Goal: Task Accomplishment & Management: Use online tool/utility

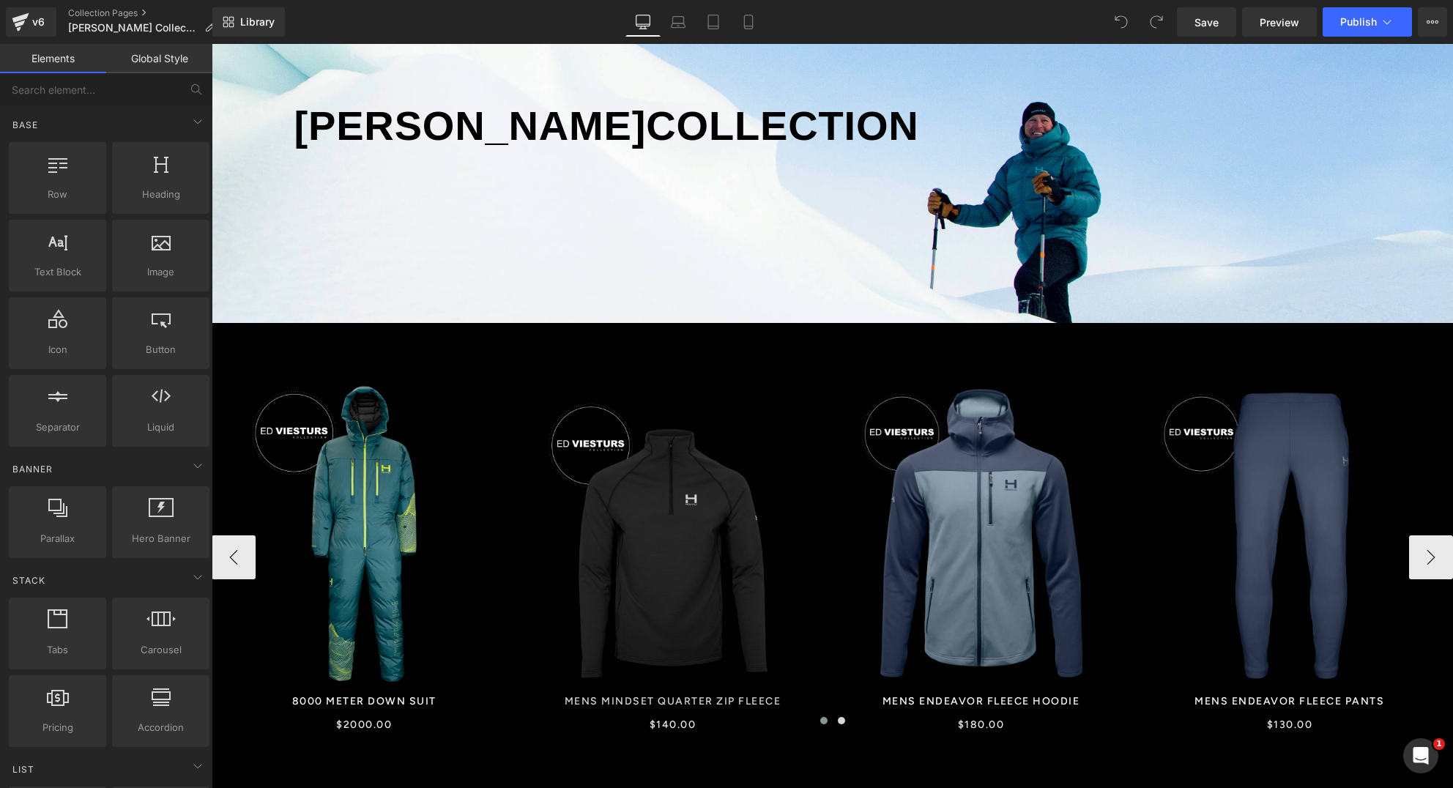
scroll to position [221, 0]
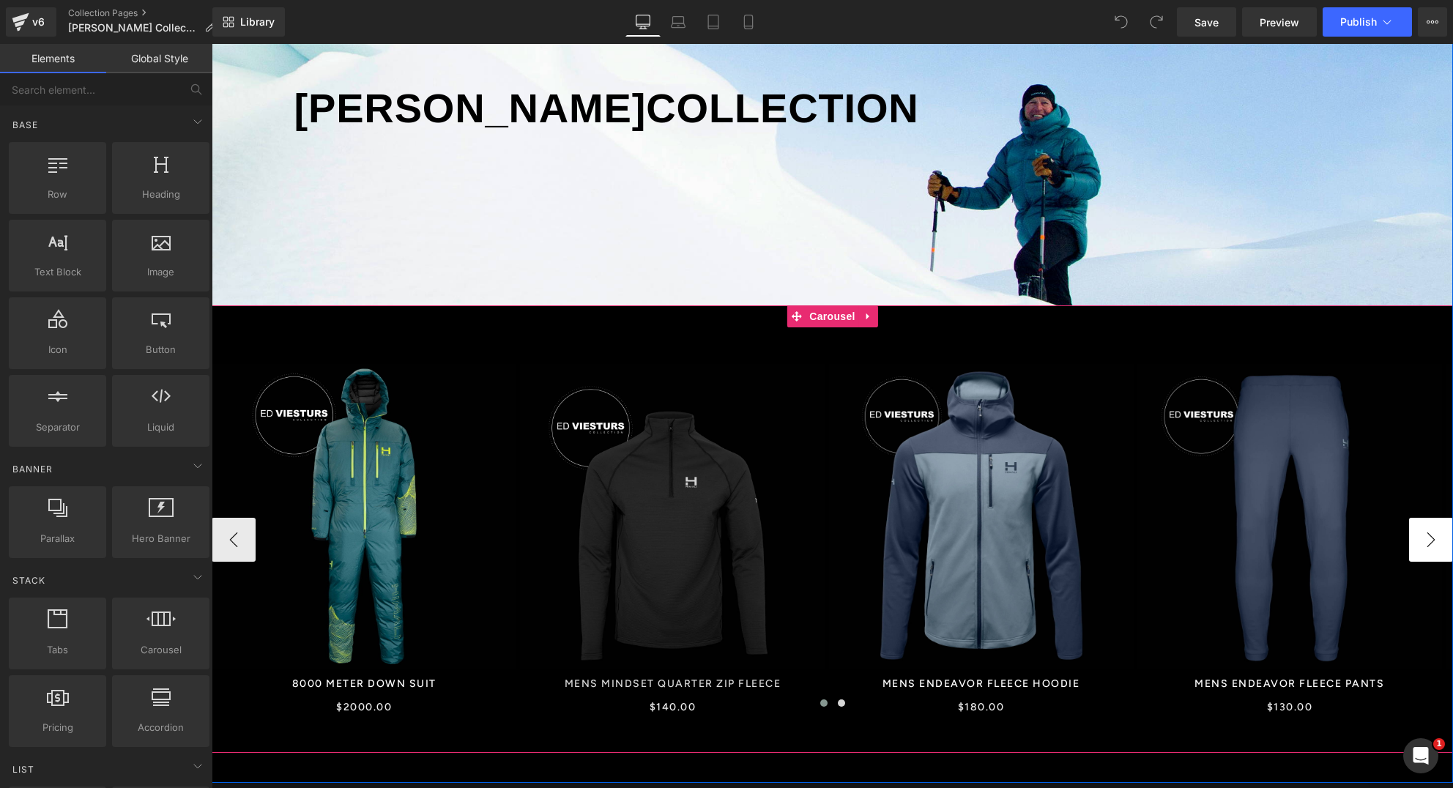
click at [1412, 544] on button "›" at bounding box center [1432, 540] width 44 height 44
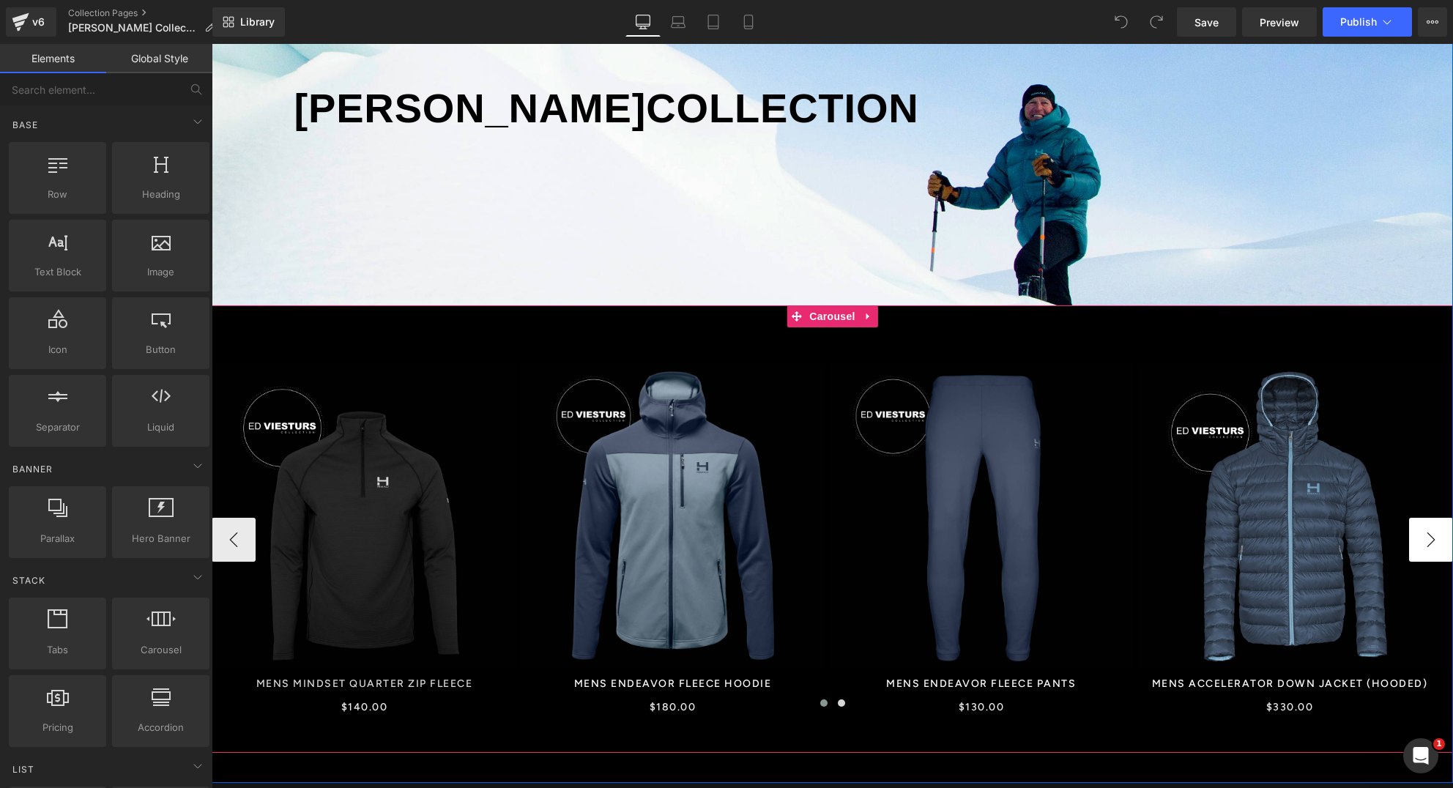
click at [1418, 544] on button "›" at bounding box center [1432, 540] width 44 height 44
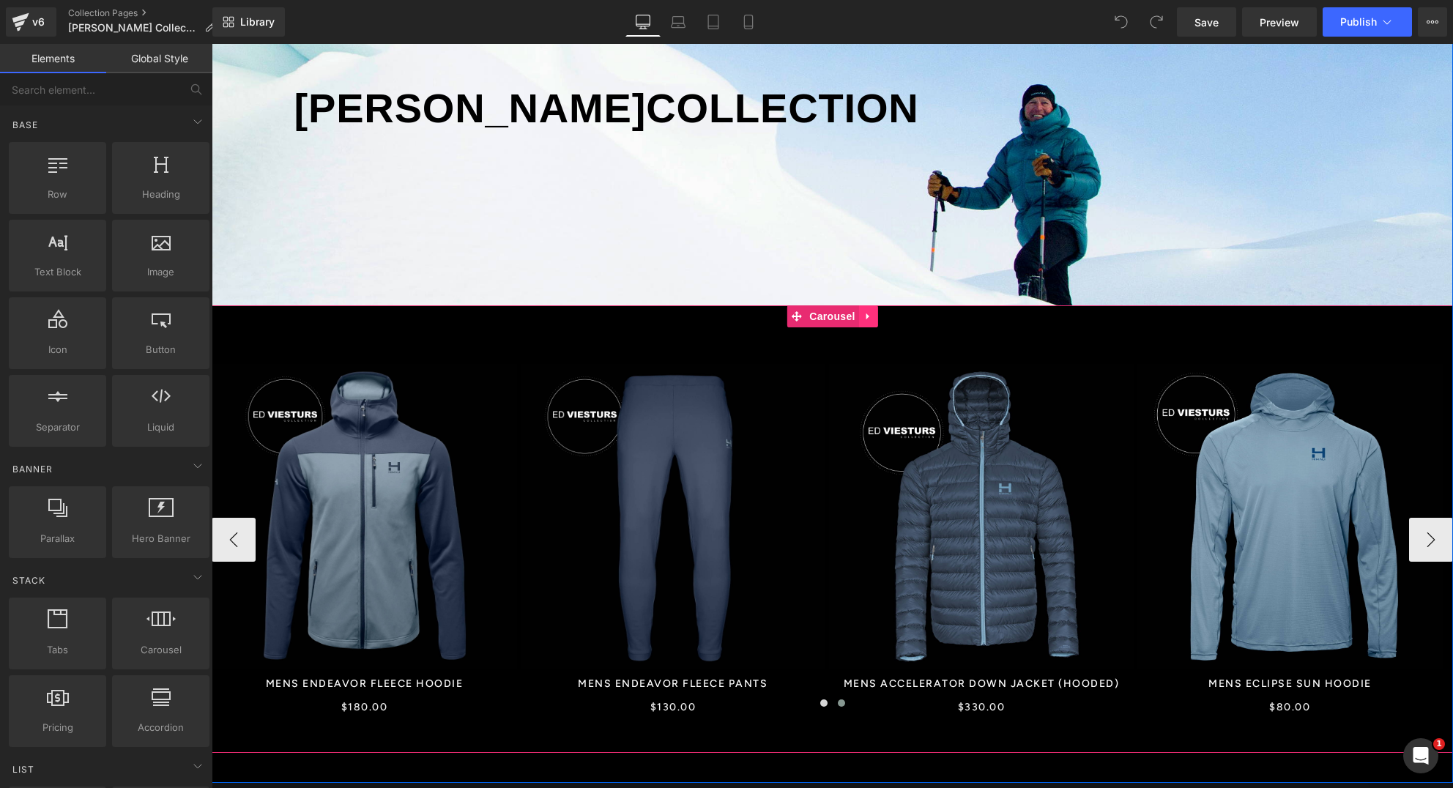
click at [864, 317] on icon at bounding box center [869, 316] width 10 height 11
click at [856, 319] on icon at bounding box center [859, 316] width 10 height 11
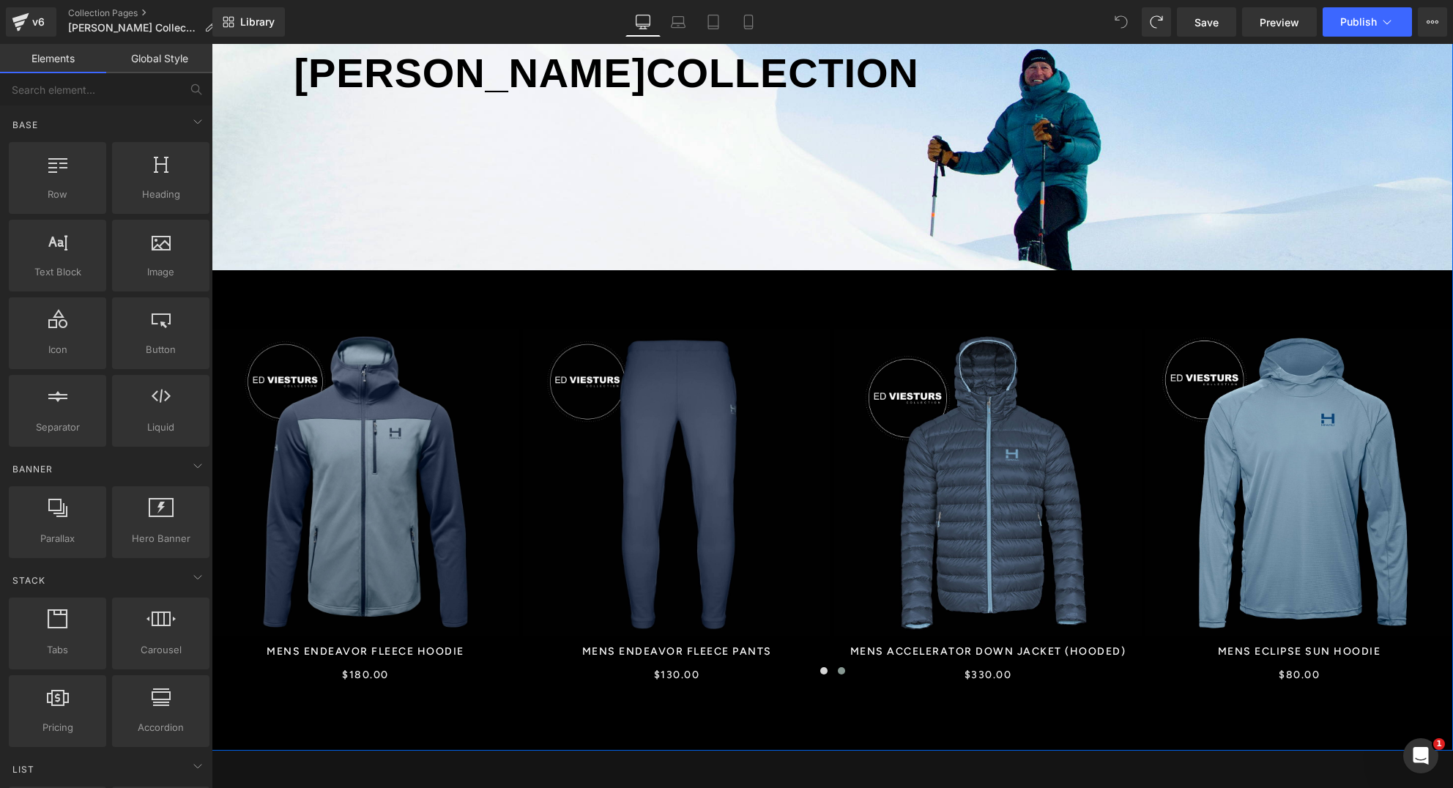
scroll to position [125, 0]
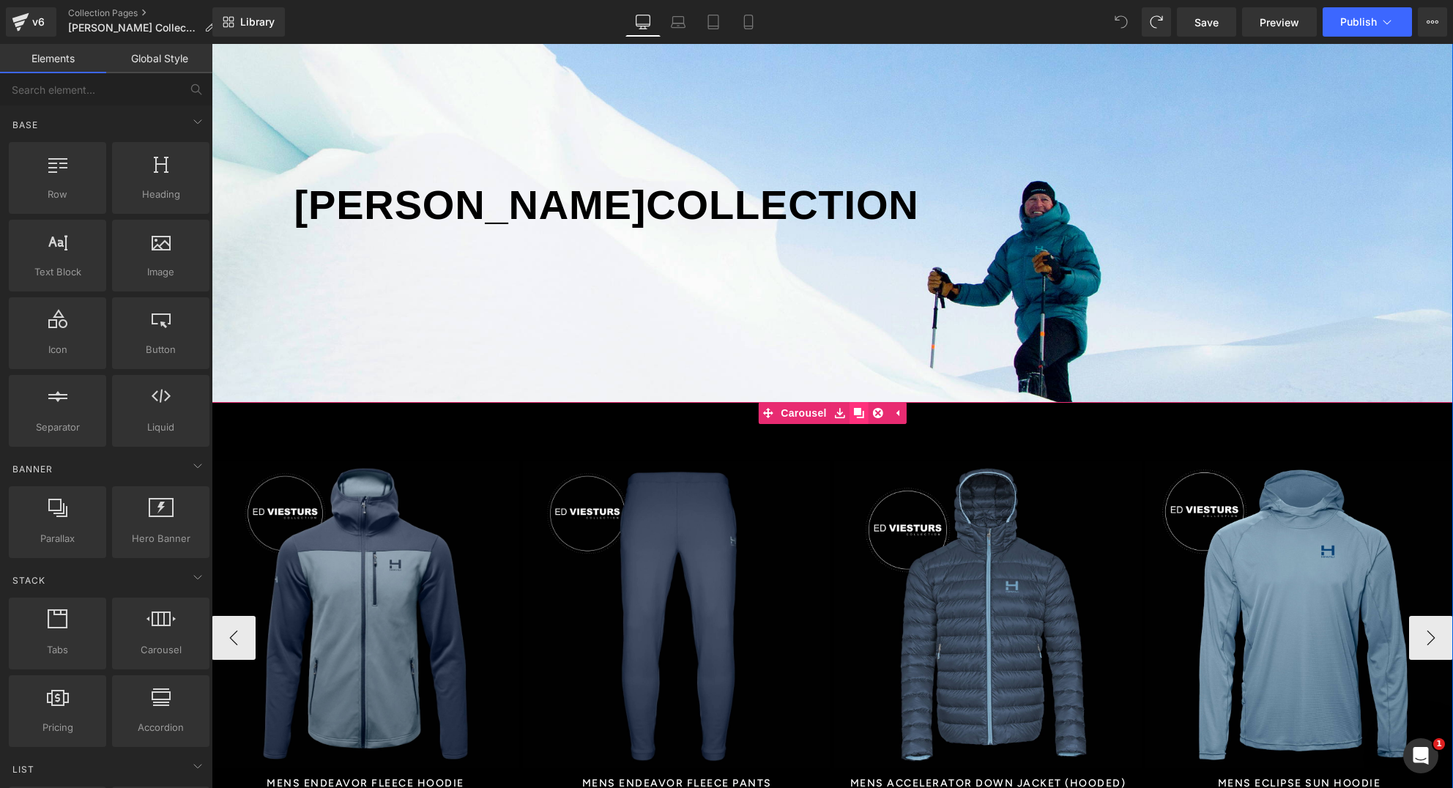
click at [854, 413] on icon at bounding box center [859, 413] width 10 height 10
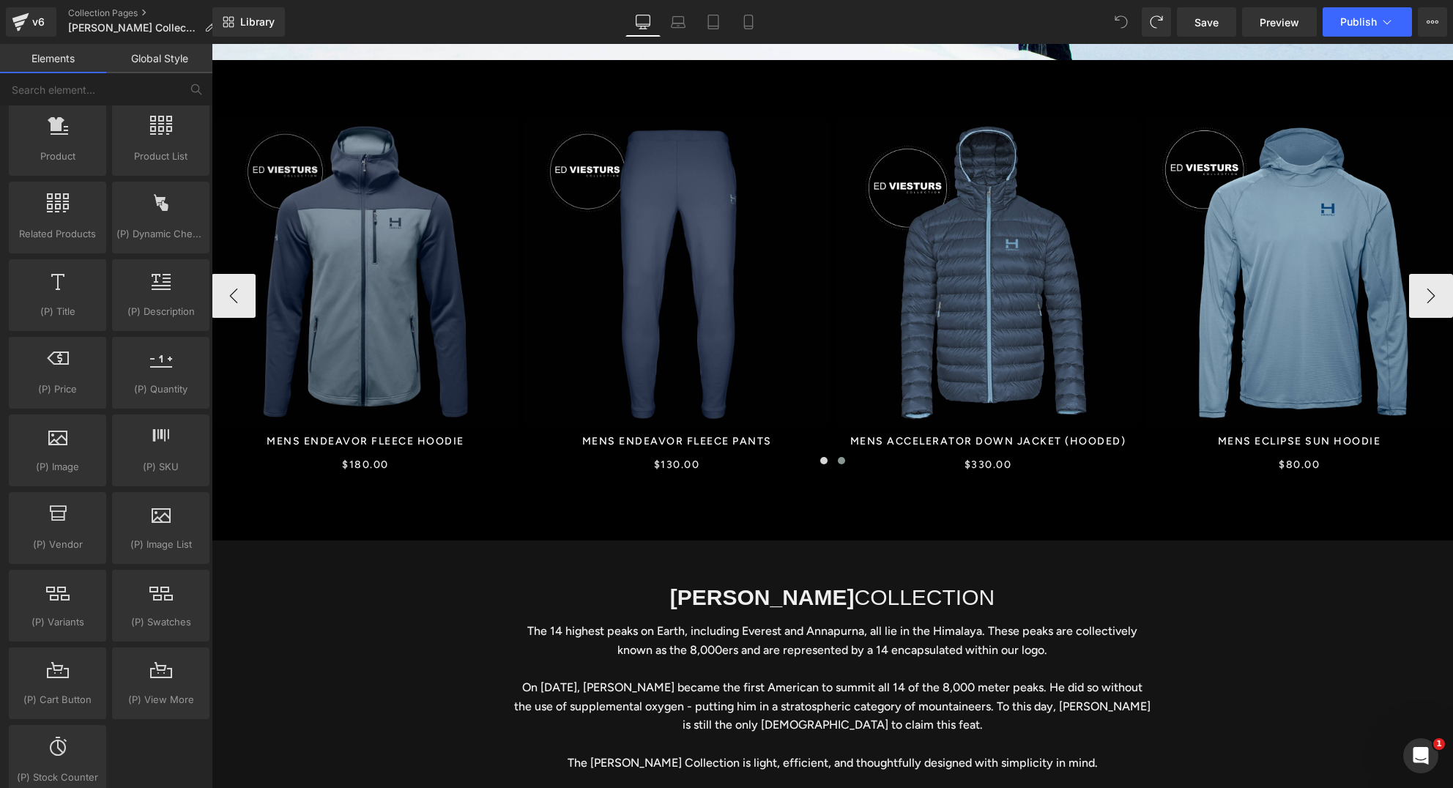
scroll to position [1277, 0]
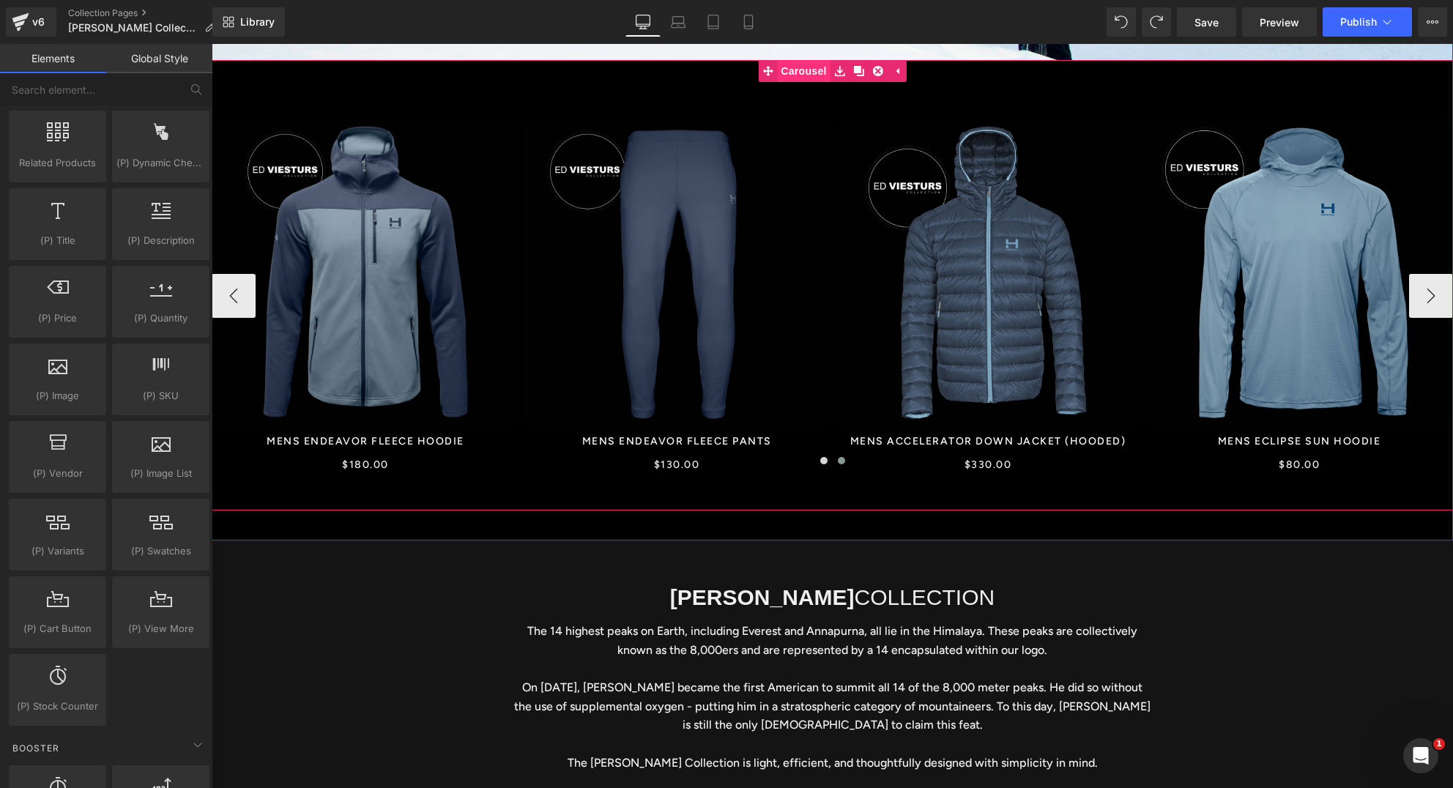
click at [793, 72] on link "Carousel" at bounding box center [794, 71] width 72 height 22
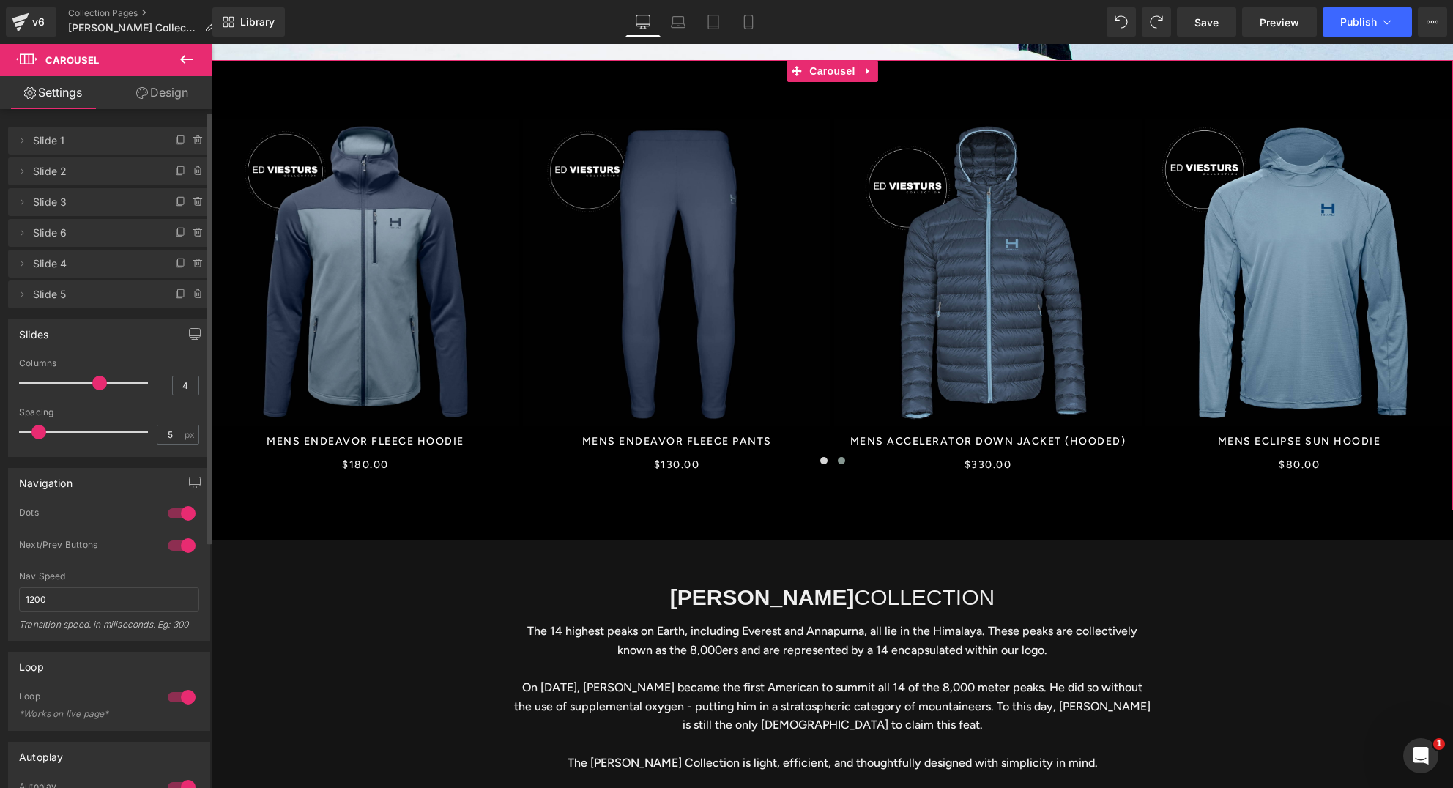
scroll to position [0, 0]
click at [103, 117] on div "Delete Cancel Slide 1 Slide 1 Name Slide 1 Delete Cancel Slide 2 Slide 2 Name S…" at bounding box center [109, 211] width 219 height 196
click at [167, 97] on link "Design" at bounding box center [162, 92] width 106 height 33
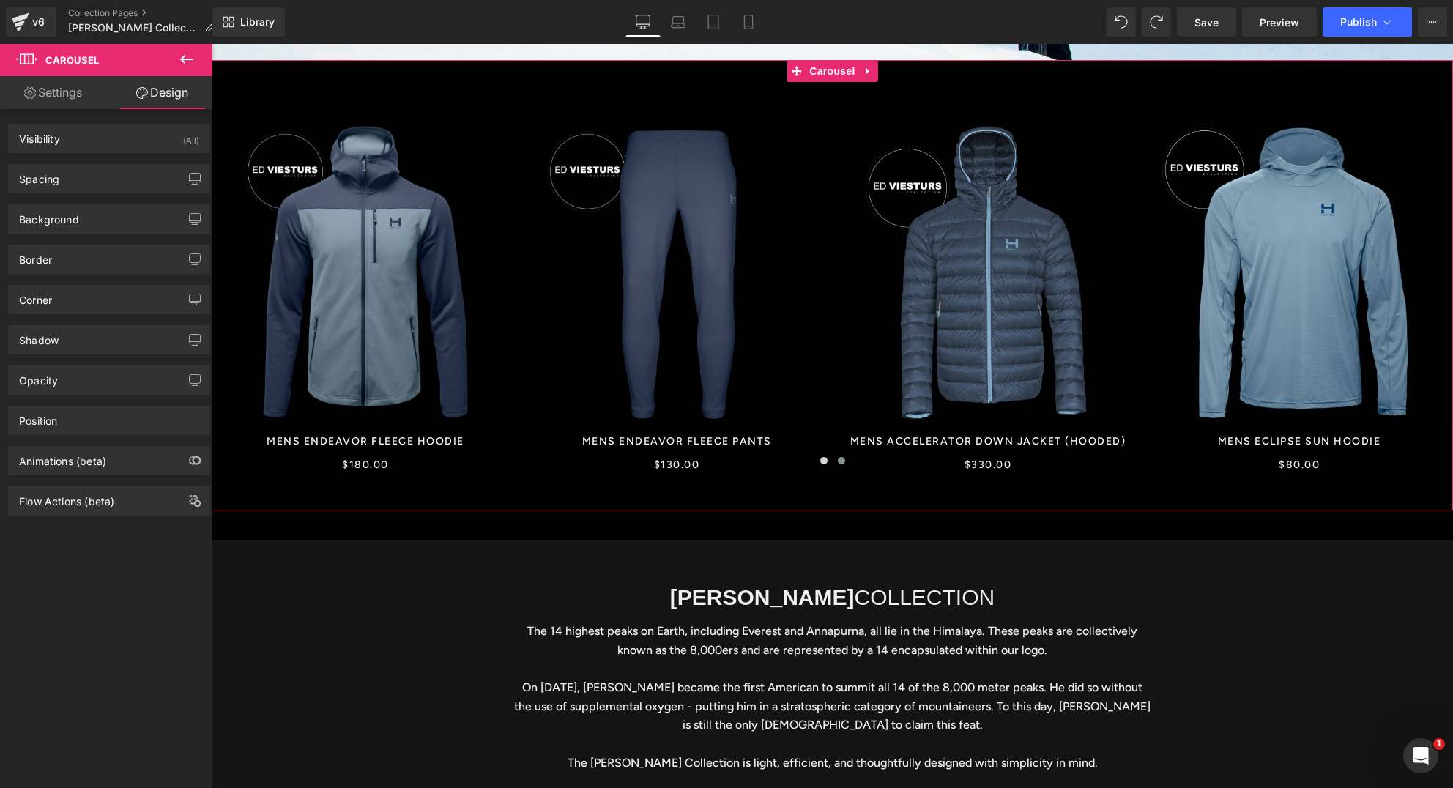
click at [61, 91] on link "Settings" at bounding box center [53, 92] width 106 height 33
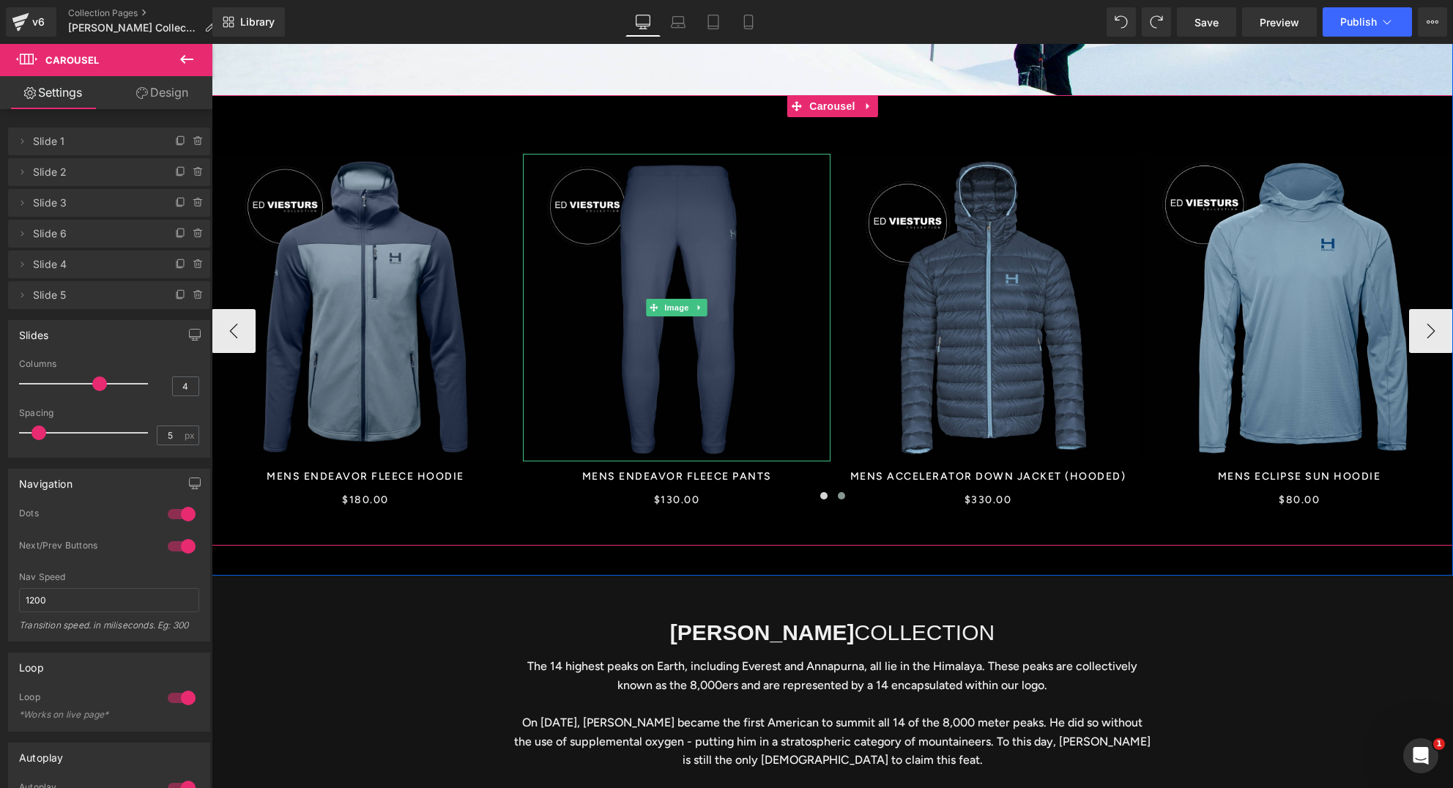
scroll to position [413, 0]
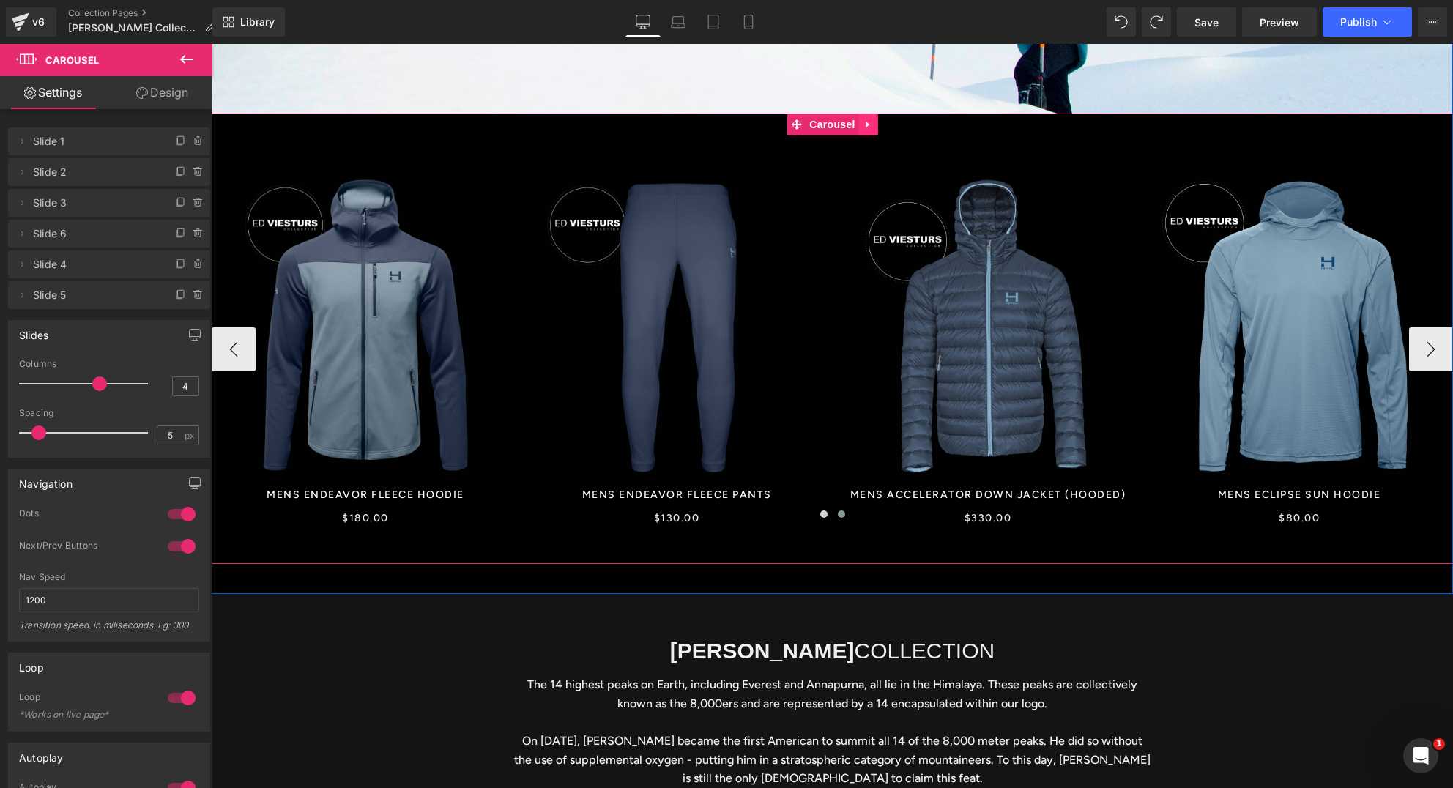
click at [866, 123] on icon at bounding box center [867, 124] width 3 height 7
click at [854, 122] on icon at bounding box center [859, 124] width 10 height 10
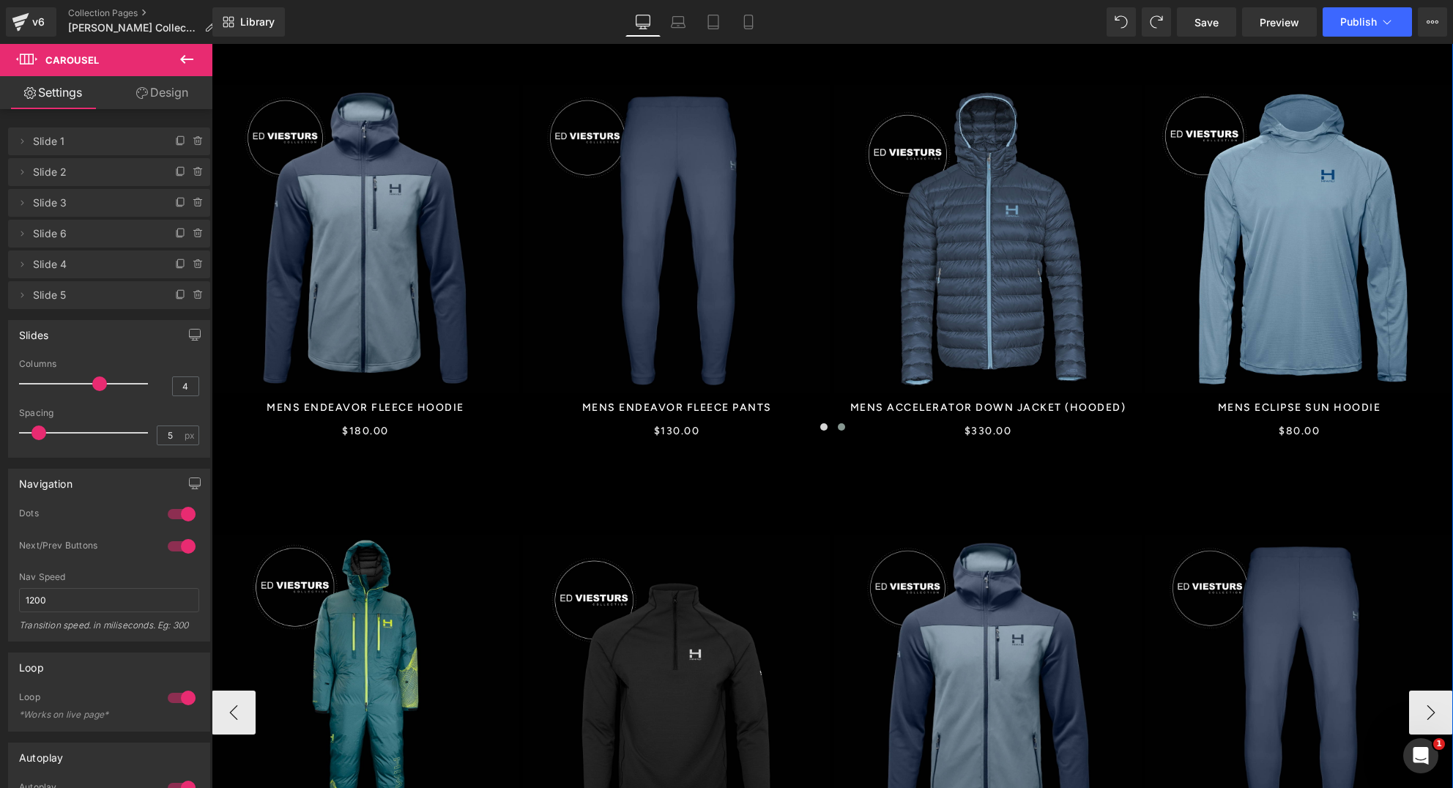
scroll to position [786, 0]
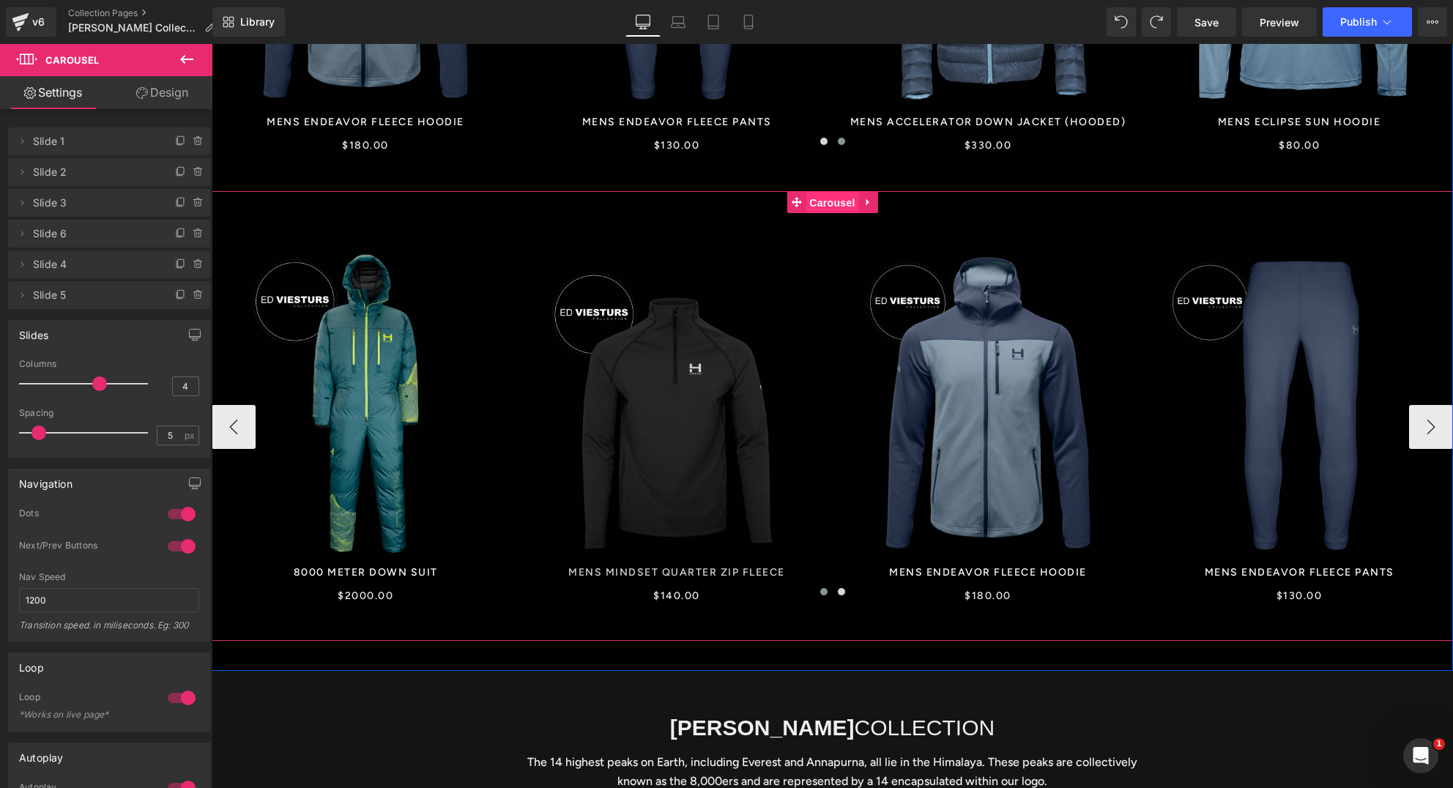
click at [831, 205] on span "Carousel" at bounding box center [832, 203] width 53 height 22
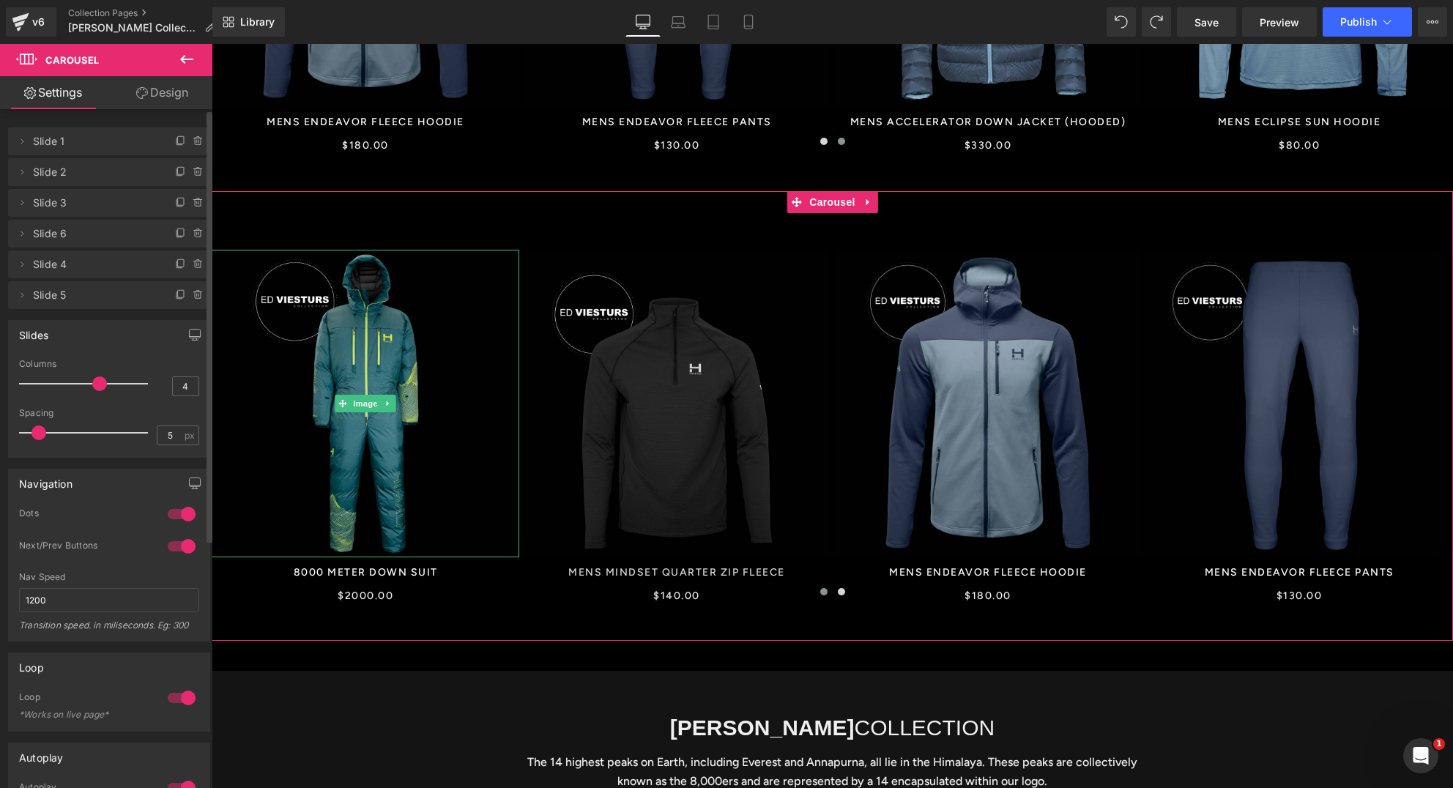
click at [67, 144] on span "Slide 1" at bounding box center [94, 141] width 123 height 28
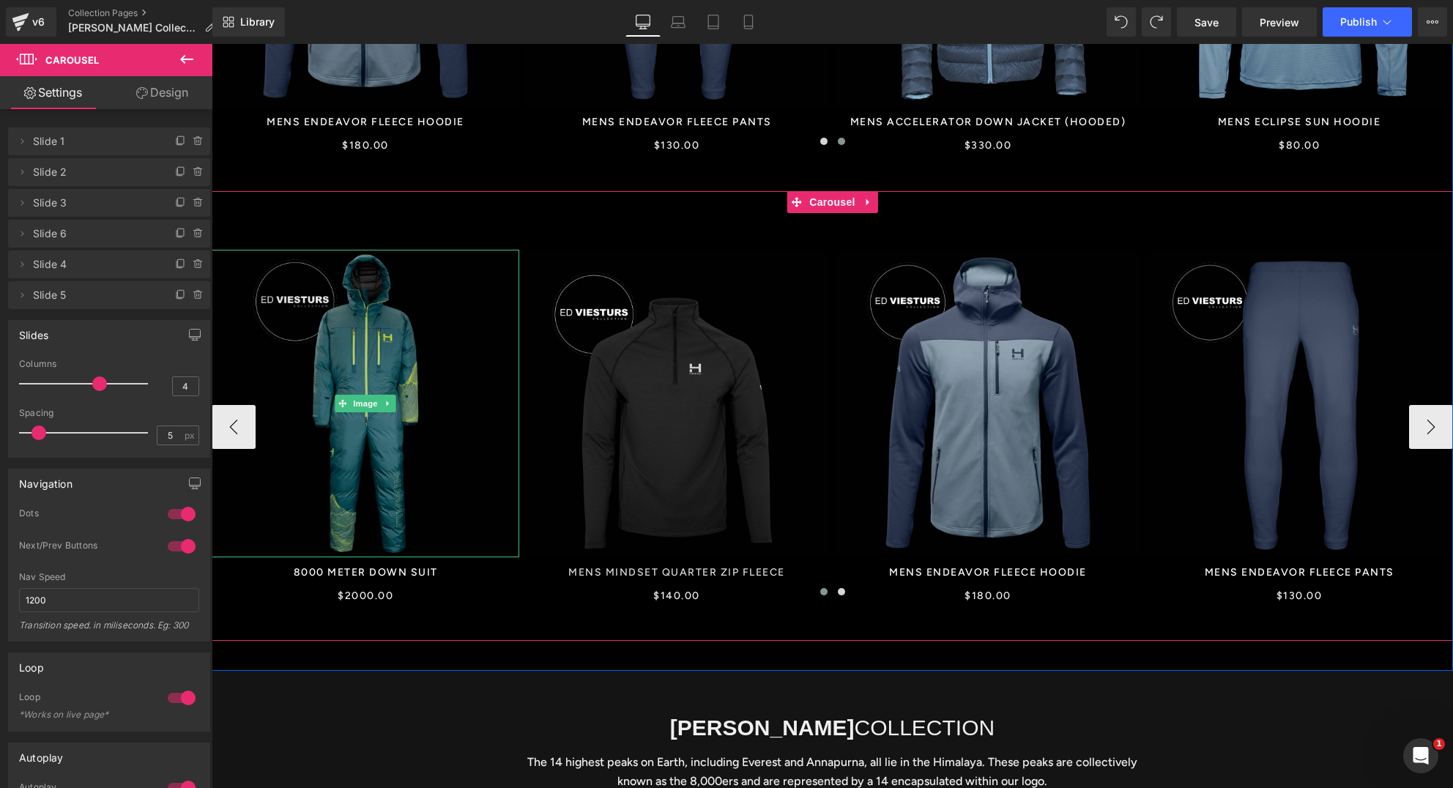
click at [350, 270] on img at bounding box center [366, 404] width 308 height 308
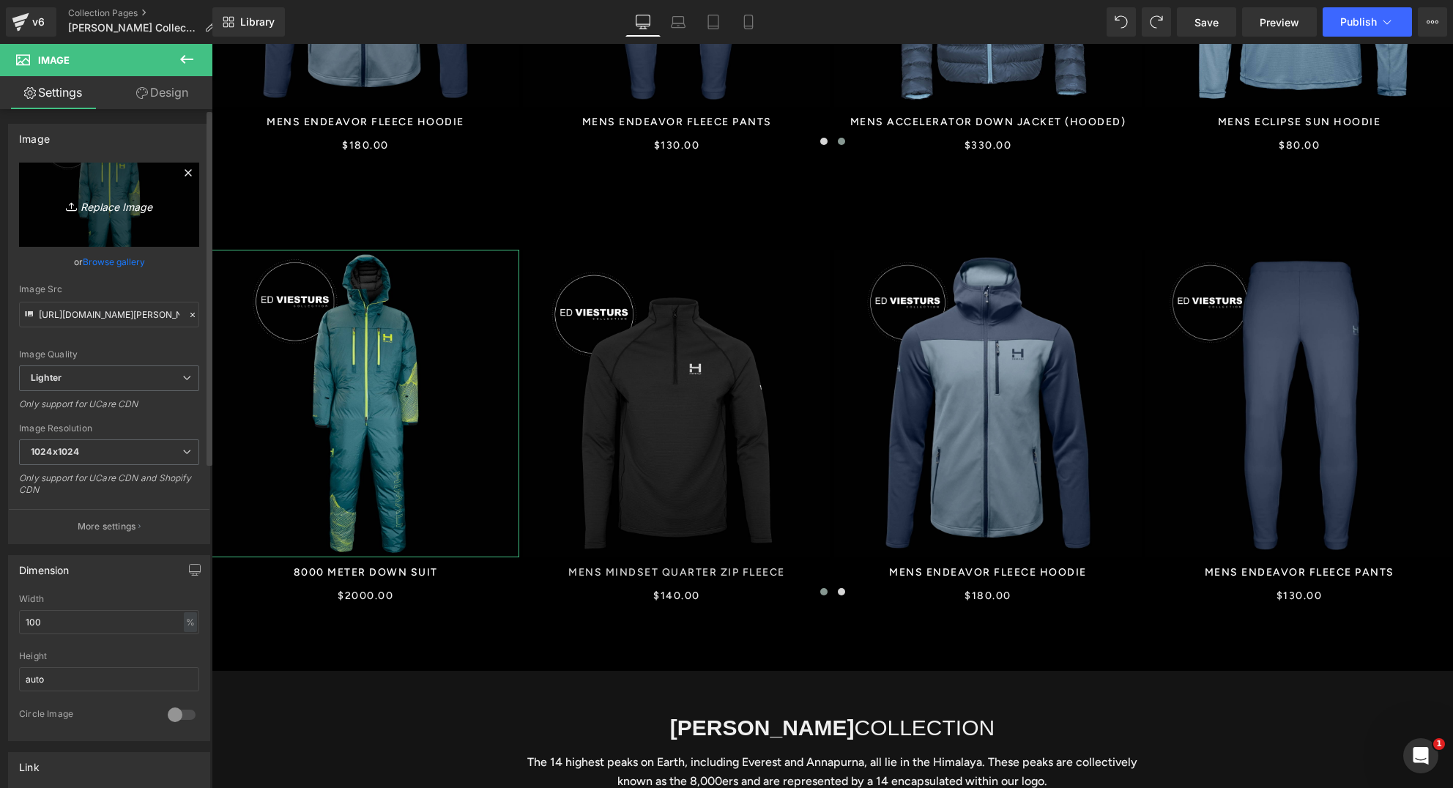
click at [105, 210] on icon "Replace Image" at bounding box center [109, 205] width 117 height 18
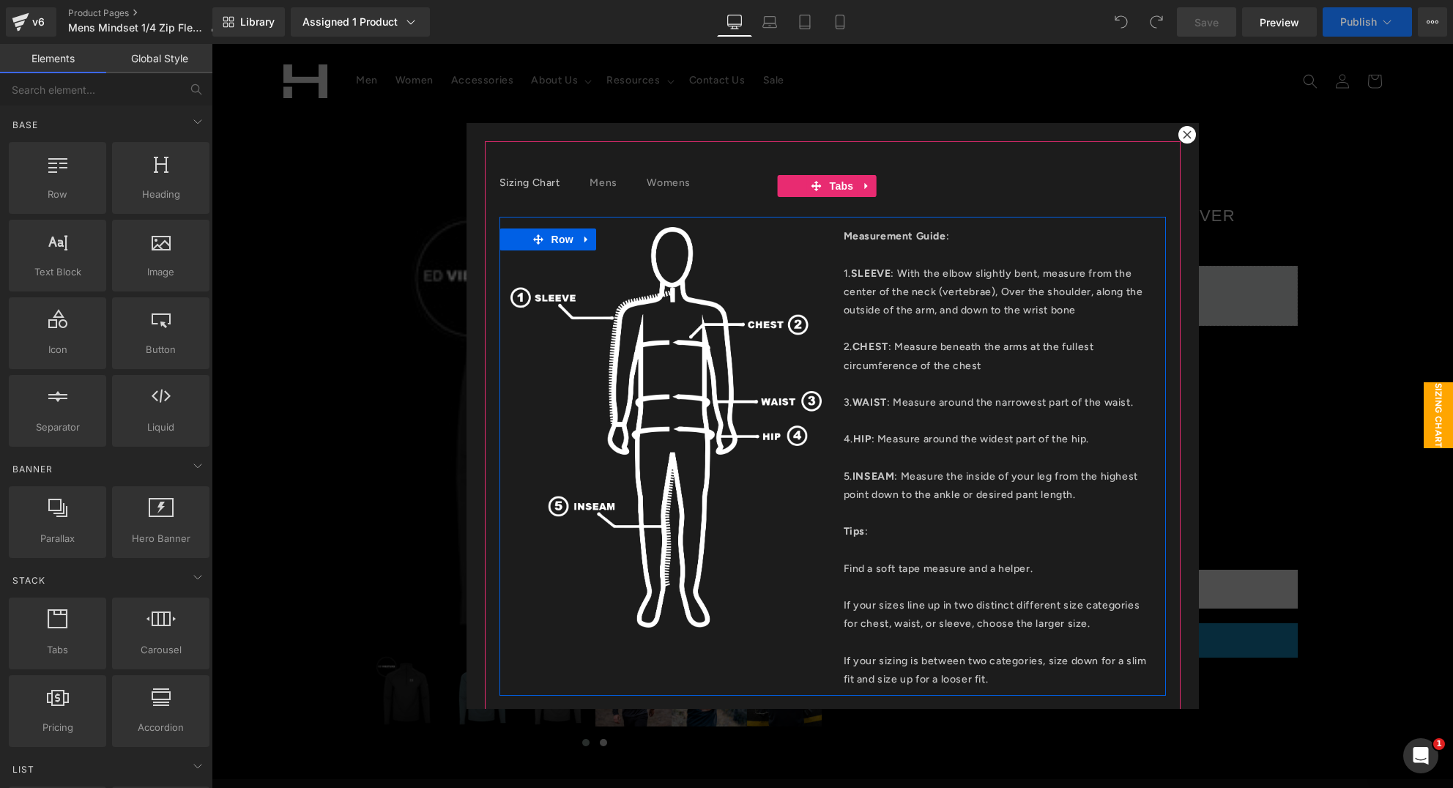
scroll to position [42, 0]
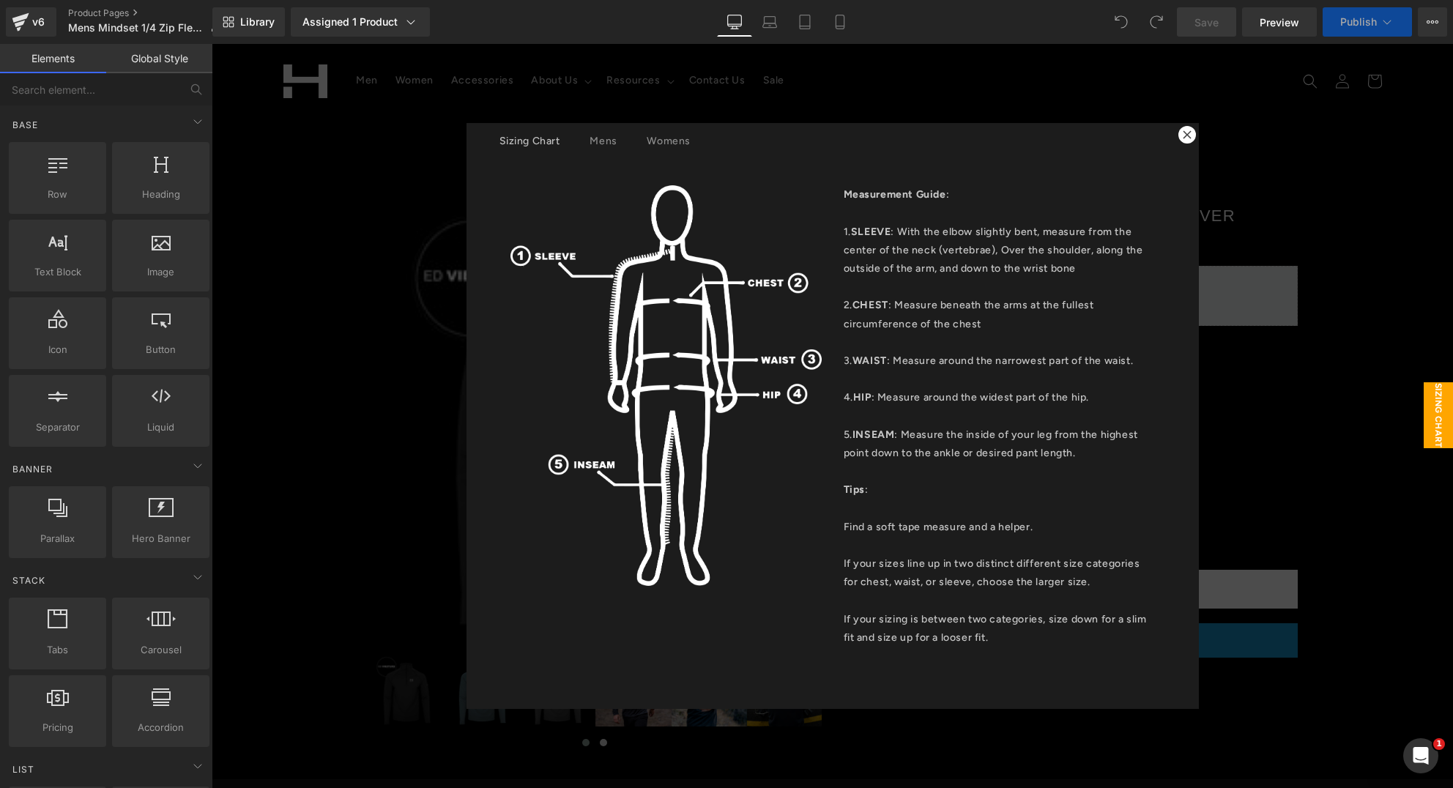
click at [1184, 137] on icon at bounding box center [1187, 134] width 8 height 8
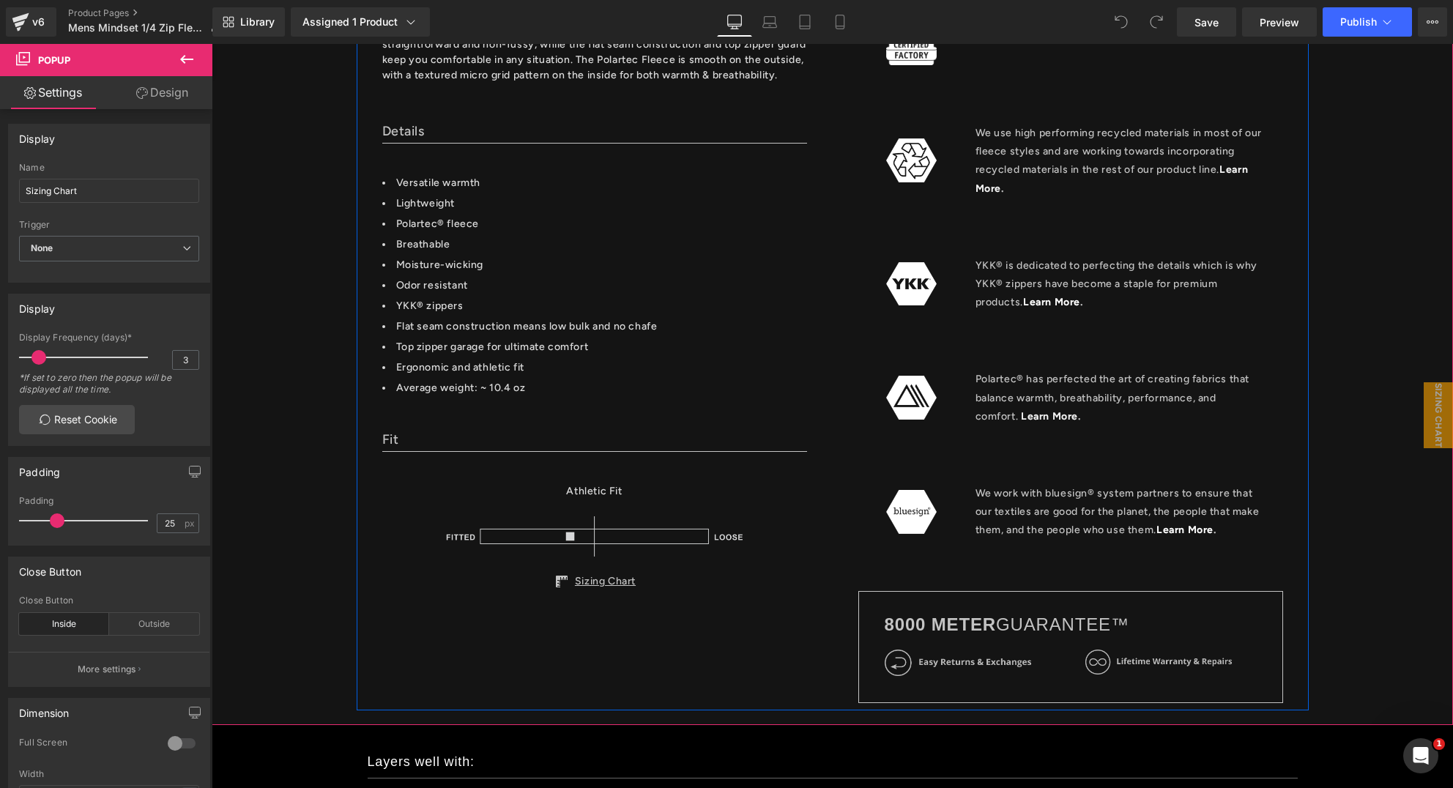
scroll to position [932, 0]
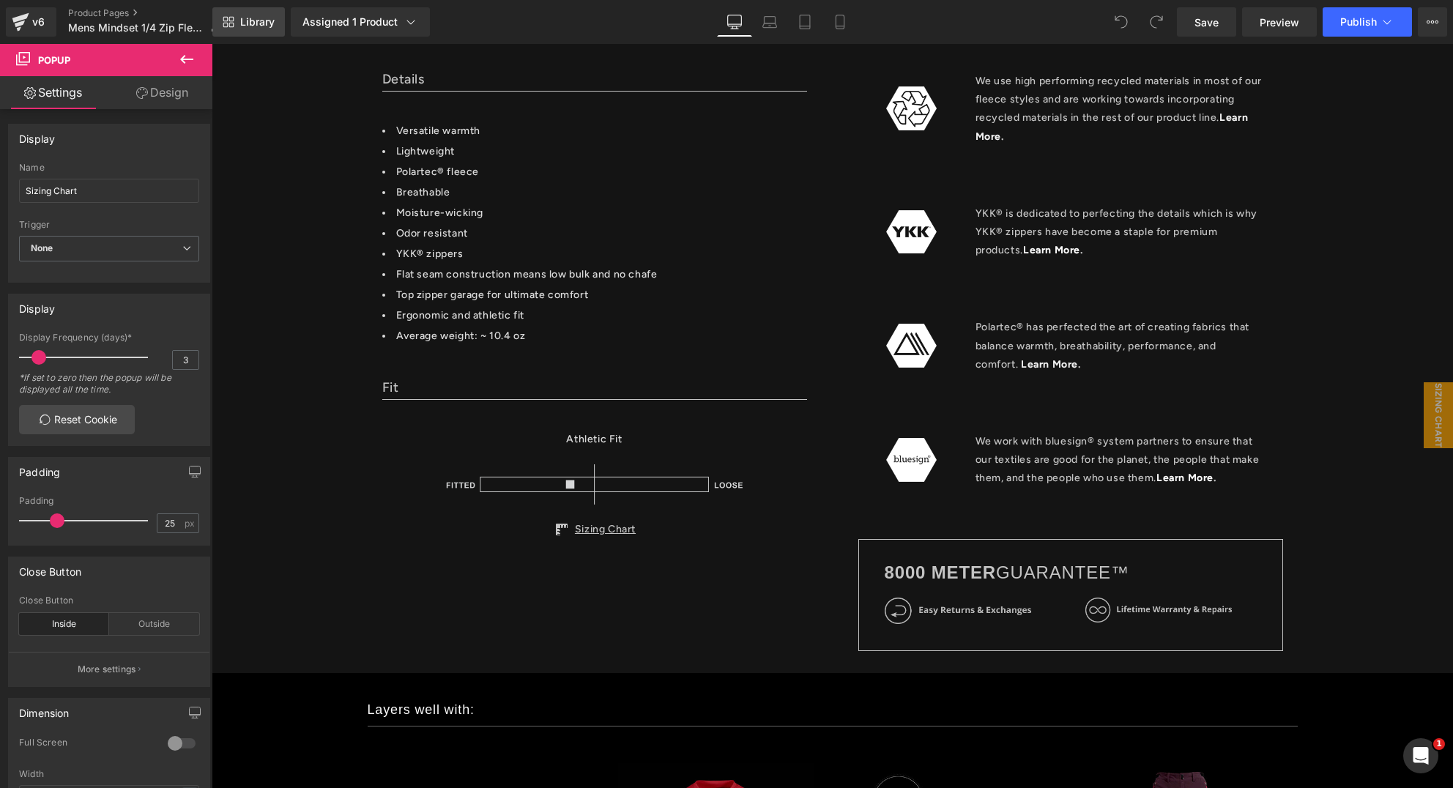
click at [245, 29] on link "Library" at bounding box center [248, 21] width 73 height 29
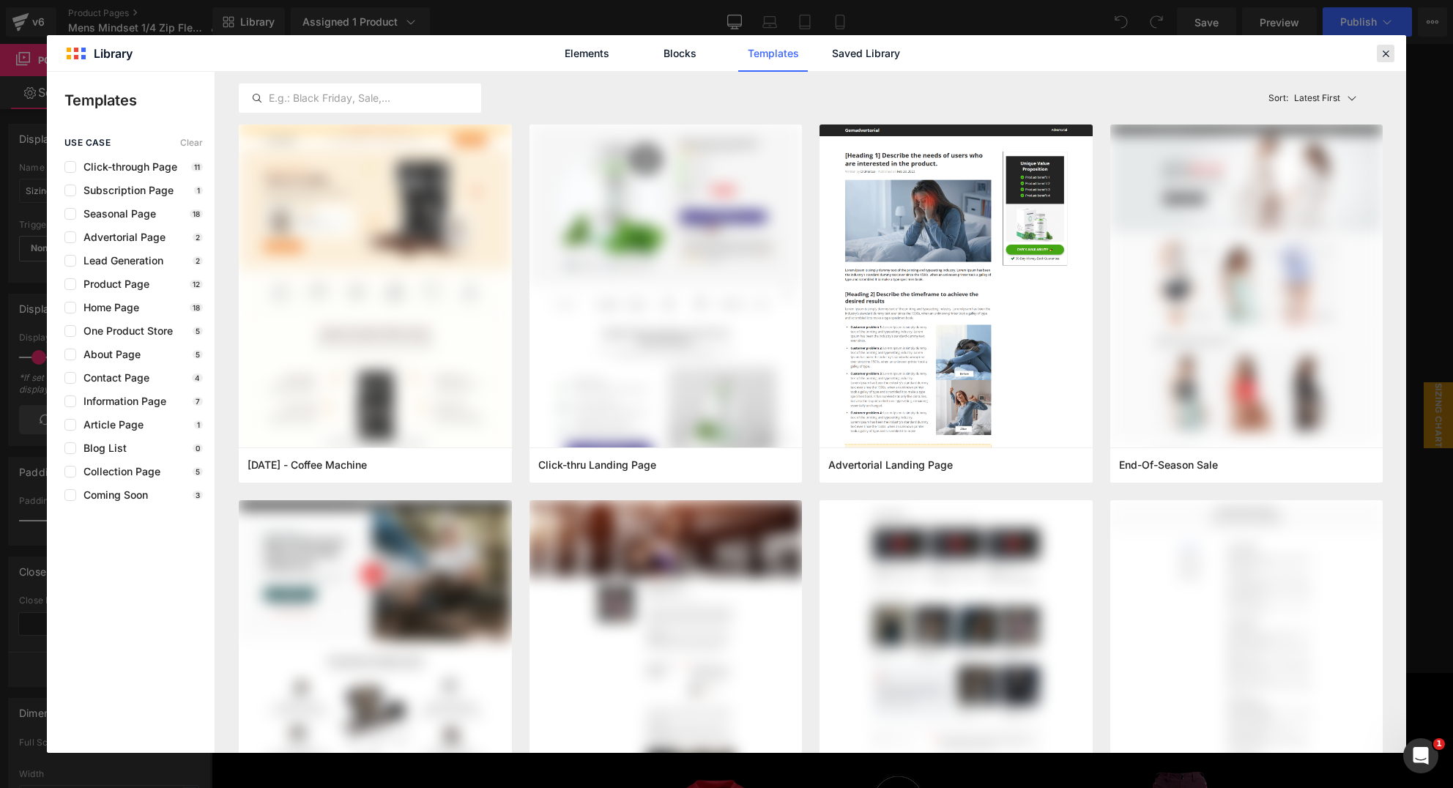
click at [1387, 57] on icon at bounding box center [1385, 53] width 13 height 13
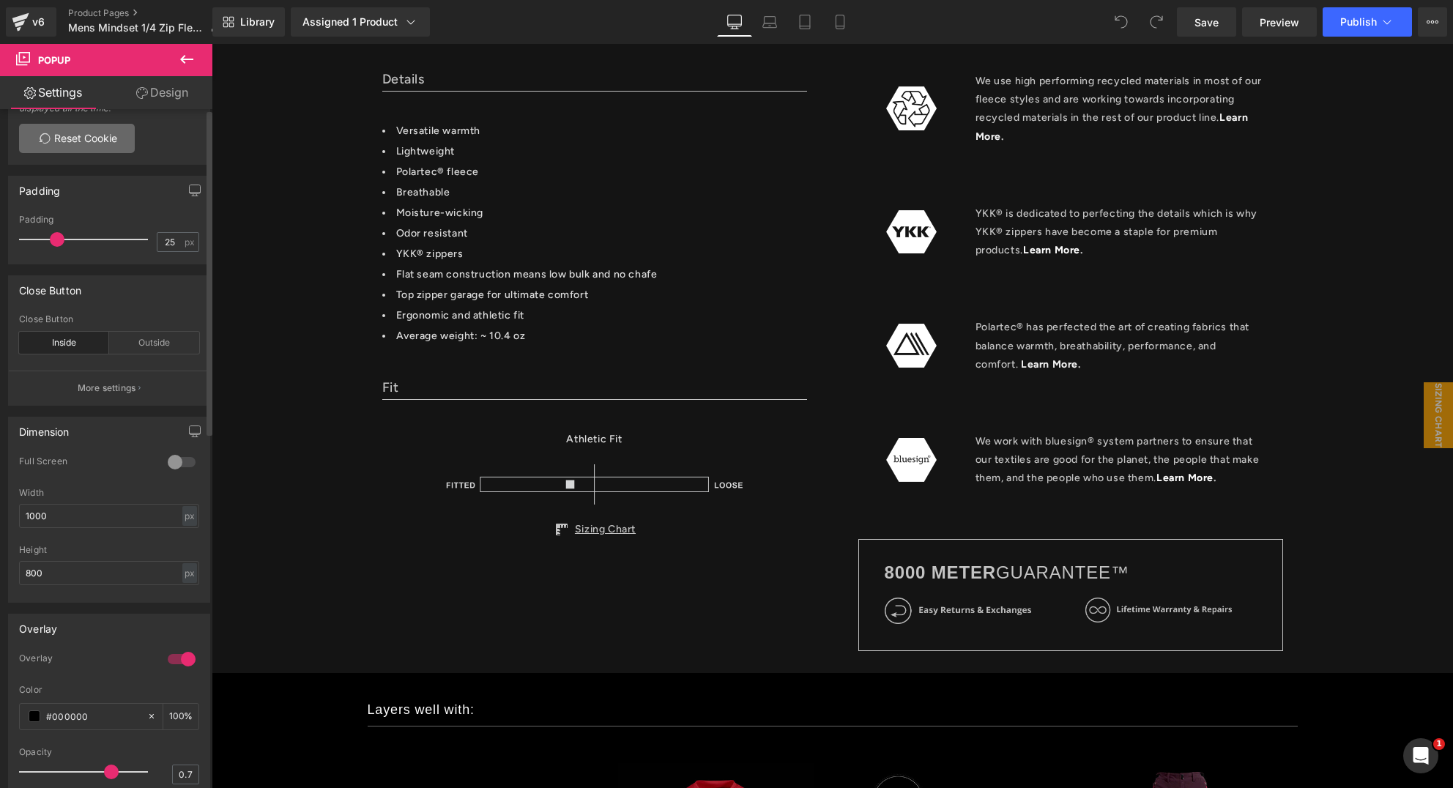
scroll to position [0, 0]
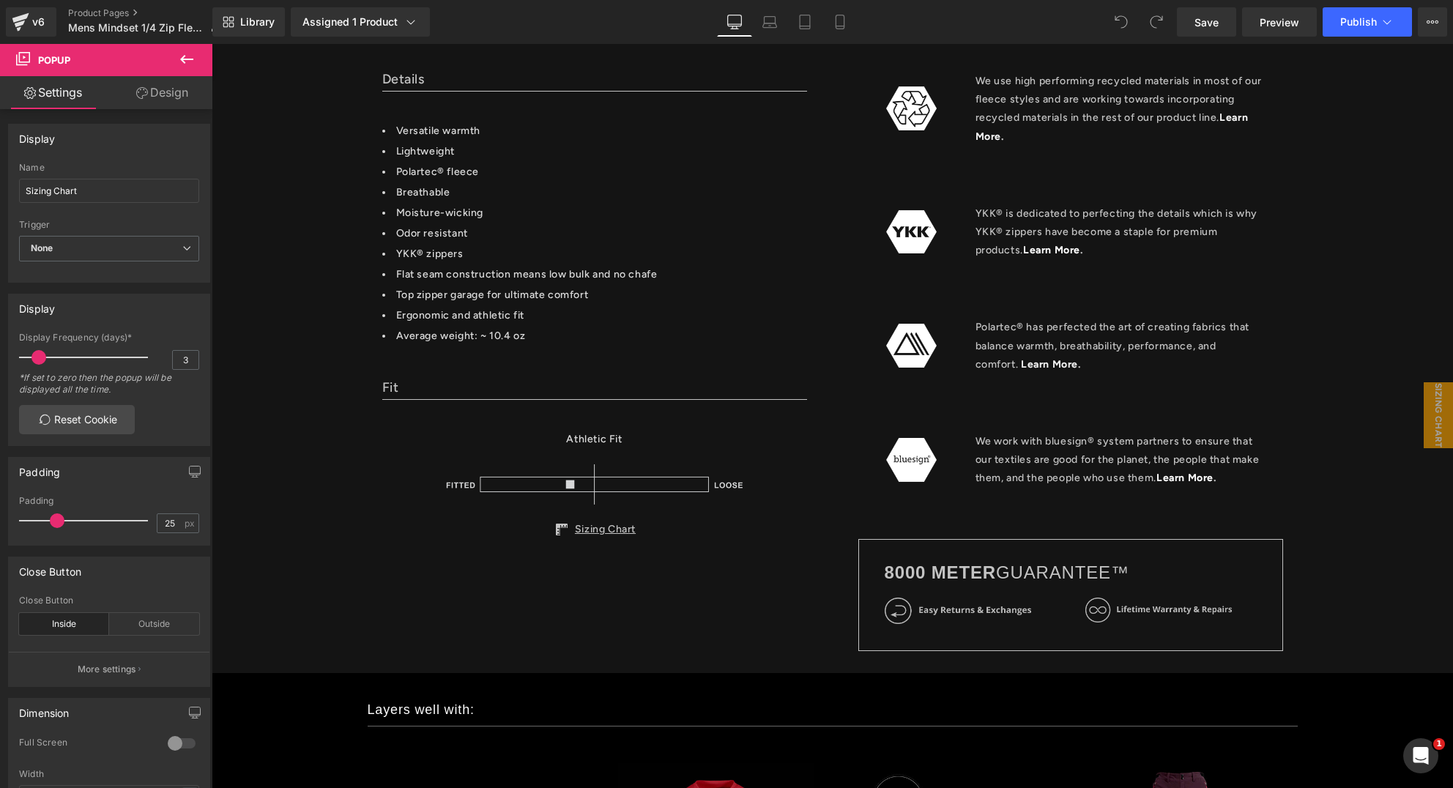
click at [144, 95] on icon at bounding box center [142, 93] width 12 height 12
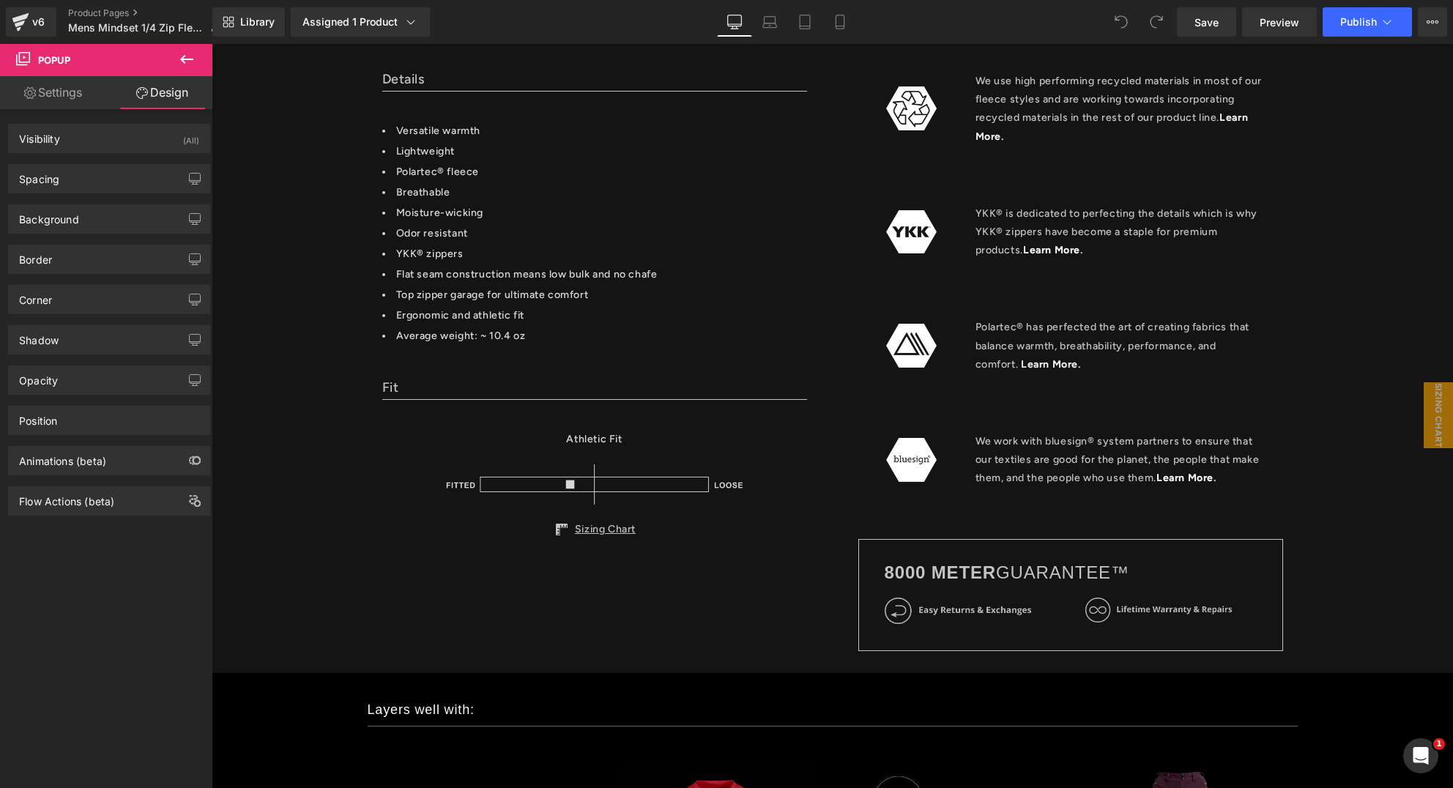
click at [58, 93] on link "Settings" at bounding box center [53, 92] width 106 height 33
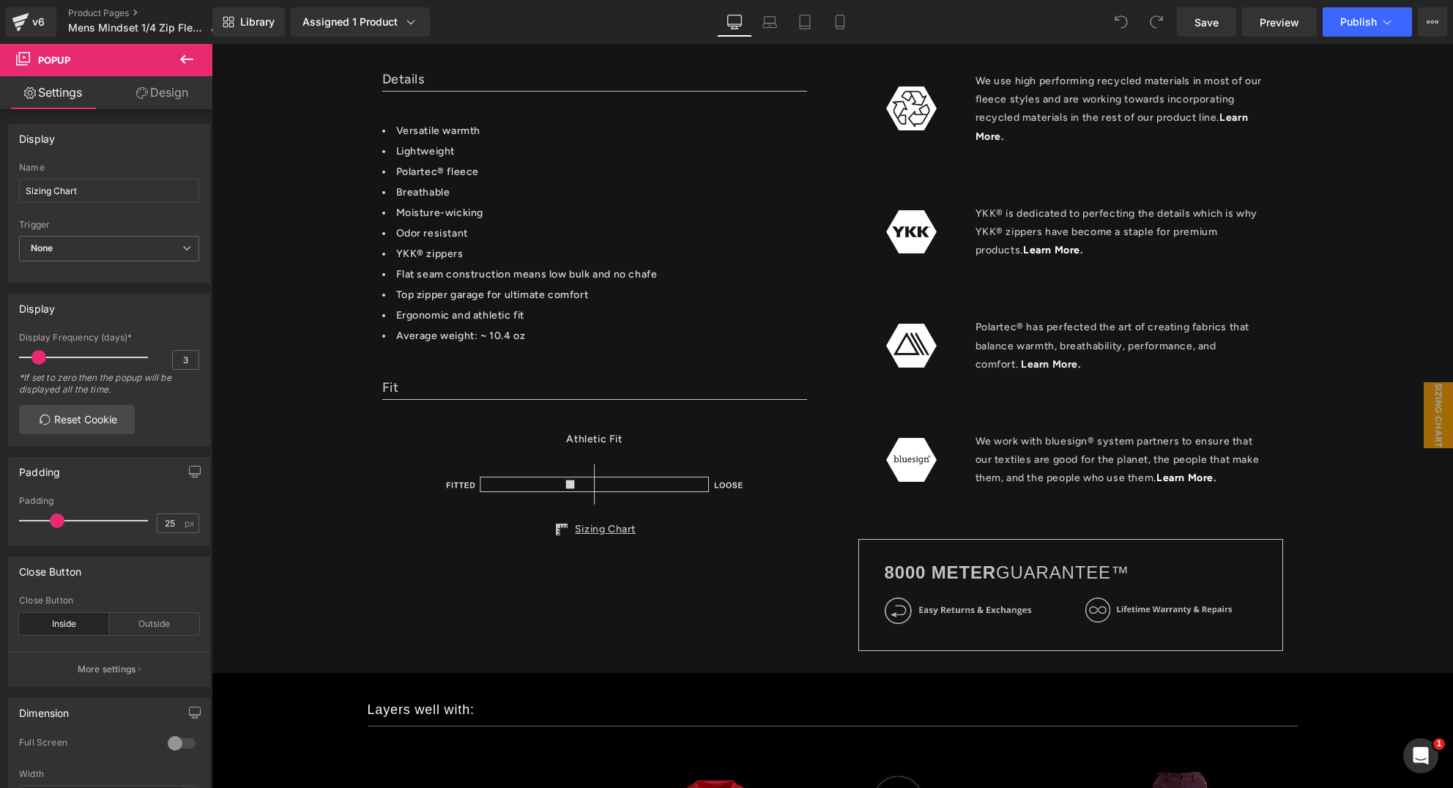
click at [188, 61] on icon at bounding box center [187, 60] width 18 height 18
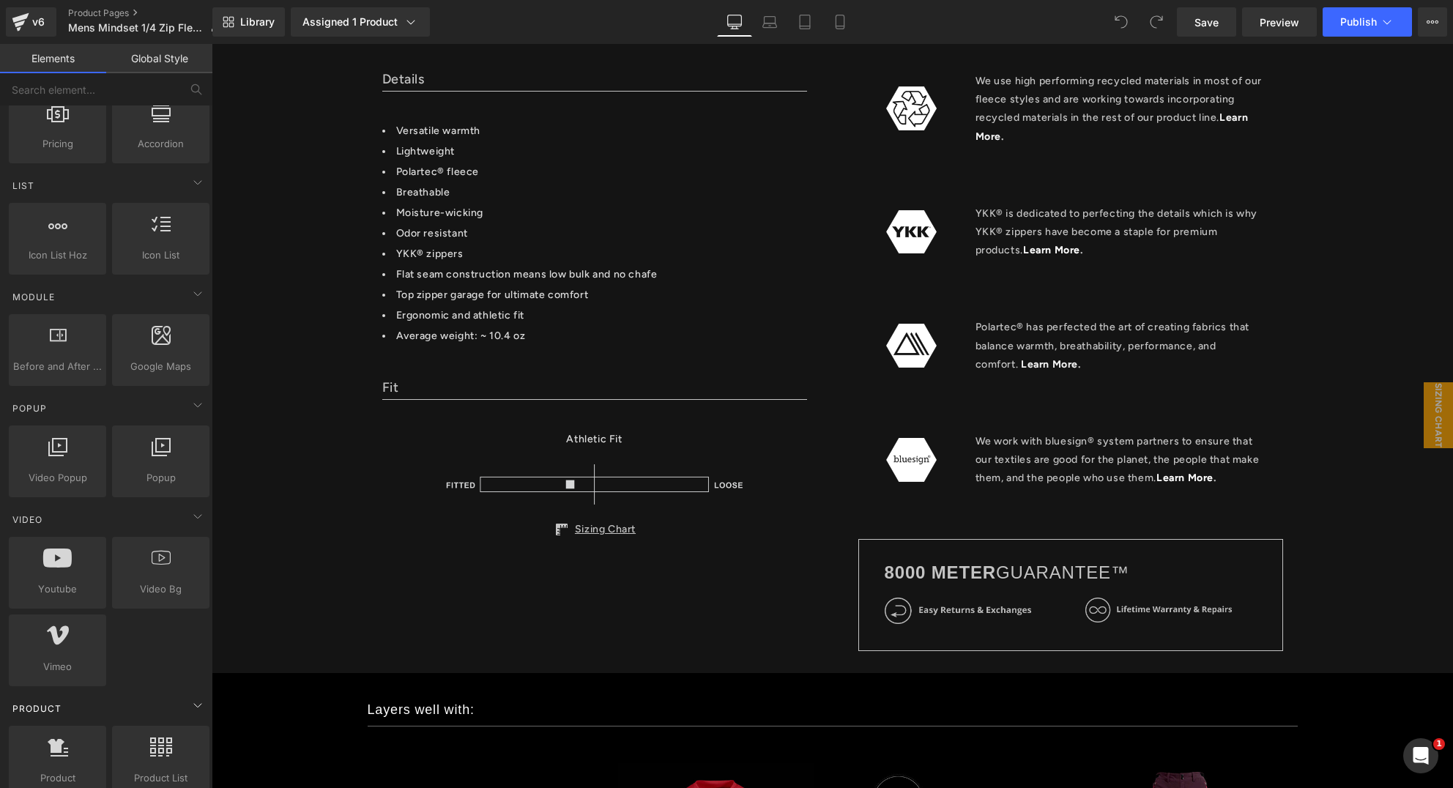
scroll to position [703, 0]
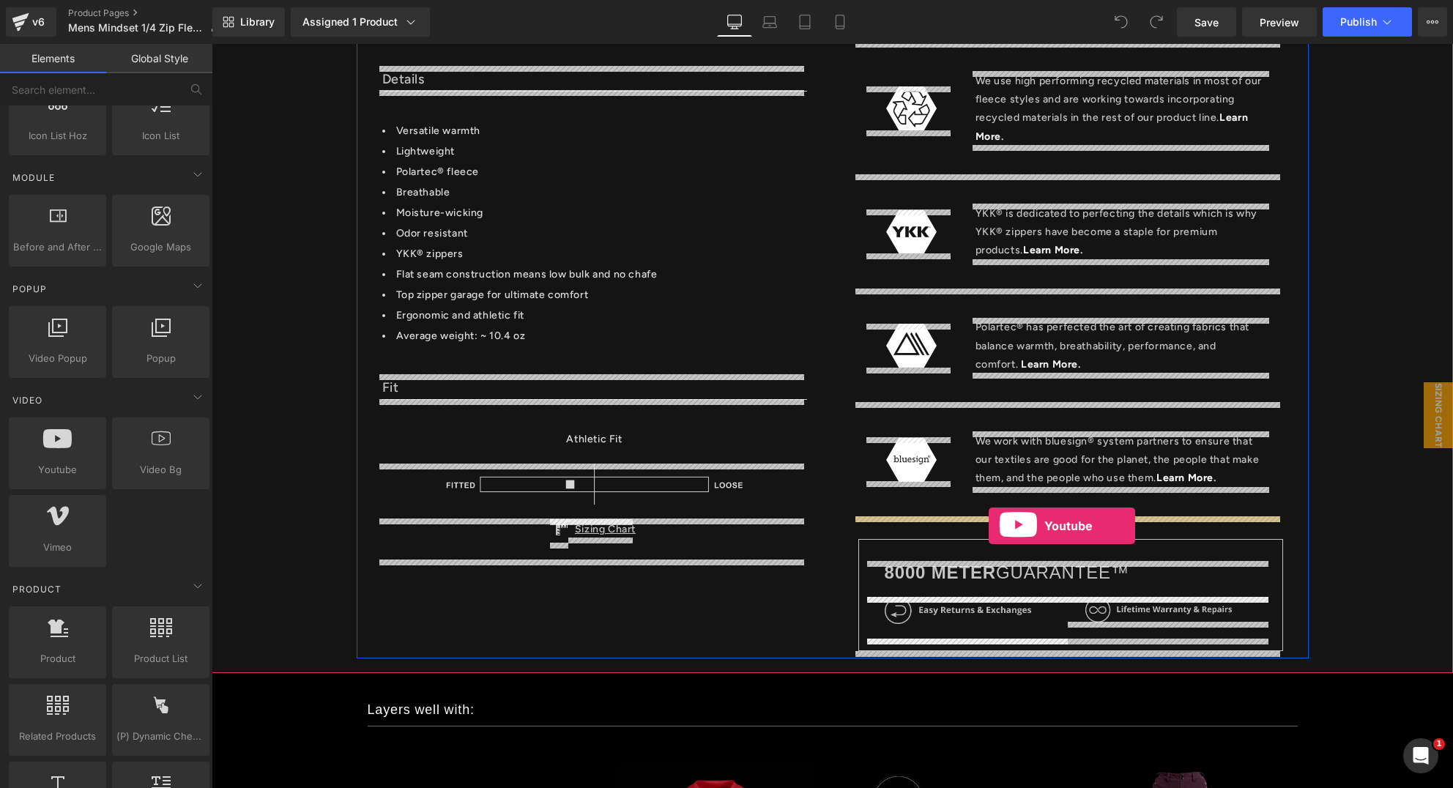
drag, startPoint x: 264, startPoint y: 508, endPoint x: 989, endPoint y: 526, distance: 724.8
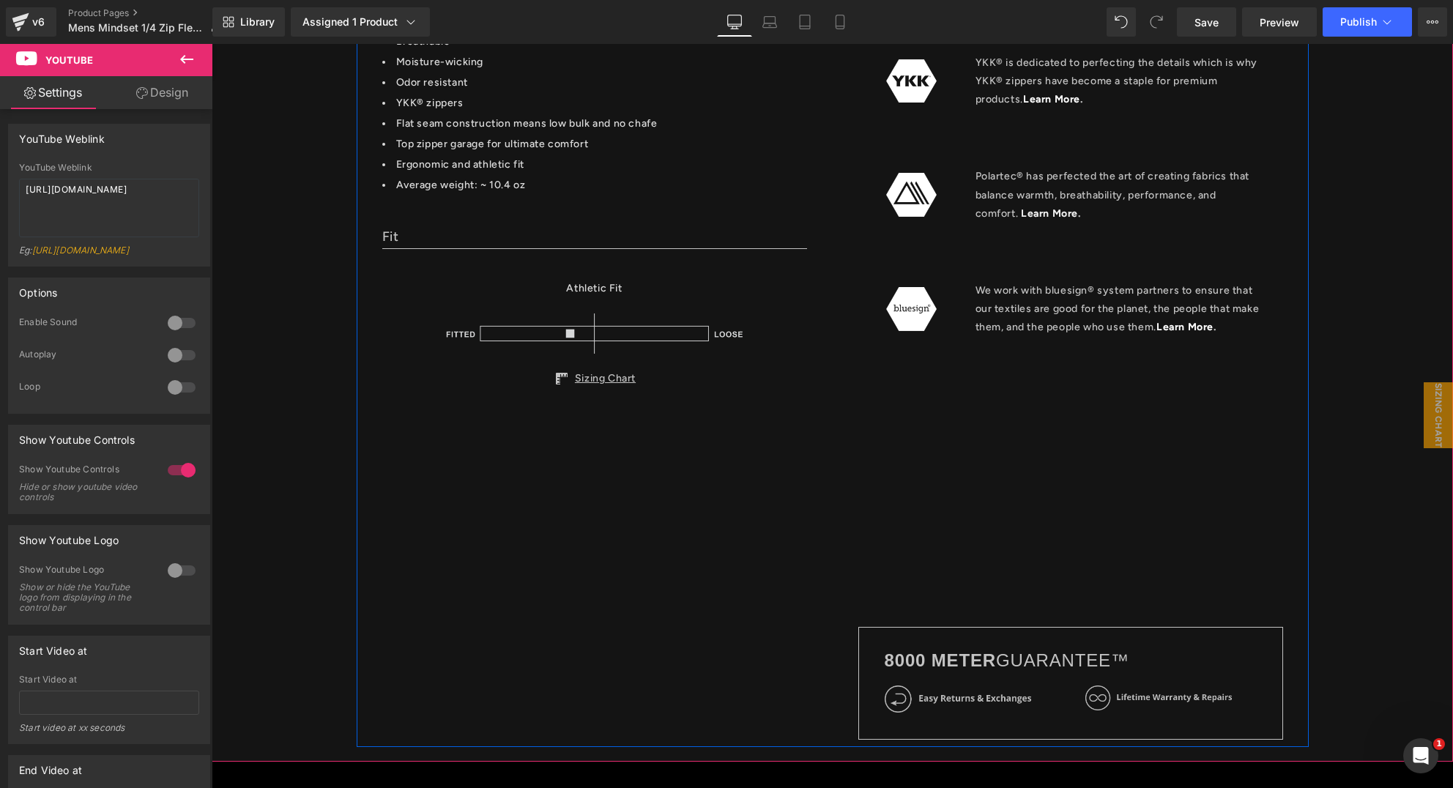
scroll to position [1278, 0]
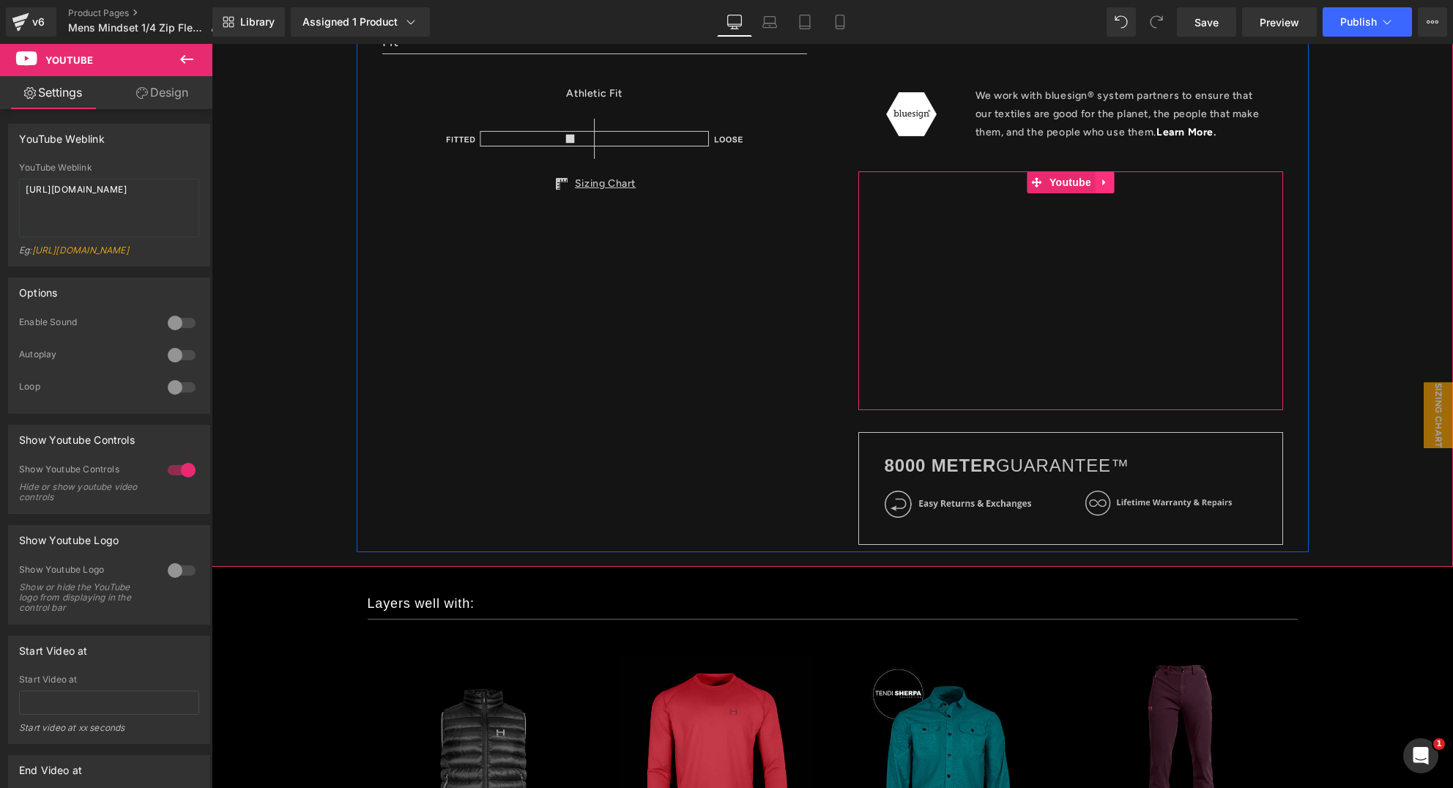
click at [1103, 182] on icon at bounding box center [1105, 182] width 10 height 11
click at [1109, 183] on icon at bounding box center [1114, 182] width 10 height 11
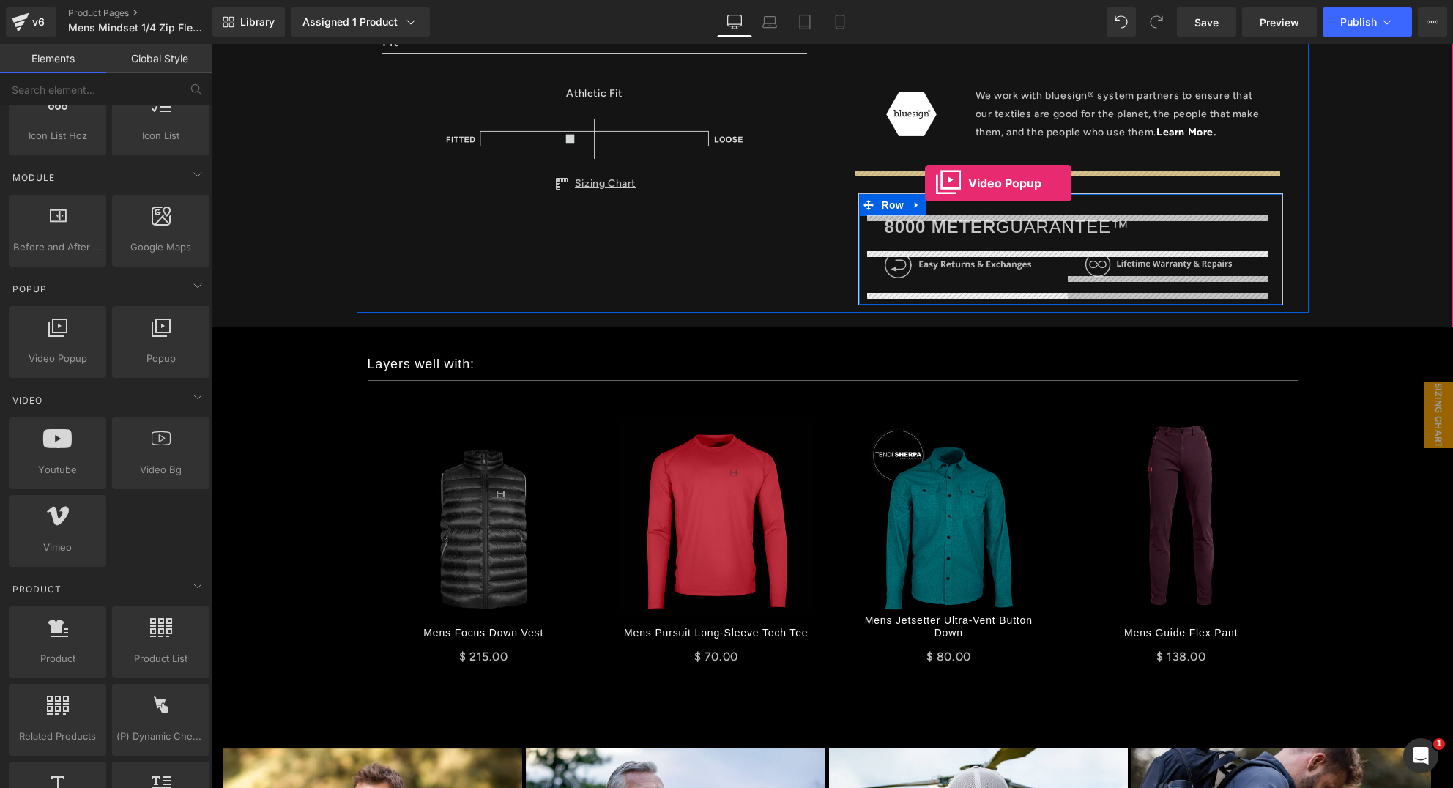
drag, startPoint x: 272, startPoint y: 385, endPoint x: 925, endPoint y: 183, distance: 683.8
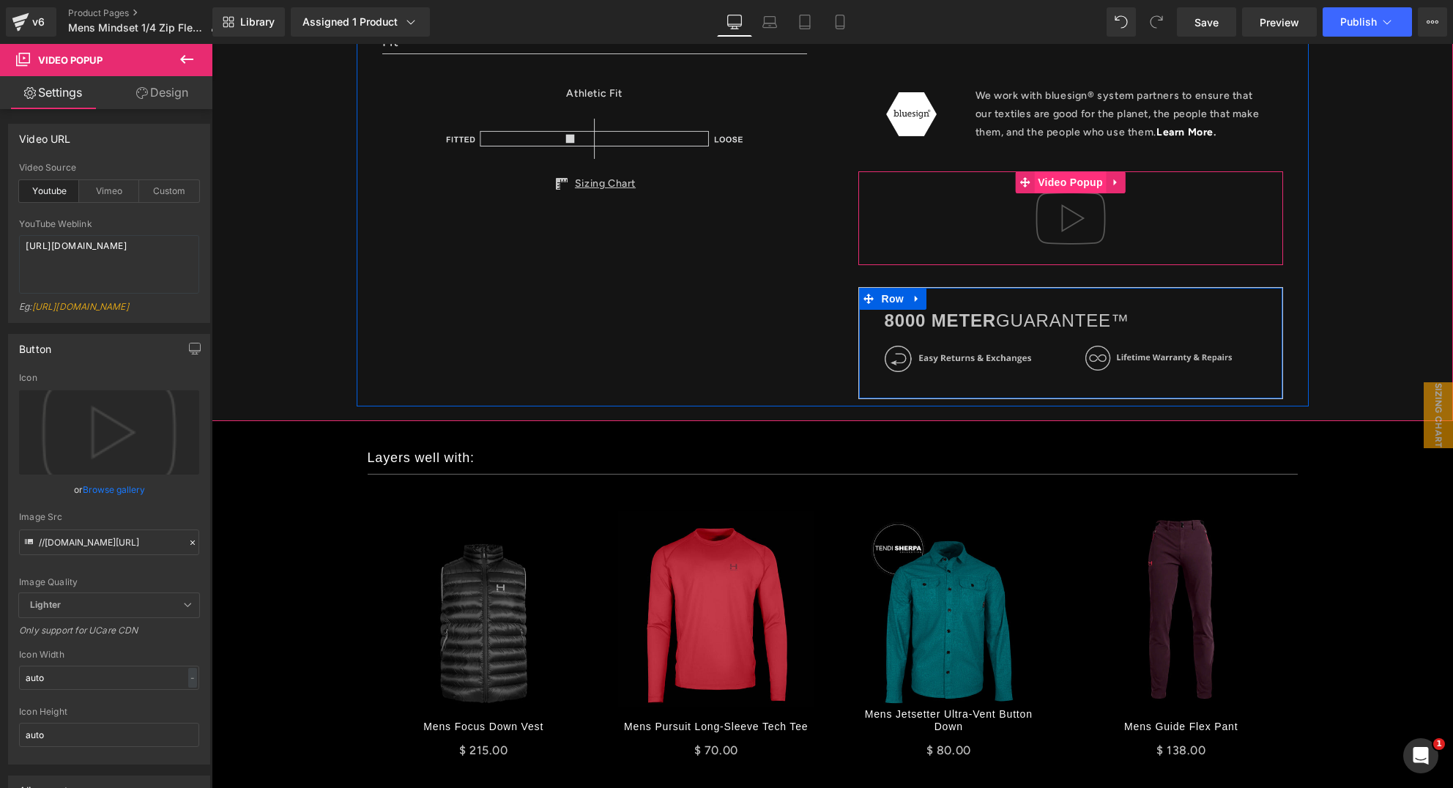
click at [1074, 180] on span "Video Popup" at bounding box center [1070, 182] width 73 height 22
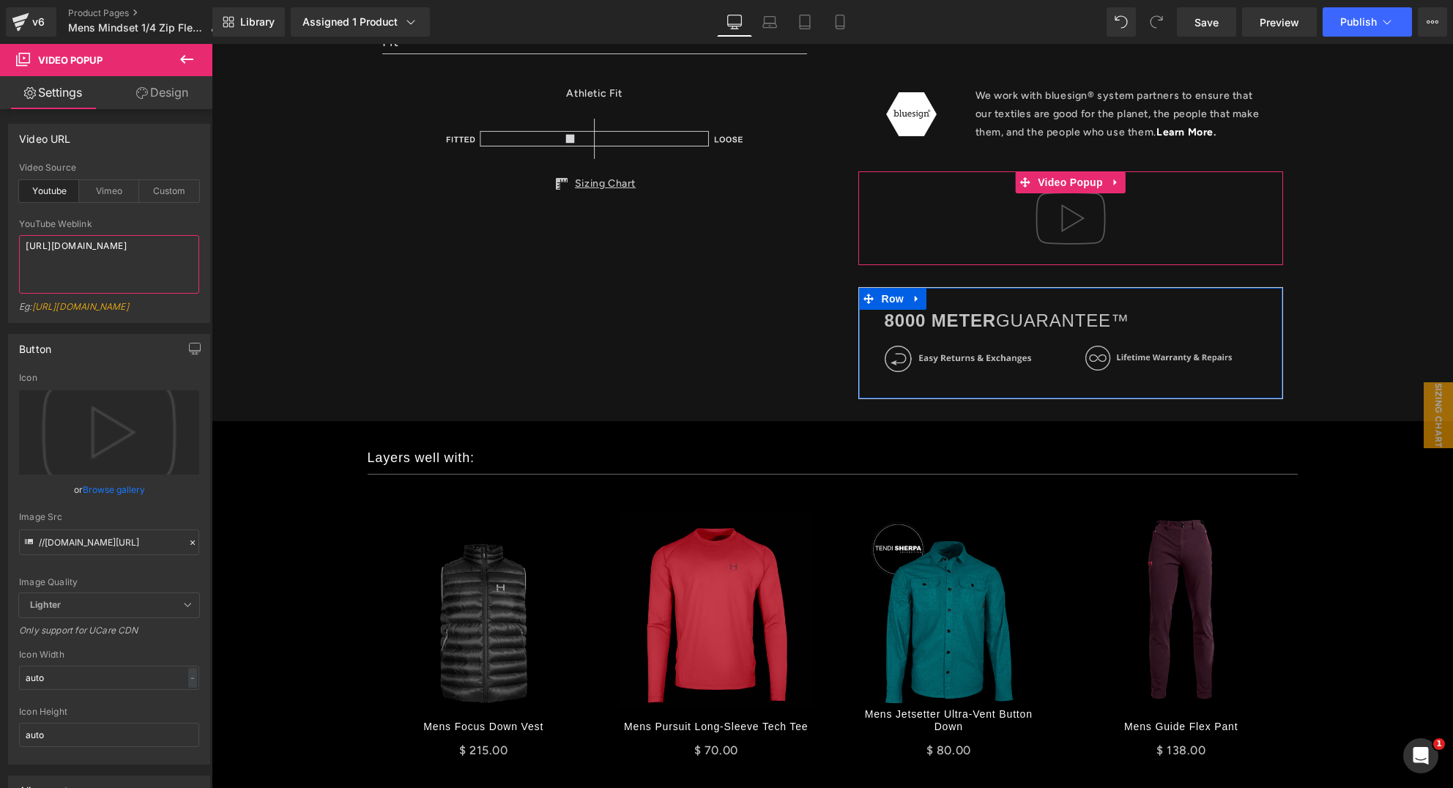
drag, startPoint x: 115, startPoint y: 258, endPoint x: 70, endPoint y: 240, distance: 48.3
click at [67, 242] on textarea "[URL][DOMAIN_NAME]" at bounding box center [109, 264] width 180 height 59
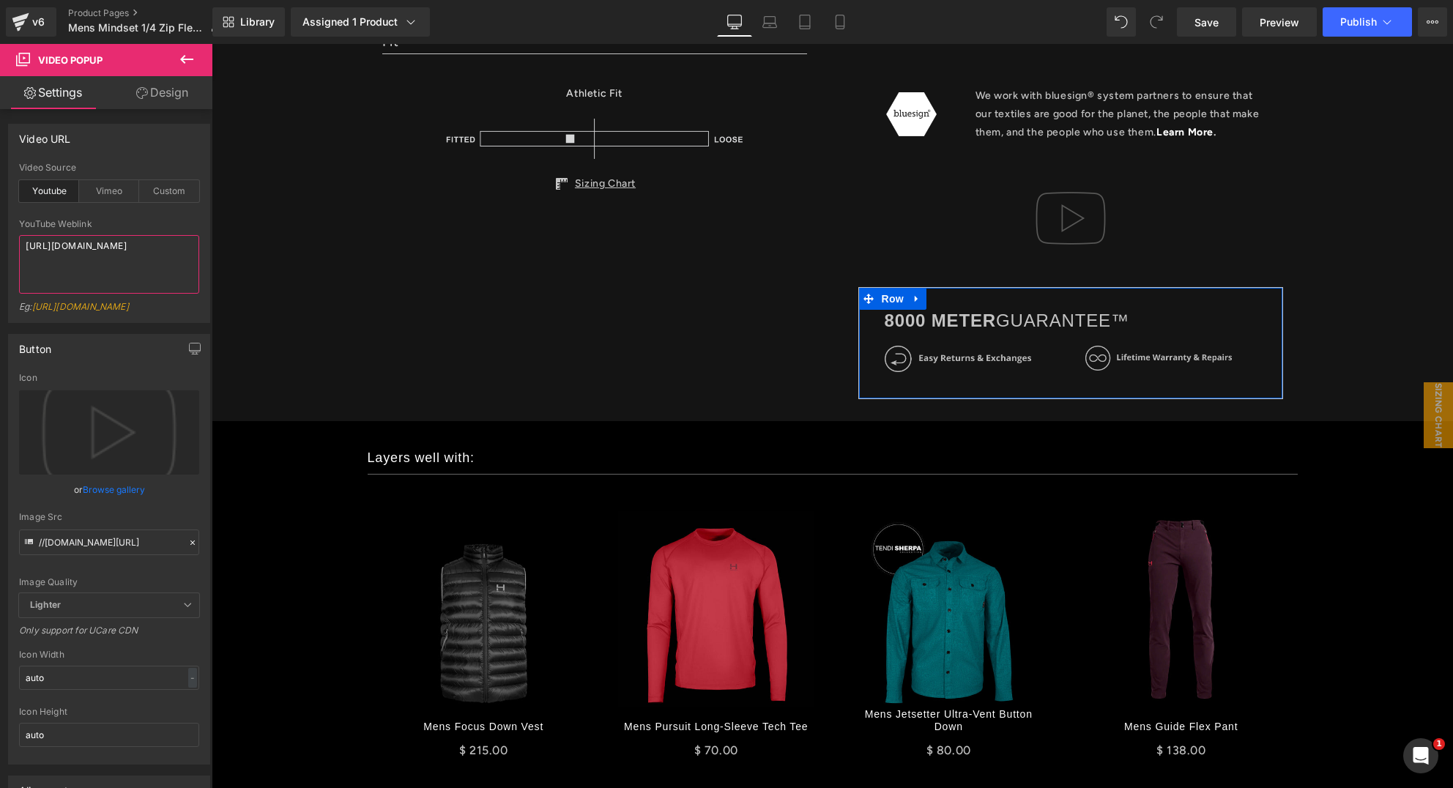
drag, startPoint x: 114, startPoint y: 268, endPoint x: -12, endPoint y: 226, distance: 133.4
click at [0, 226] on html "Video Popup You are previewing how the will restyle your page. You can not edit…" at bounding box center [726, 394] width 1453 height 788
paste textarea "h0_8yEQ_iUI"
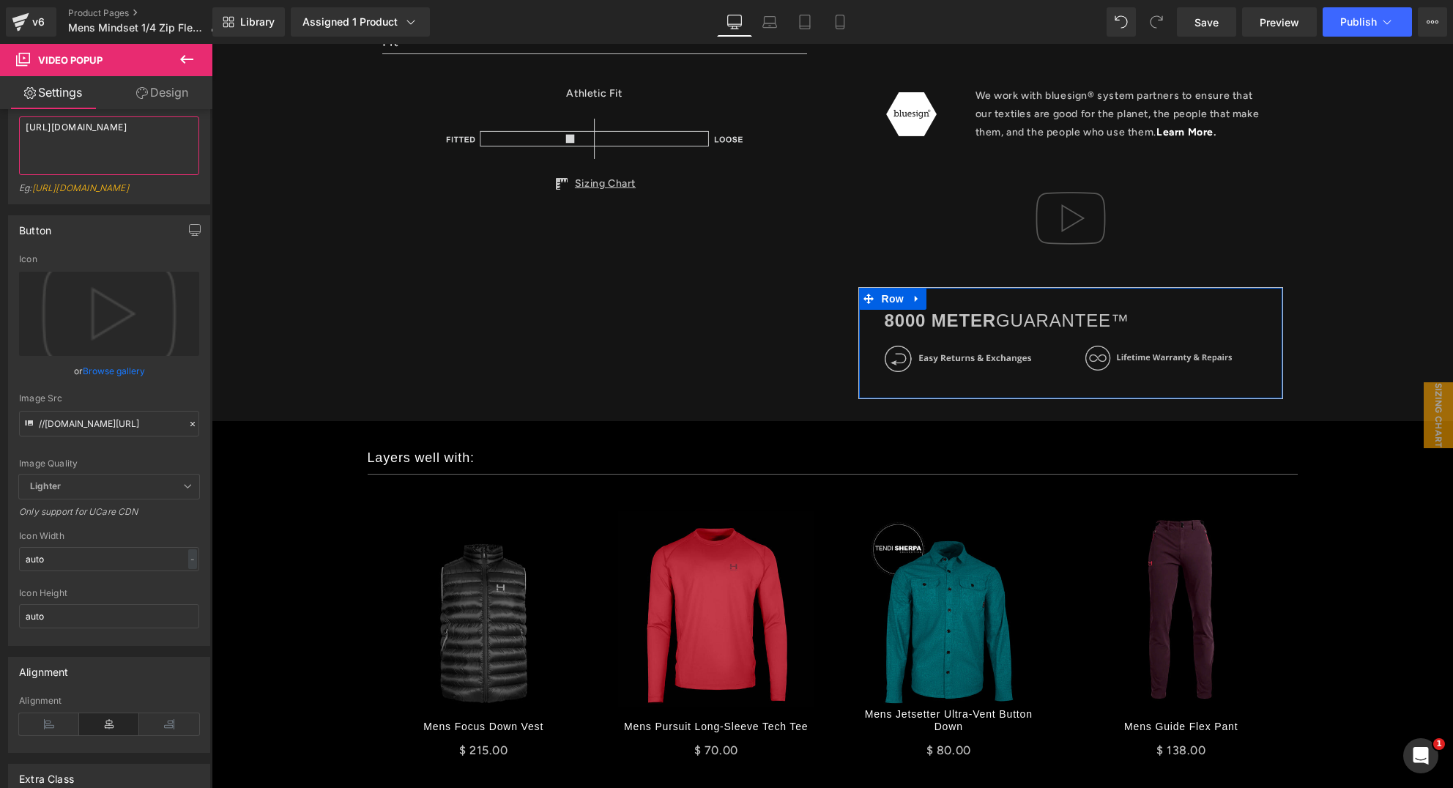
scroll to position [125, 0]
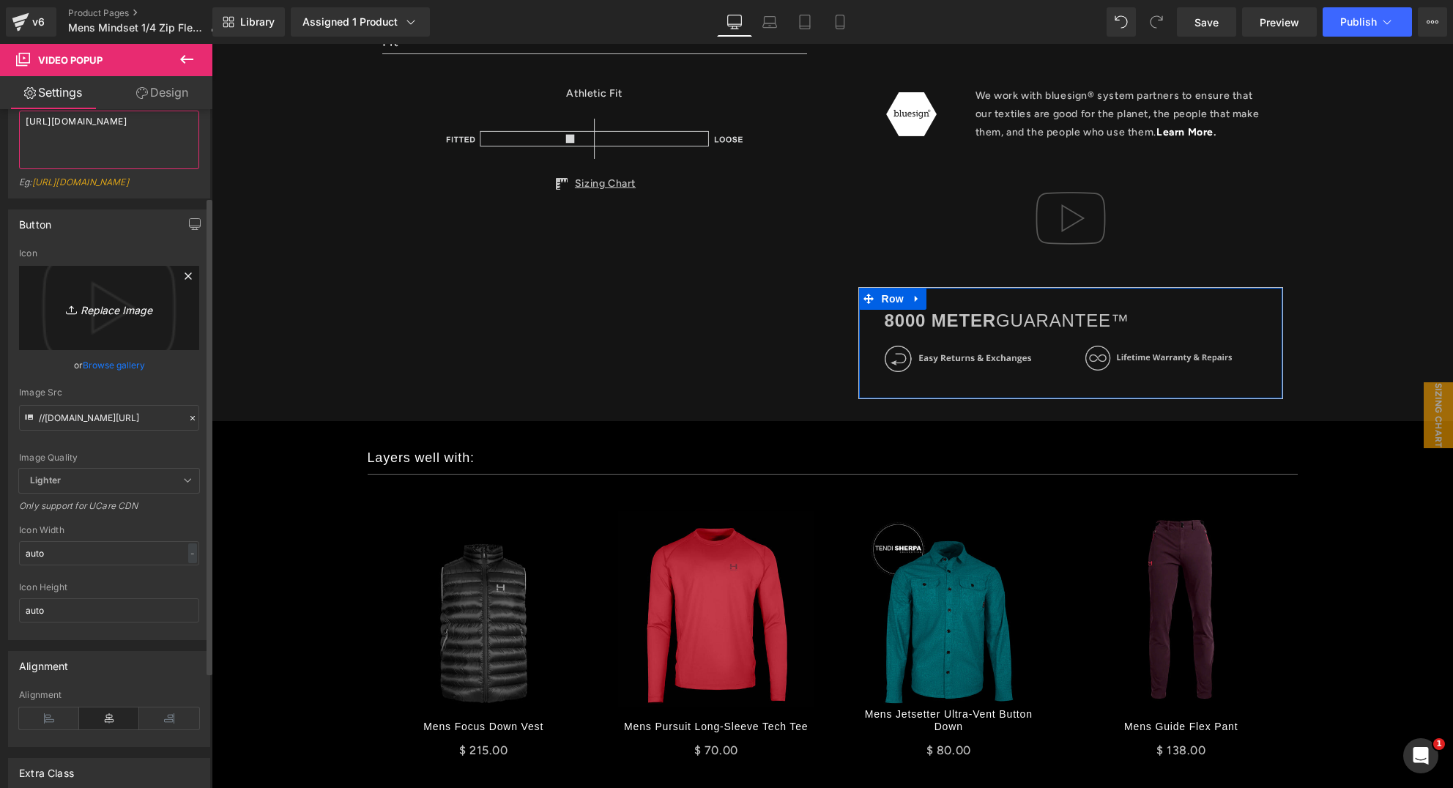
type textarea "https://www.youtube.com/watch?v=h0_8yEQ_iUI"
click at [105, 317] on icon "Replace Image" at bounding box center [109, 308] width 117 height 18
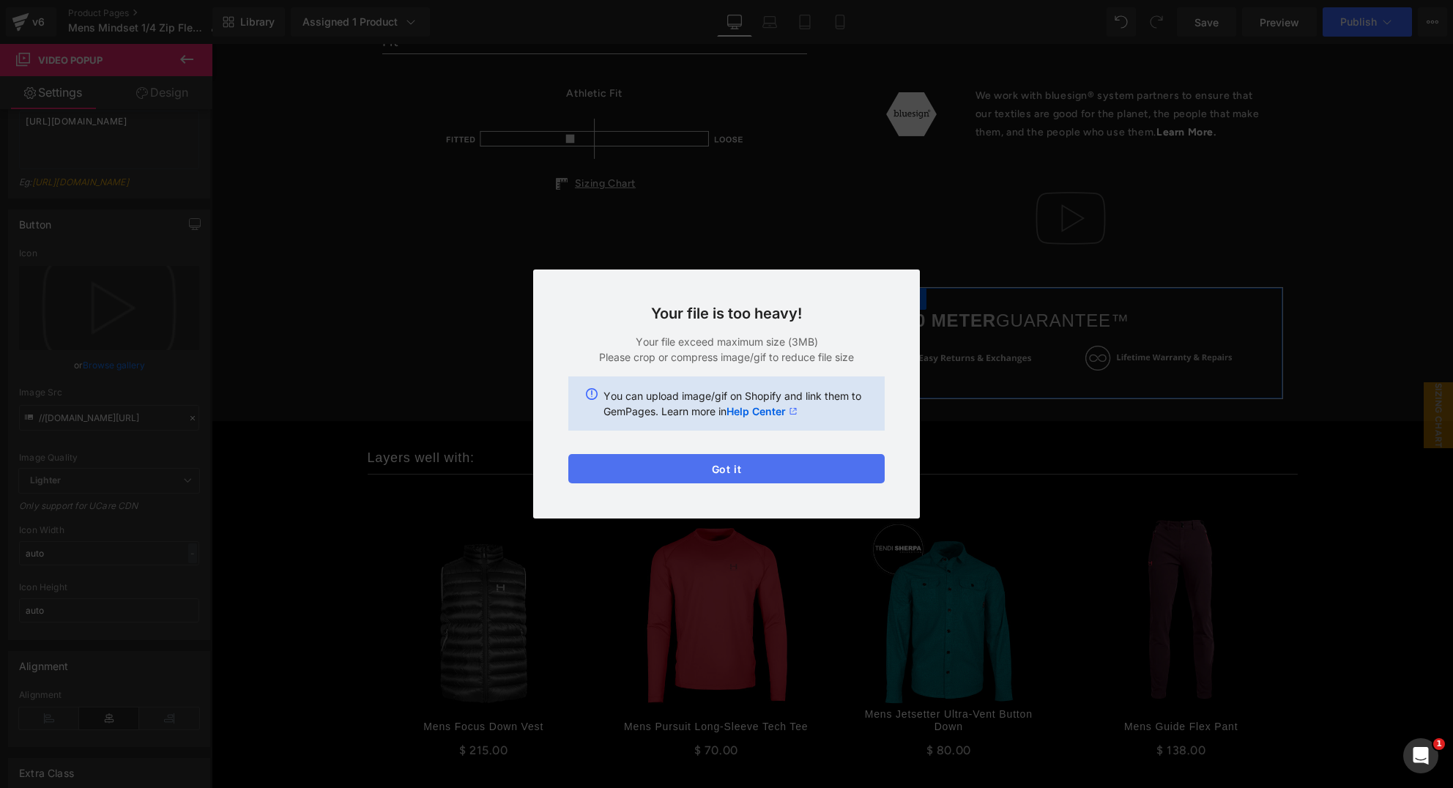
click at [737, 467] on button "Got it" at bounding box center [726, 468] width 316 height 29
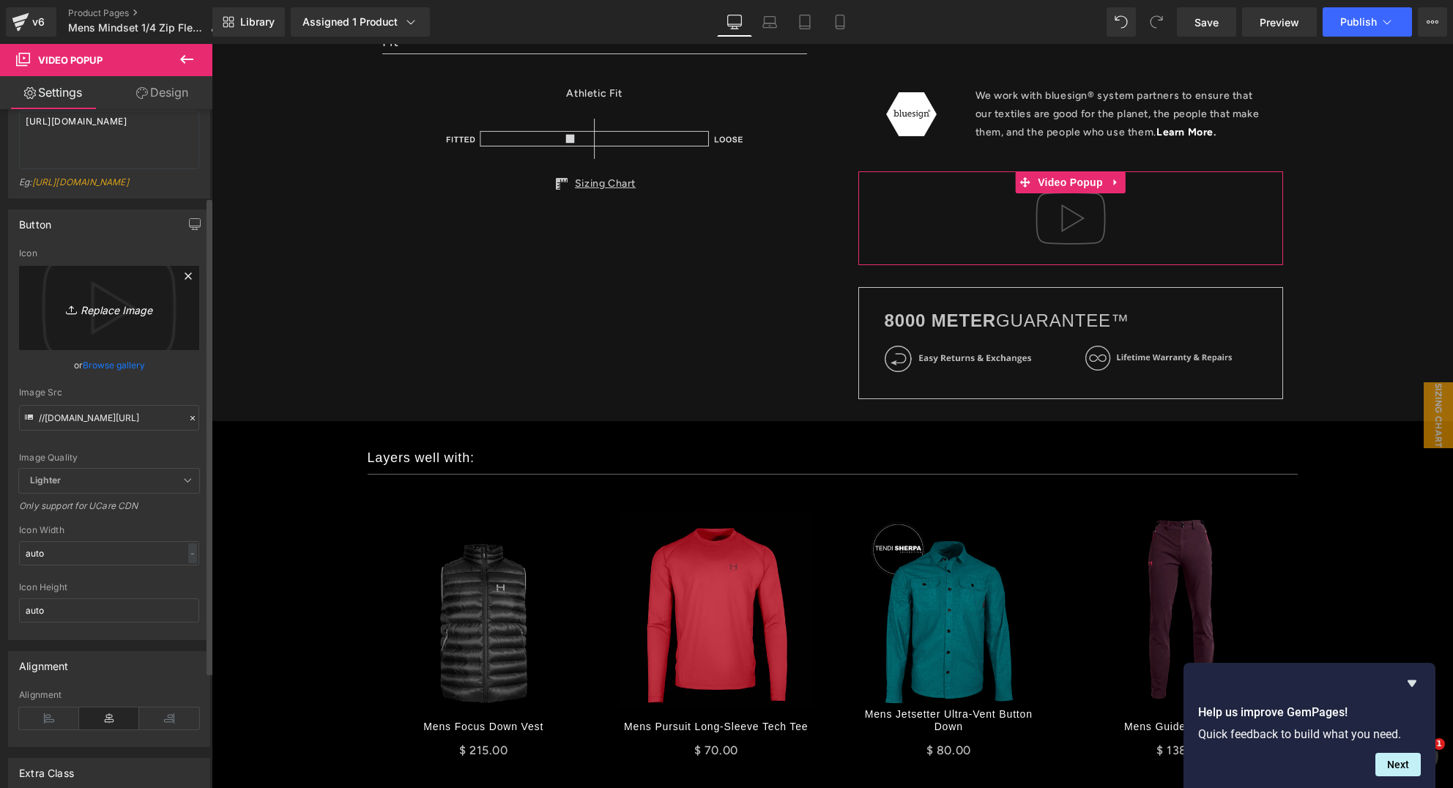
click at [97, 317] on icon "Replace Image" at bounding box center [109, 308] width 117 height 18
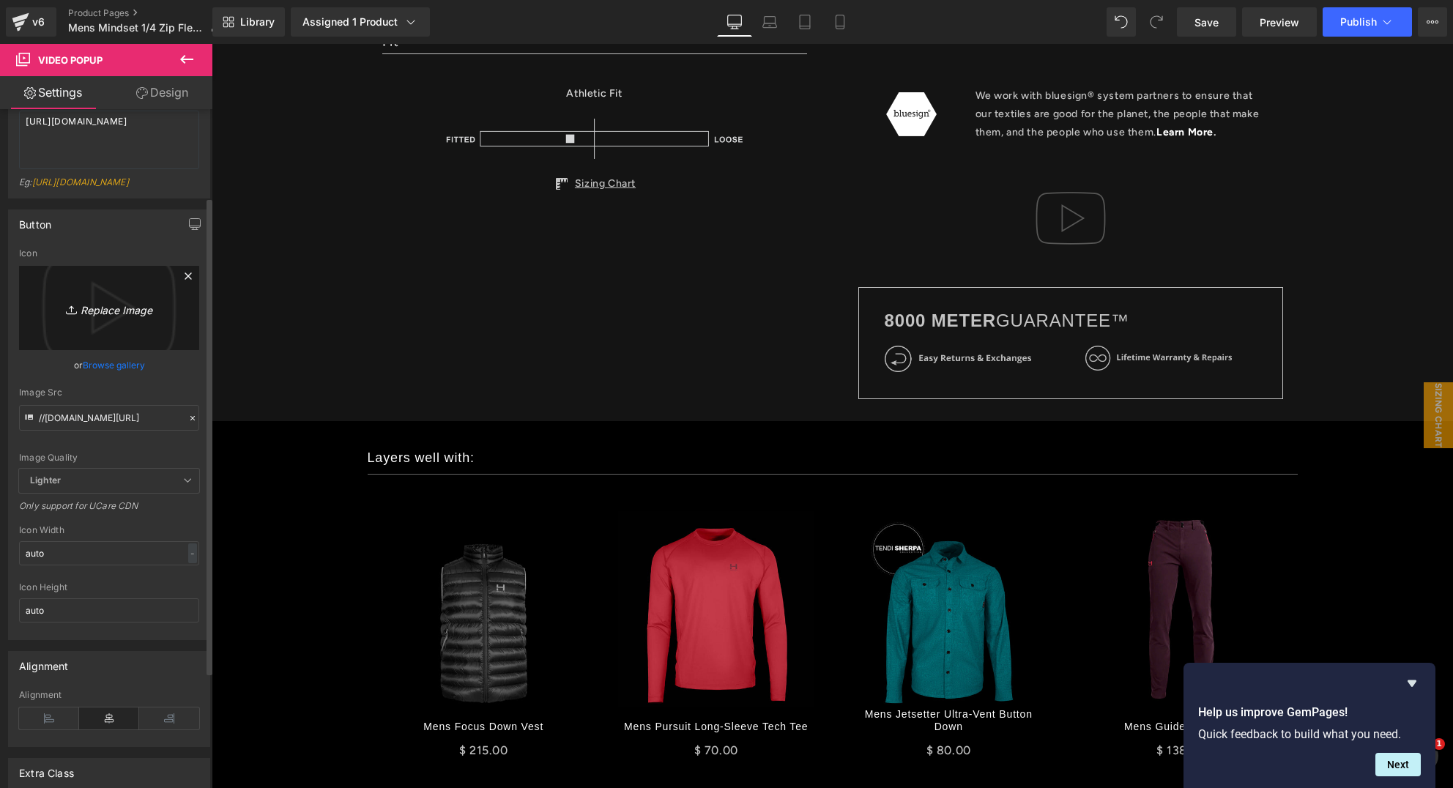
type input "C:\fakepath\Mindset-Quarter-1-4-Zip-Fleece-Ed-Viesturs-HIMALI-web-v2.png"
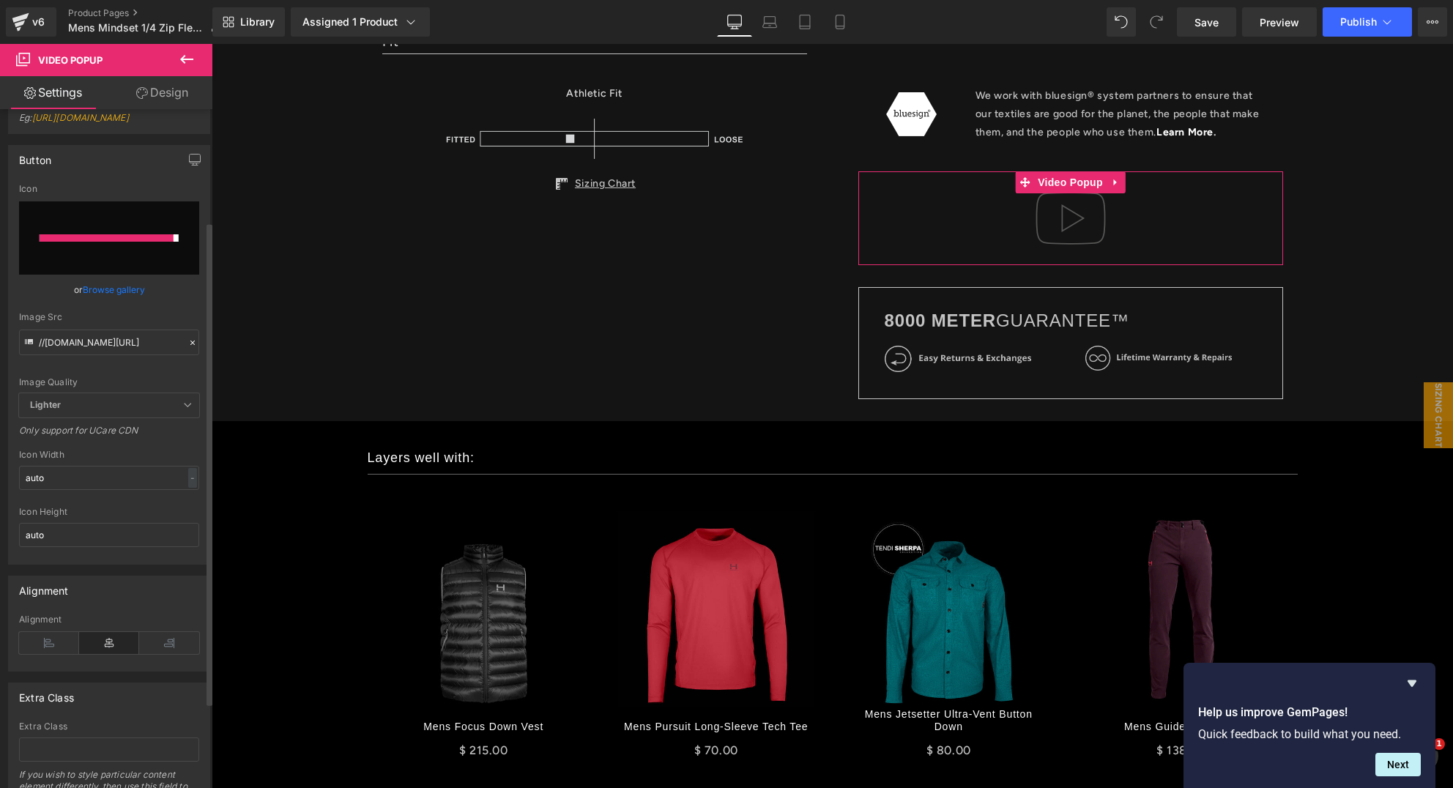
type input "https://ucarecdn.com/157b59a2-28b5-4b74-998b-79271de71333/-/format/auto/-/previ…"
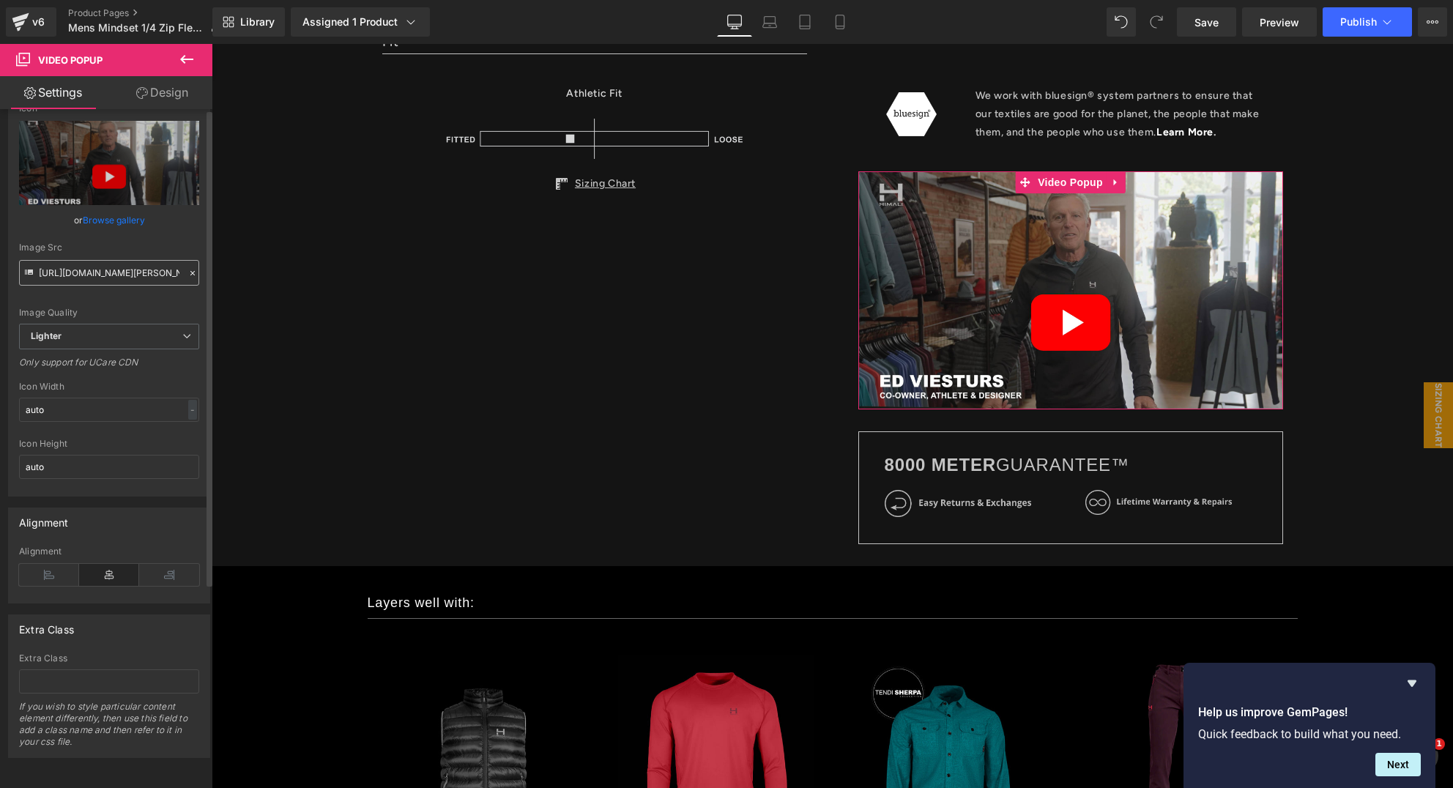
scroll to position [0, 0]
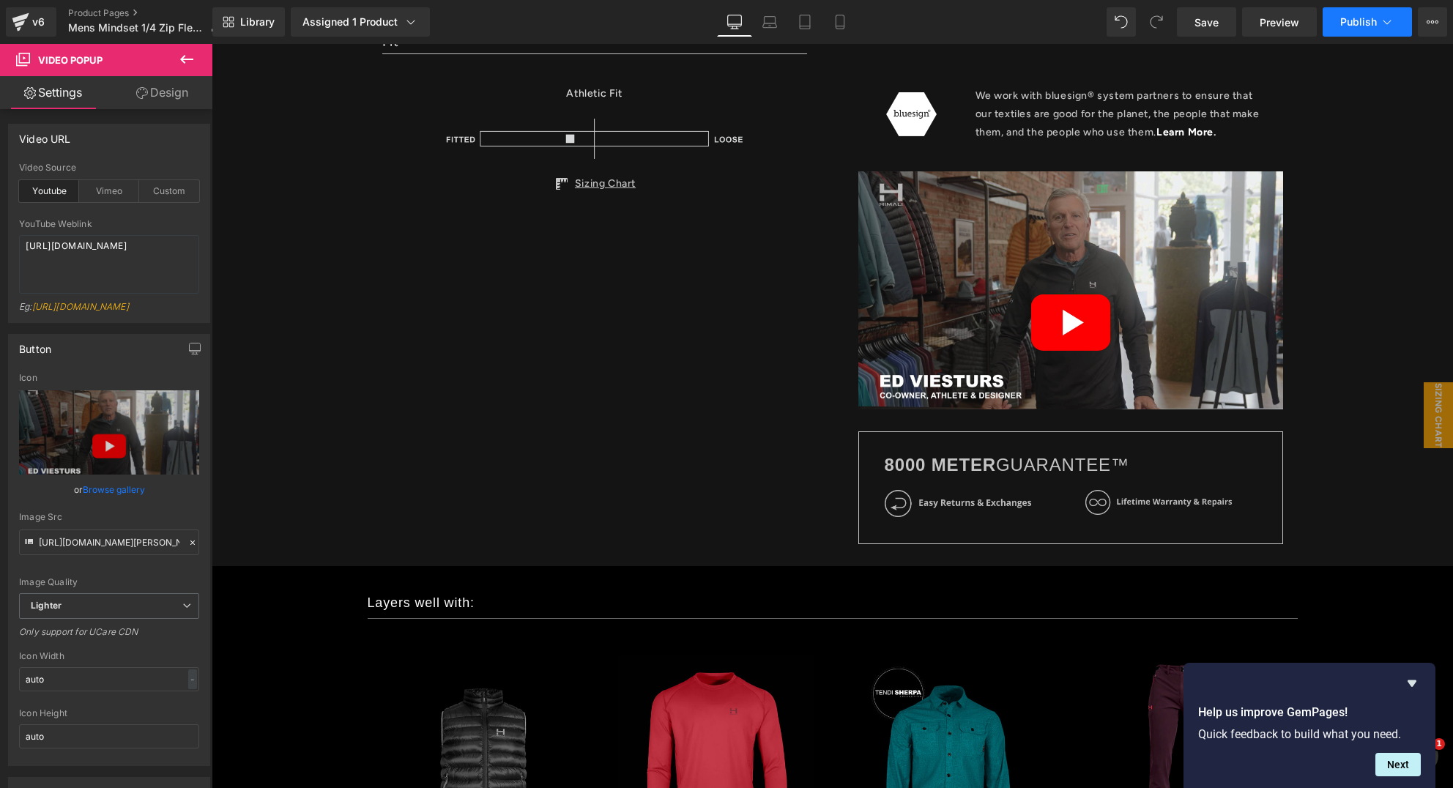
click at [1361, 26] on span "Publish" at bounding box center [1359, 22] width 37 height 12
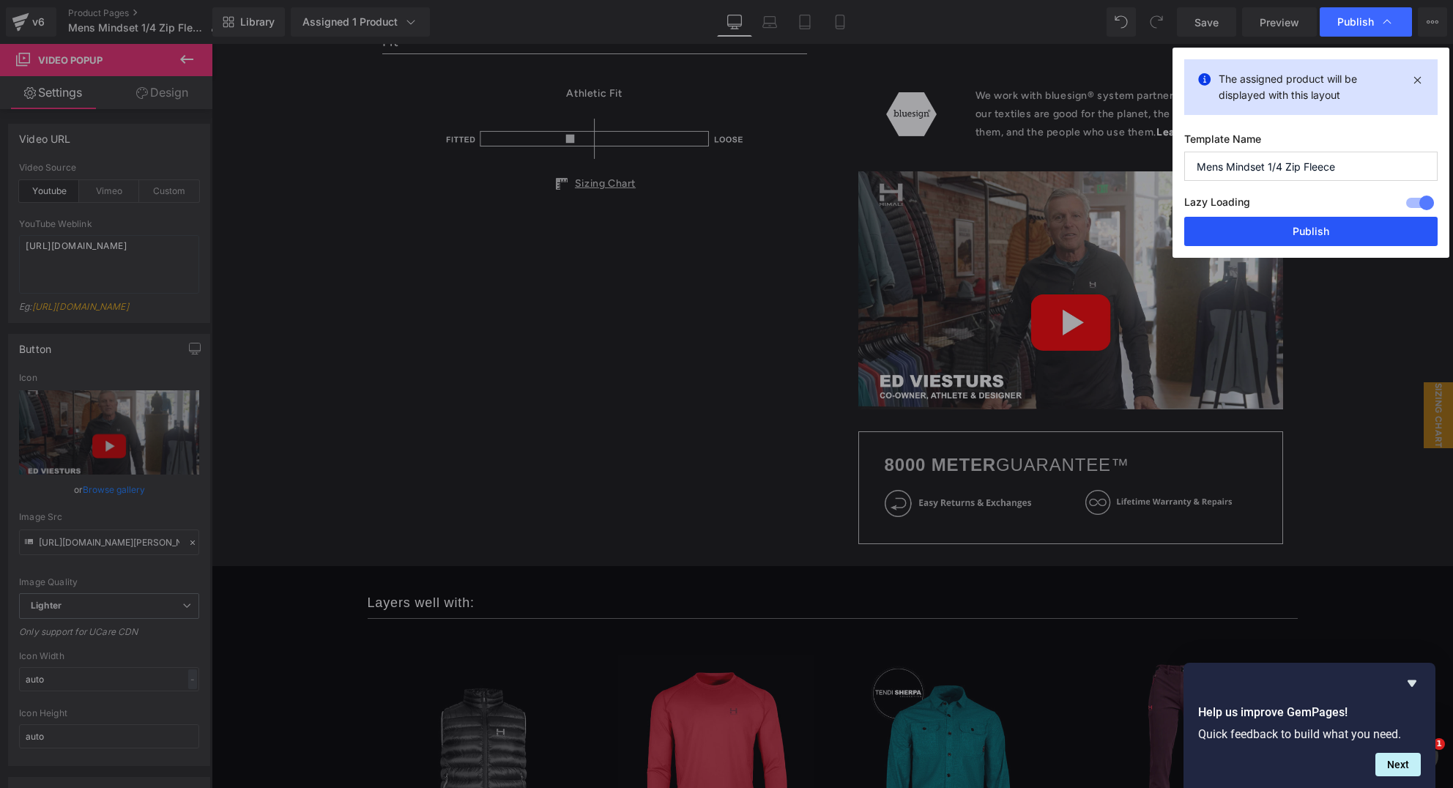
click at [1344, 225] on button "Publish" at bounding box center [1311, 231] width 253 height 29
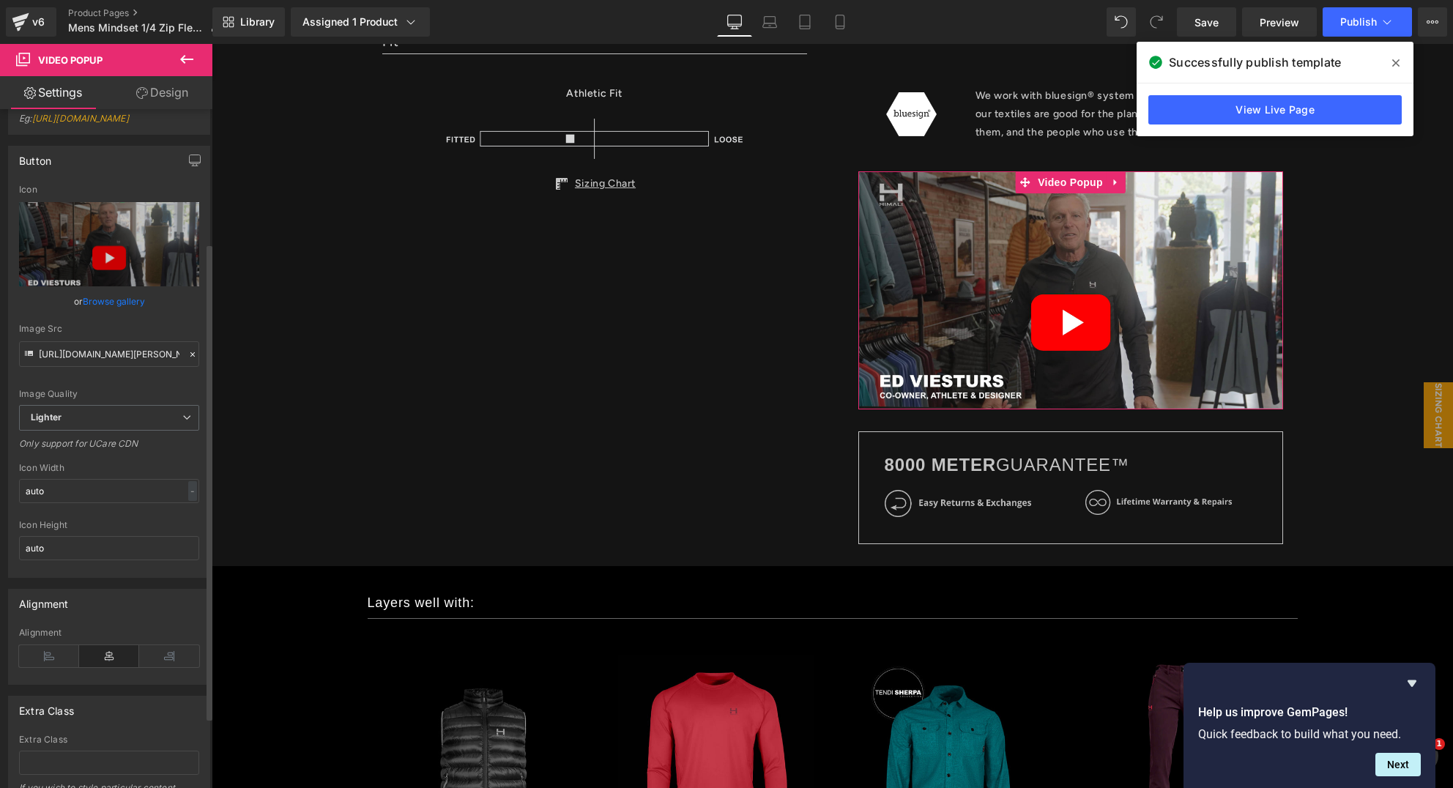
scroll to position [190, 0]
click at [98, 500] on input "auto" at bounding box center [109, 489] width 180 height 24
click at [99, 540] on div "Icon Height auto" at bounding box center [109, 546] width 180 height 57
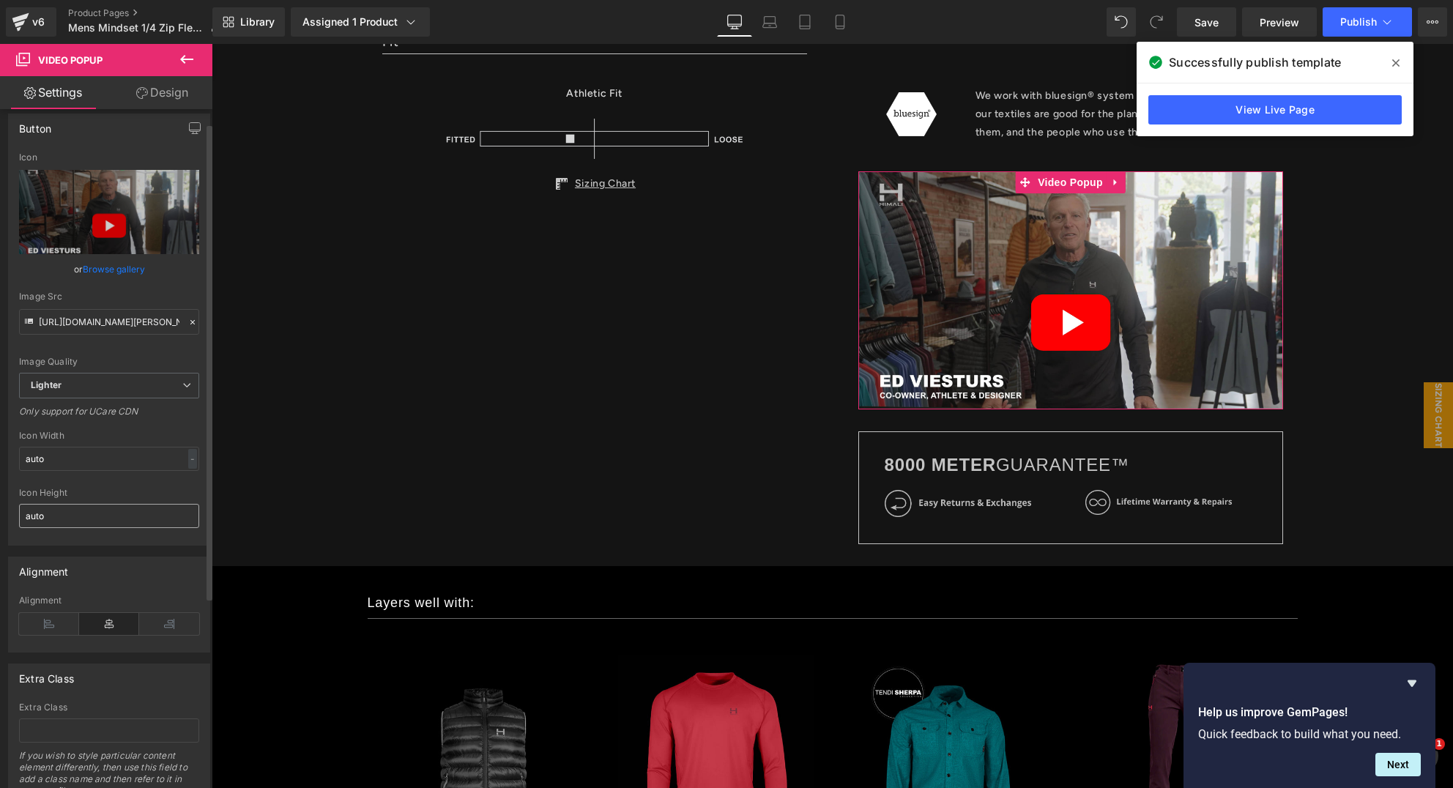
scroll to position [291, 0]
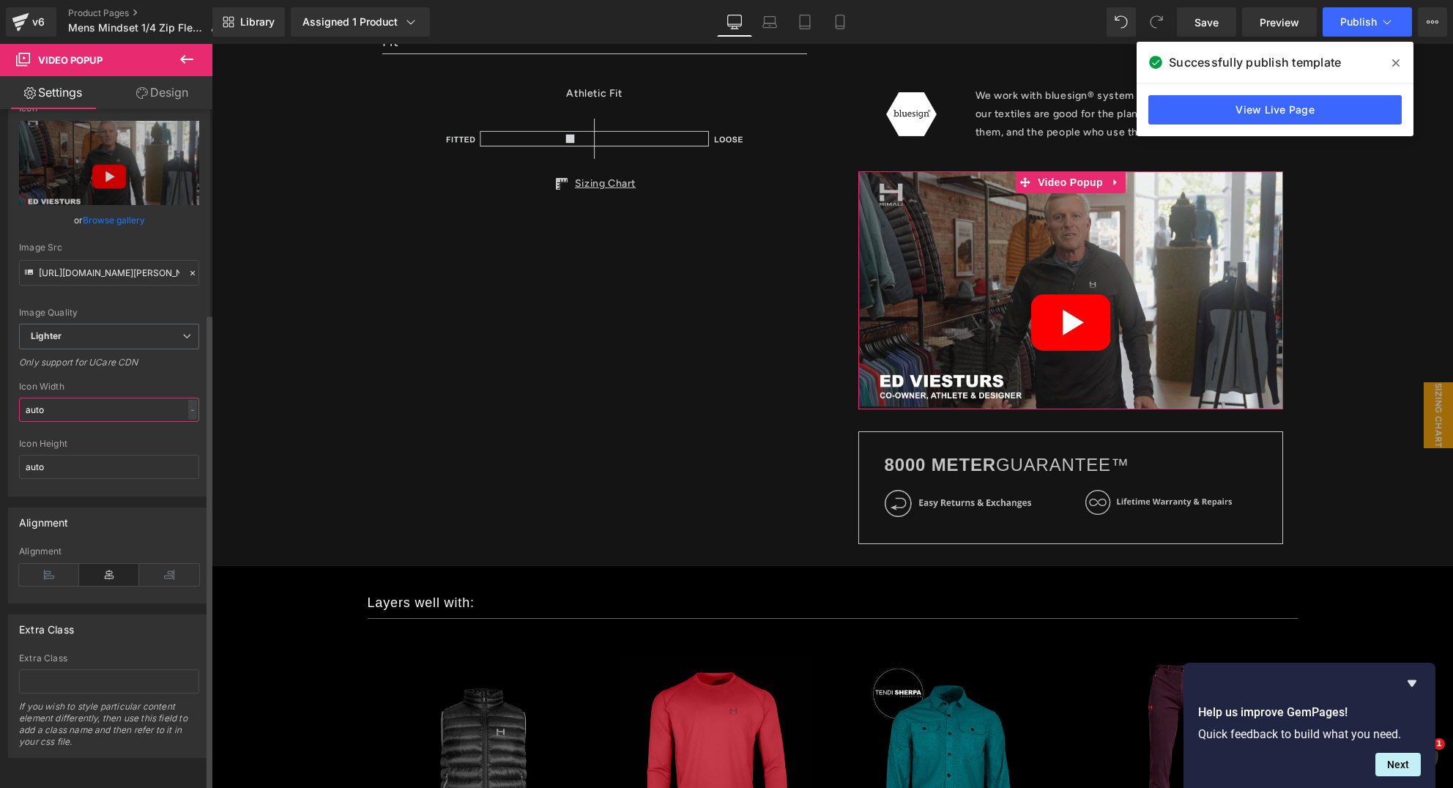
click at [158, 401] on input "auto" at bounding box center [109, 410] width 180 height 24
click at [188, 406] on div "-" at bounding box center [192, 410] width 9 height 20
click at [188, 448] on li "px" at bounding box center [189, 453] width 18 height 21
click at [94, 401] on input "auto" at bounding box center [109, 410] width 180 height 24
drag, startPoint x: 94, startPoint y: 401, endPoint x: 5, endPoint y: 401, distance: 88.6
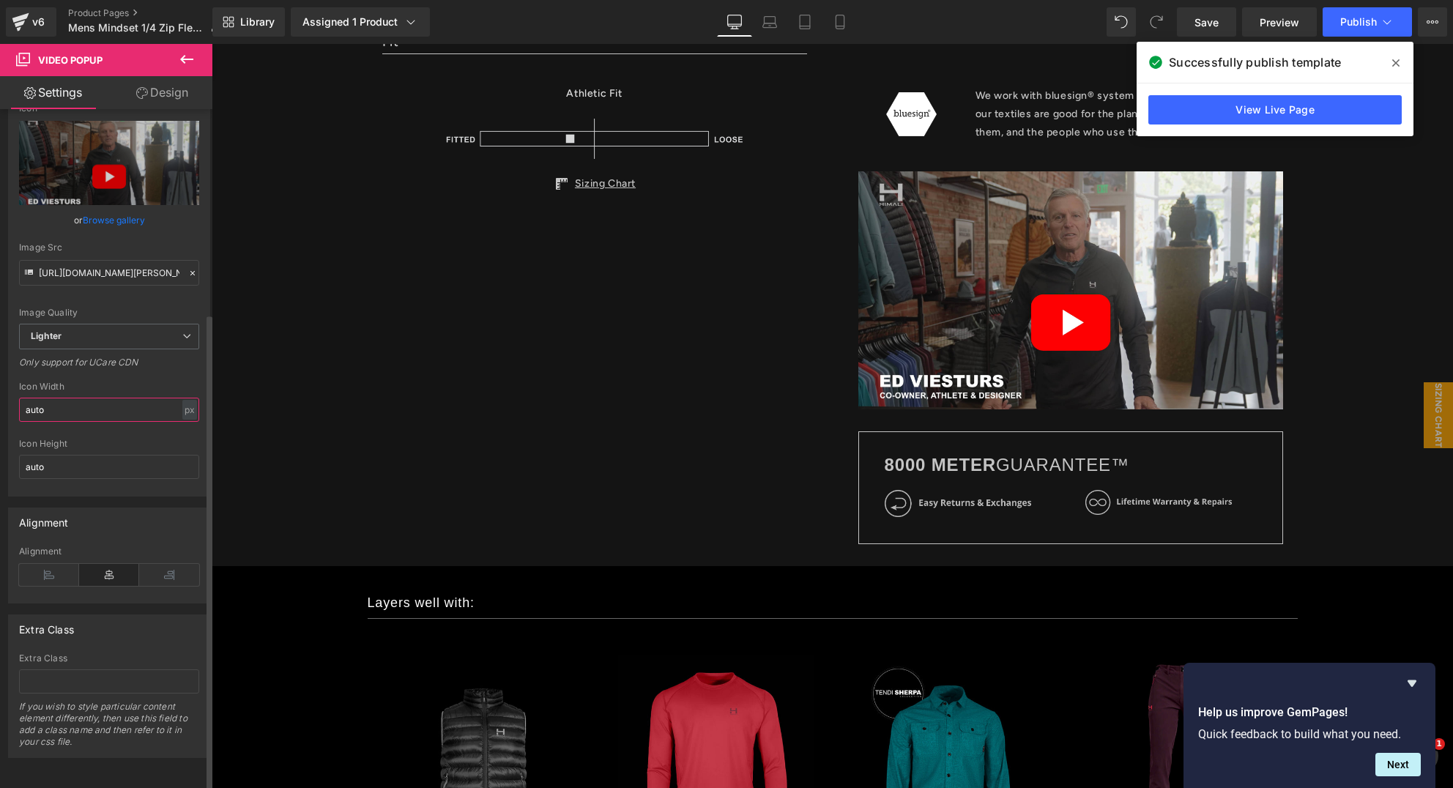
click at [5, 401] on div "Button https://ucarecdn.com/157b59a2-28b5-4b74-998b-79271de71333/-/format/auto/…" at bounding box center [109, 274] width 219 height 443
type input "800"
click at [1212, 23] on span "Save" at bounding box center [1207, 22] width 24 height 15
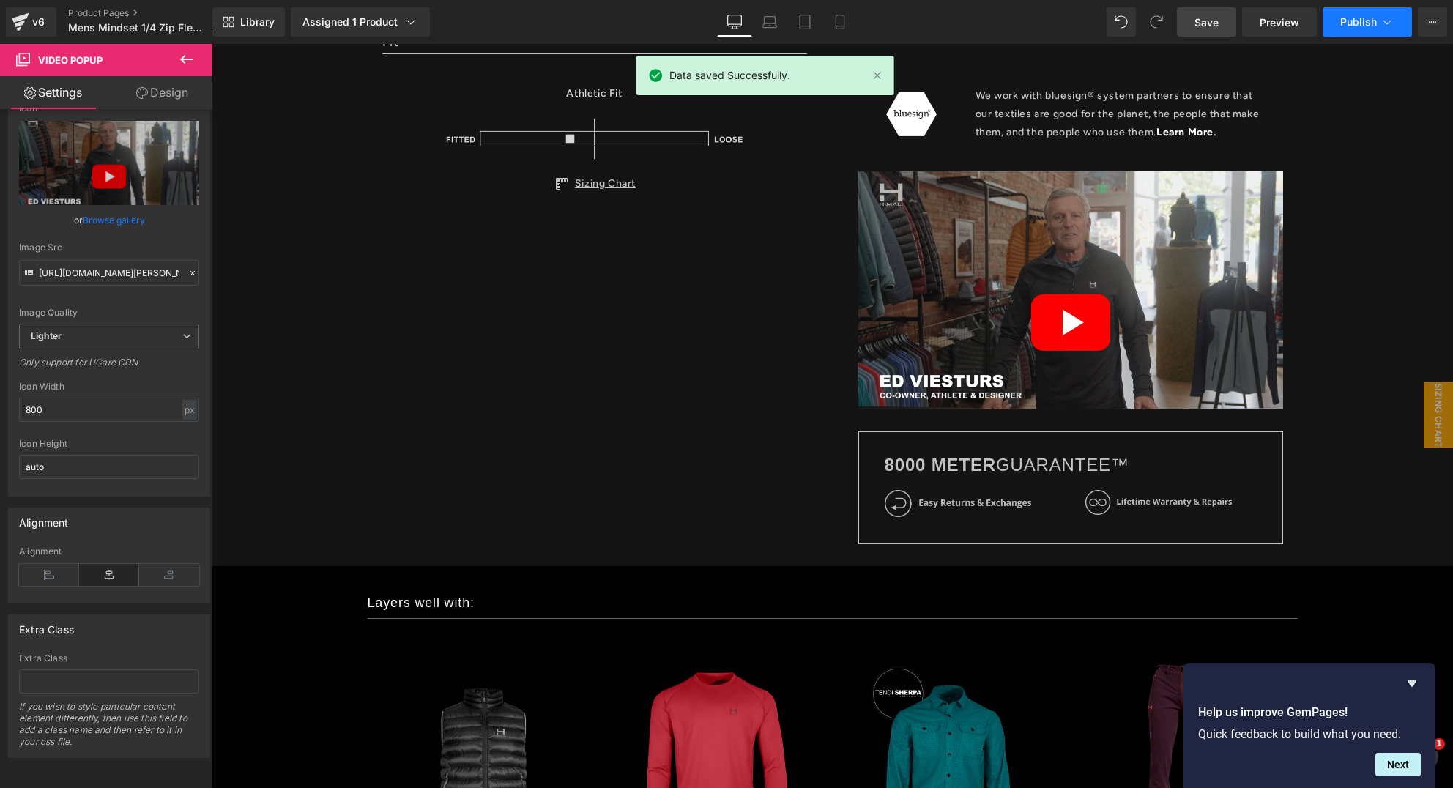
click at [1369, 18] on span "Publish" at bounding box center [1359, 22] width 37 height 12
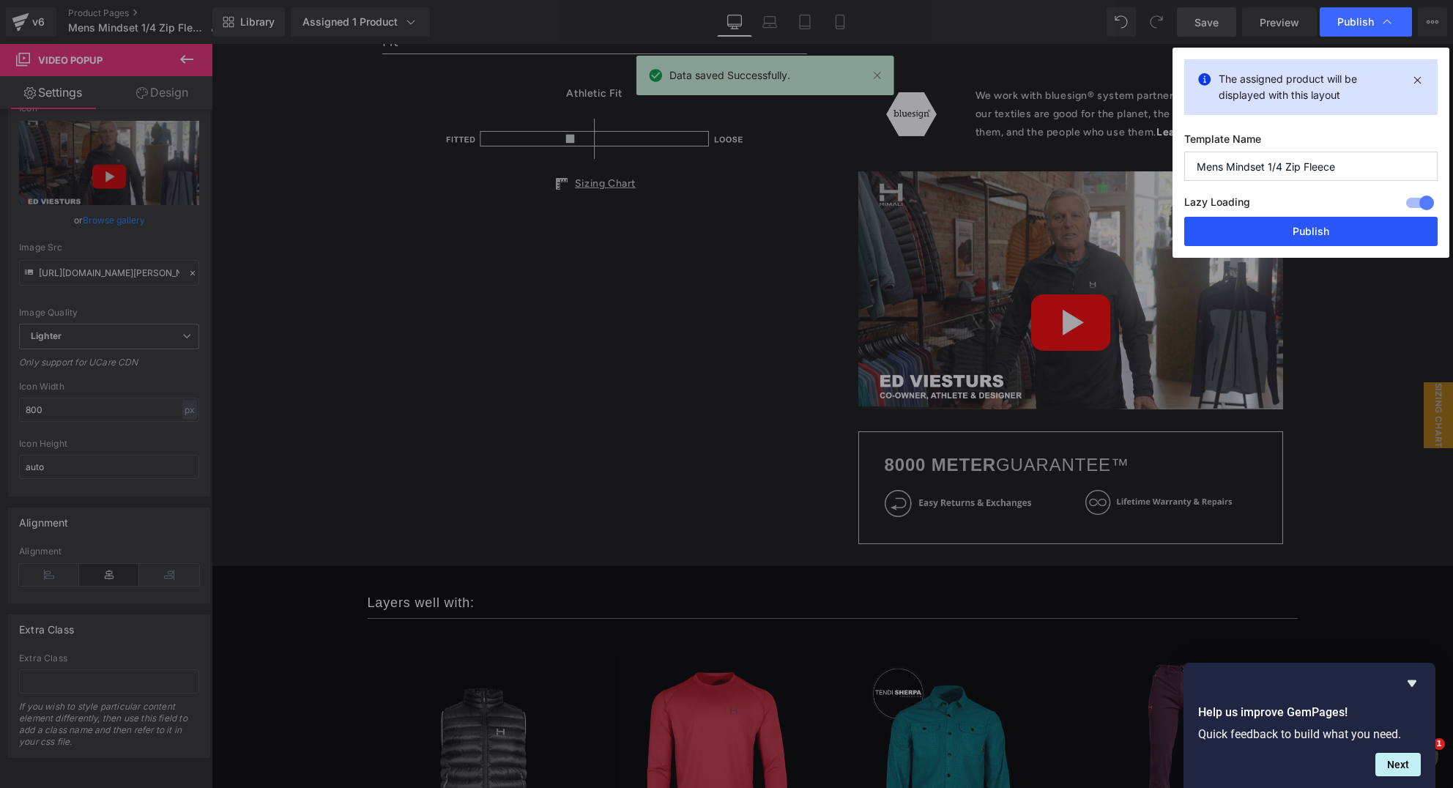
click at [1295, 223] on button "Publish" at bounding box center [1311, 231] width 253 height 29
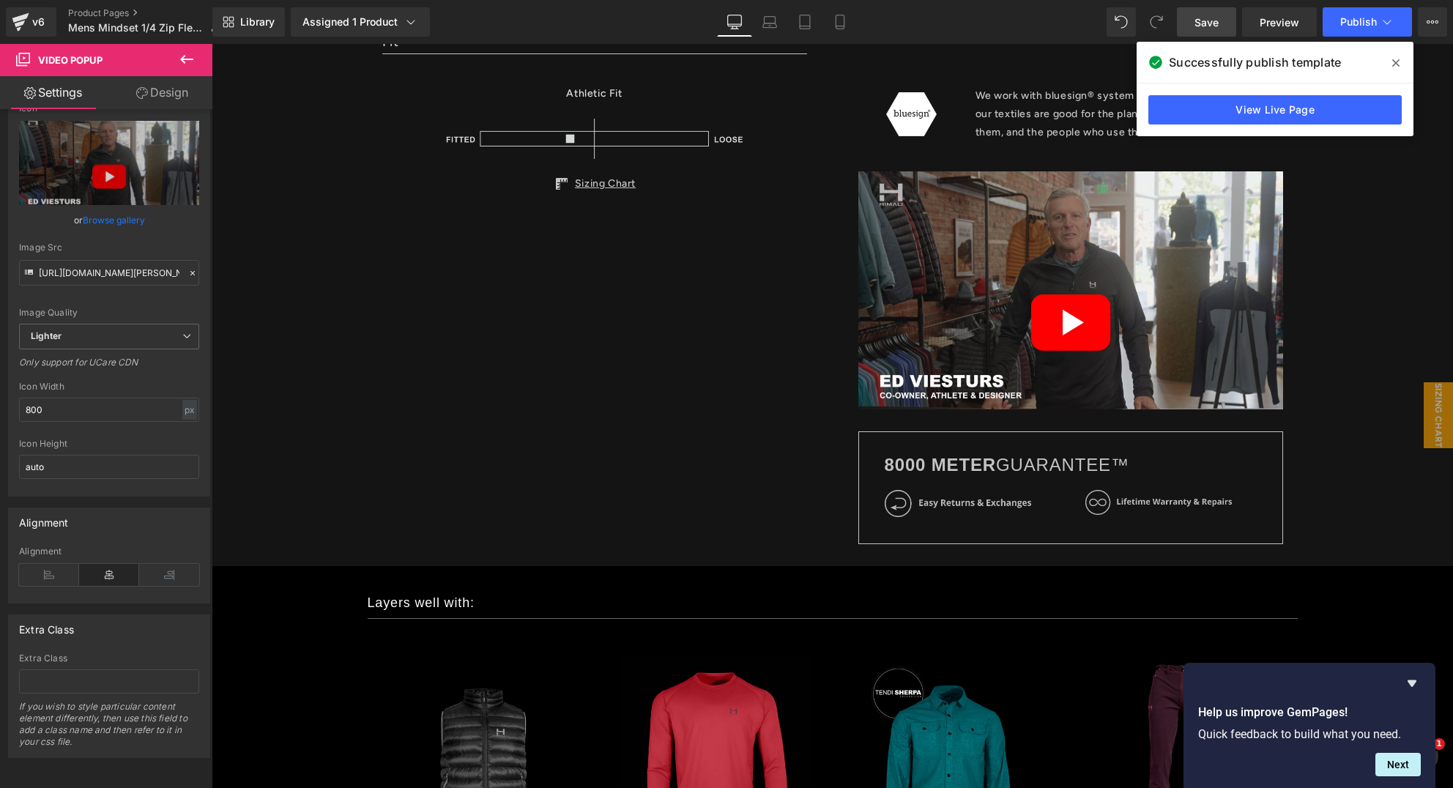
click at [1397, 62] on icon at bounding box center [1396, 63] width 7 height 12
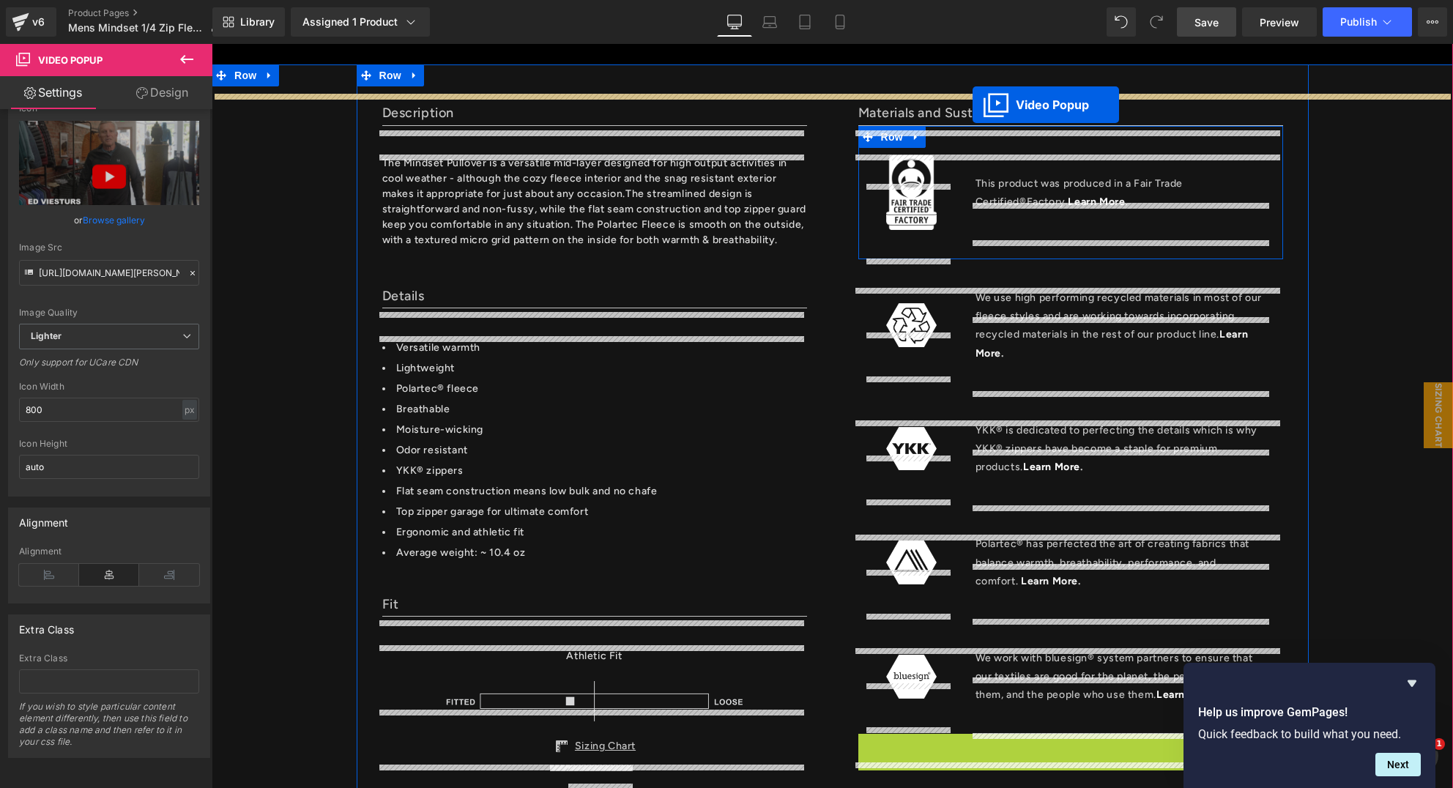
scroll to position [686, 0]
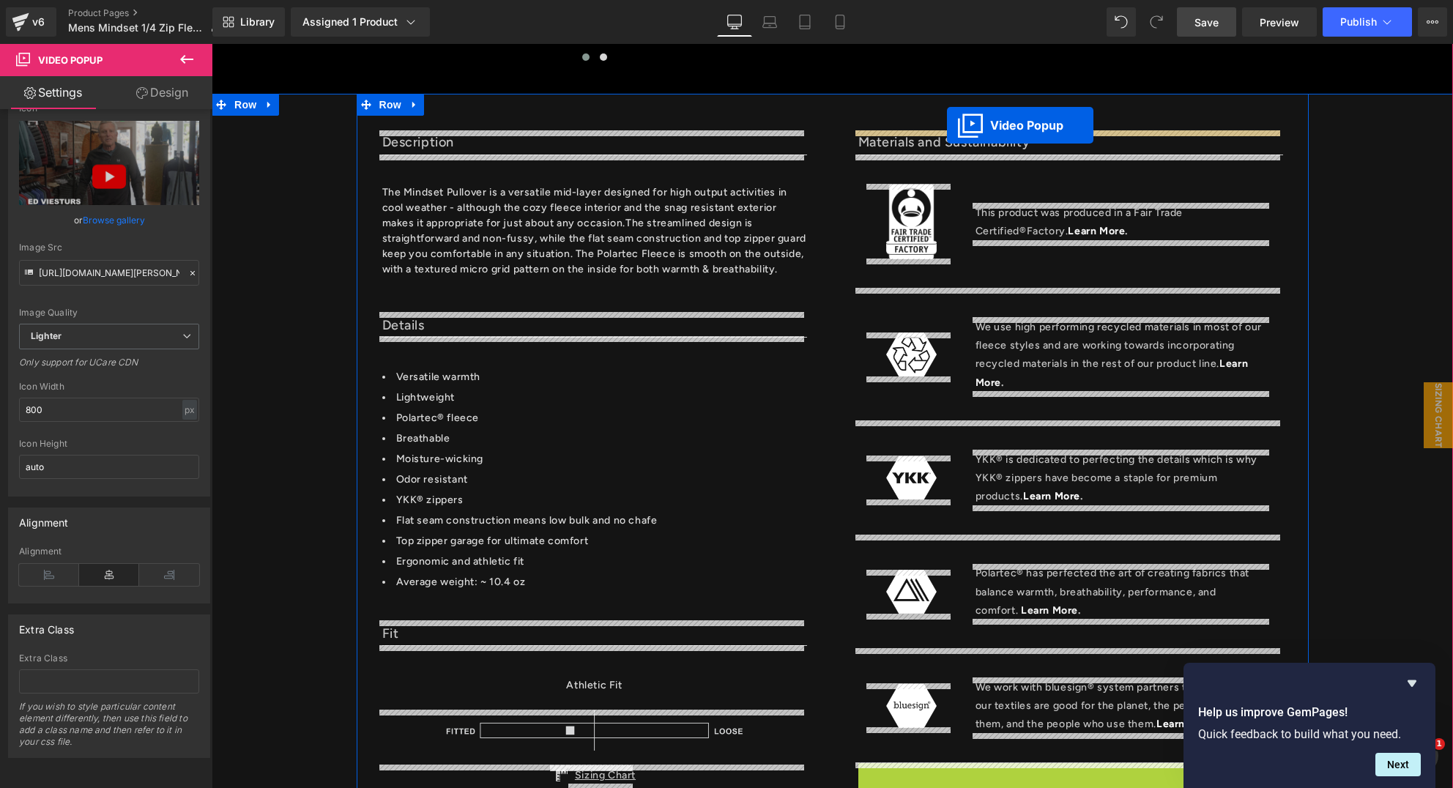
drag, startPoint x: 1015, startPoint y: 523, endPoint x: 947, endPoint y: 126, distance: 402.9
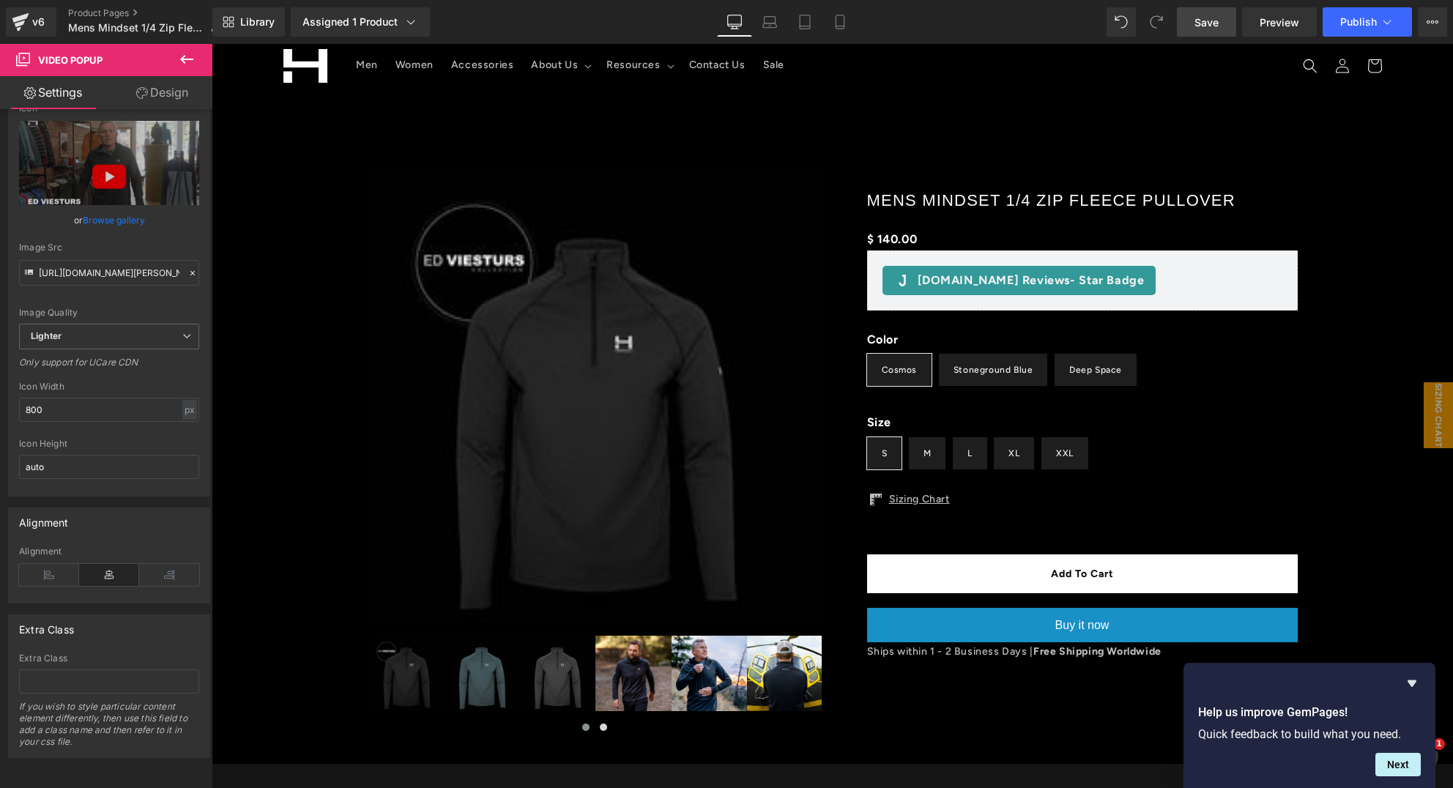
scroll to position [0, 0]
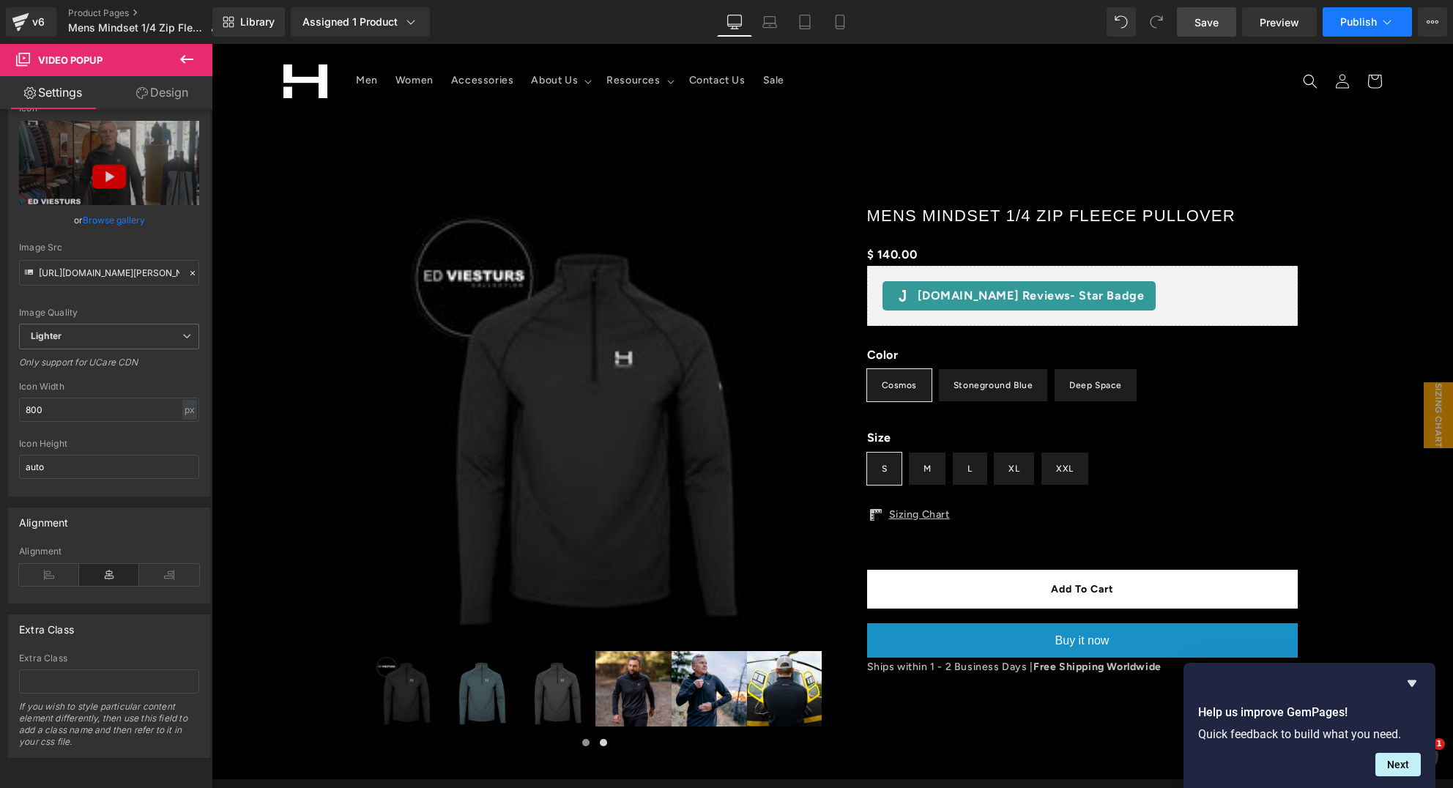
click at [1338, 16] on button "Publish" at bounding box center [1367, 21] width 89 height 29
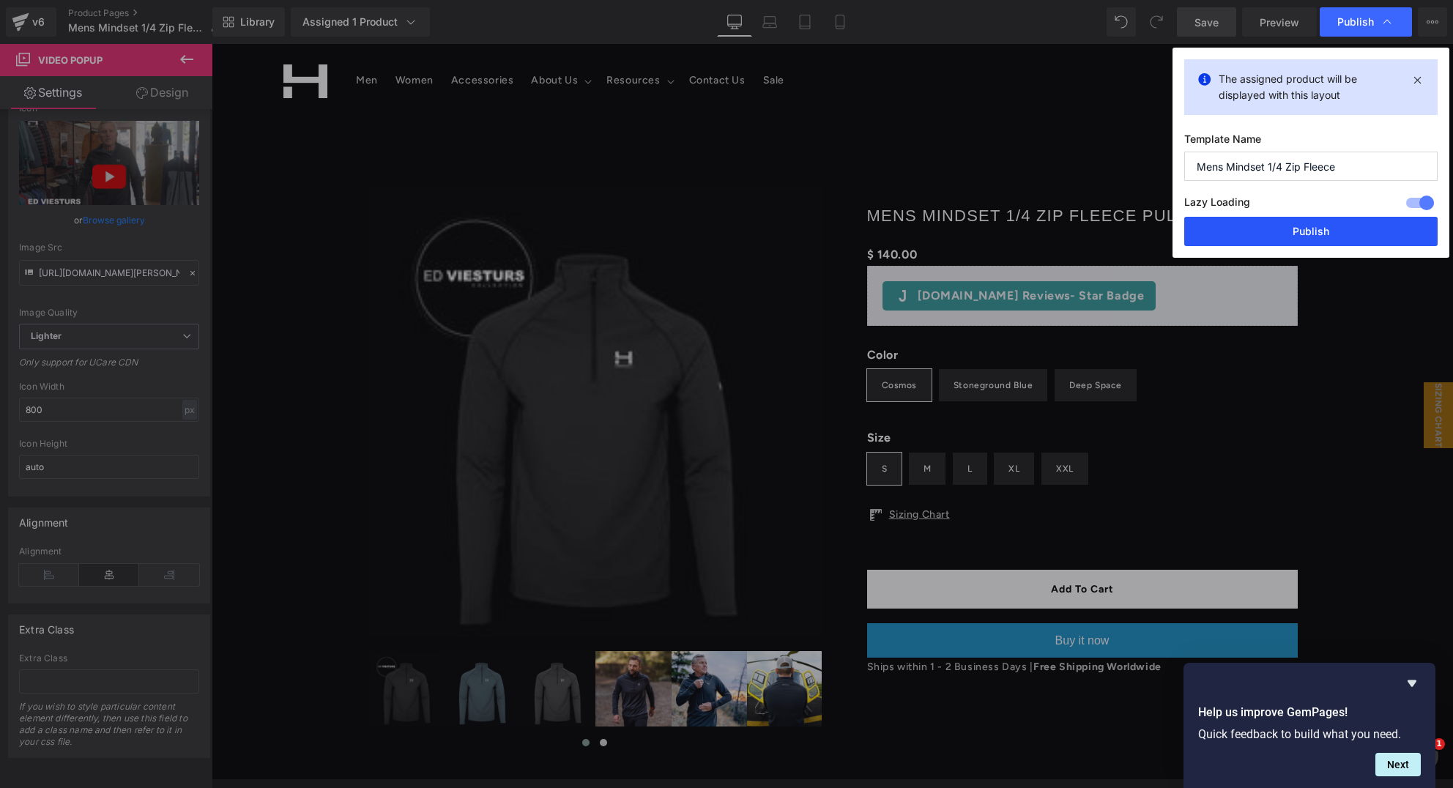
click at [1285, 234] on button "Publish" at bounding box center [1311, 231] width 253 height 29
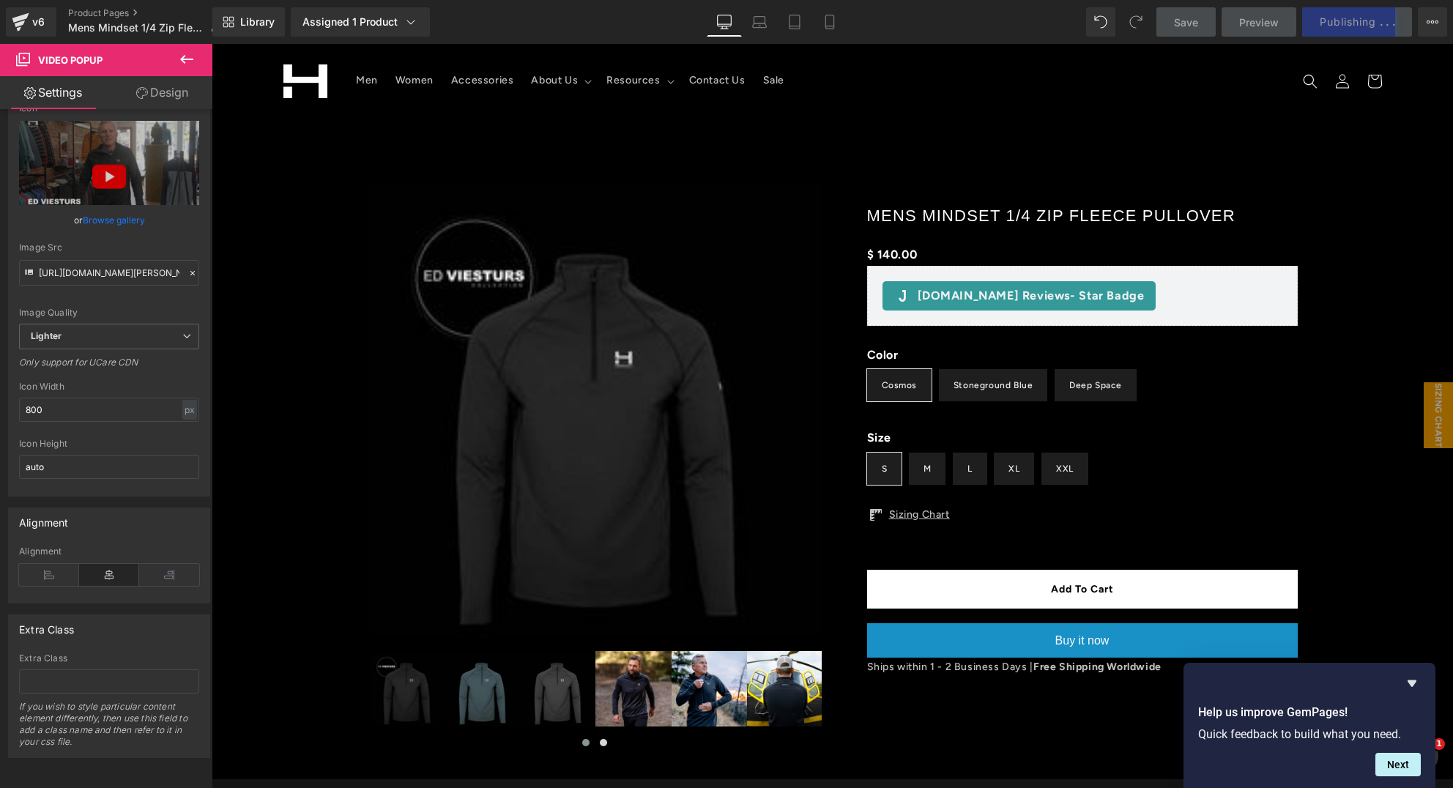
click at [188, 60] on icon at bounding box center [187, 60] width 18 height 18
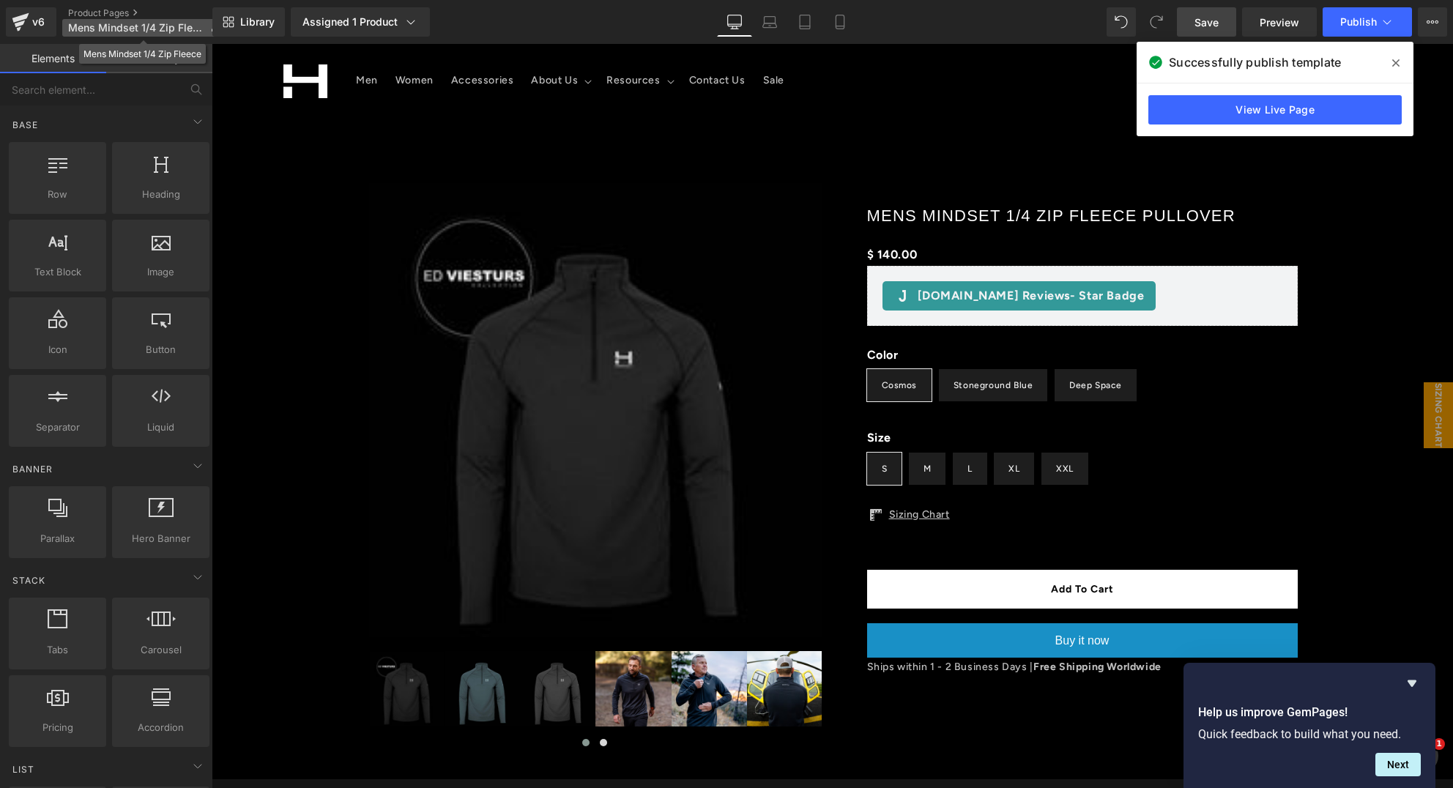
click at [124, 26] on span "Mens Mindset 1/4 Zip Fleece" at bounding box center [136, 28] width 136 height 12
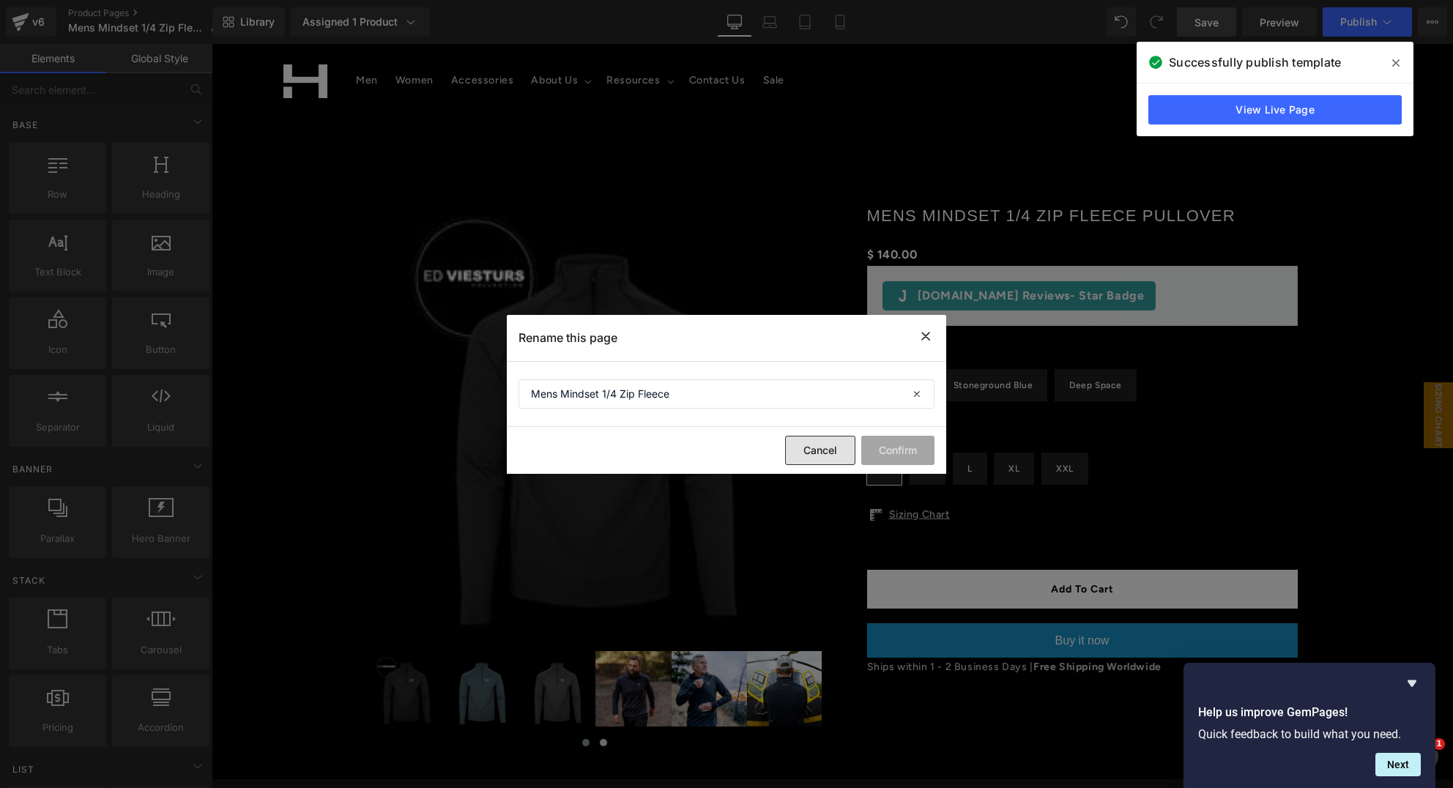
click at [831, 453] on button "Cancel" at bounding box center [820, 450] width 70 height 29
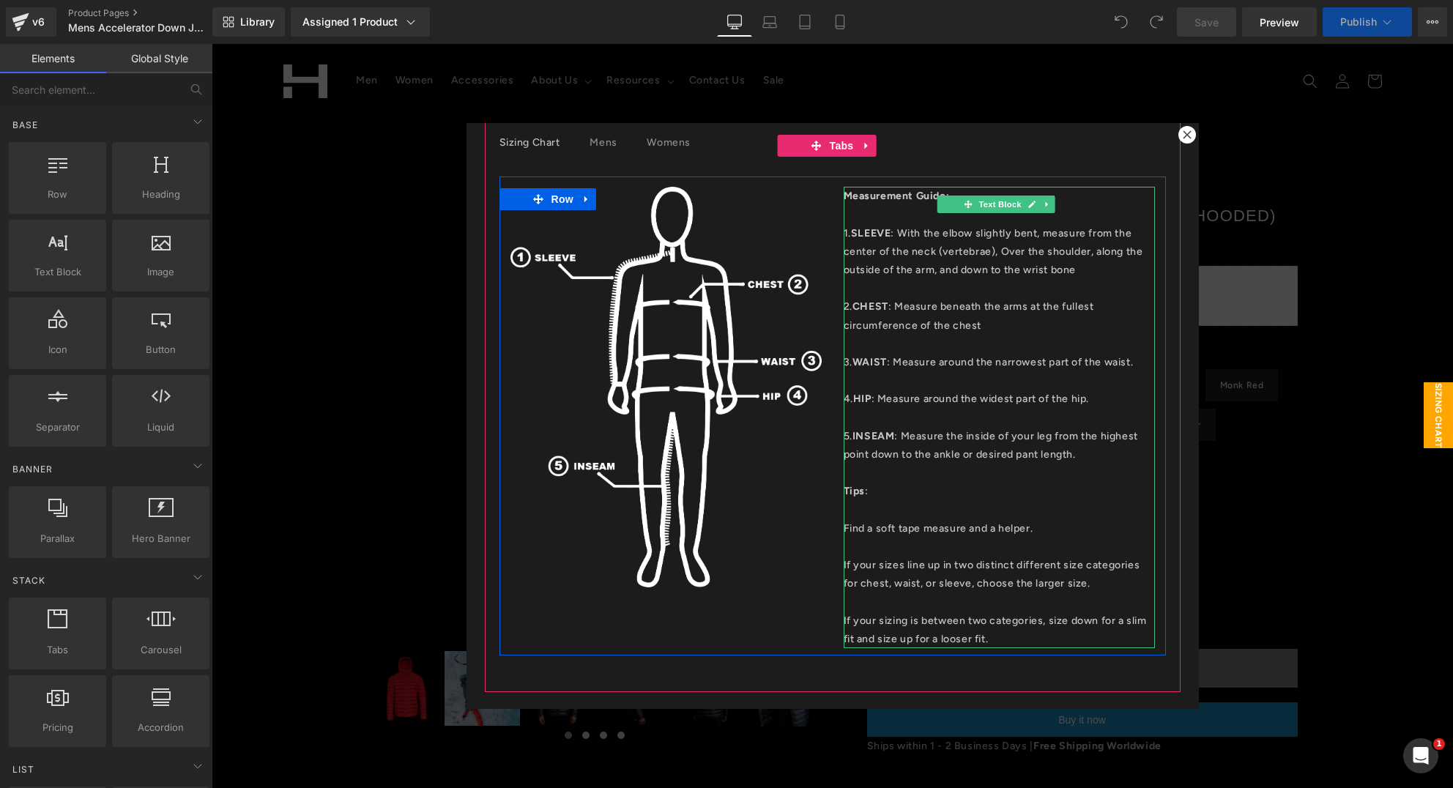
scroll to position [42, 0]
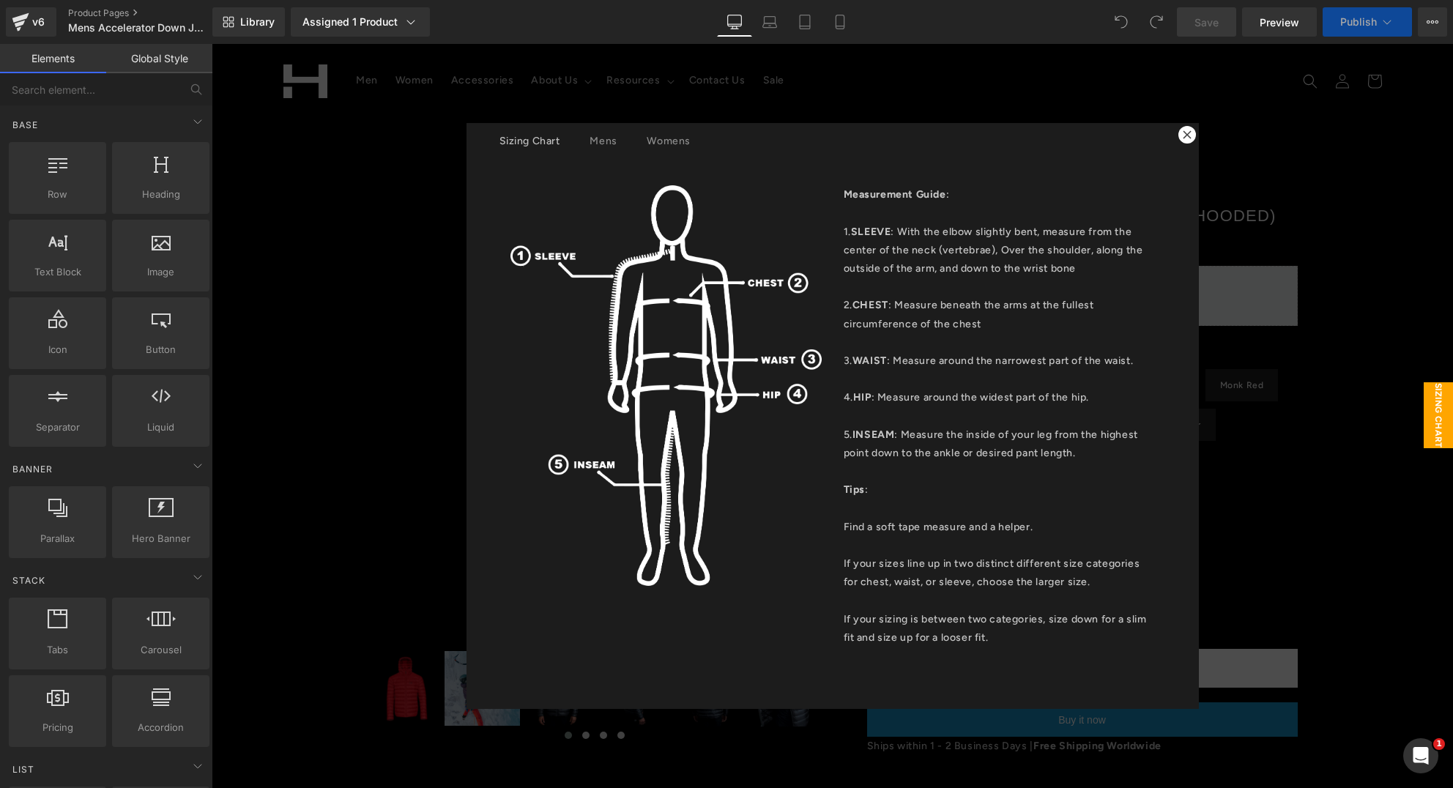
click at [1185, 136] on icon at bounding box center [1187, 134] width 9 height 9
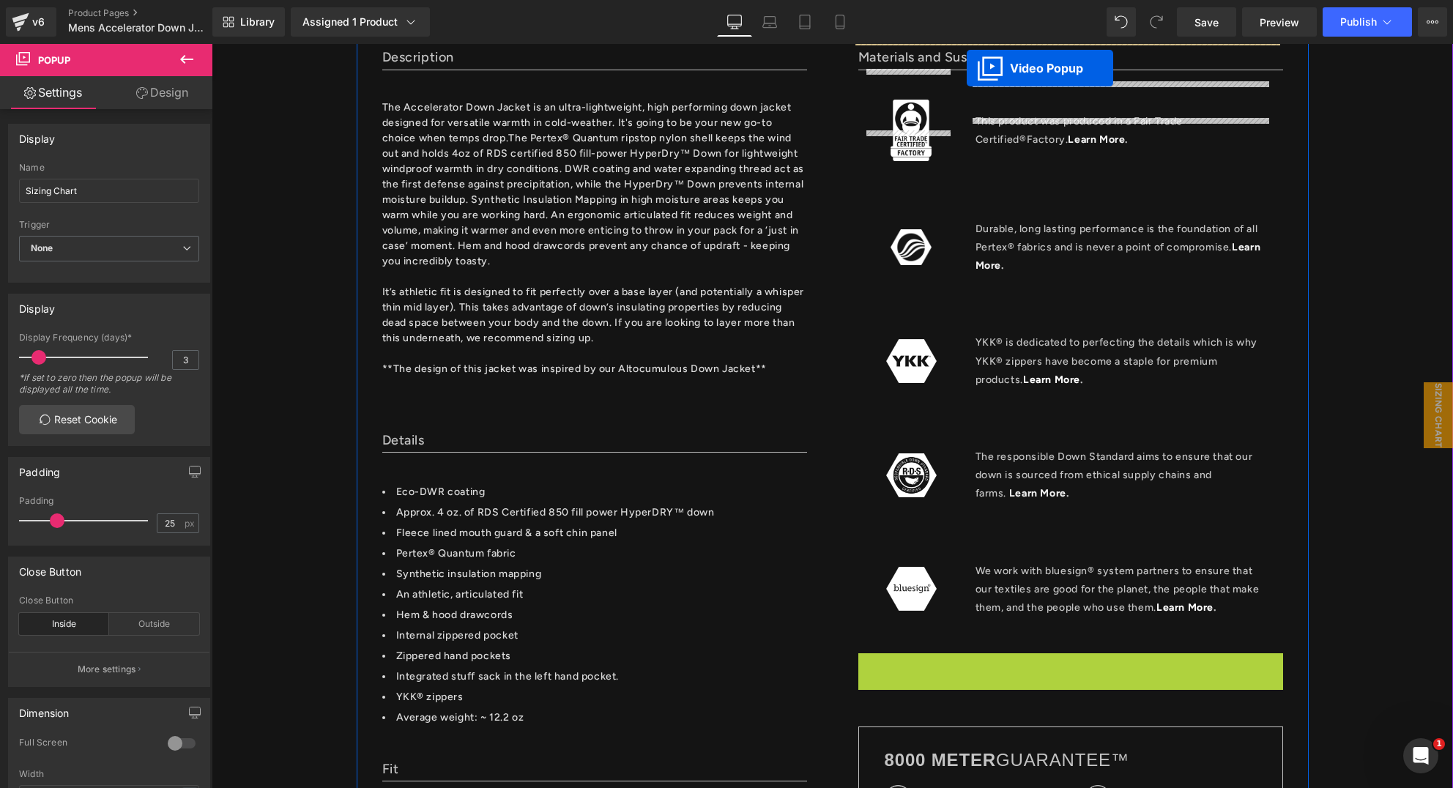
scroll to position [1048, 0]
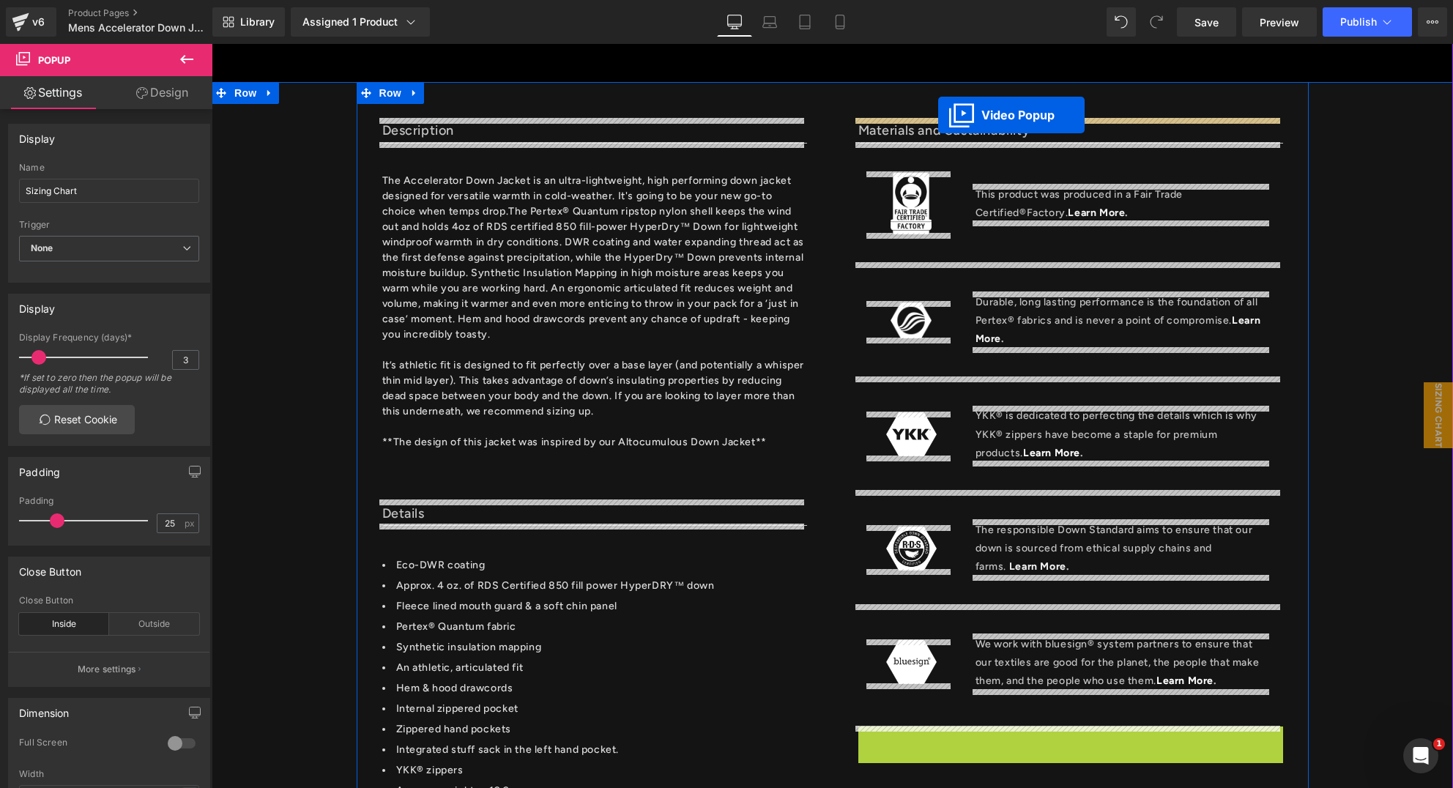
drag, startPoint x: 1021, startPoint y: 341, endPoint x: 938, endPoint y: 115, distance: 240.1
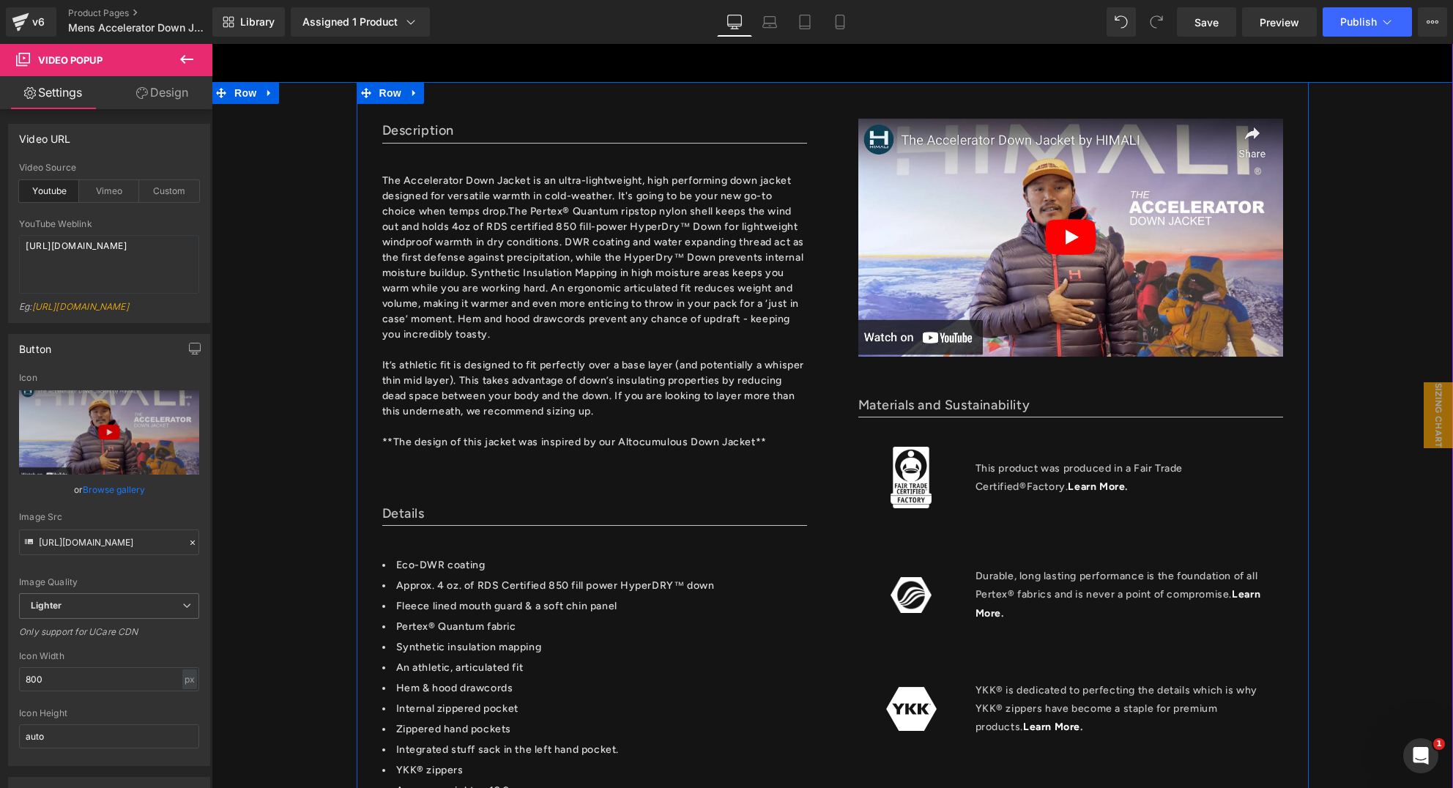
click at [862, 377] on div "Video Popup Materials and Sustainability Text Block Image This product was prod…" at bounding box center [1071, 616] width 476 height 995
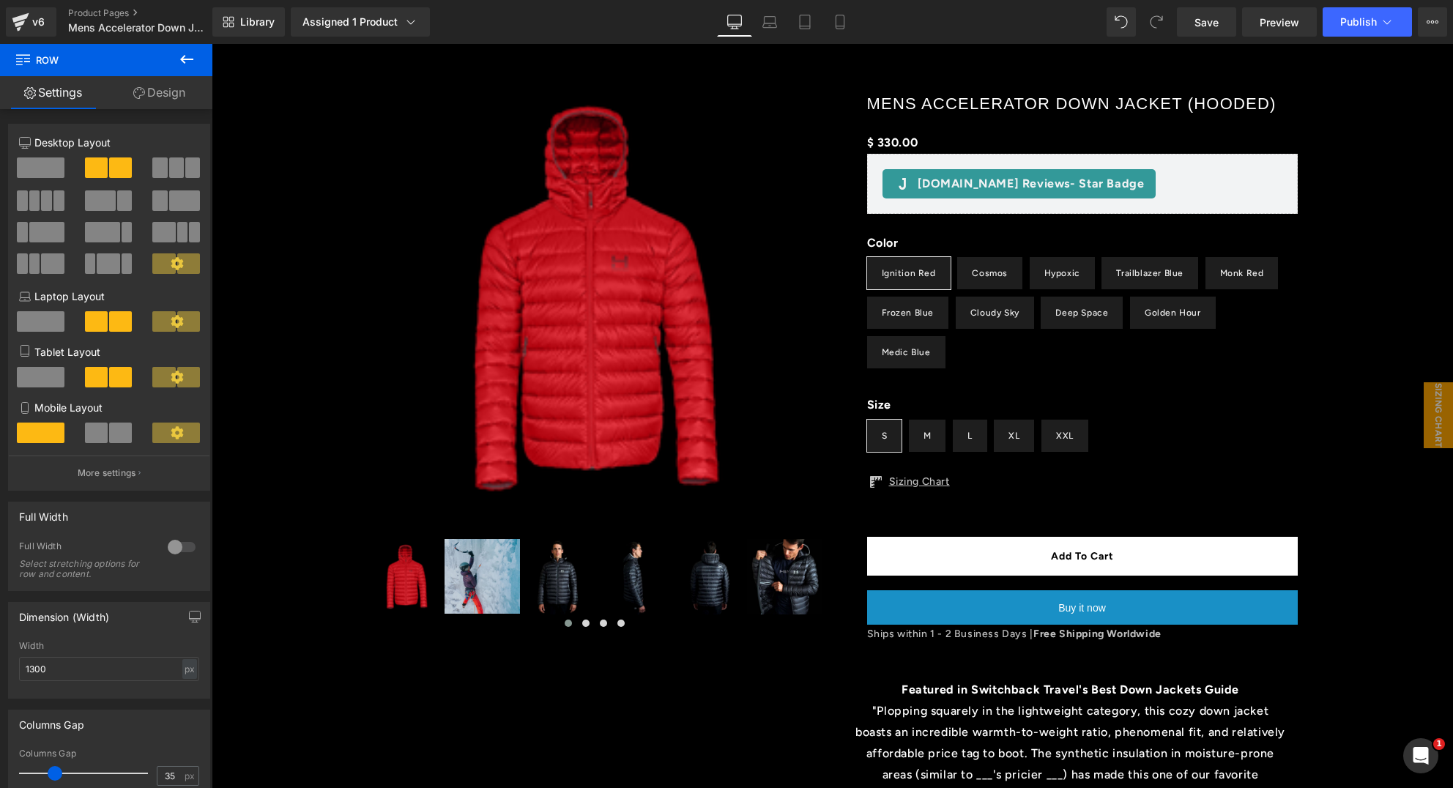
scroll to position [111, 0]
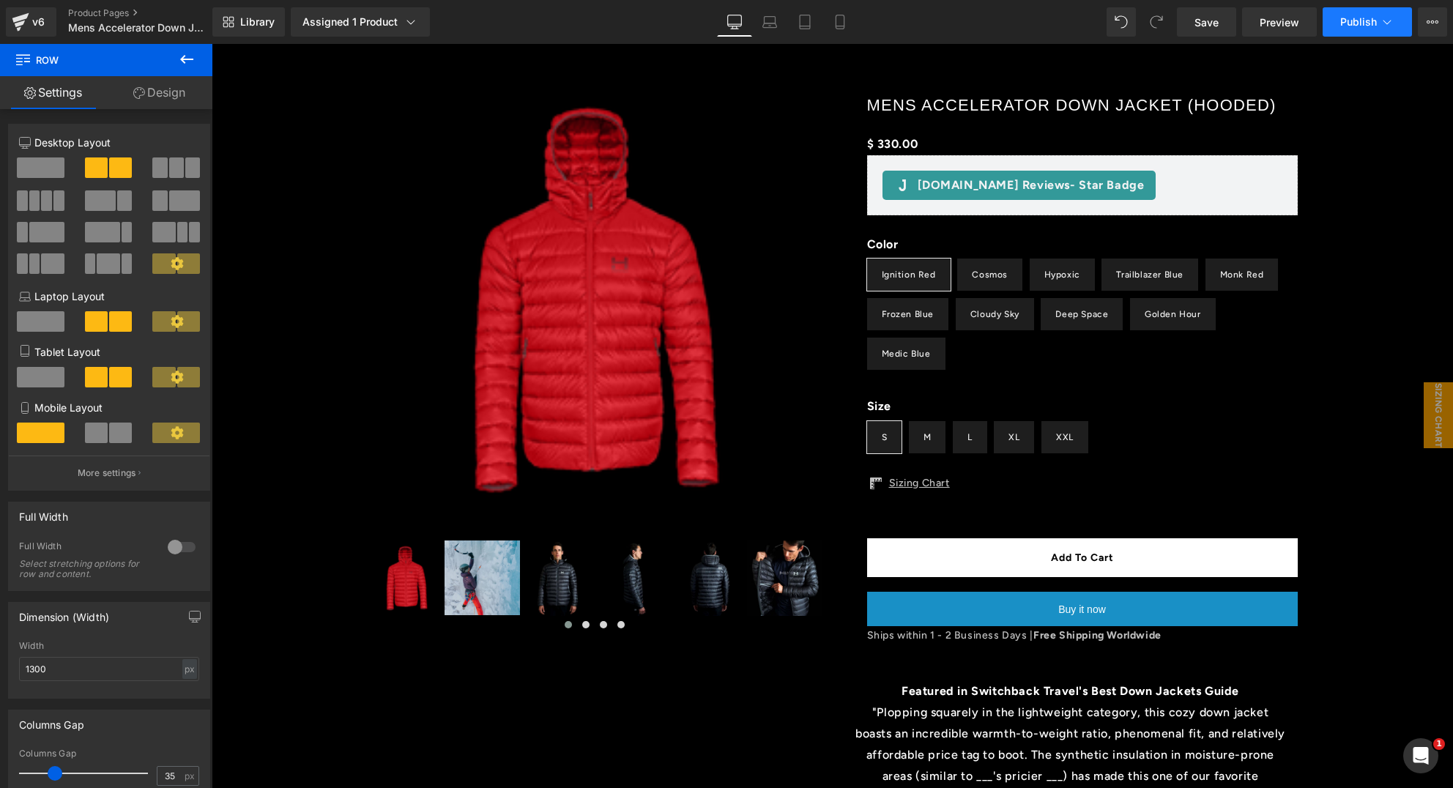
click at [1347, 28] on button "Publish" at bounding box center [1367, 21] width 89 height 29
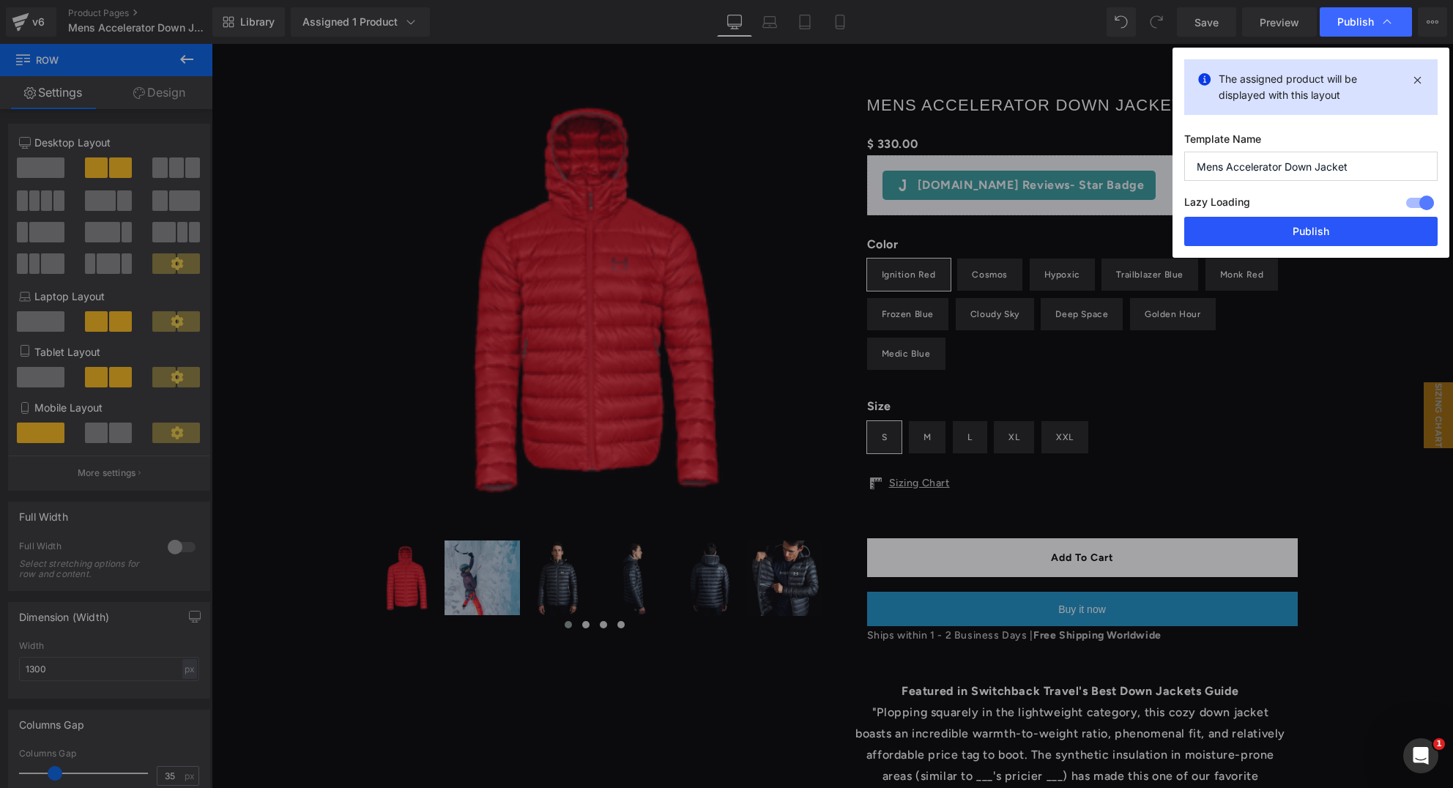
drag, startPoint x: 1276, startPoint y: 235, endPoint x: 950, endPoint y: 170, distance: 332.5
click at [1276, 235] on button "Publish" at bounding box center [1311, 231] width 253 height 29
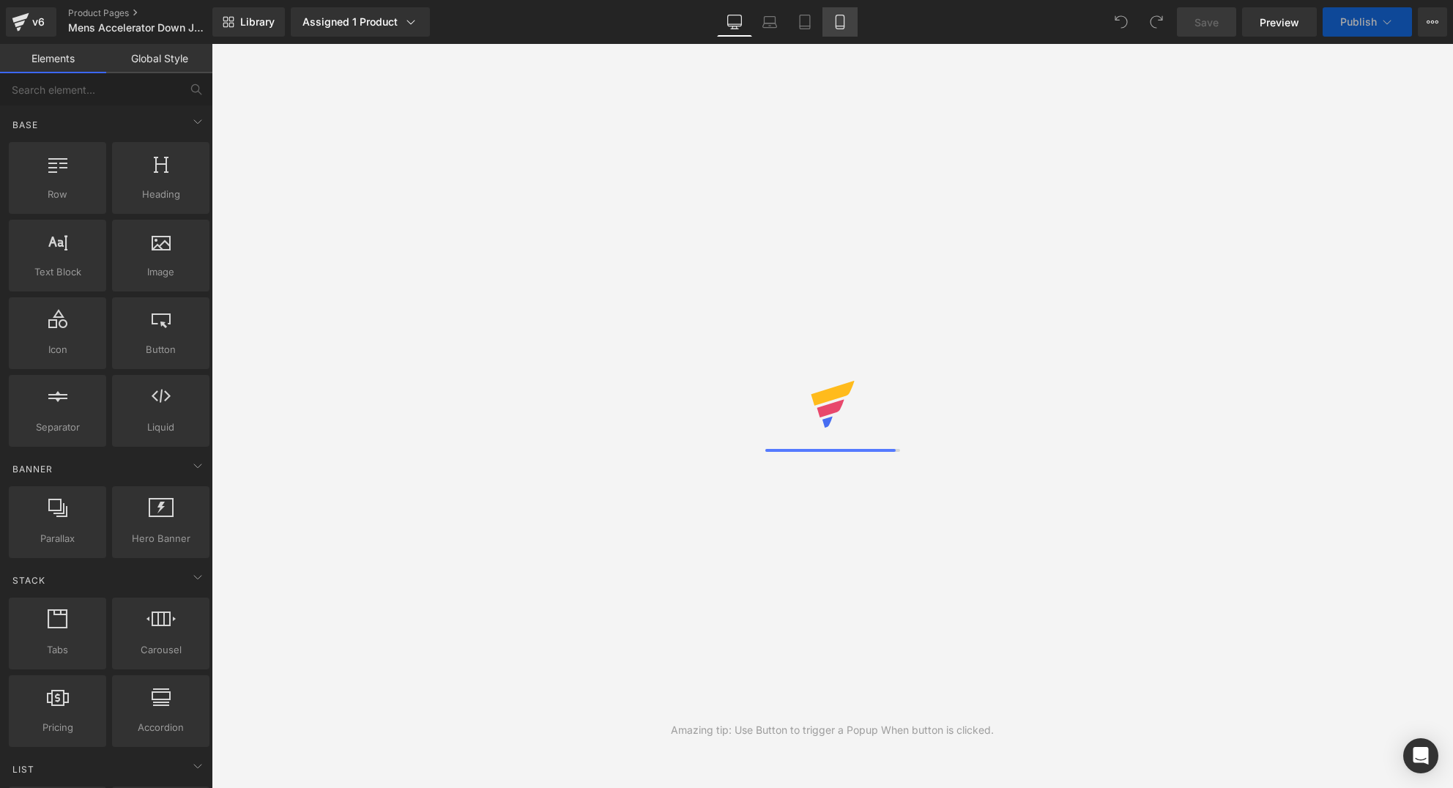
click at [834, 21] on icon at bounding box center [840, 22] width 15 height 15
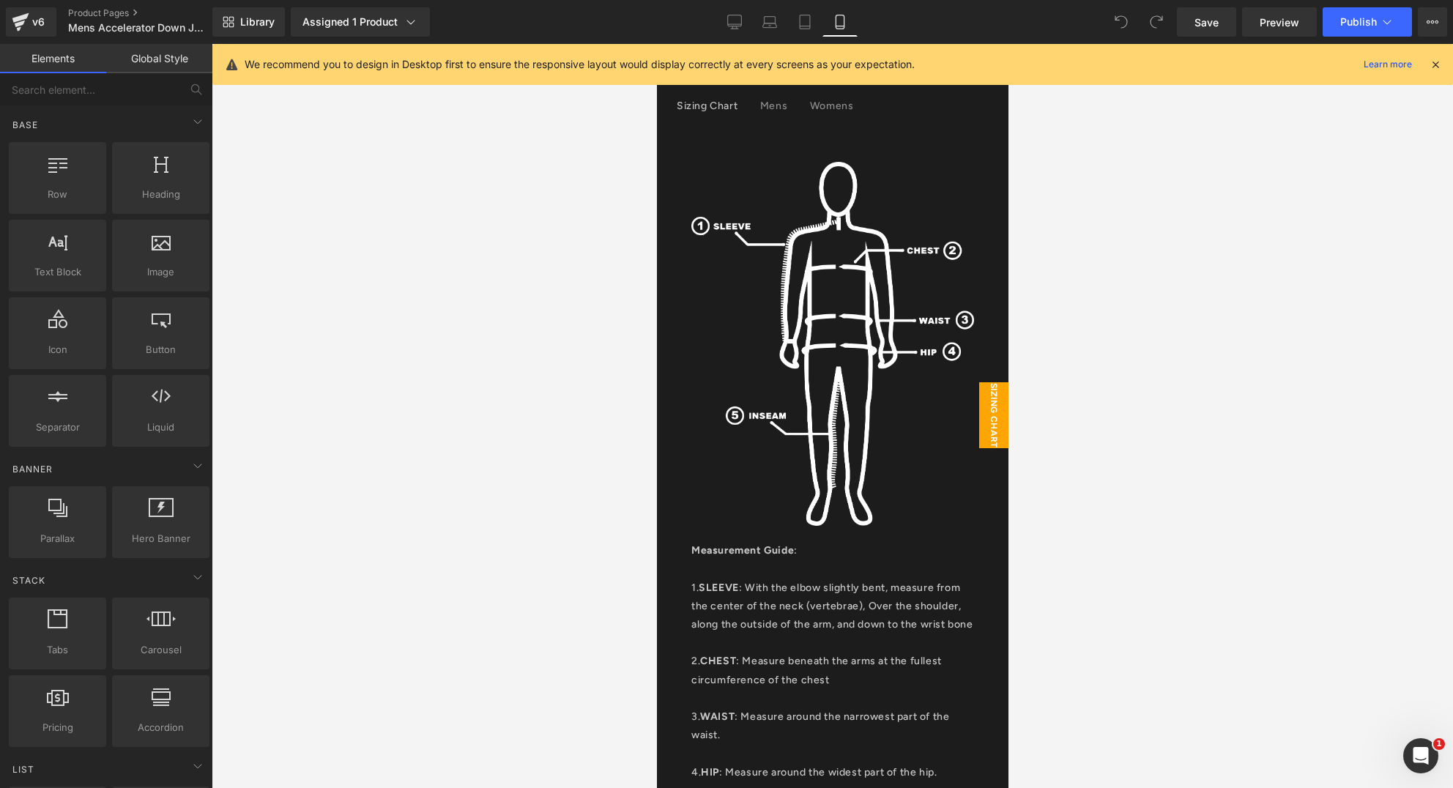
click at [1436, 62] on icon at bounding box center [1435, 64] width 13 height 13
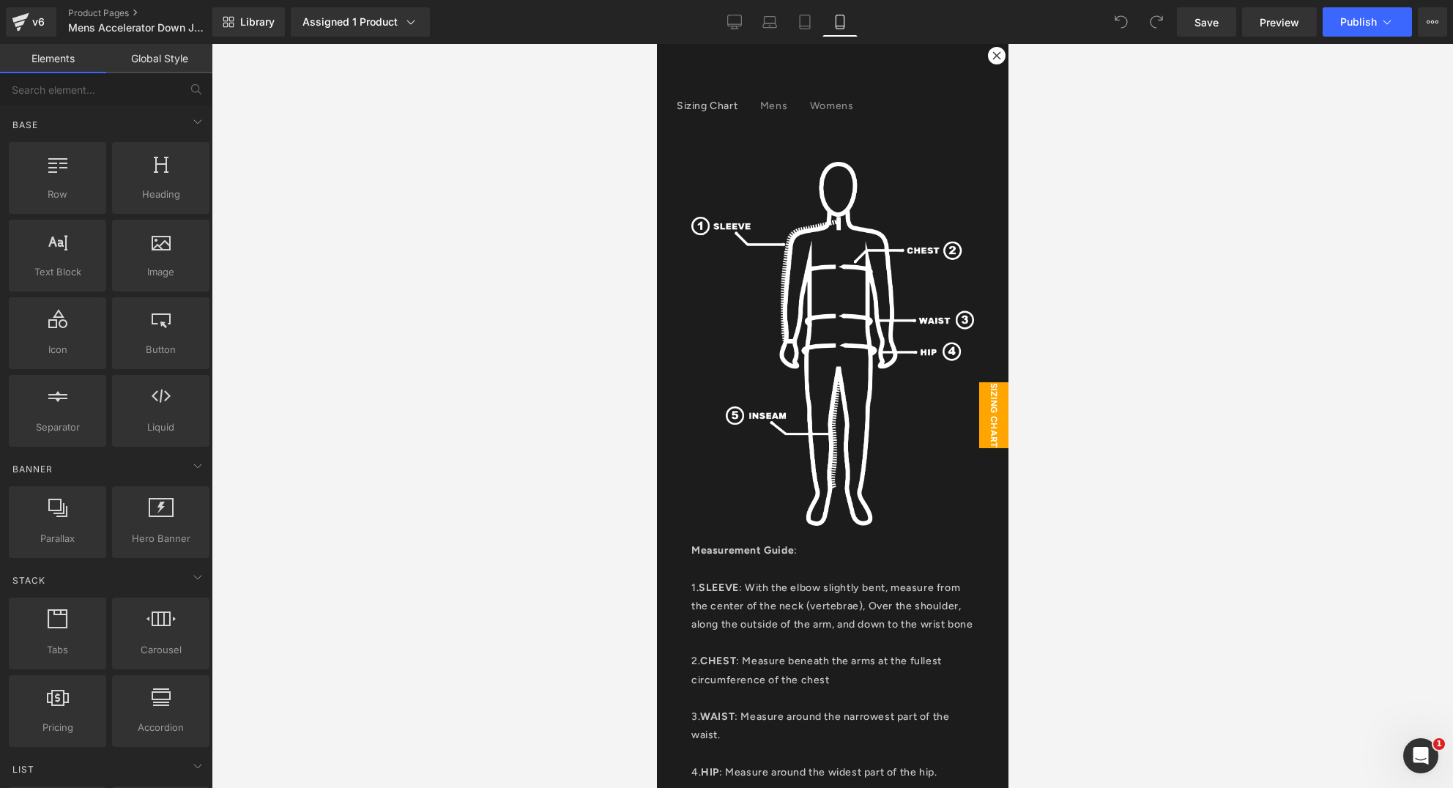
click at [992, 54] on icon at bounding box center [996, 55] width 9 height 9
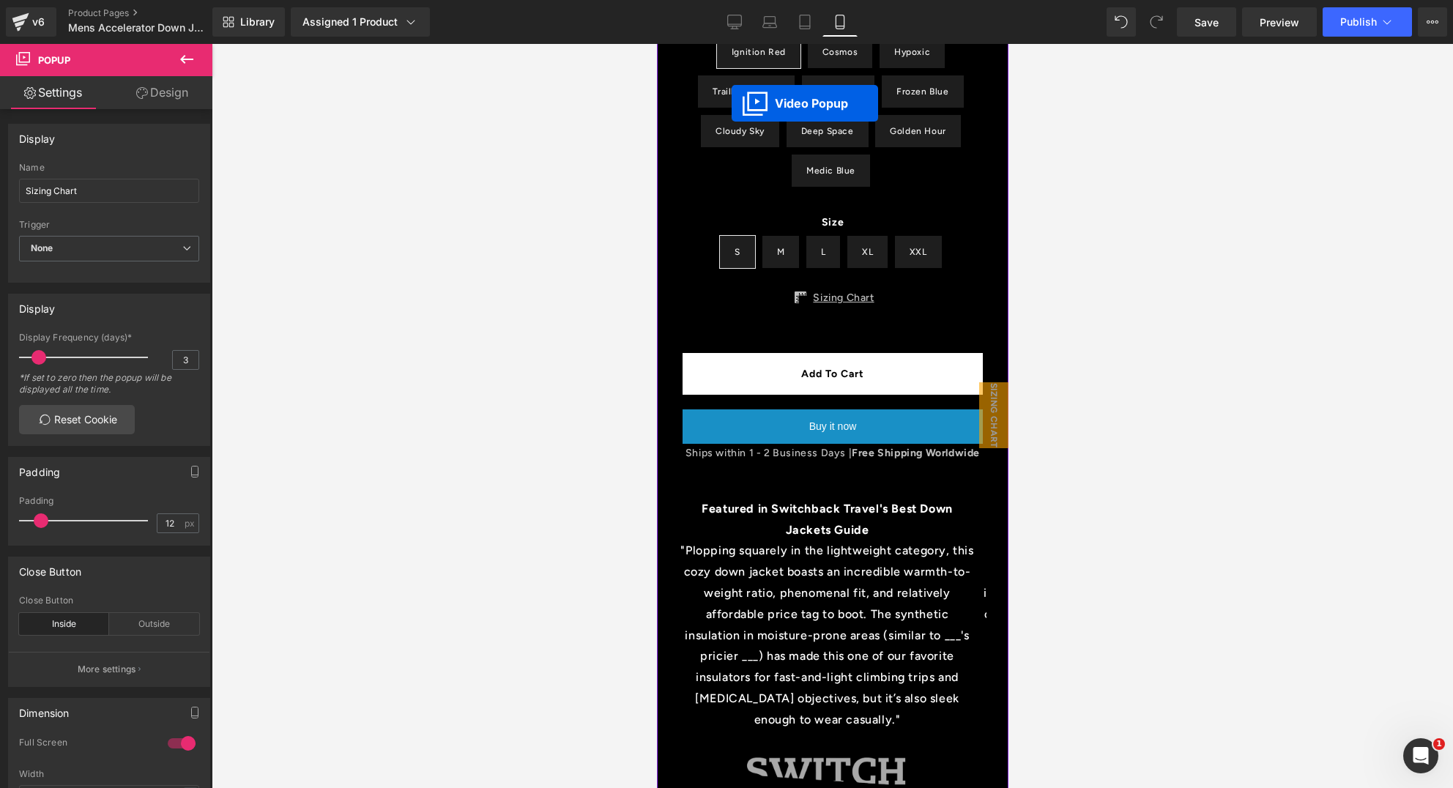
scroll to position [642, 0]
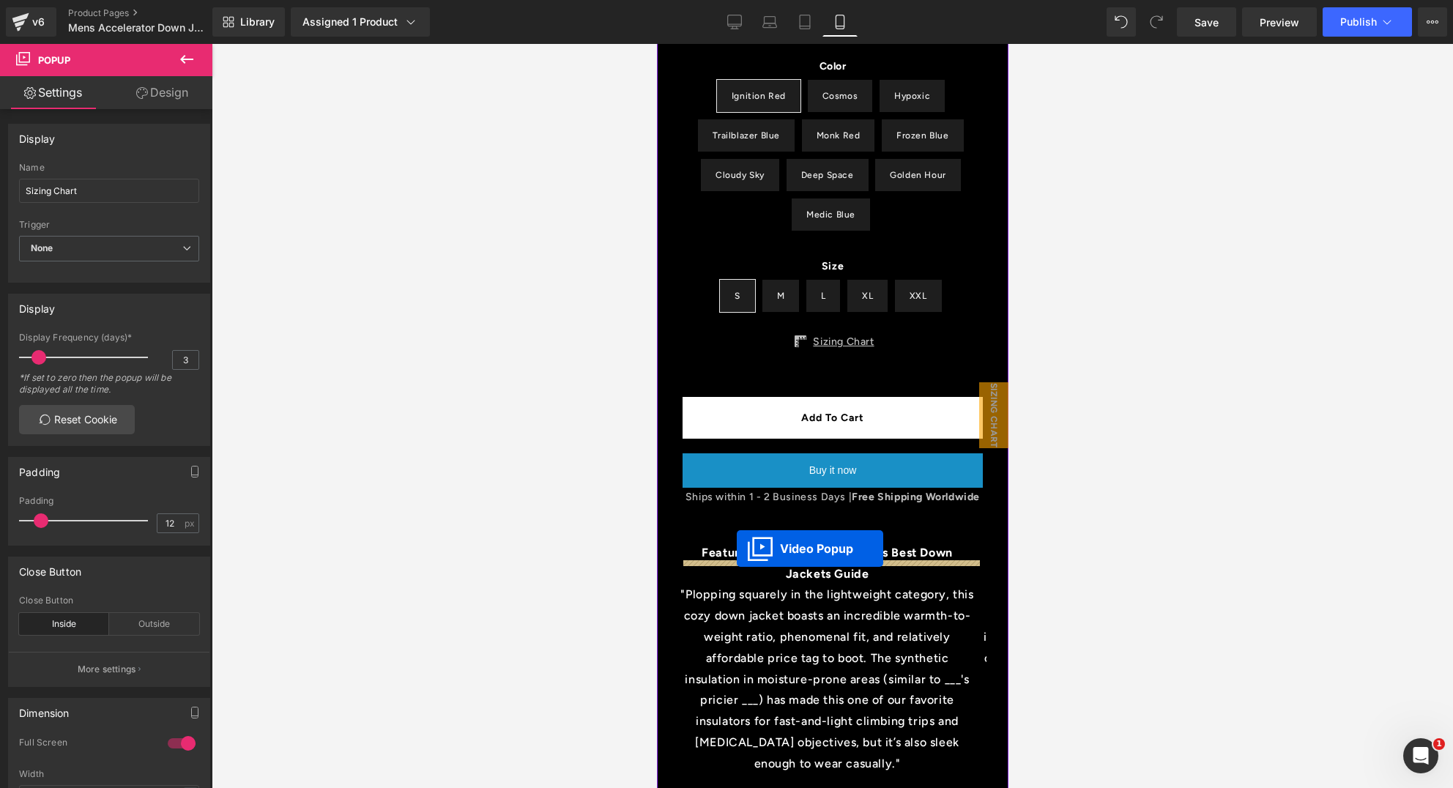
drag, startPoint x: 777, startPoint y: 336, endPoint x: 736, endPoint y: 549, distance: 217.1
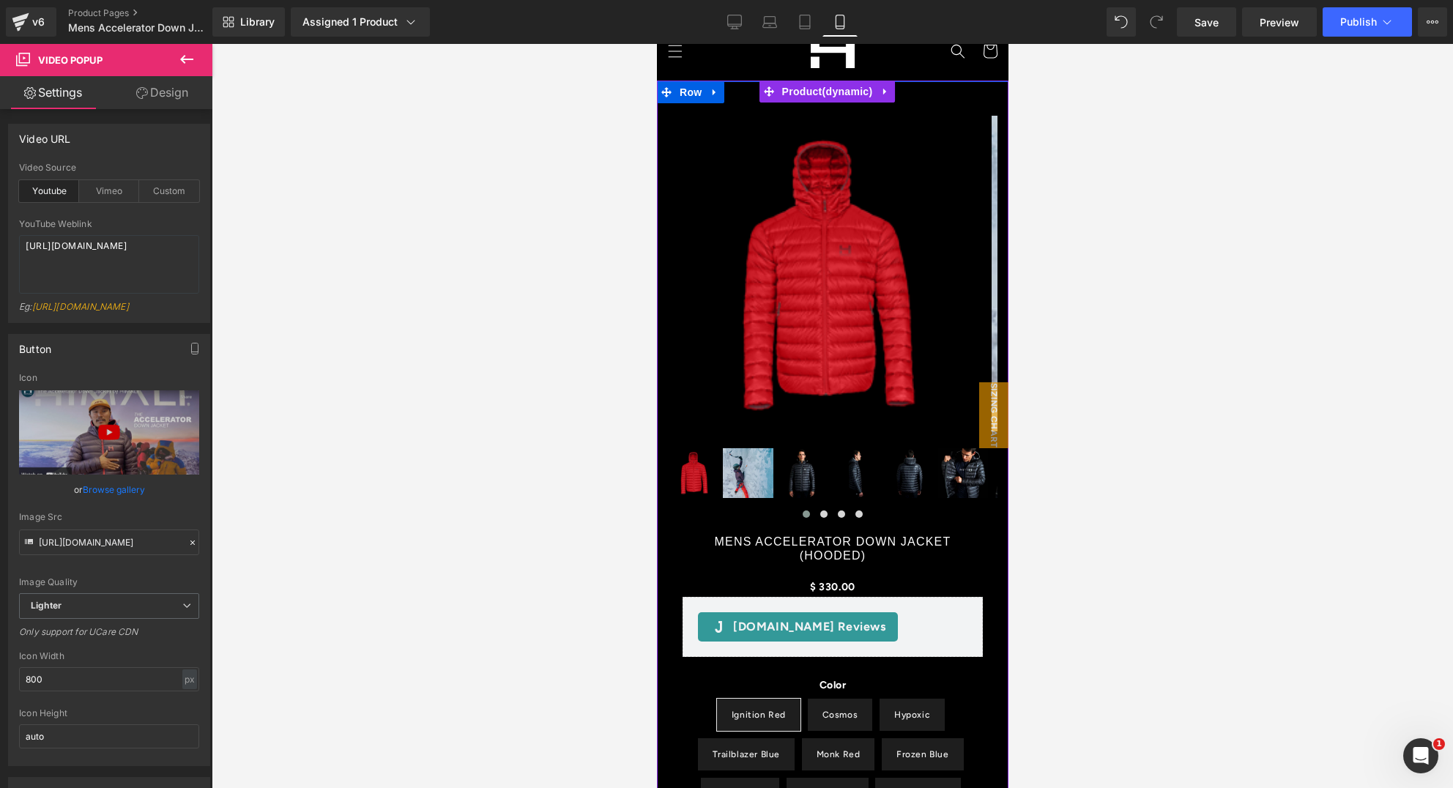
scroll to position [0, 0]
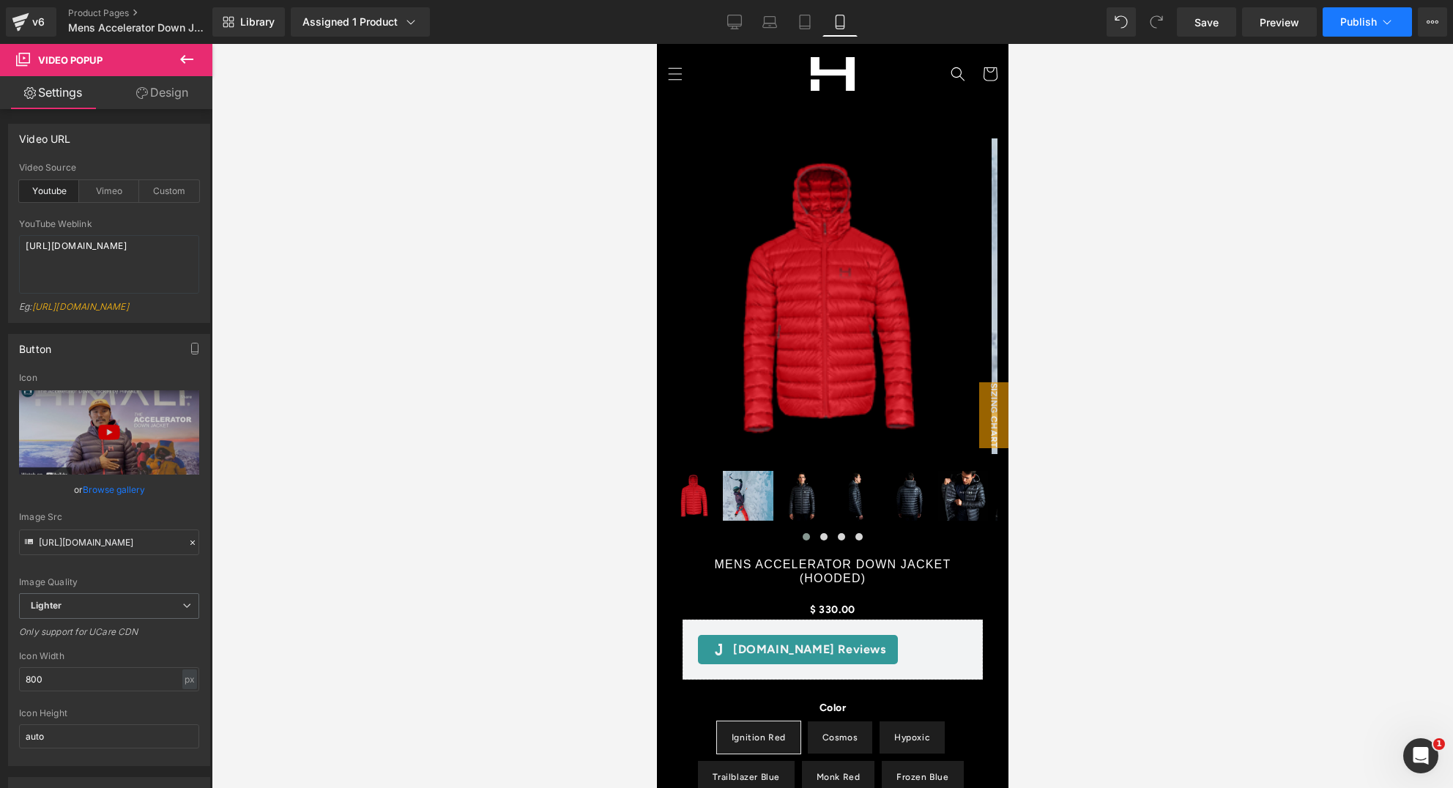
click at [1355, 26] on span "Publish" at bounding box center [1359, 22] width 37 height 12
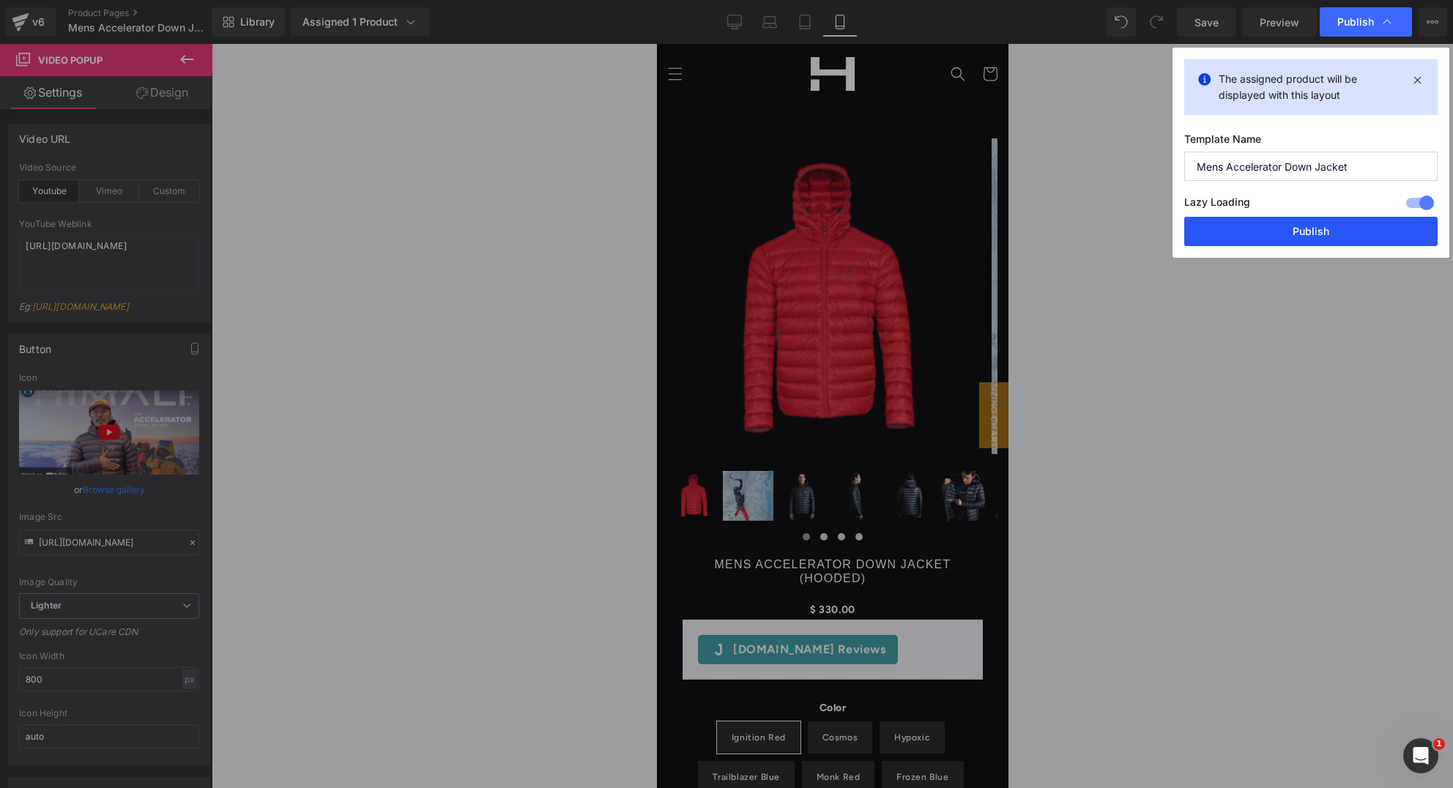
click at [1278, 226] on button "Publish" at bounding box center [1311, 231] width 253 height 29
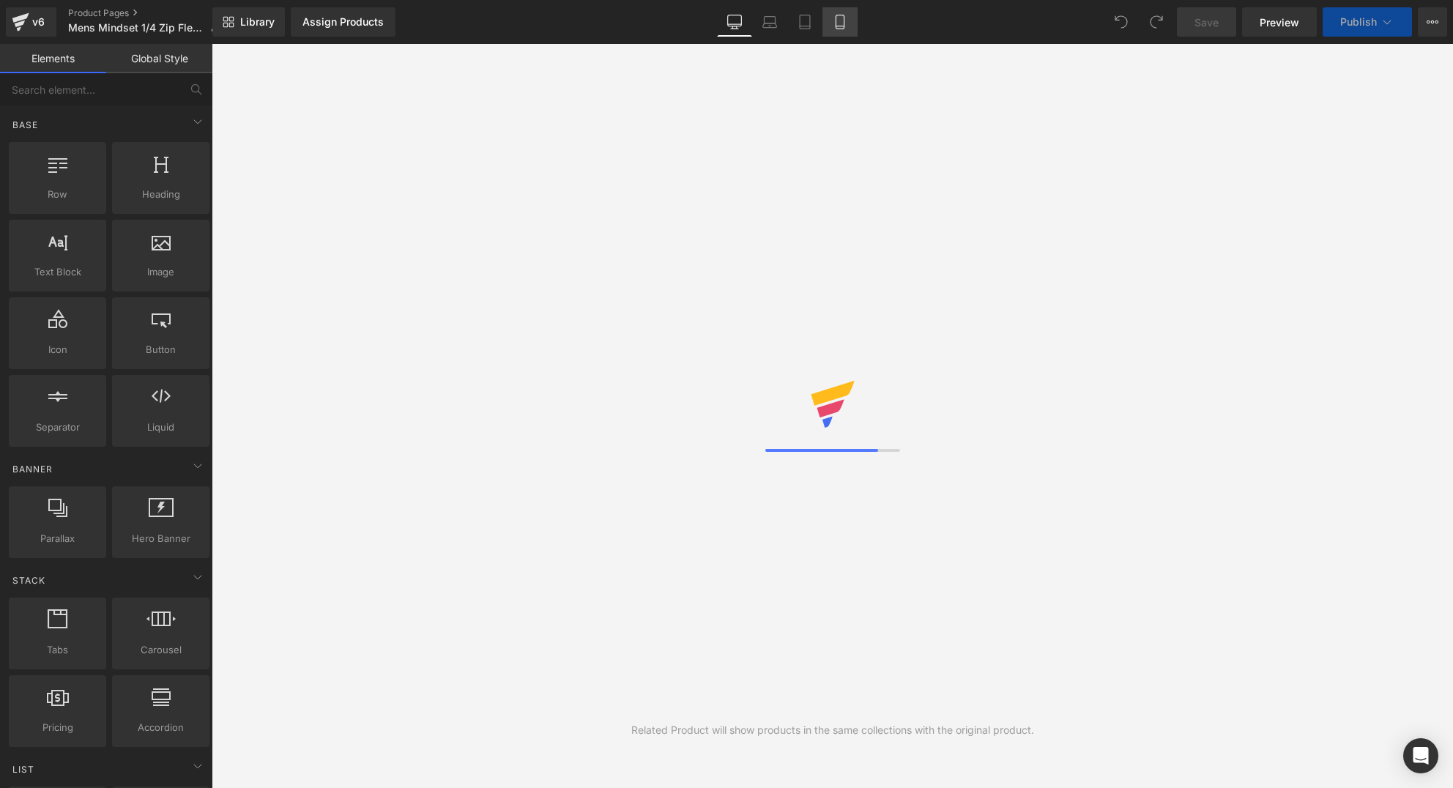
click at [842, 28] on icon at bounding box center [840, 22] width 8 height 14
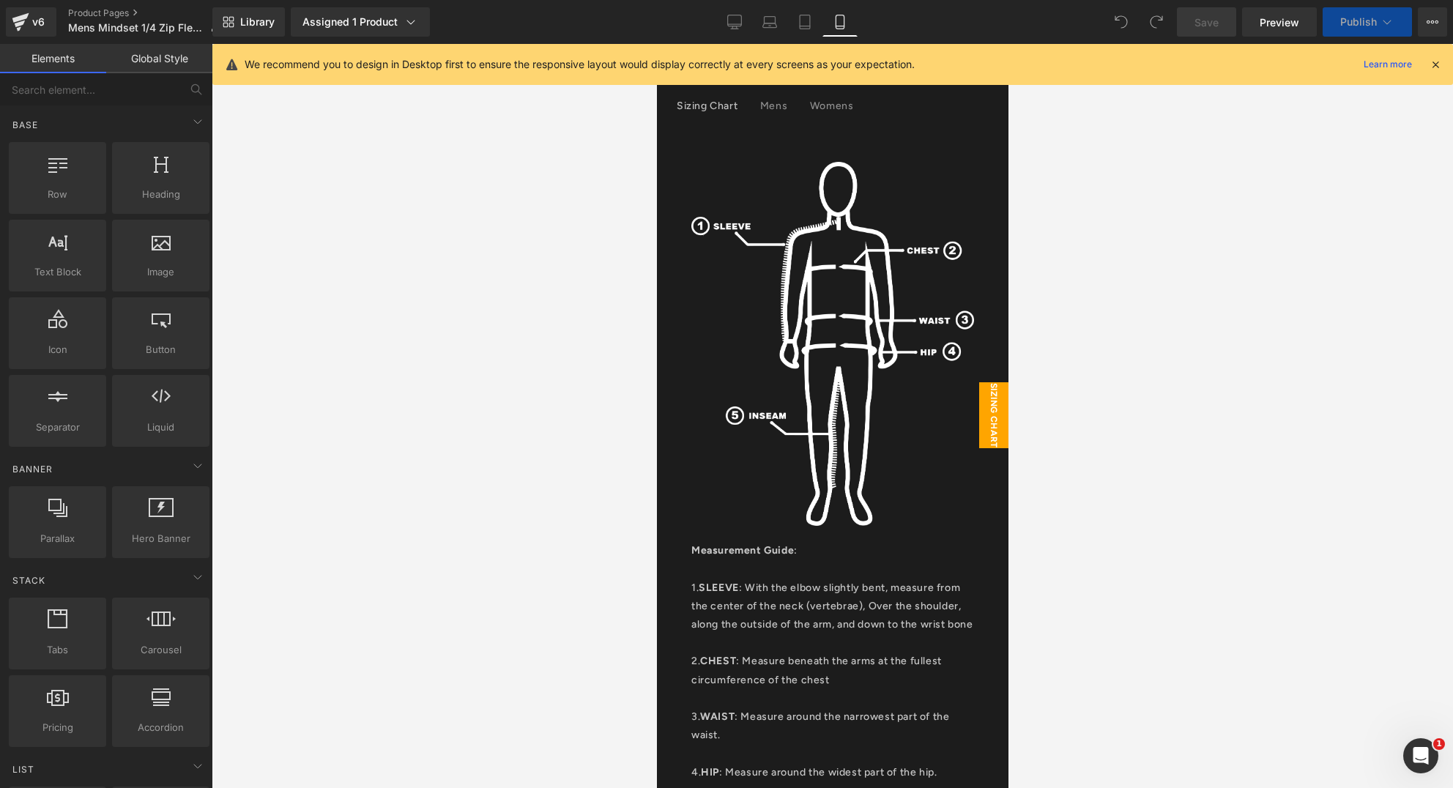
click at [1442, 66] on icon at bounding box center [1435, 64] width 13 height 13
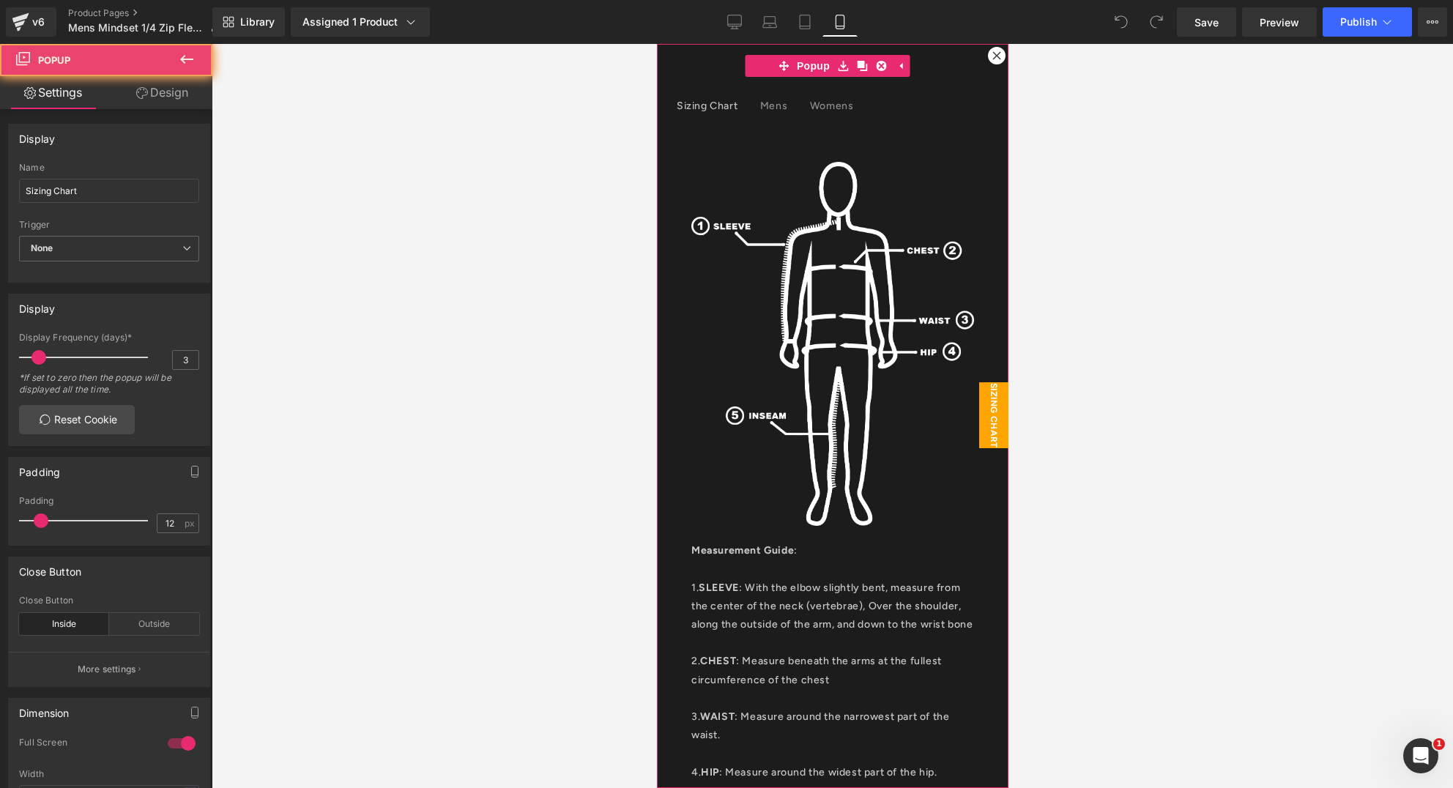
click at [992, 59] on icon at bounding box center [996, 55] width 9 height 9
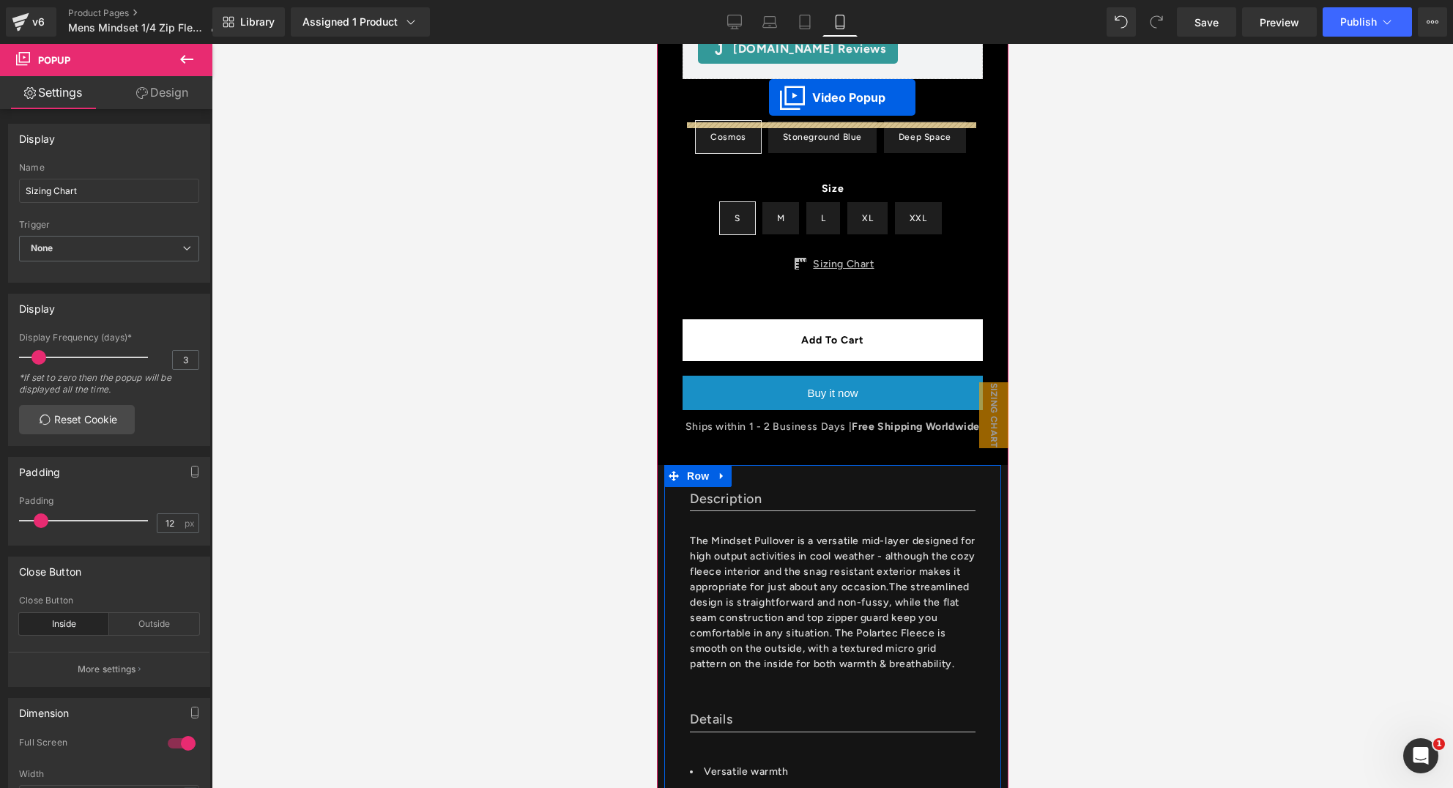
scroll to position [542, 0]
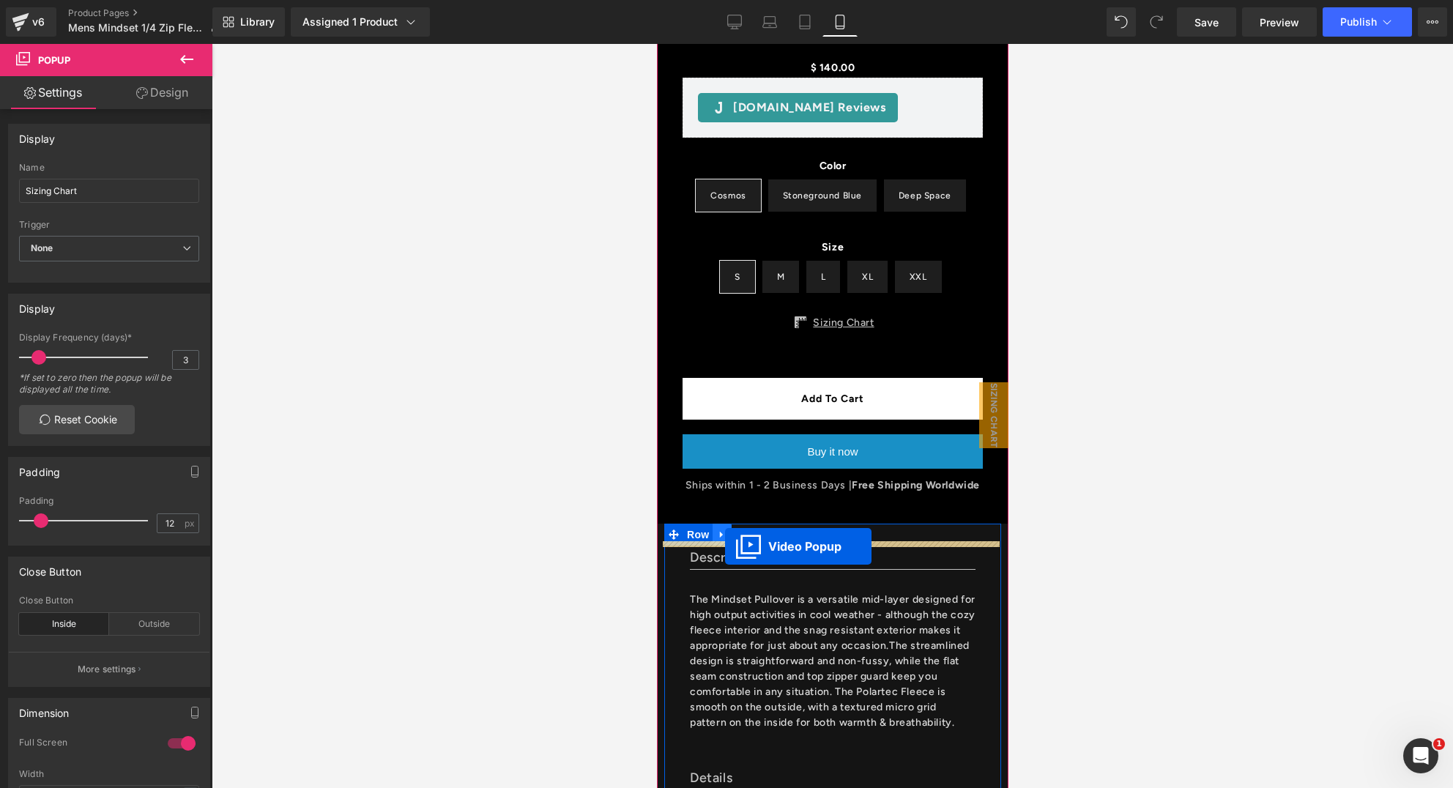
drag, startPoint x: 782, startPoint y: 497, endPoint x: 725, endPoint y: 546, distance: 75.9
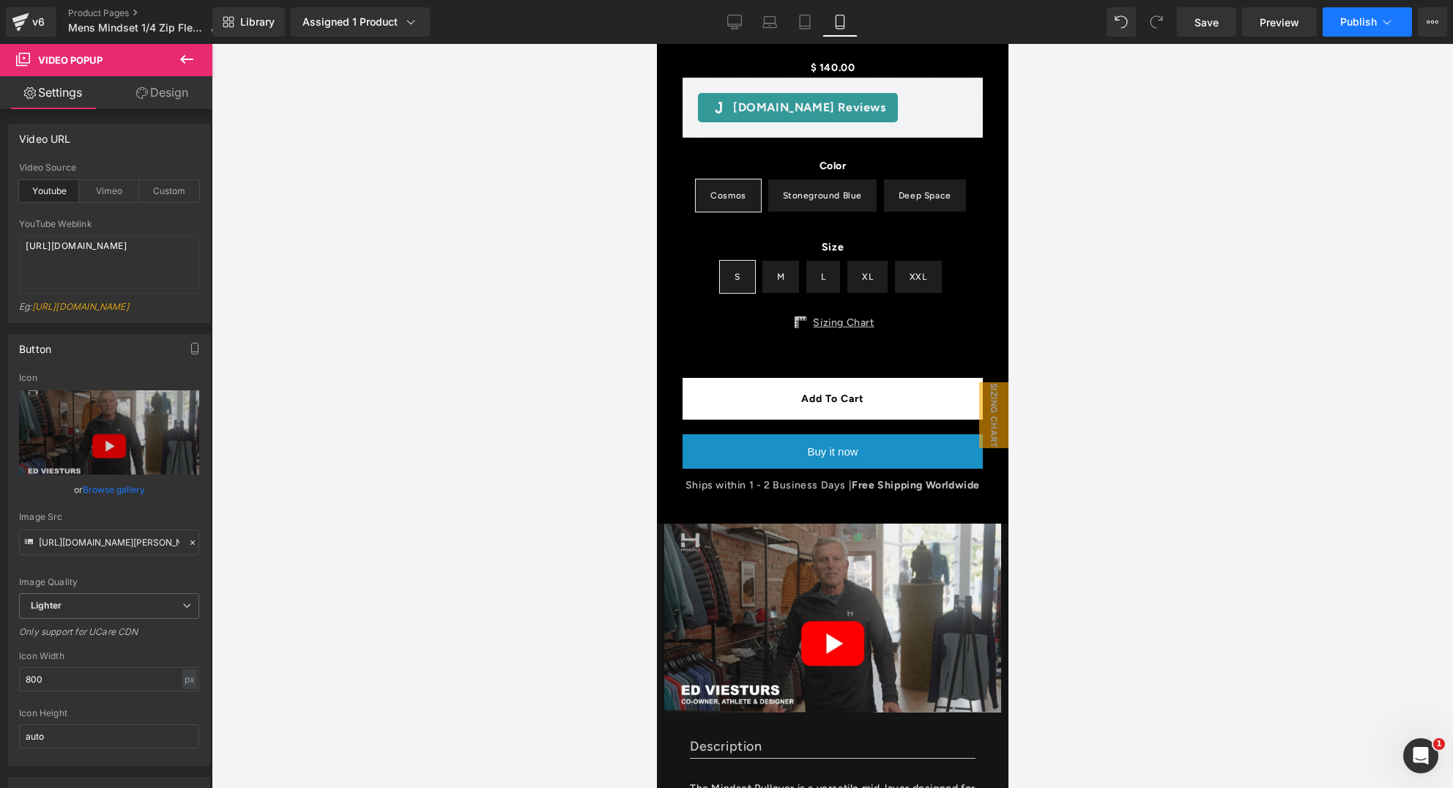
click at [1364, 29] on button "Publish" at bounding box center [1367, 21] width 89 height 29
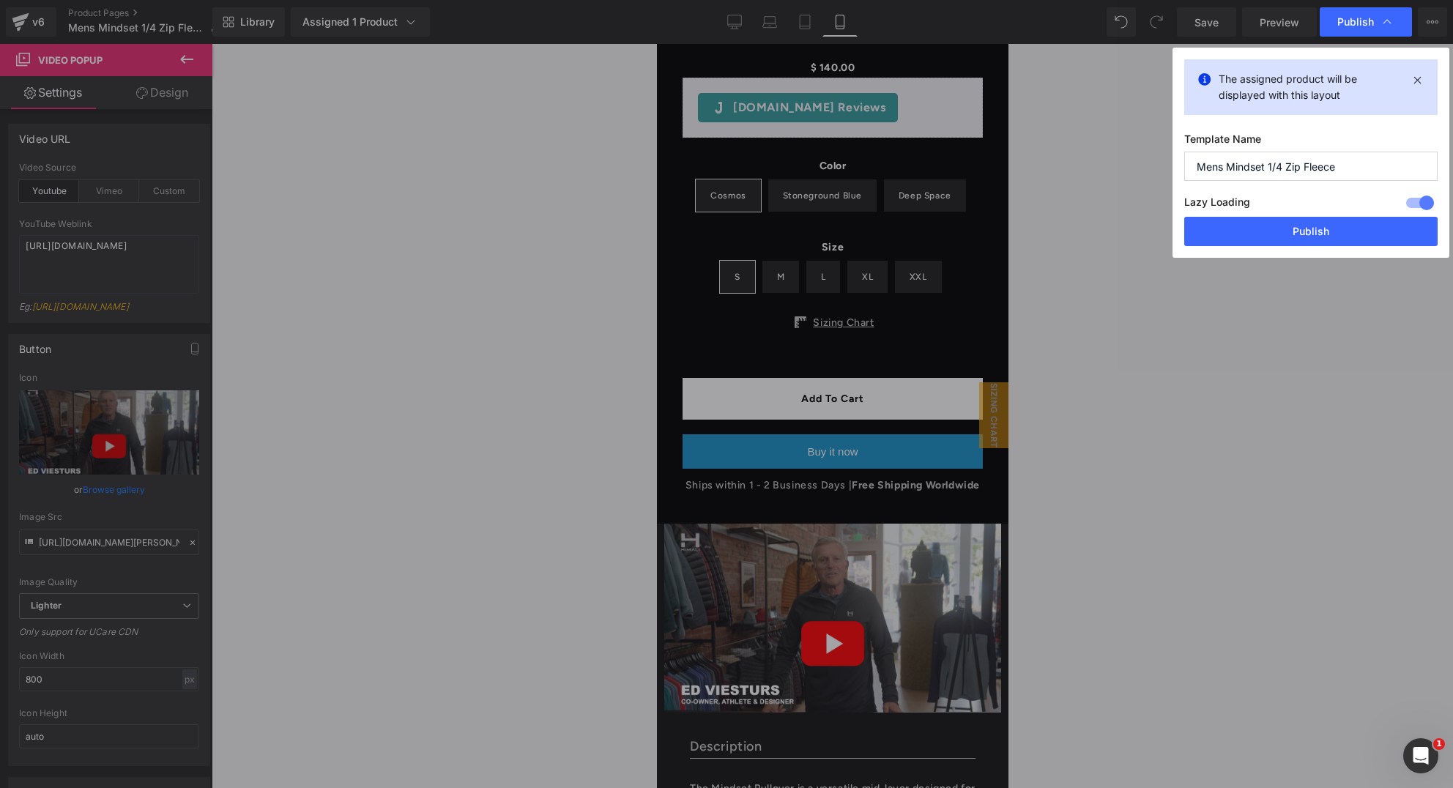
click at [1303, 232] on button "Publish" at bounding box center [1311, 231] width 253 height 29
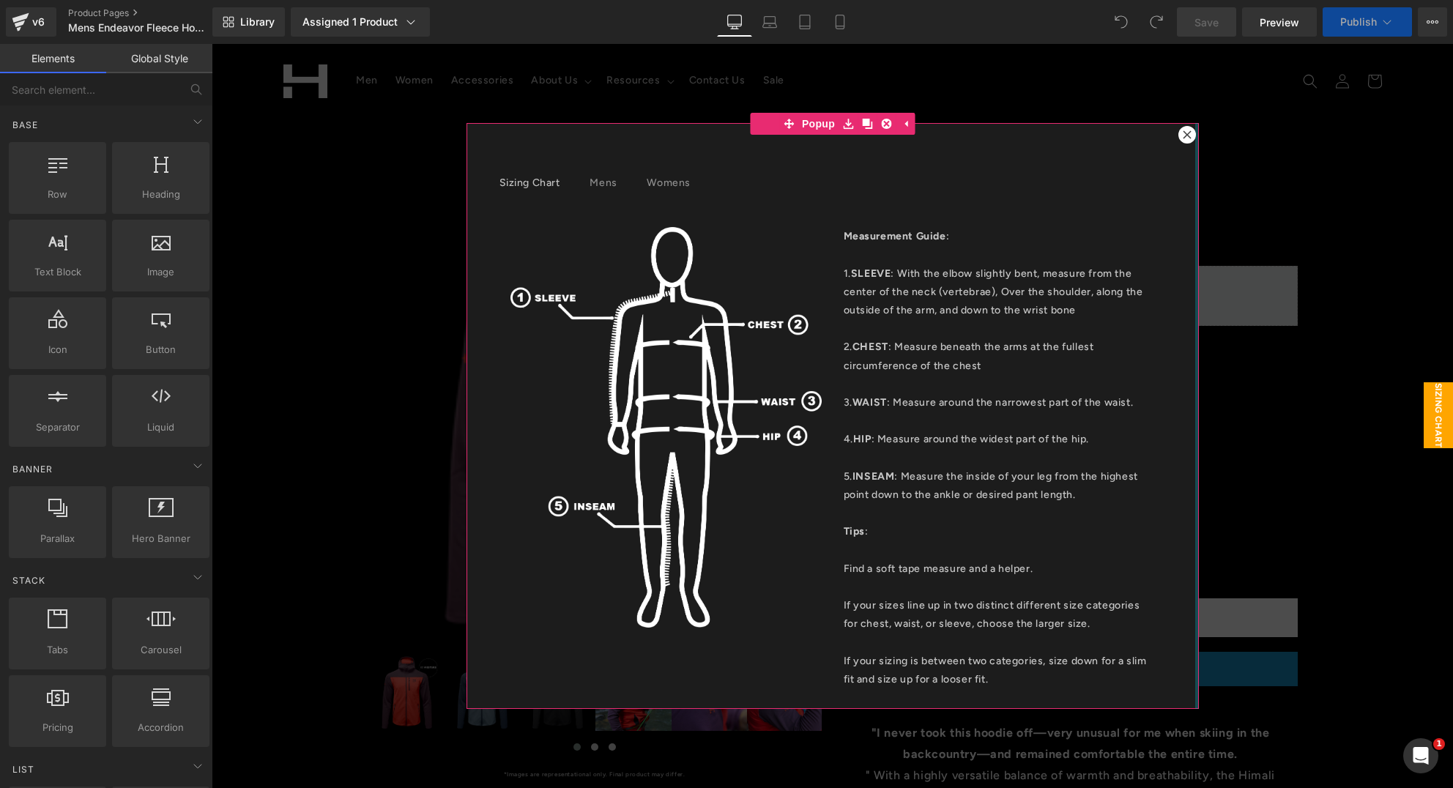
click at [1183, 134] on icon at bounding box center [1187, 134] width 8 height 8
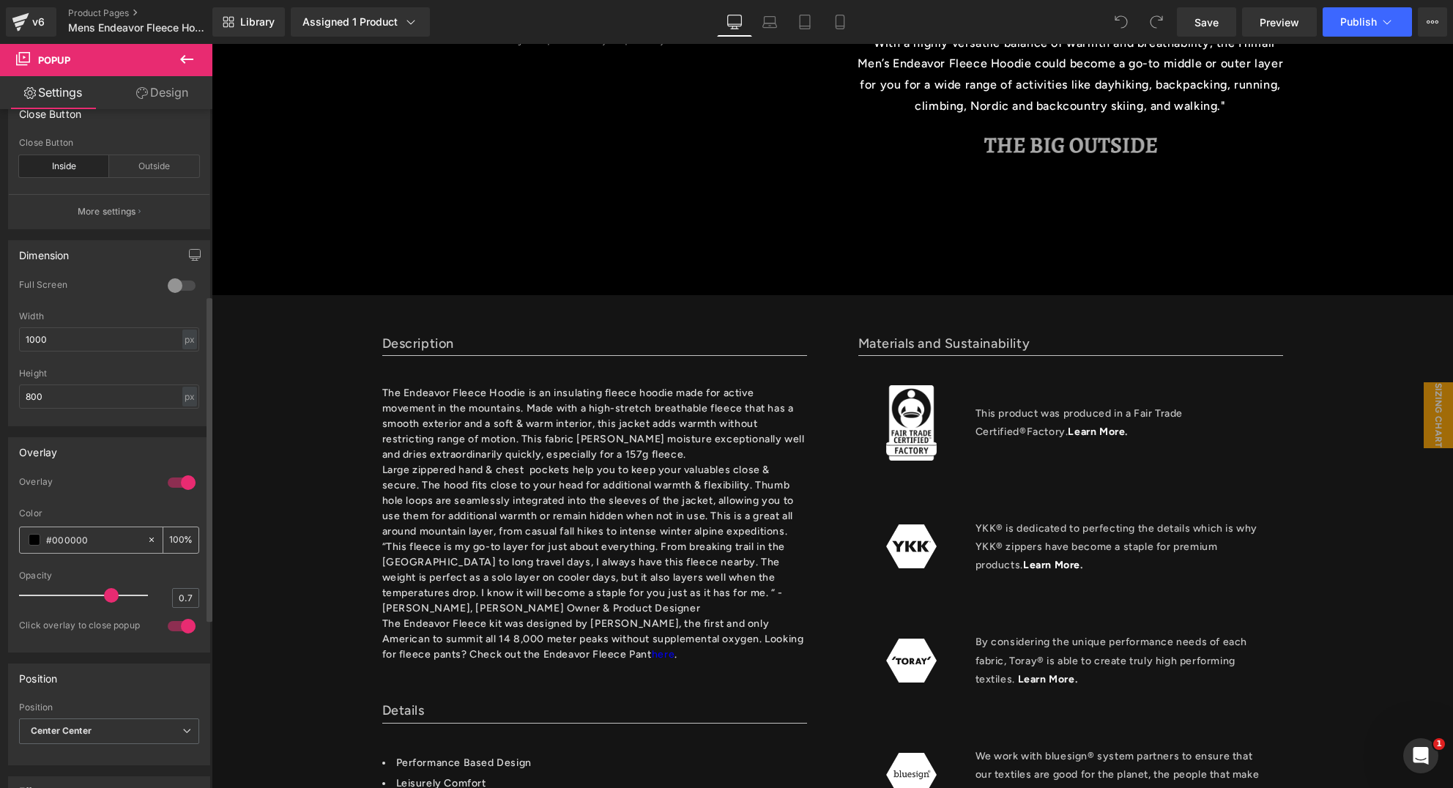
scroll to position [516, 0]
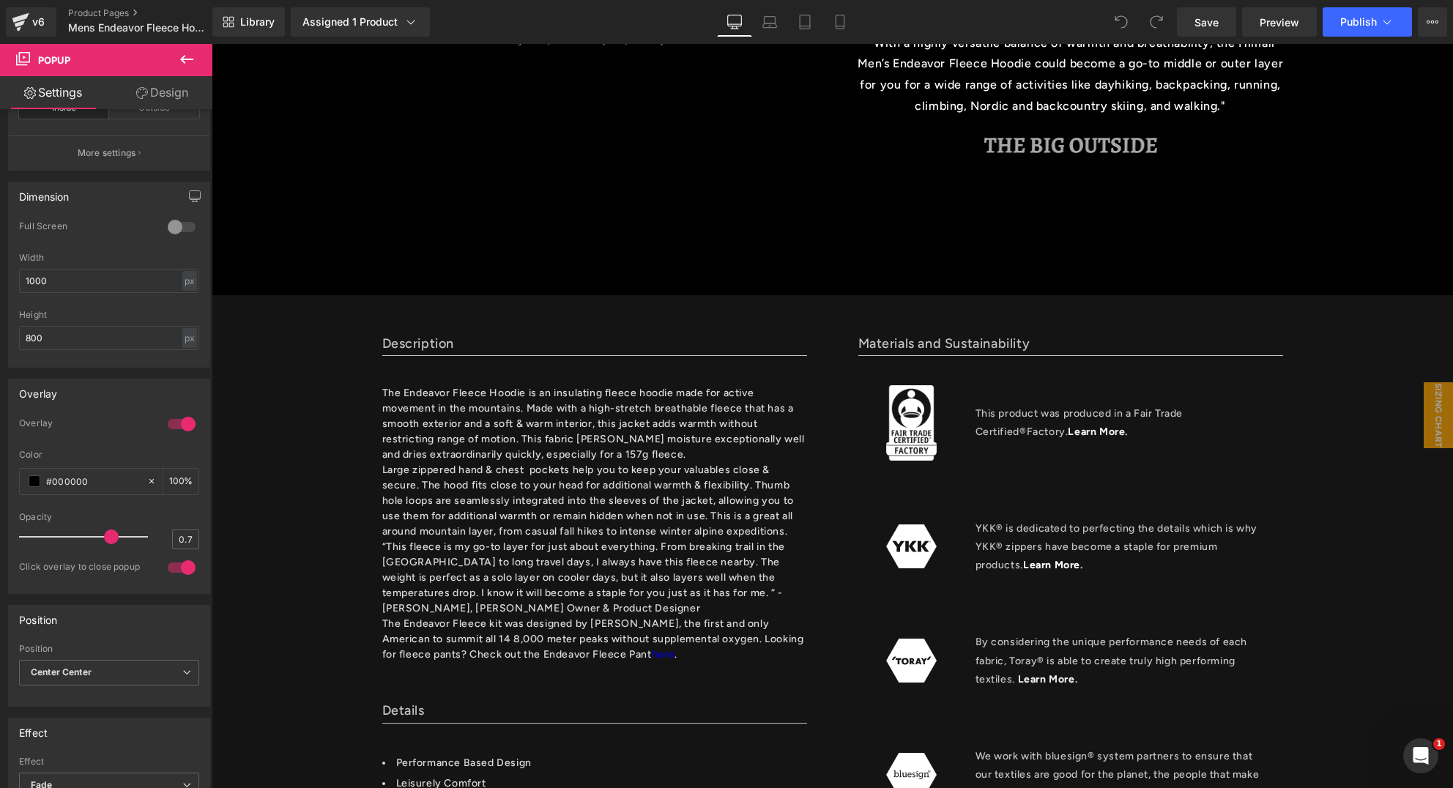
click at [152, 91] on link "Design" at bounding box center [162, 92] width 106 height 33
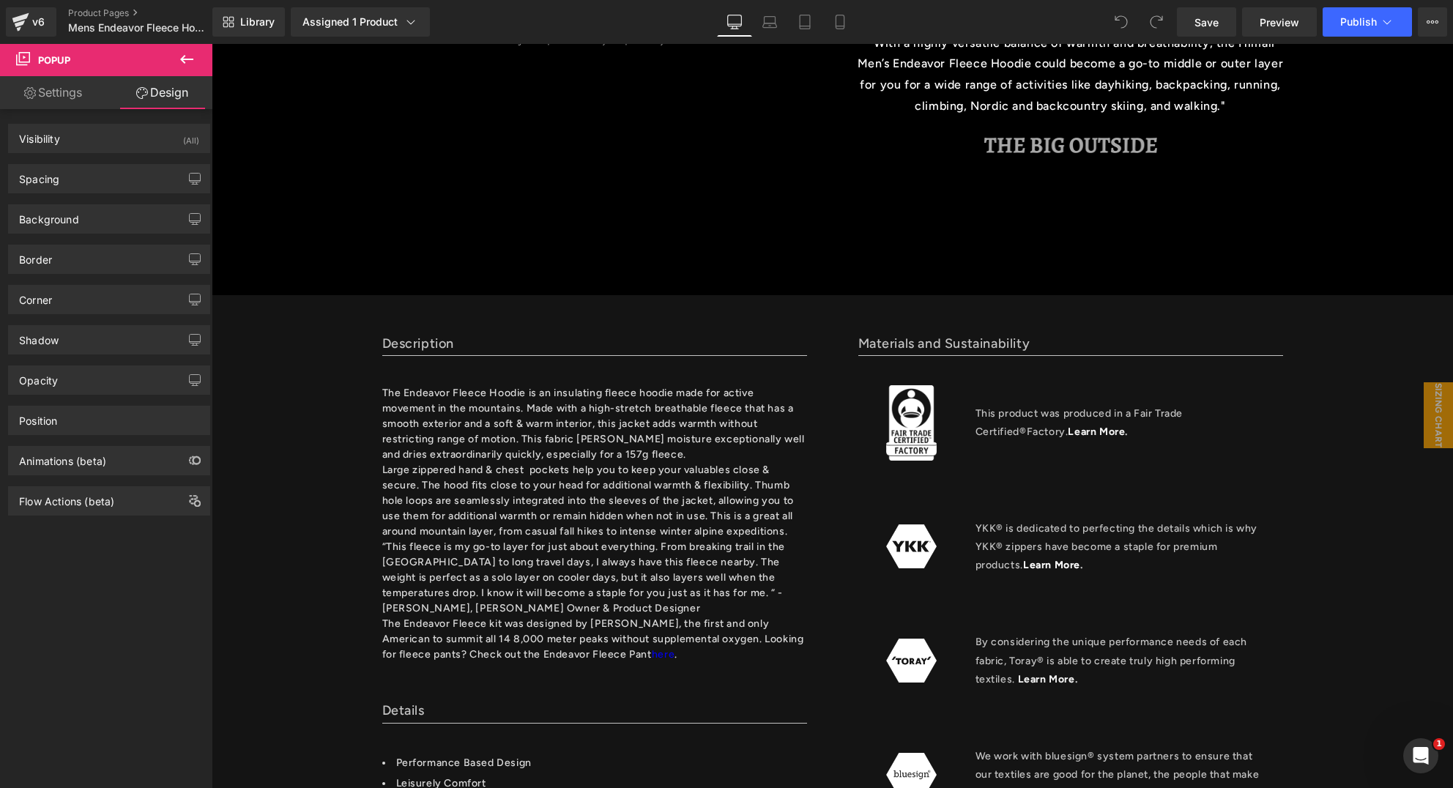
click at [191, 62] on icon at bounding box center [187, 60] width 18 height 18
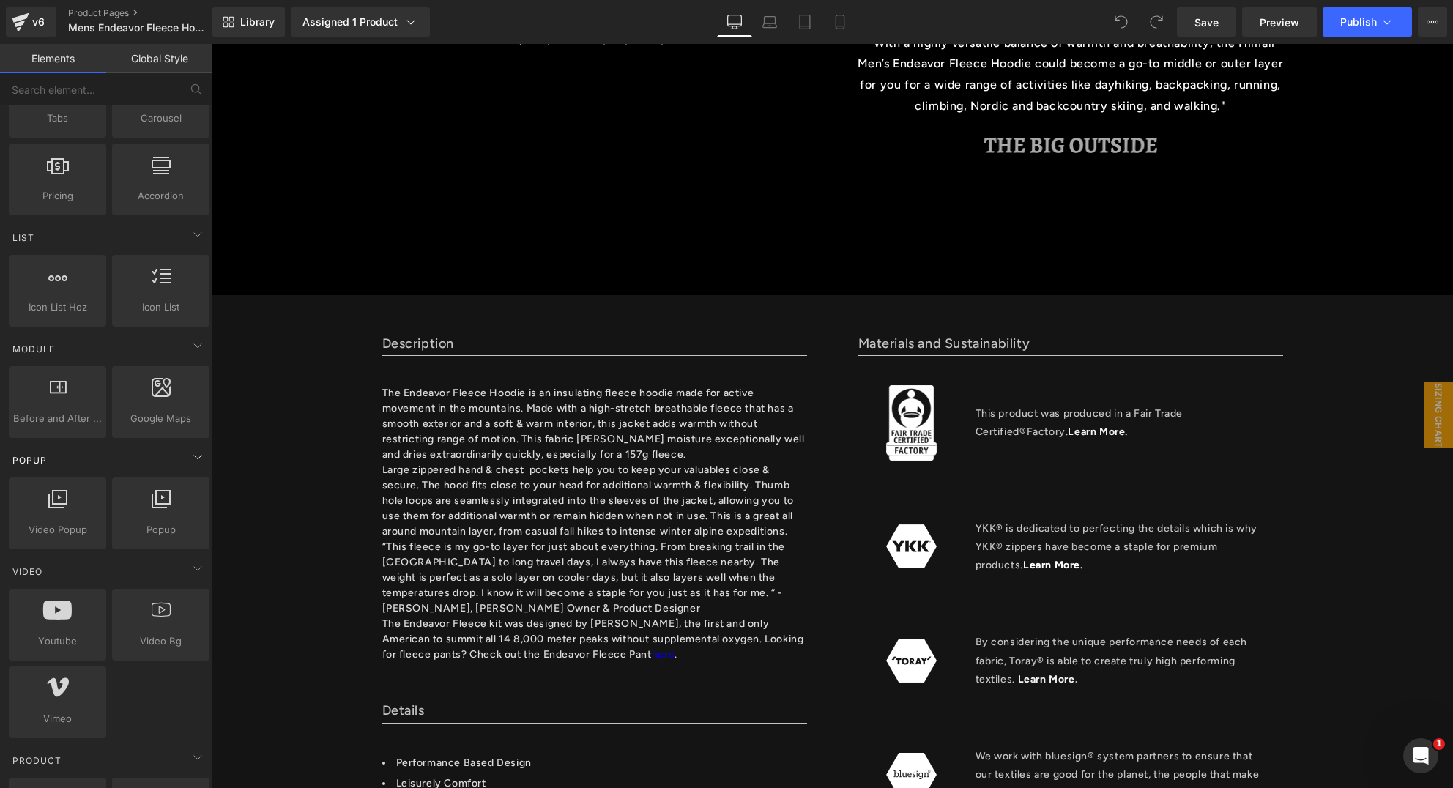
scroll to position [536, 0]
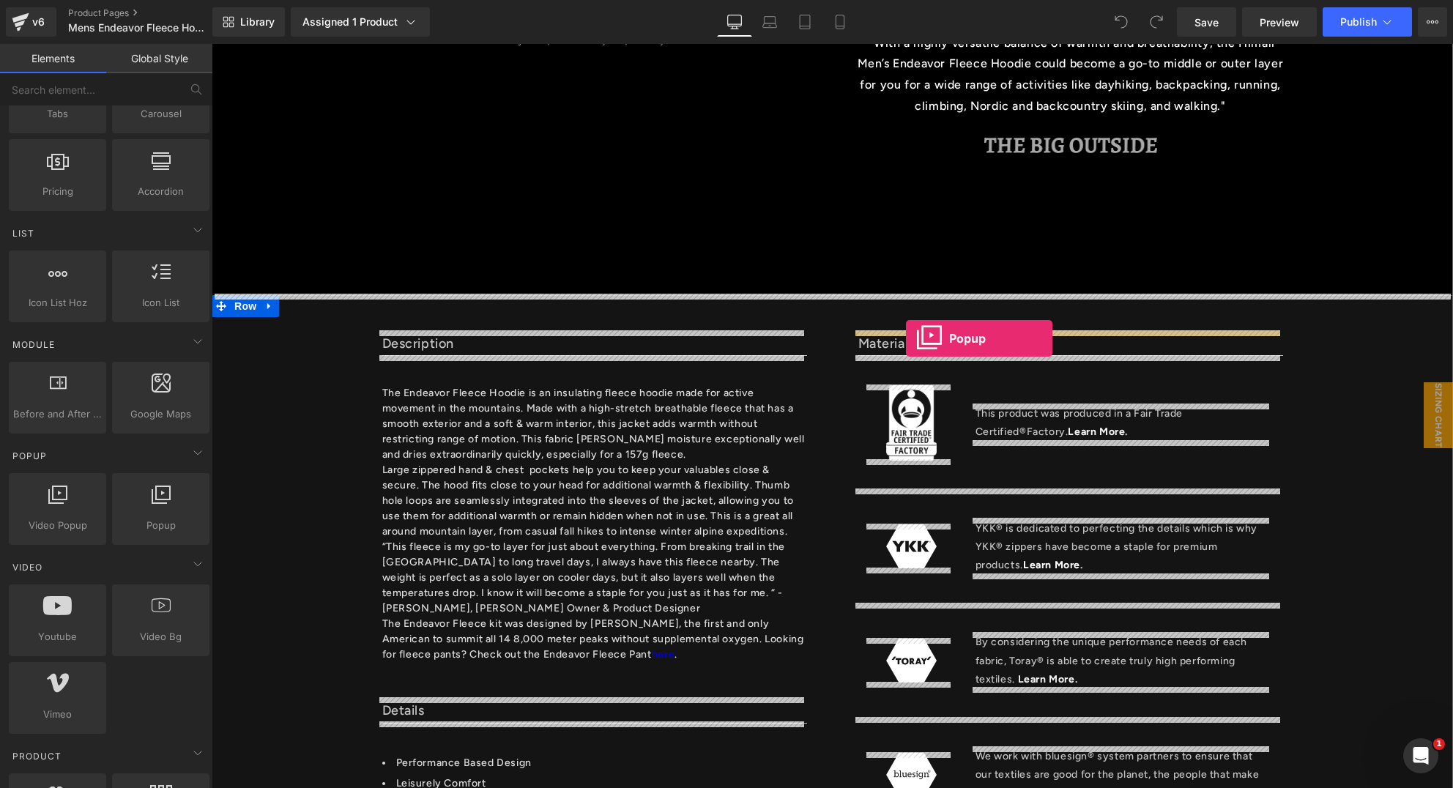
drag, startPoint x: 370, startPoint y: 538, endPoint x: 906, endPoint y: 338, distance: 572.1
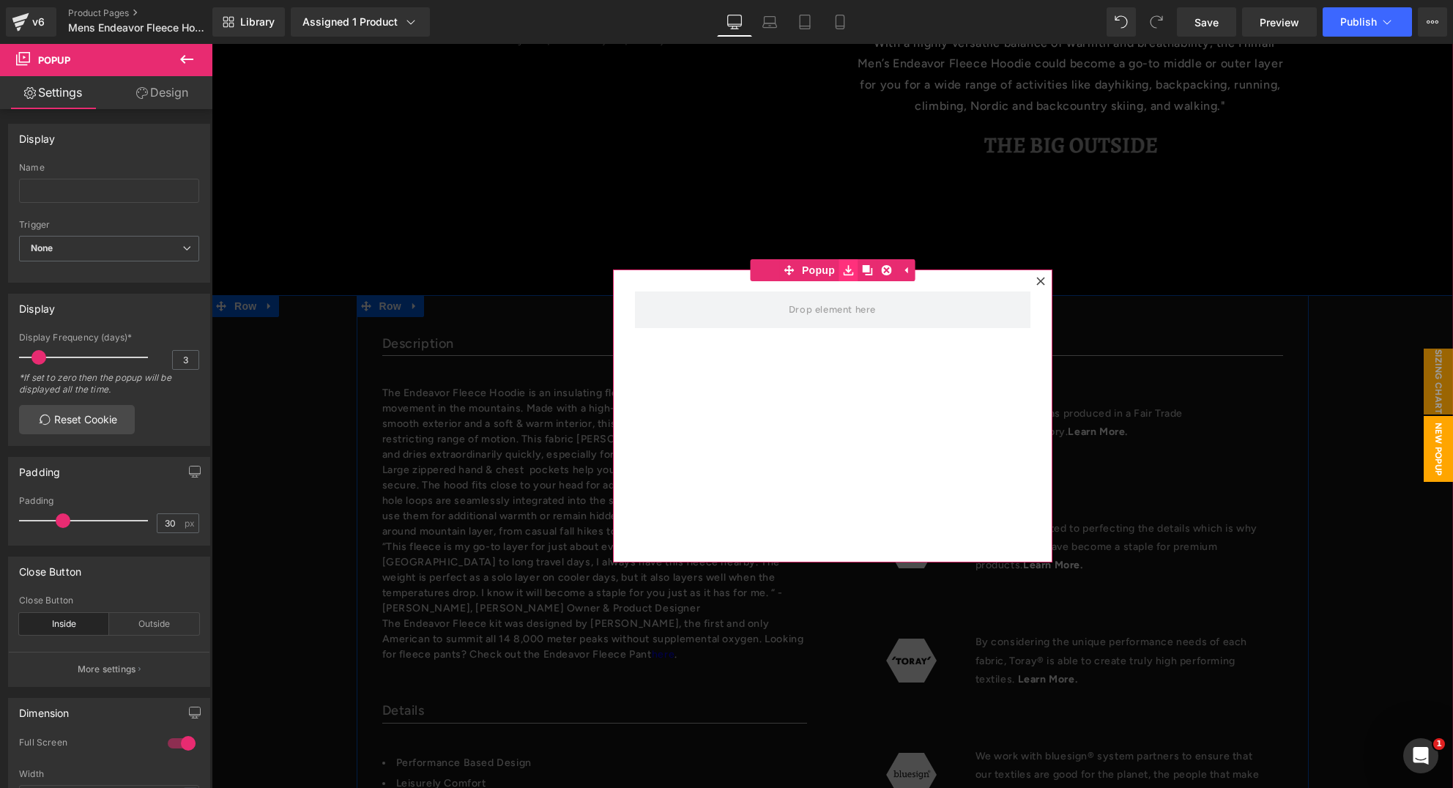
click at [846, 273] on icon at bounding box center [848, 270] width 10 height 10
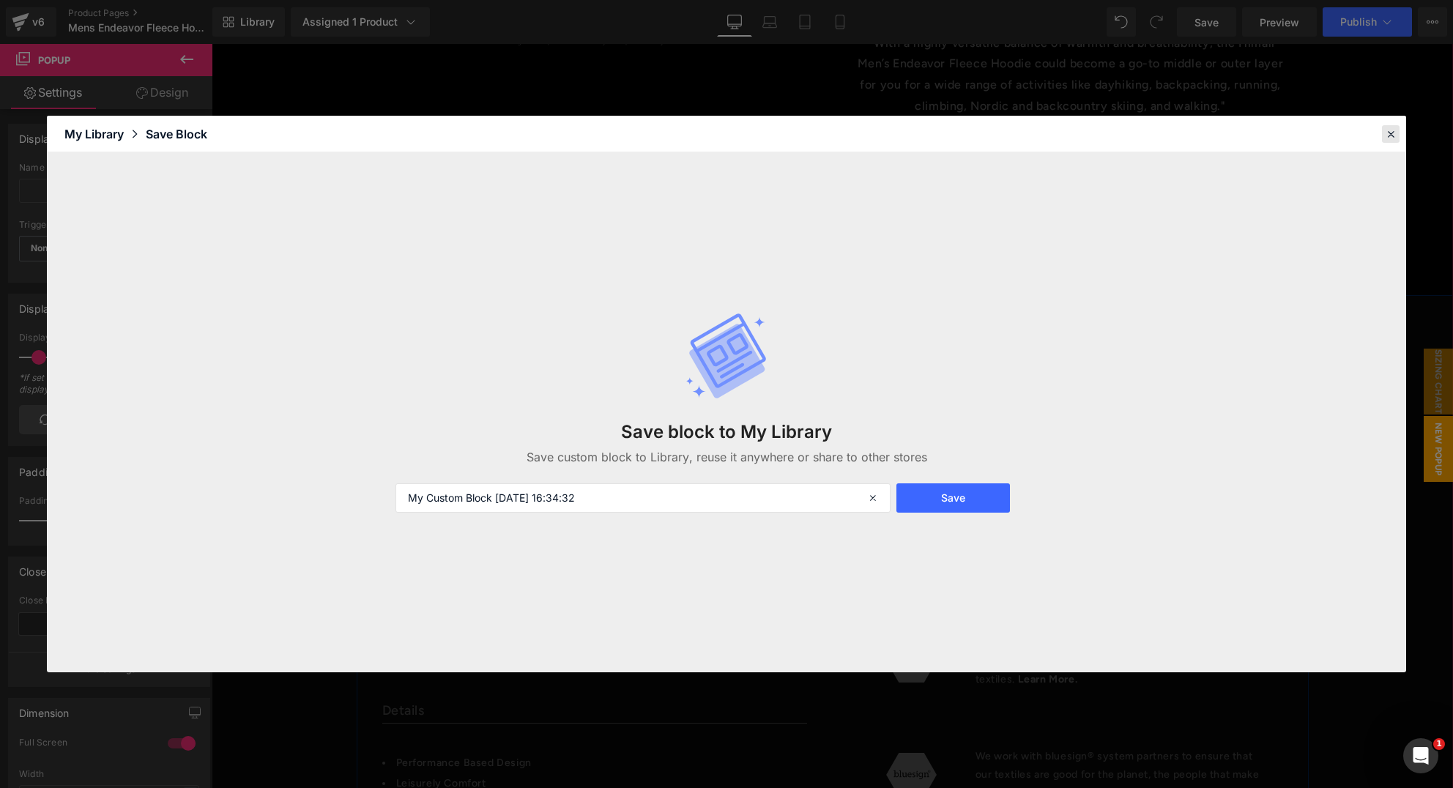
drag, startPoint x: 1396, startPoint y: 134, endPoint x: 1184, endPoint y: 90, distance: 217.0
click at [1396, 134] on icon at bounding box center [1391, 133] width 13 height 13
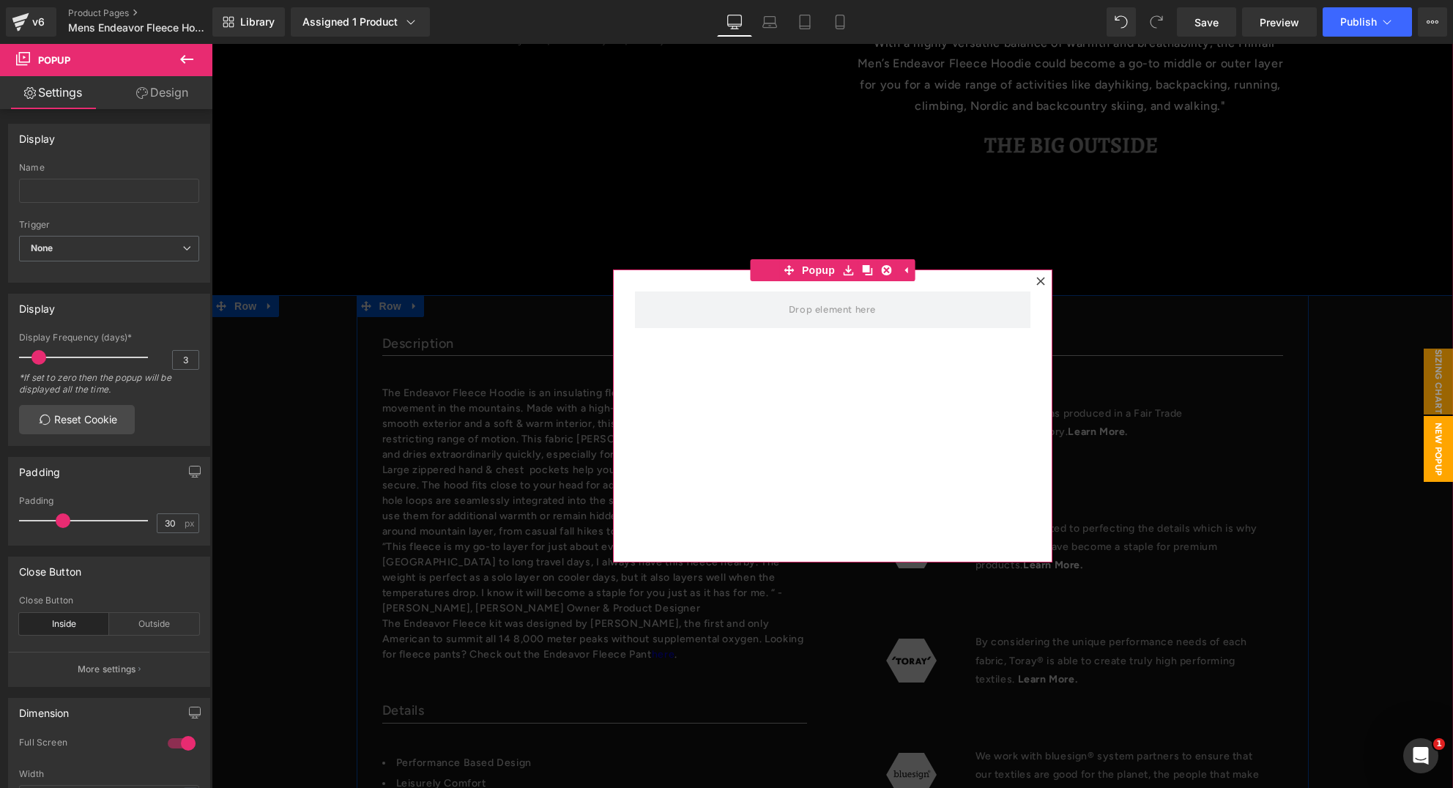
click at [1037, 278] on icon at bounding box center [1041, 281] width 9 height 9
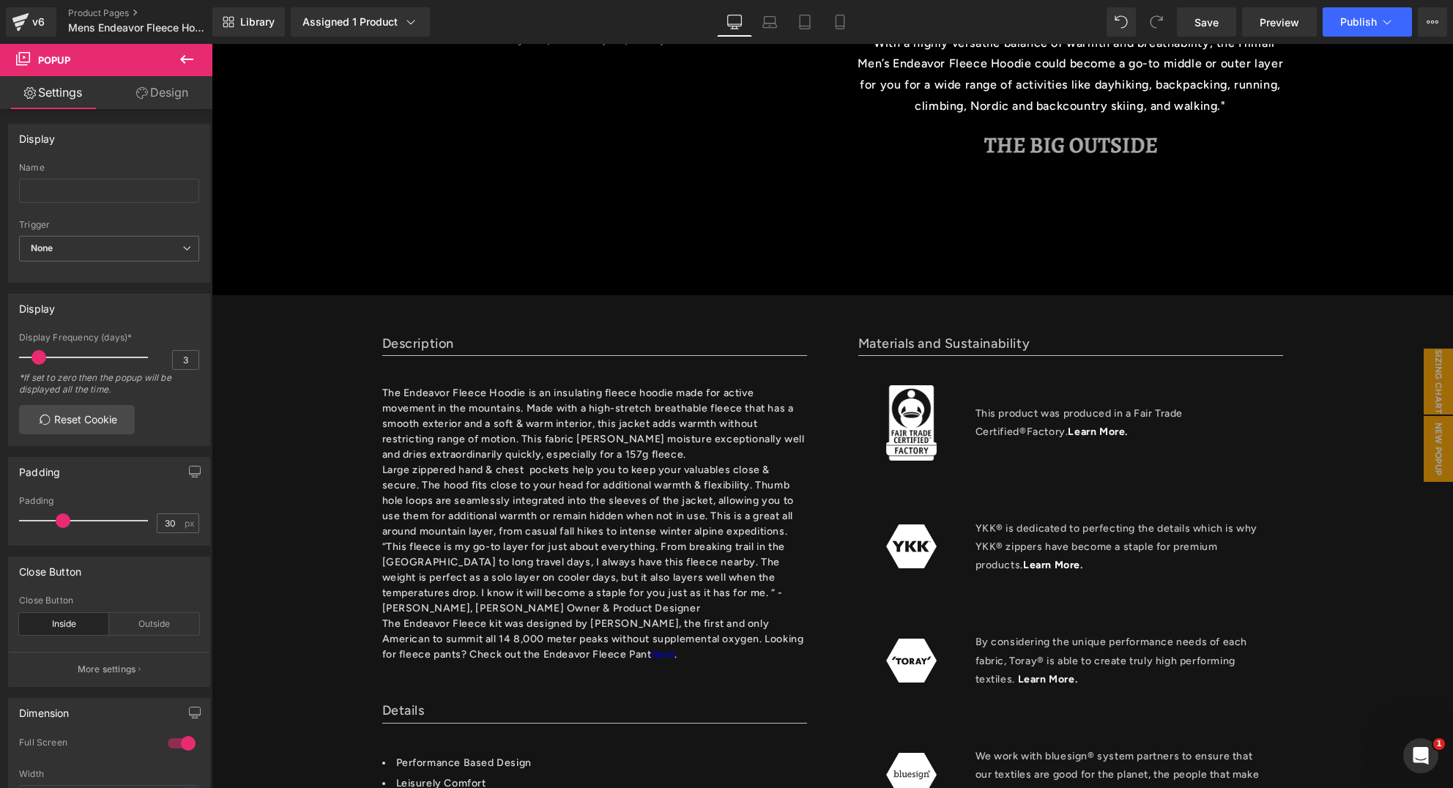
click at [185, 57] on icon at bounding box center [187, 60] width 18 height 18
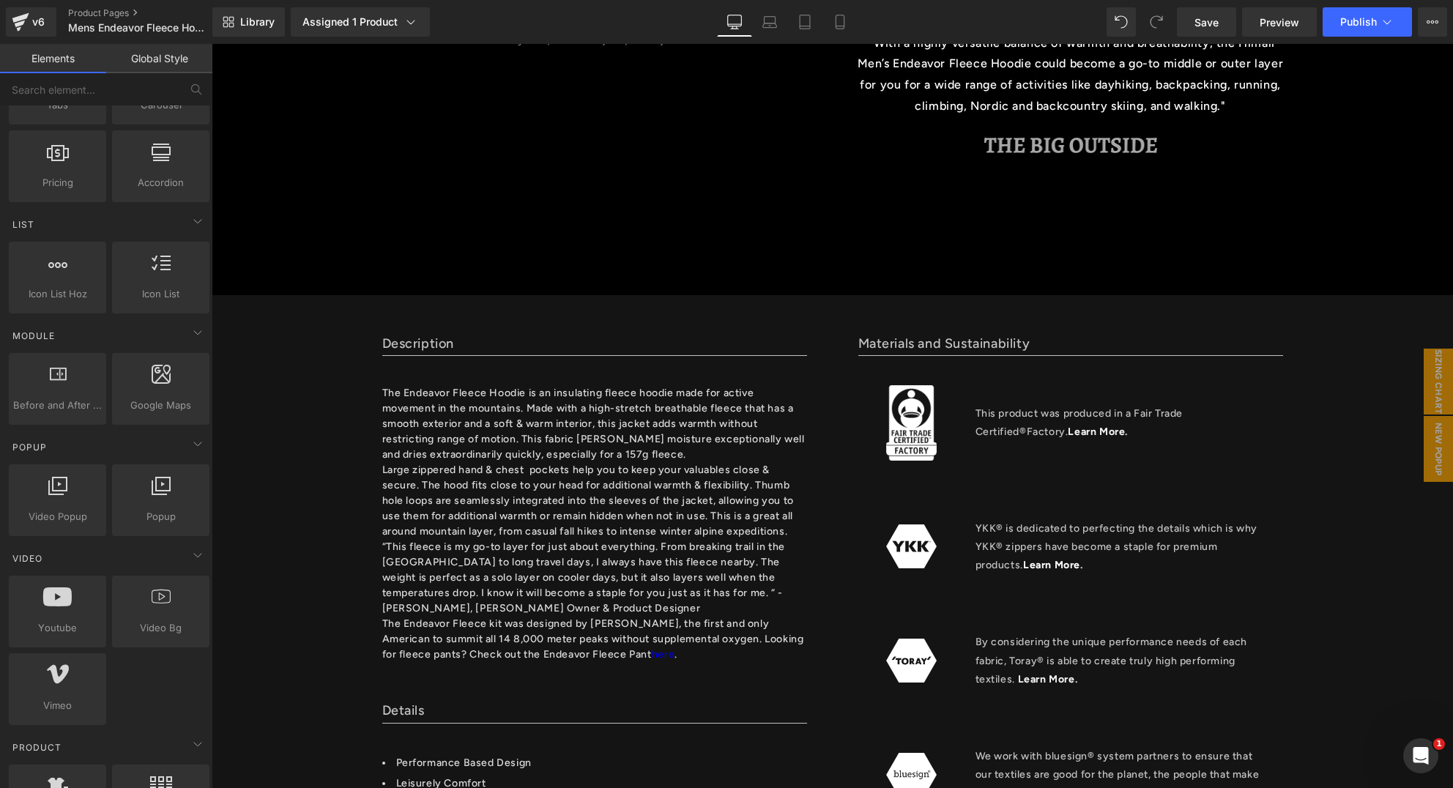
scroll to position [612, 0]
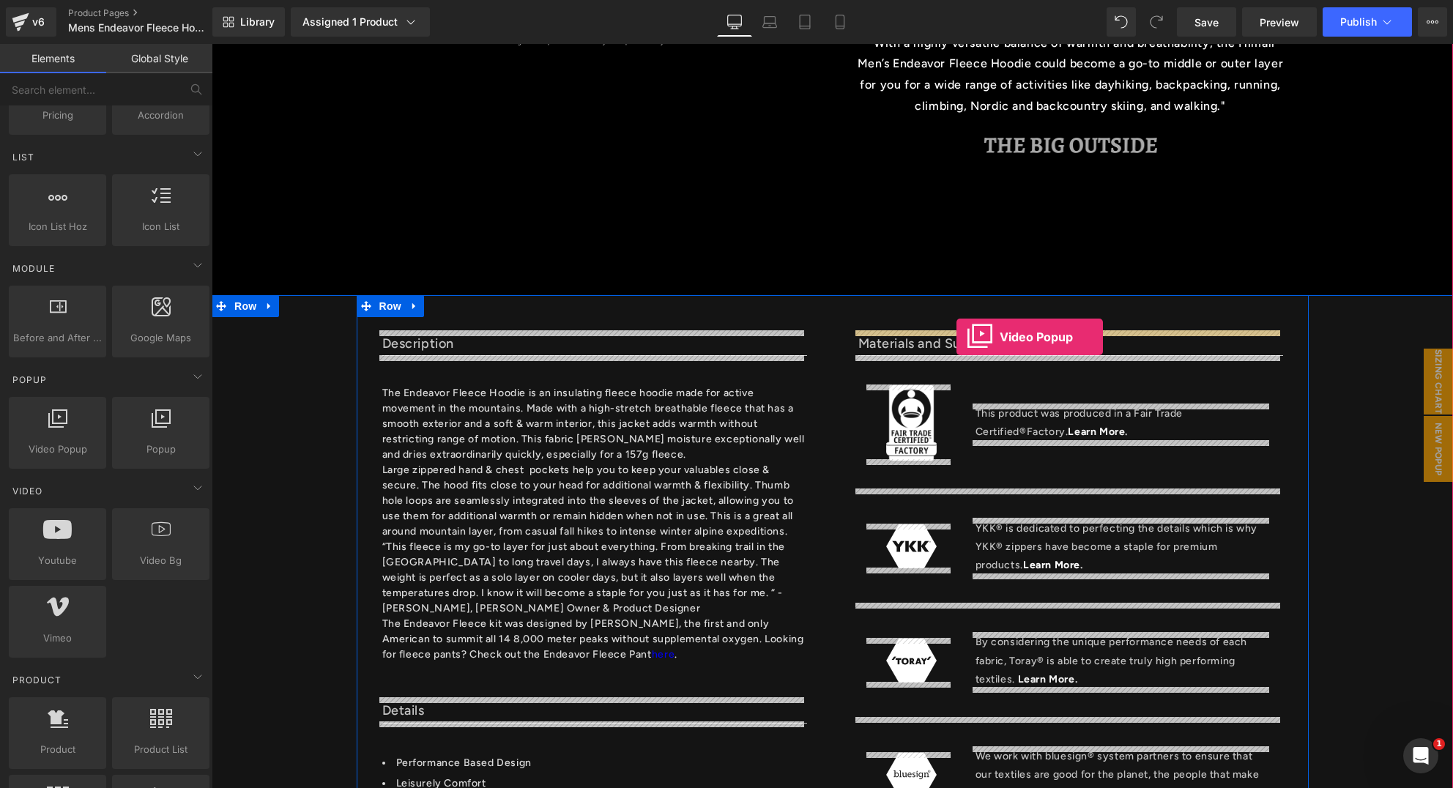
drag, startPoint x: 266, startPoint y: 467, endPoint x: 957, endPoint y: 337, distance: 703.0
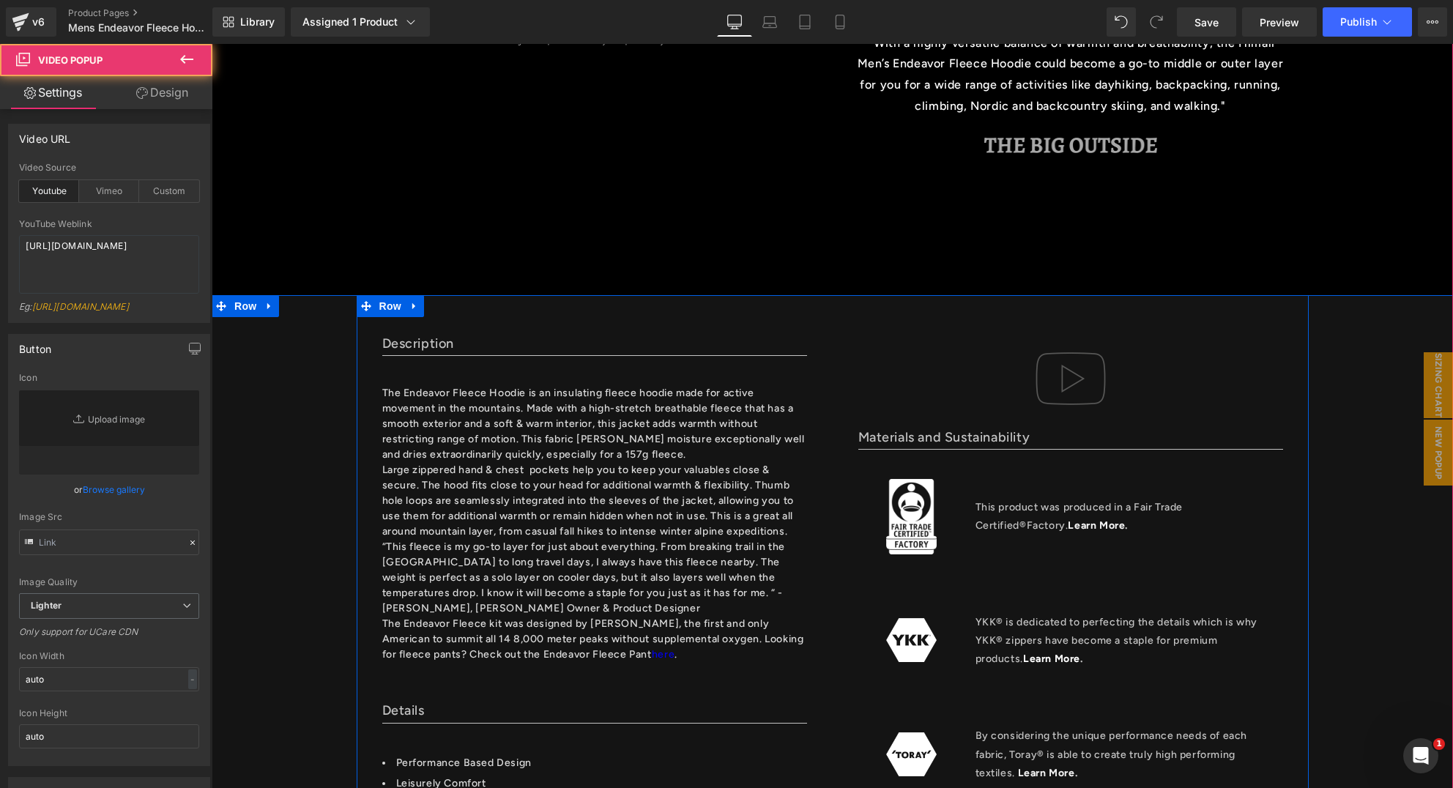
type input "//[DOMAIN_NAME][URL]"
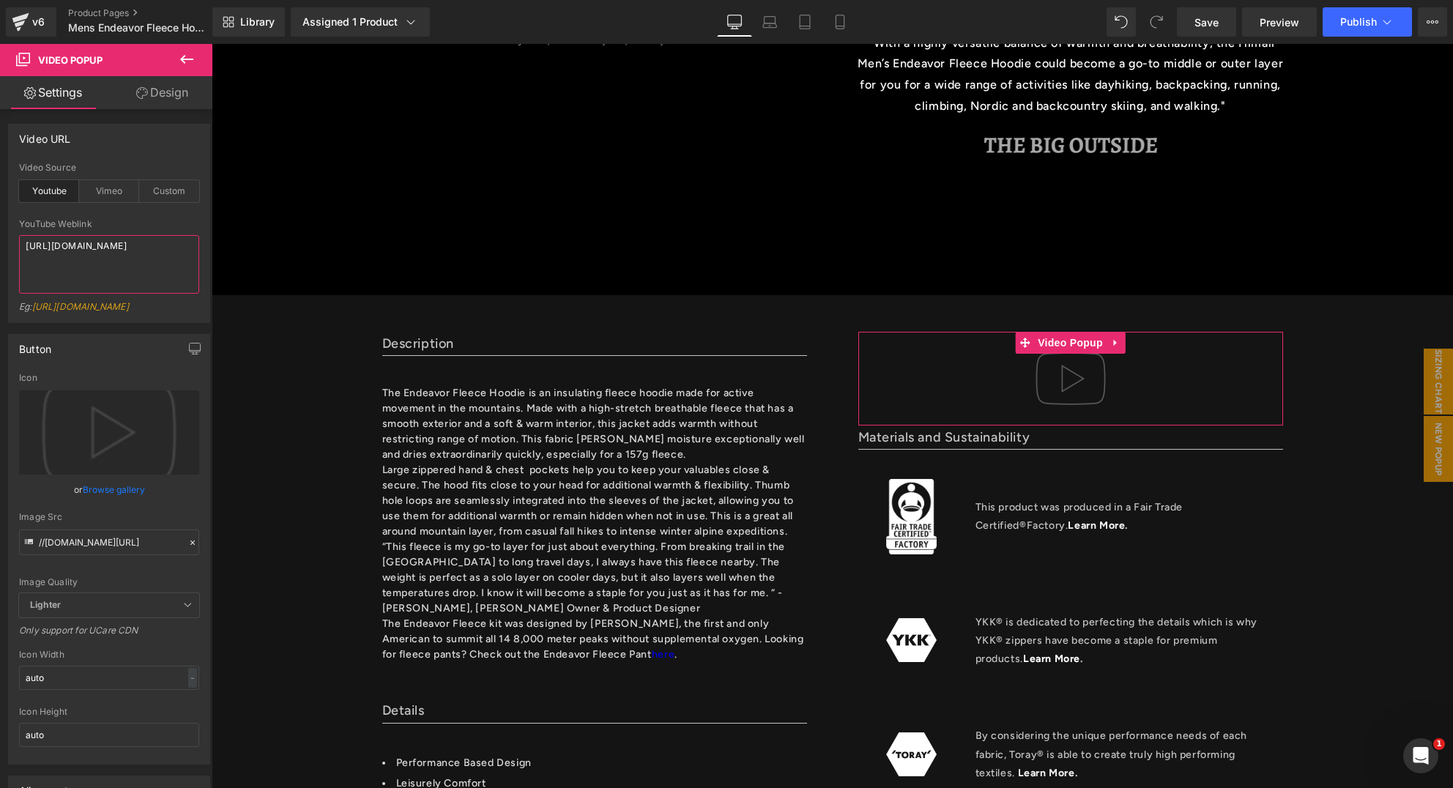
drag, startPoint x: 108, startPoint y: 259, endPoint x: -23, endPoint y: 227, distance: 135.8
click at [0, 227] on html "Video Popup You are previewing how the will restyle your page. You can not edit…" at bounding box center [726, 394] width 1453 height 788
paste textarea "[DOMAIN_NAME][URL]"
type textarea "[URL][DOMAIN_NAME]"
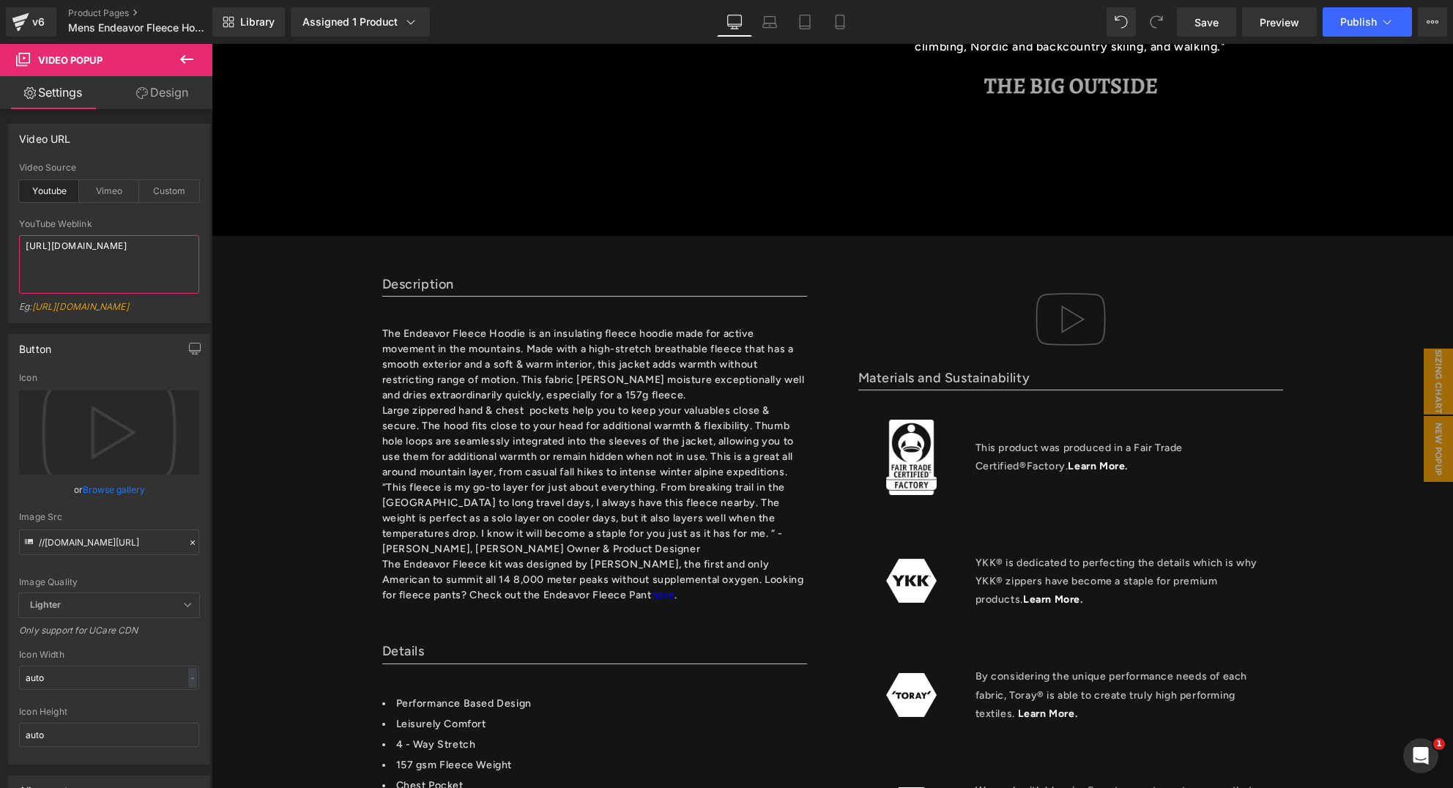
scroll to position [744, 0]
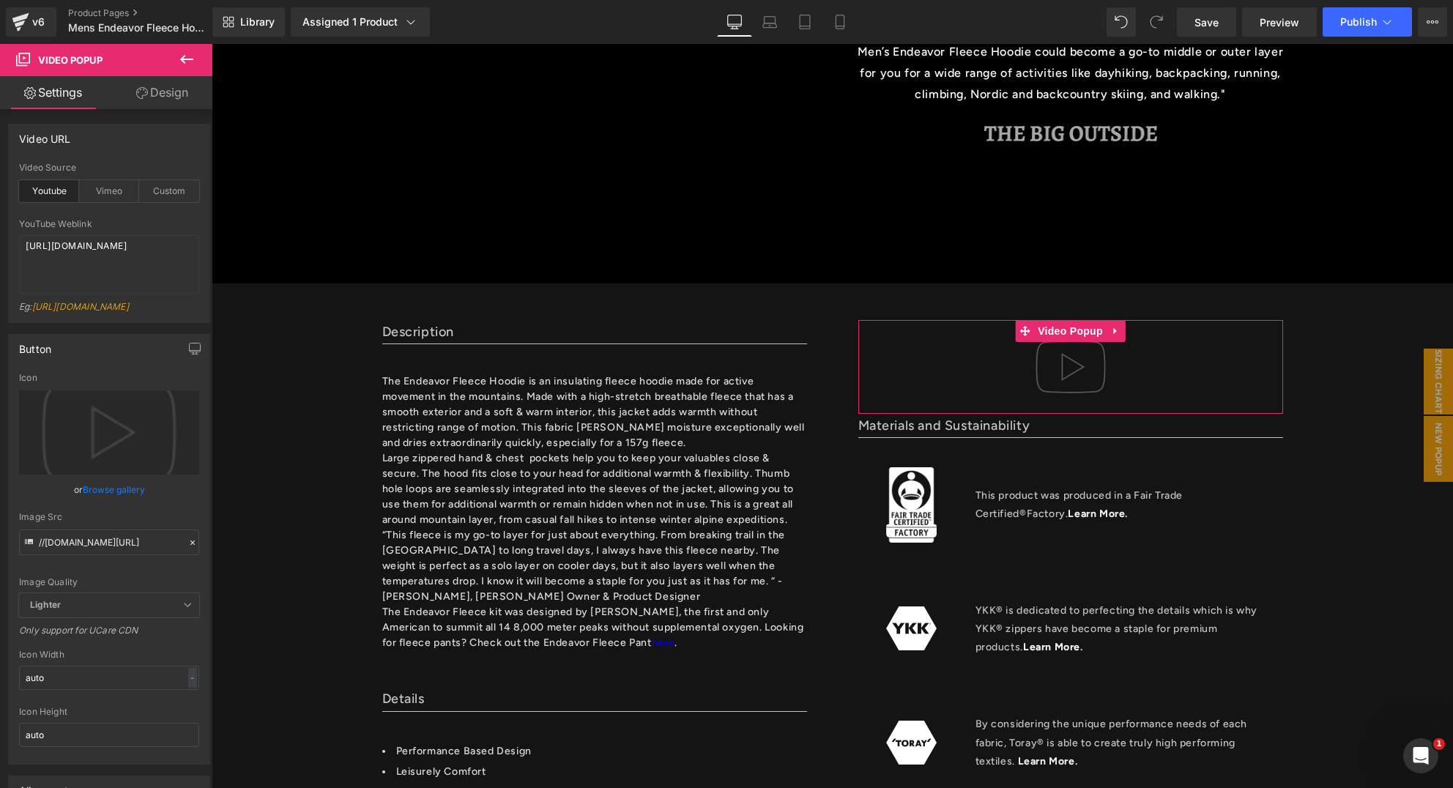
click at [110, 501] on link "Browse gallery" at bounding box center [114, 490] width 62 height 26
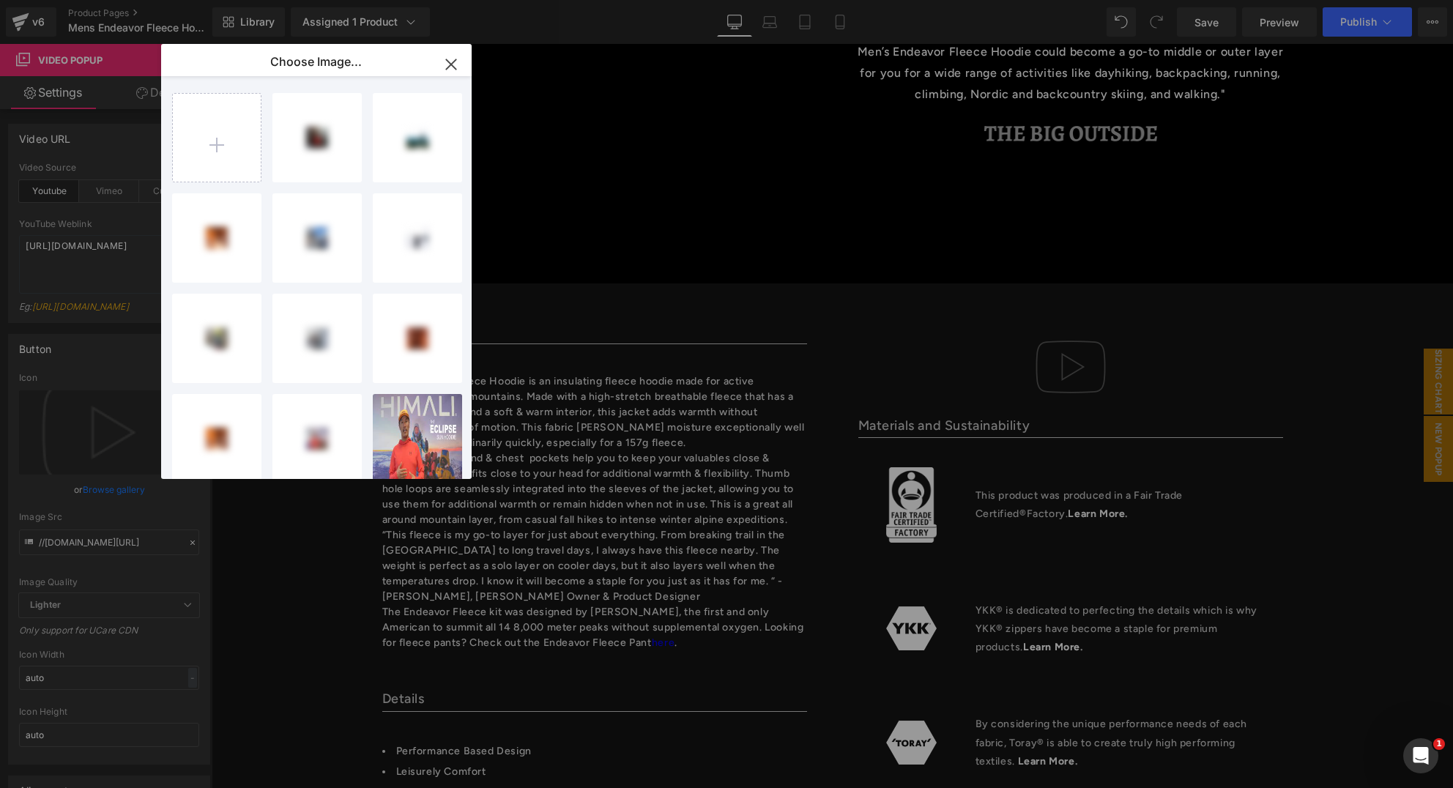
click at [453, 65] on icon "button" at bounding box center [451, 64] width 23 height 23
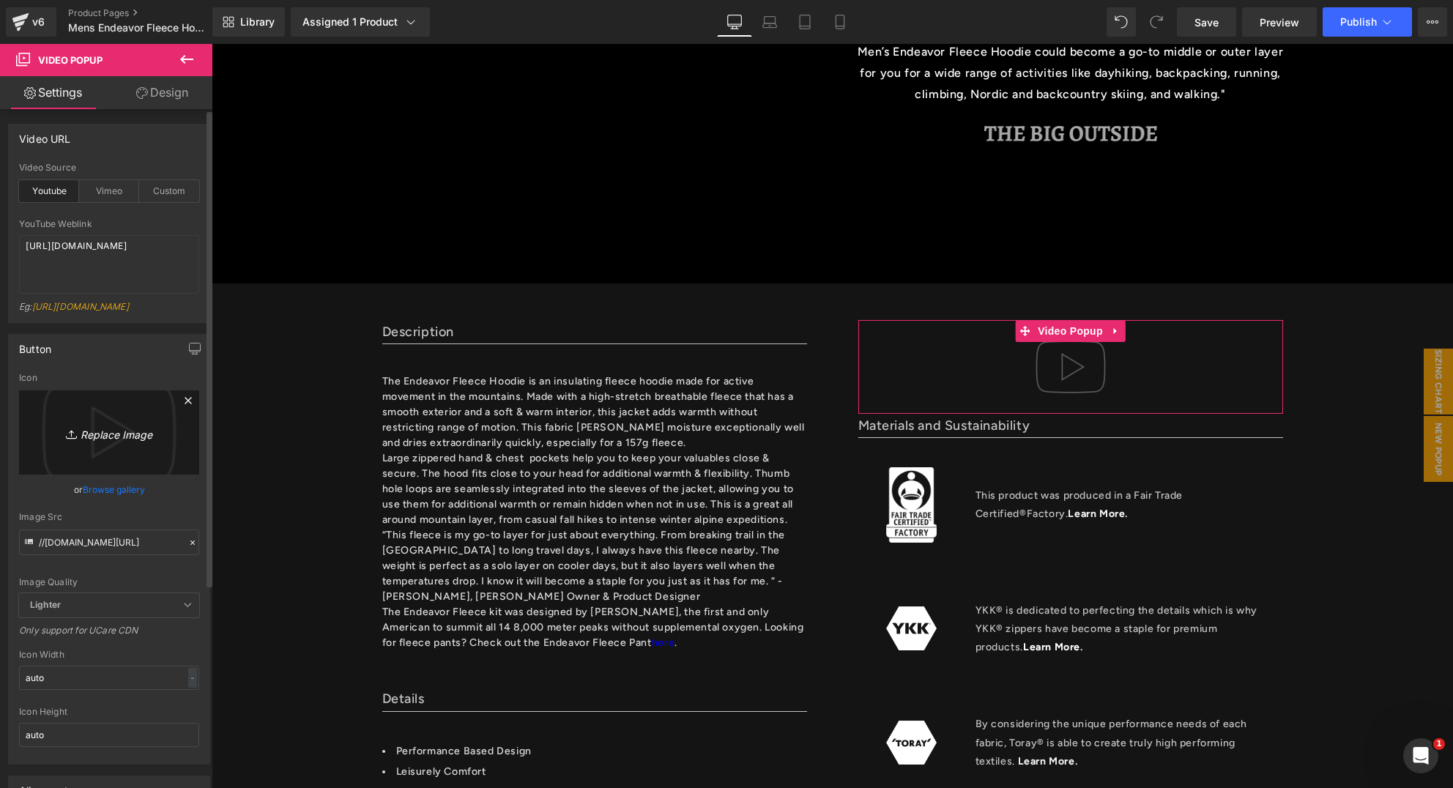
click at [107, 464] on link "Replace Image" at bounding box center [109, 432] width 180 height 84
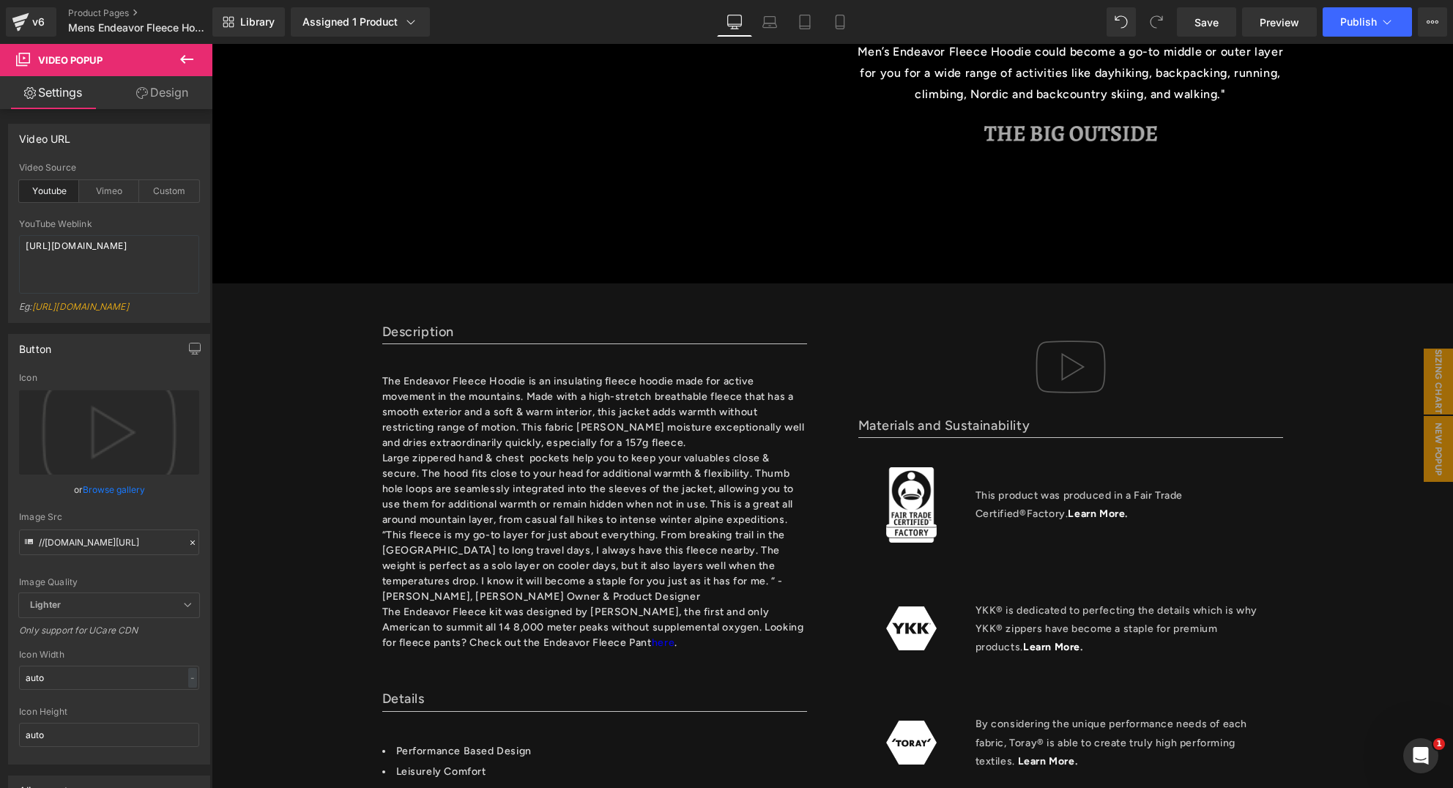
type input "C:\fakepath\HIMALI-Mens-Endeavor-Fleece-Hoddie-Hoddy-Tendi-Sherpa-web.png"
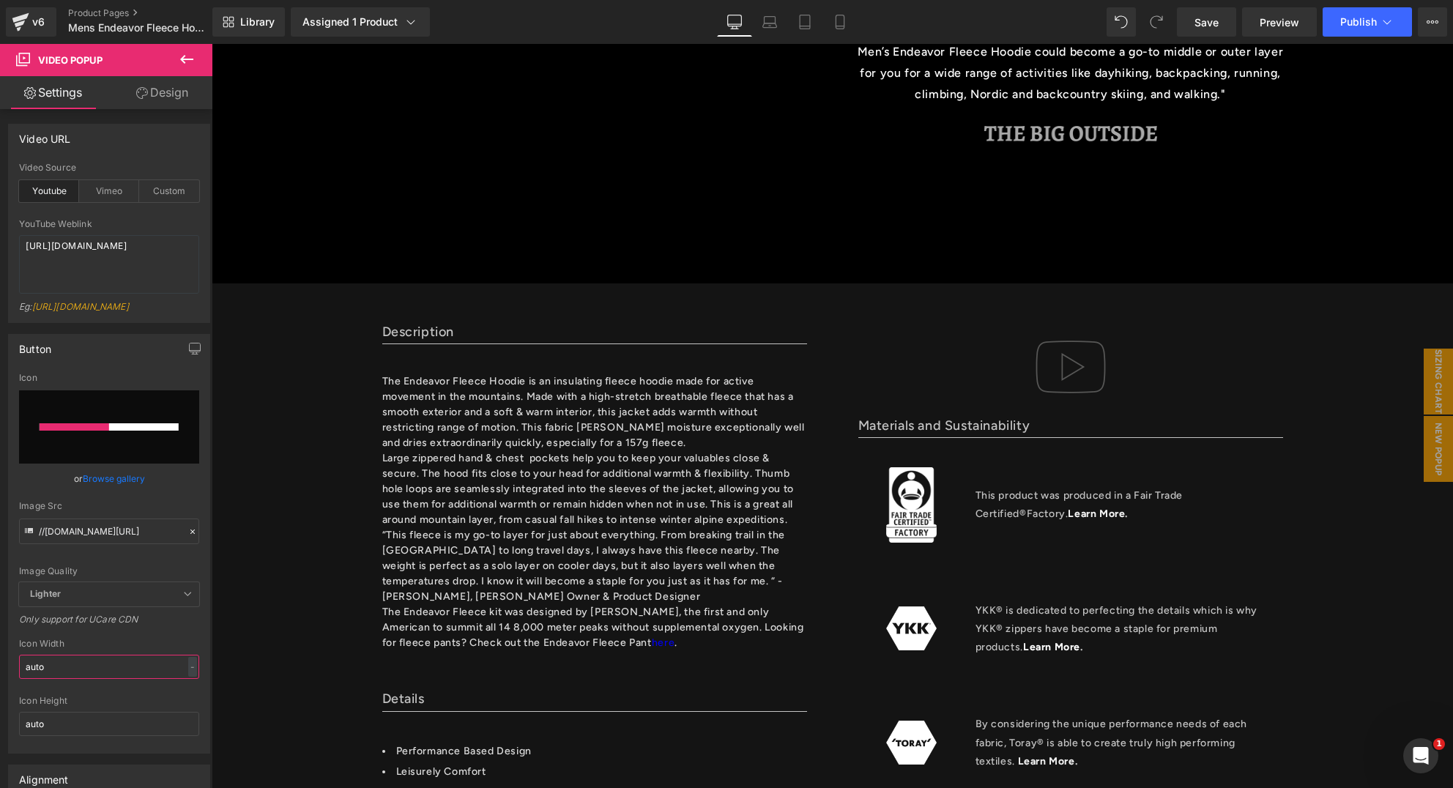
click at [0, 674] on html "Video Popup You are previewing how the will restyle your page. You can not edit…" at bounding box center [726, 394] width 1453 height 788
type input "800"
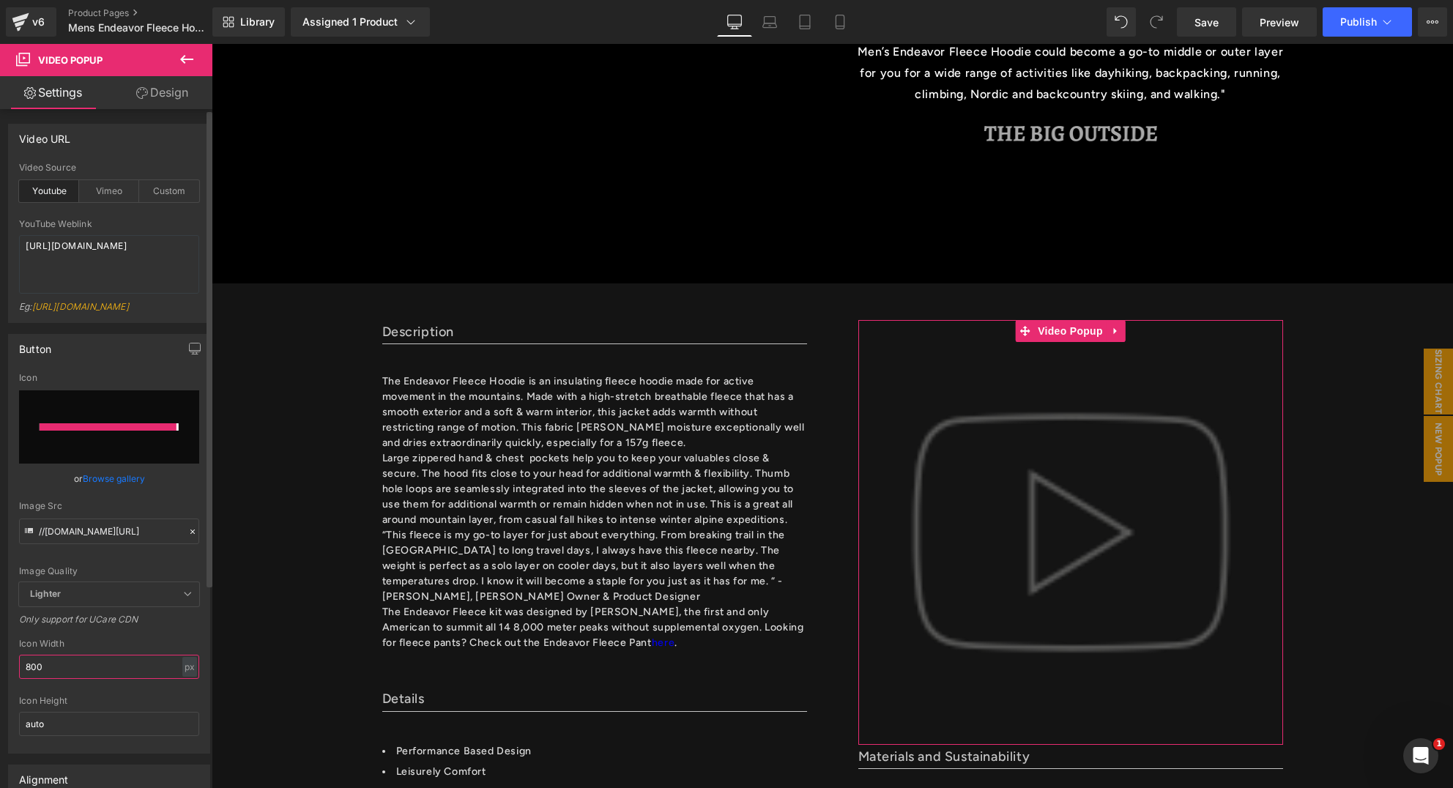
type input "[URL][DOMAIN_NAME]"
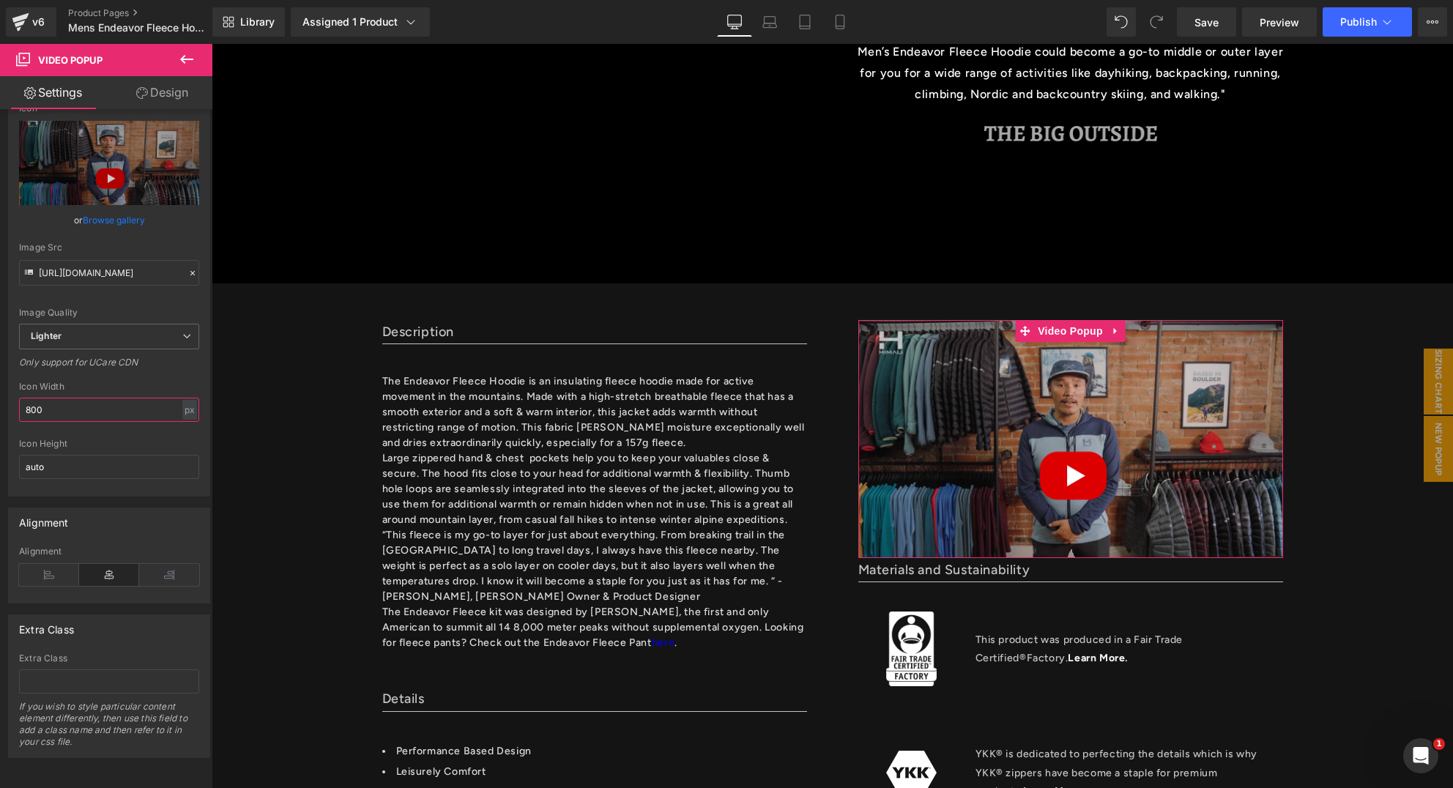
scroll to position [275, 0]
click at [207, 743] on b at bounding box center [210, 543] width 6 height 475
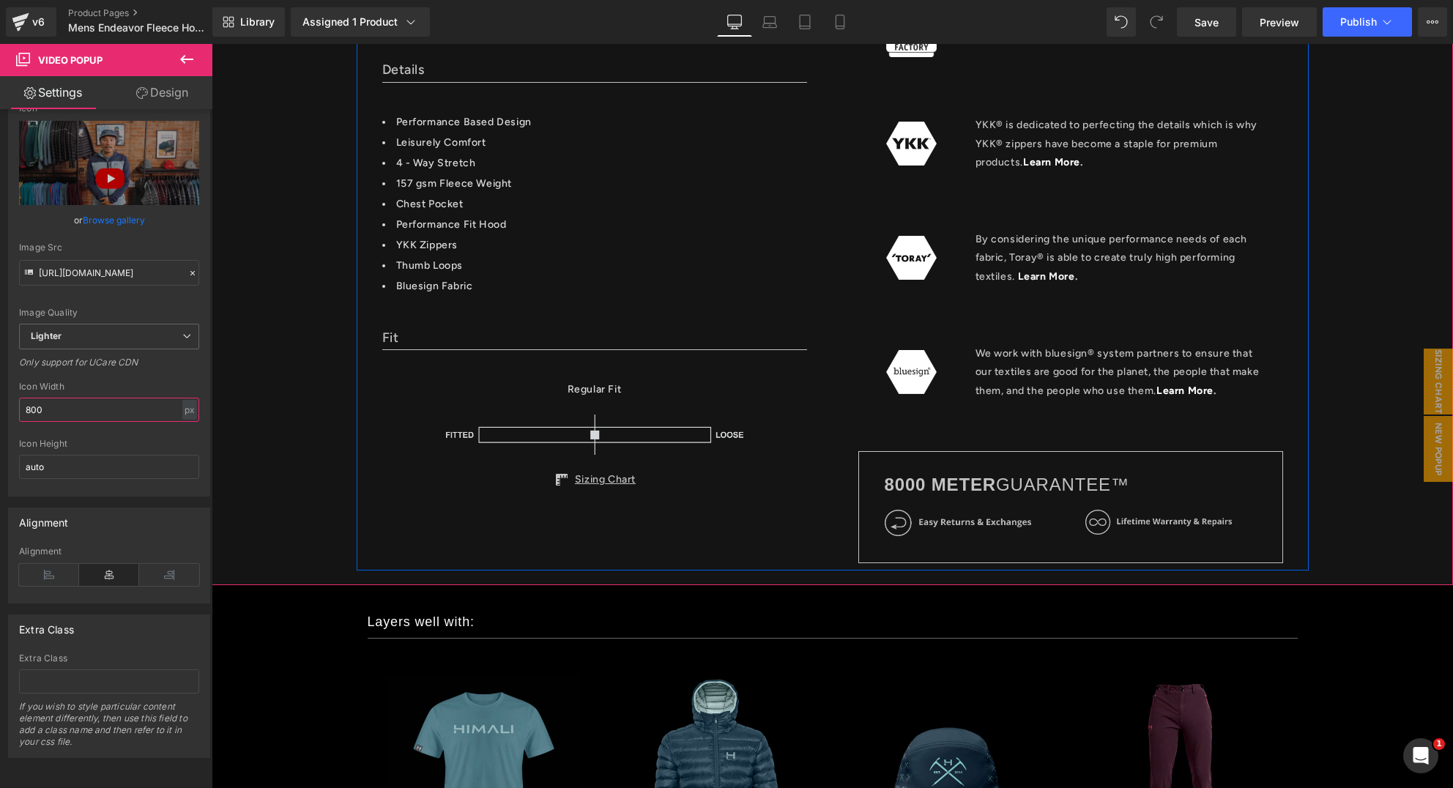
scroll to position [1504, 0]
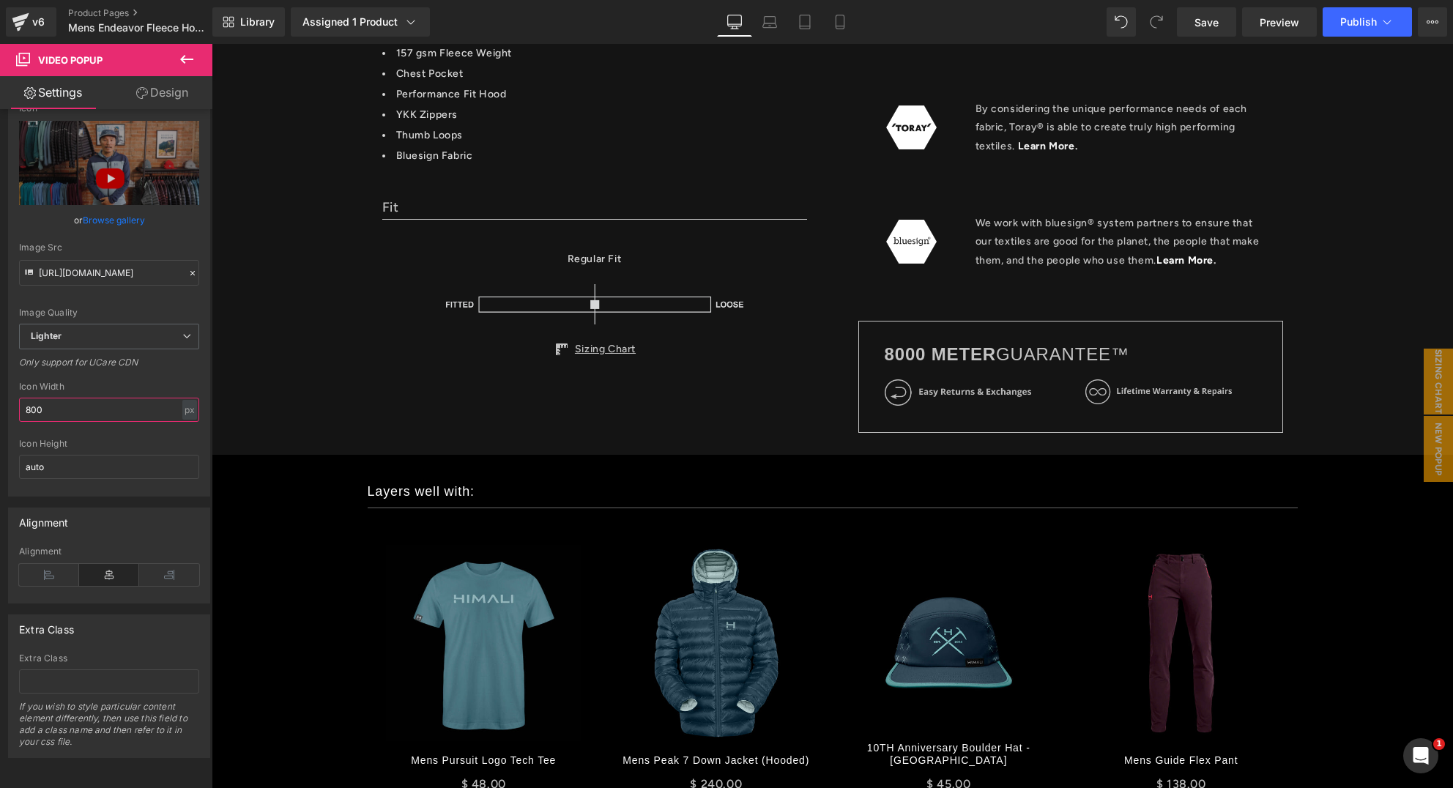
type input "800"
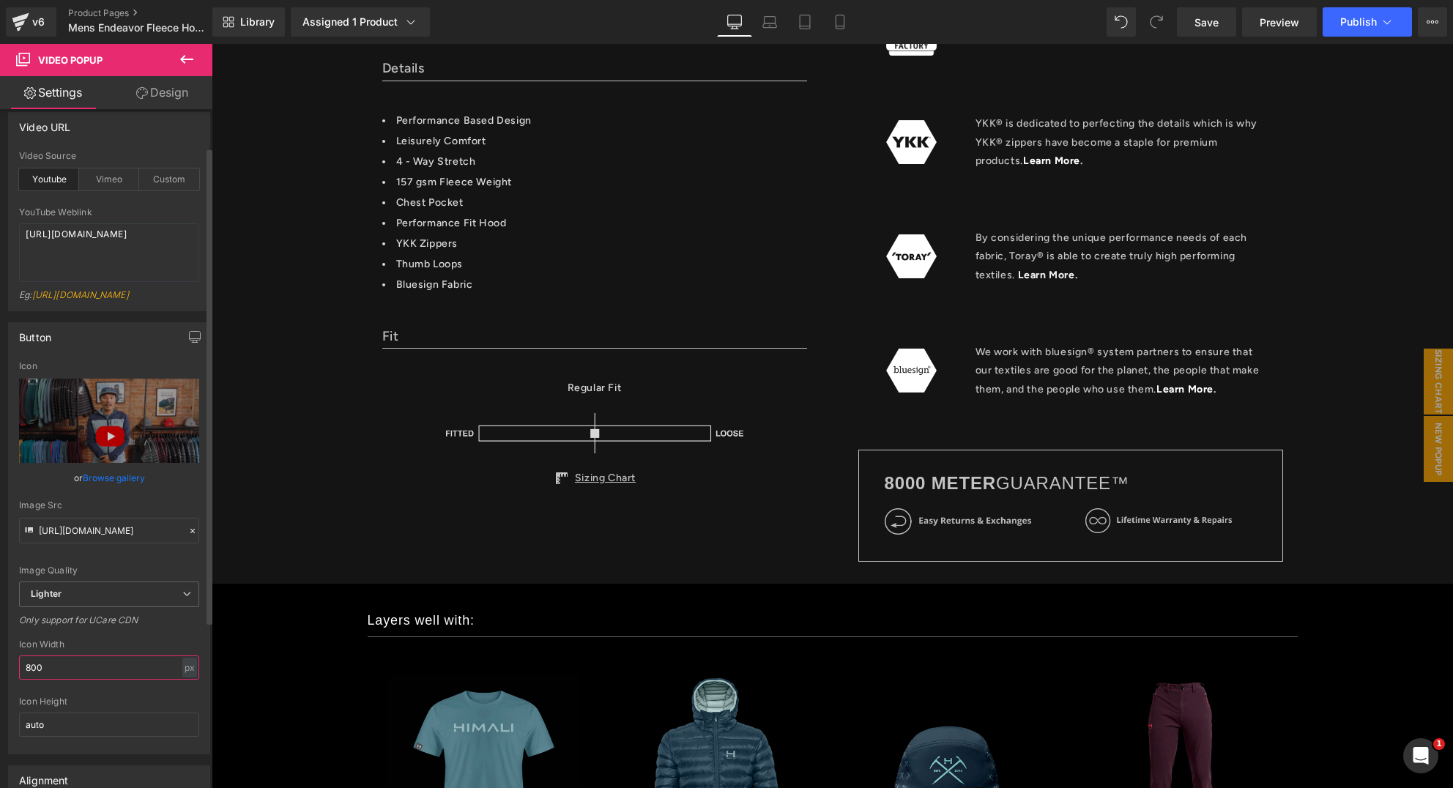
scroll to position [0, 0]
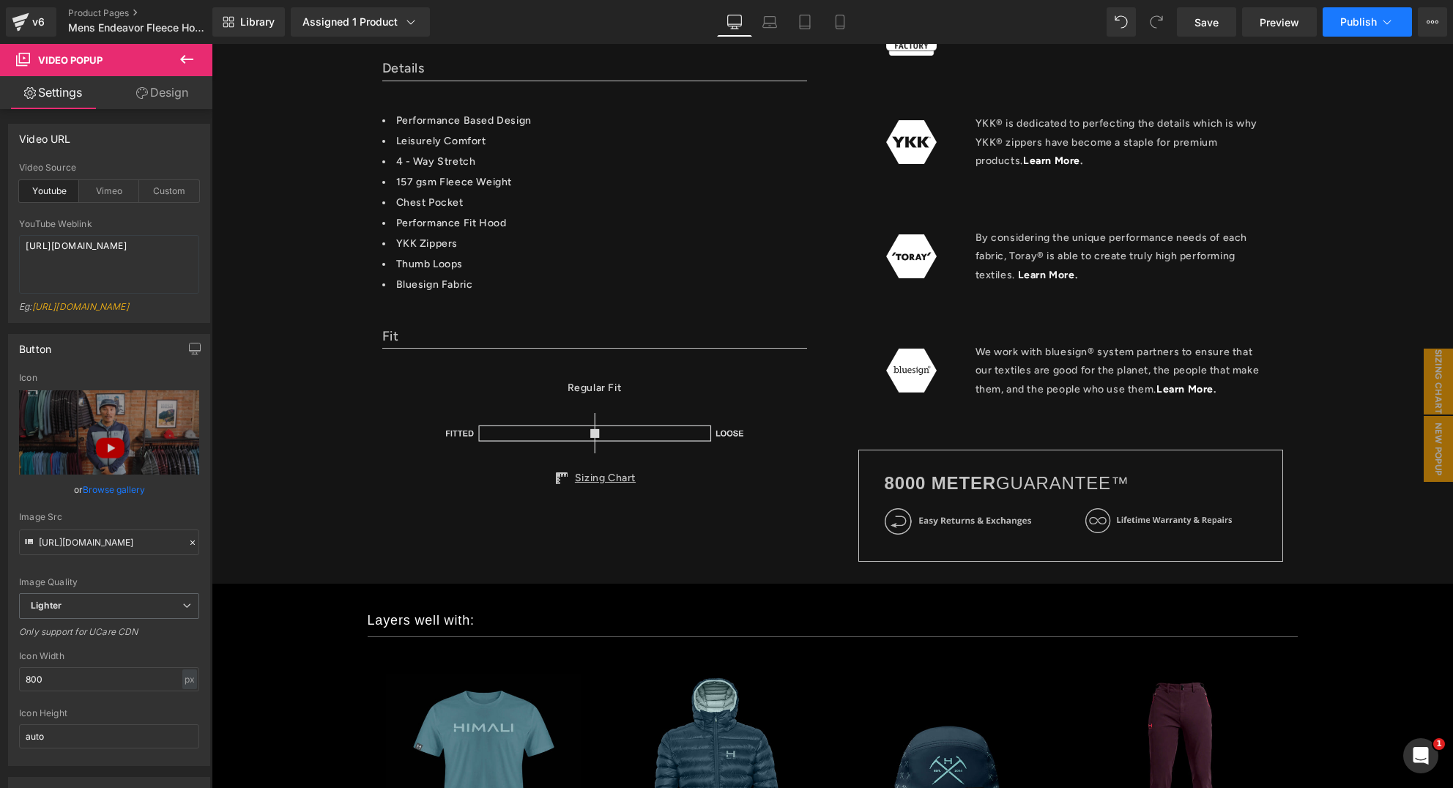
click at [1365, 25] on span "Publish" at bounding box center [1359, 22] width 37 height 12
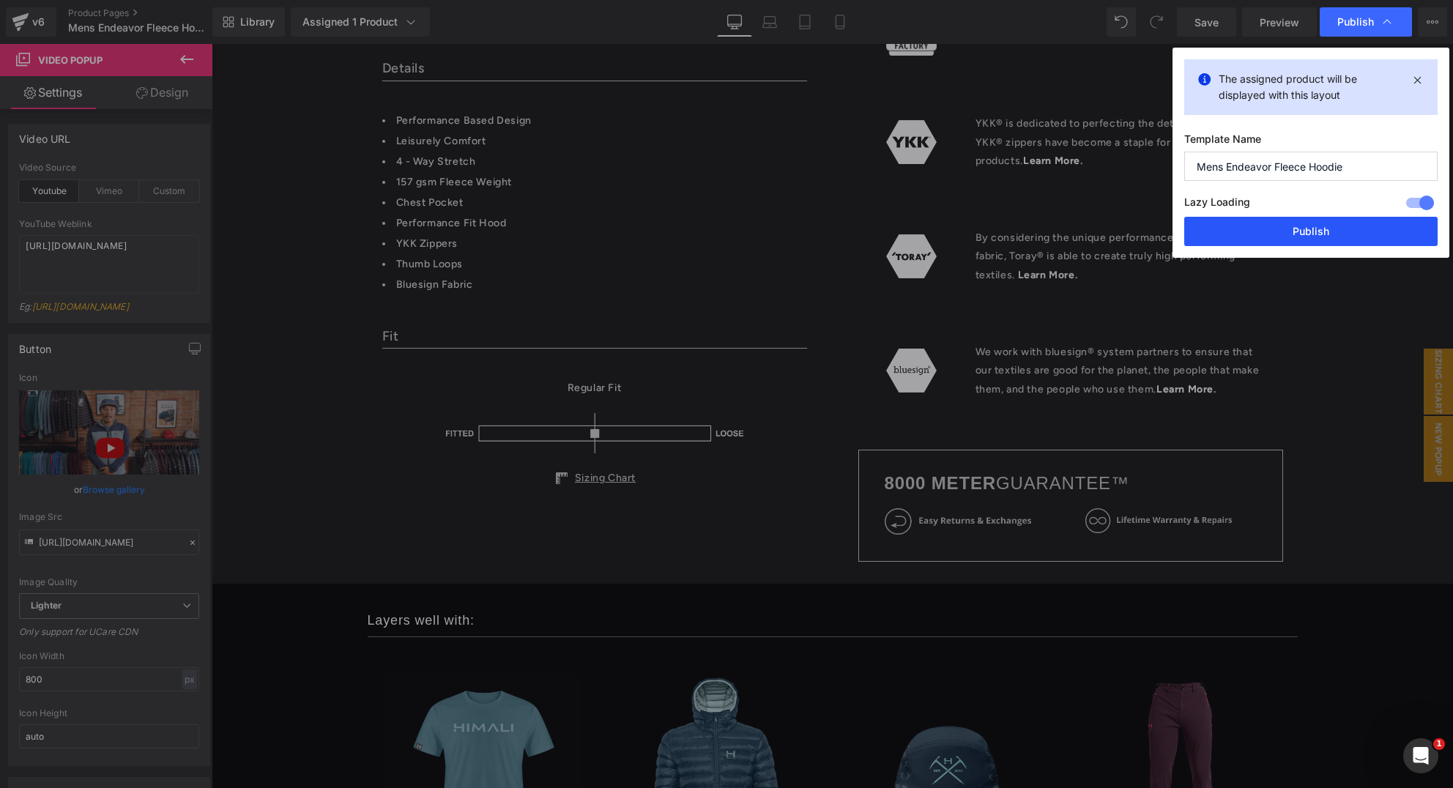
click at [1303, 233] on button "Publish" at bounding box center [1311, 231] width 253 height 29
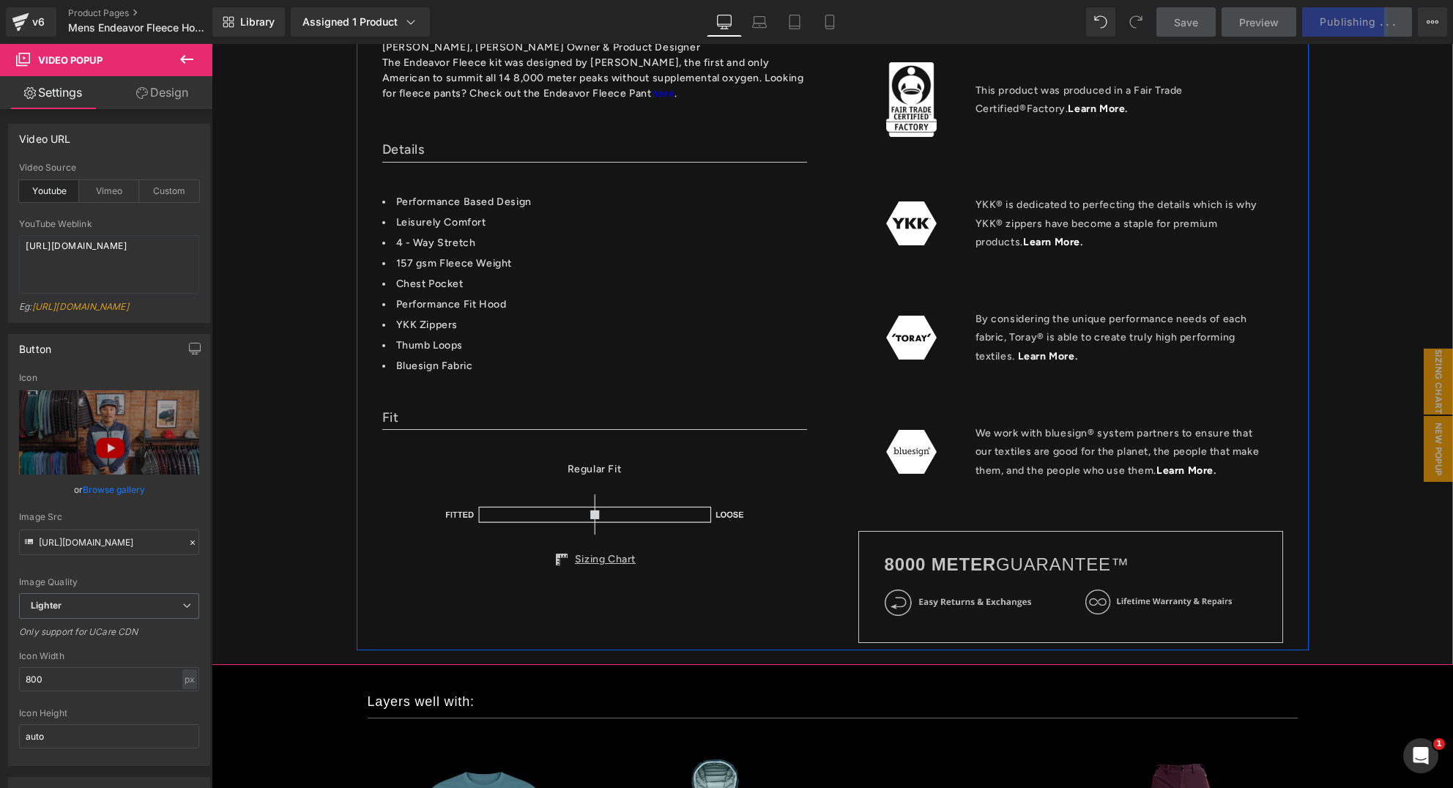
scroll to position [1308, 0]
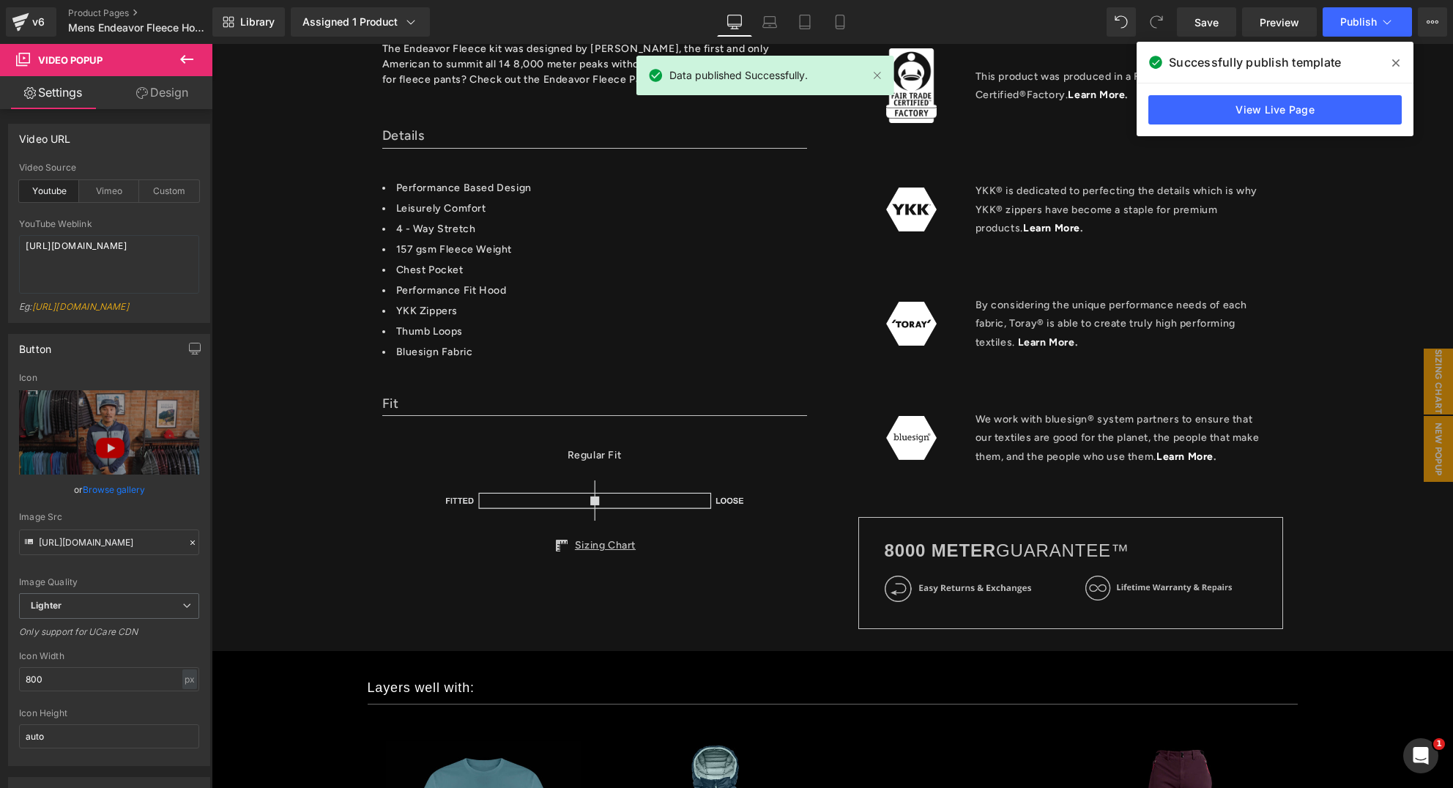
click at [193, 62] on icon at bounding box center [187, 60] width 18 height 18
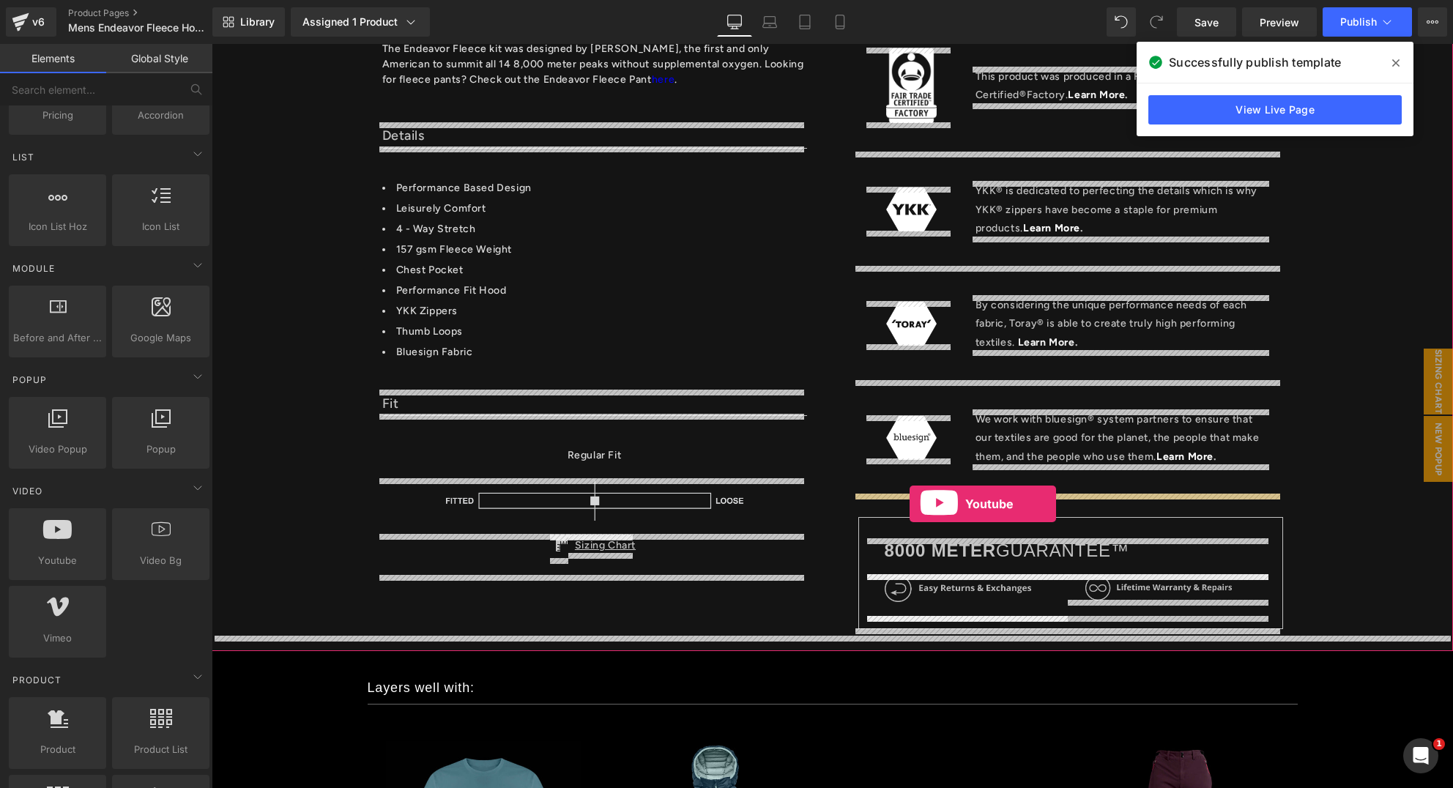
drag, startPoint x: 423, startPoint y: 582, endPoint x: 910, endPoint y: 503, distance: 493.4
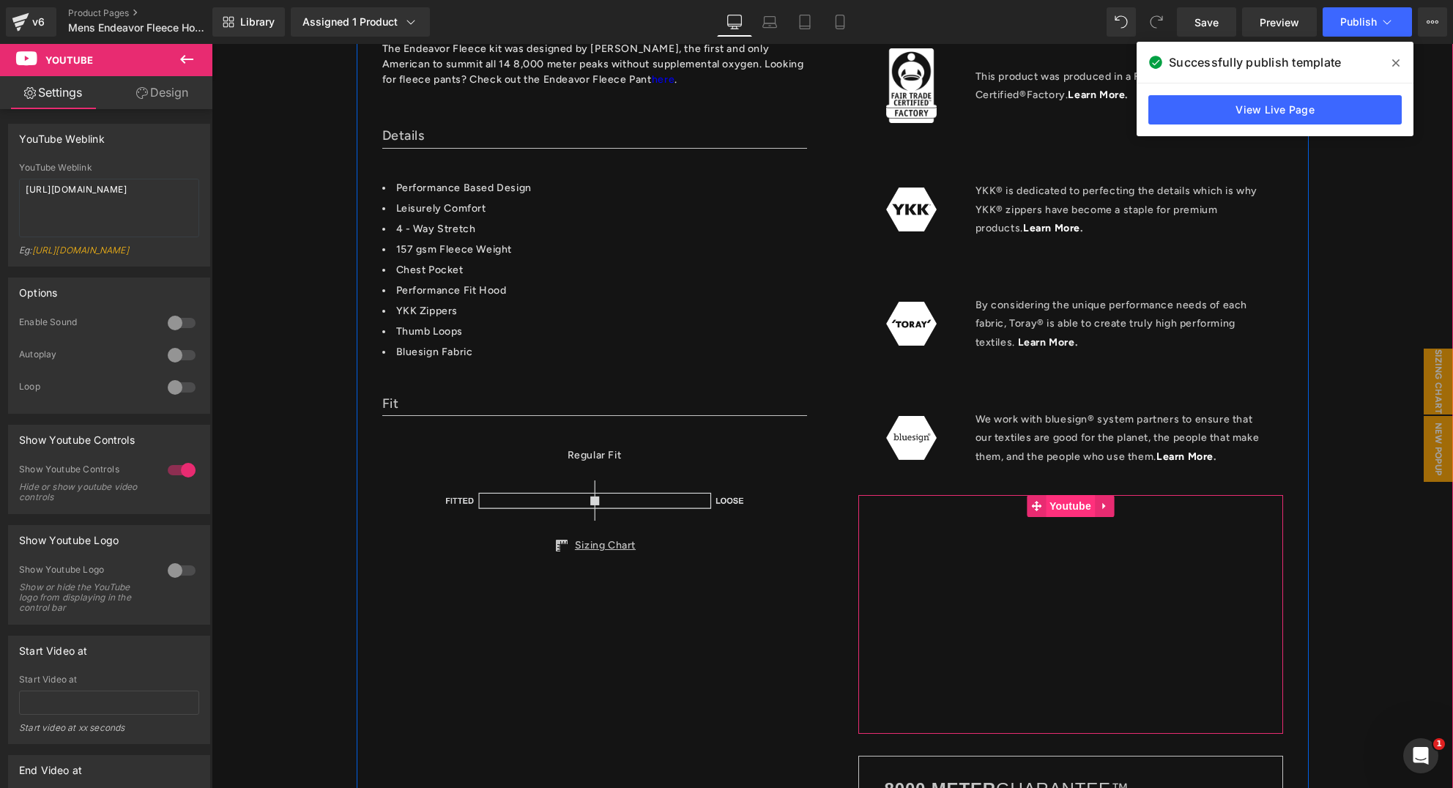
click at [1077, 508] on span "Youtube" at bounding box center [1070, 506] width 49 height 22
click at [1095, 502] on link at bounding box center [1104, 506] width 19 height 22
click at [1071, 507] on icon at bounding box center [1076, 506] width 10 height 10
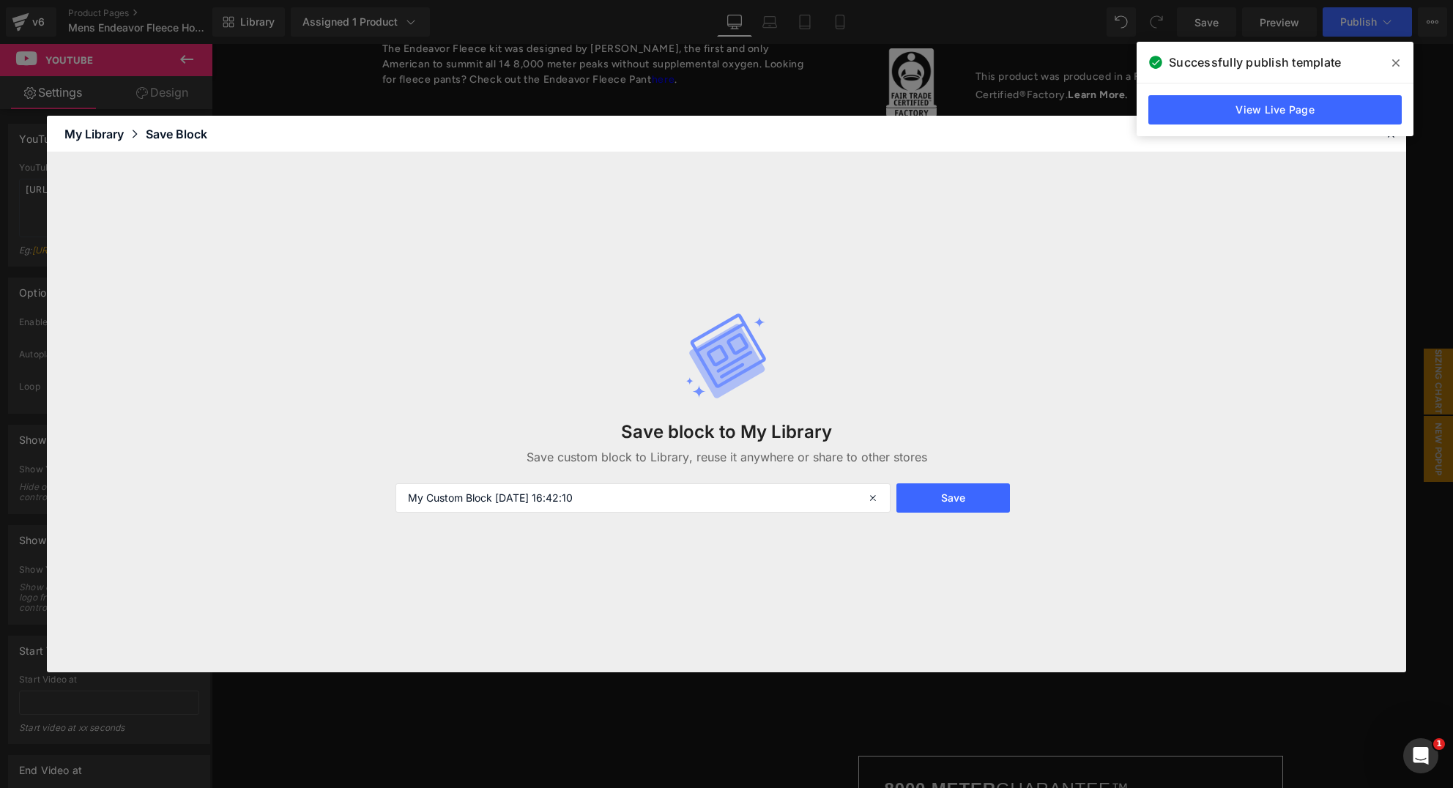
click at [1389, 61] on span at bounding box center [1396, 62] width 23 height 23
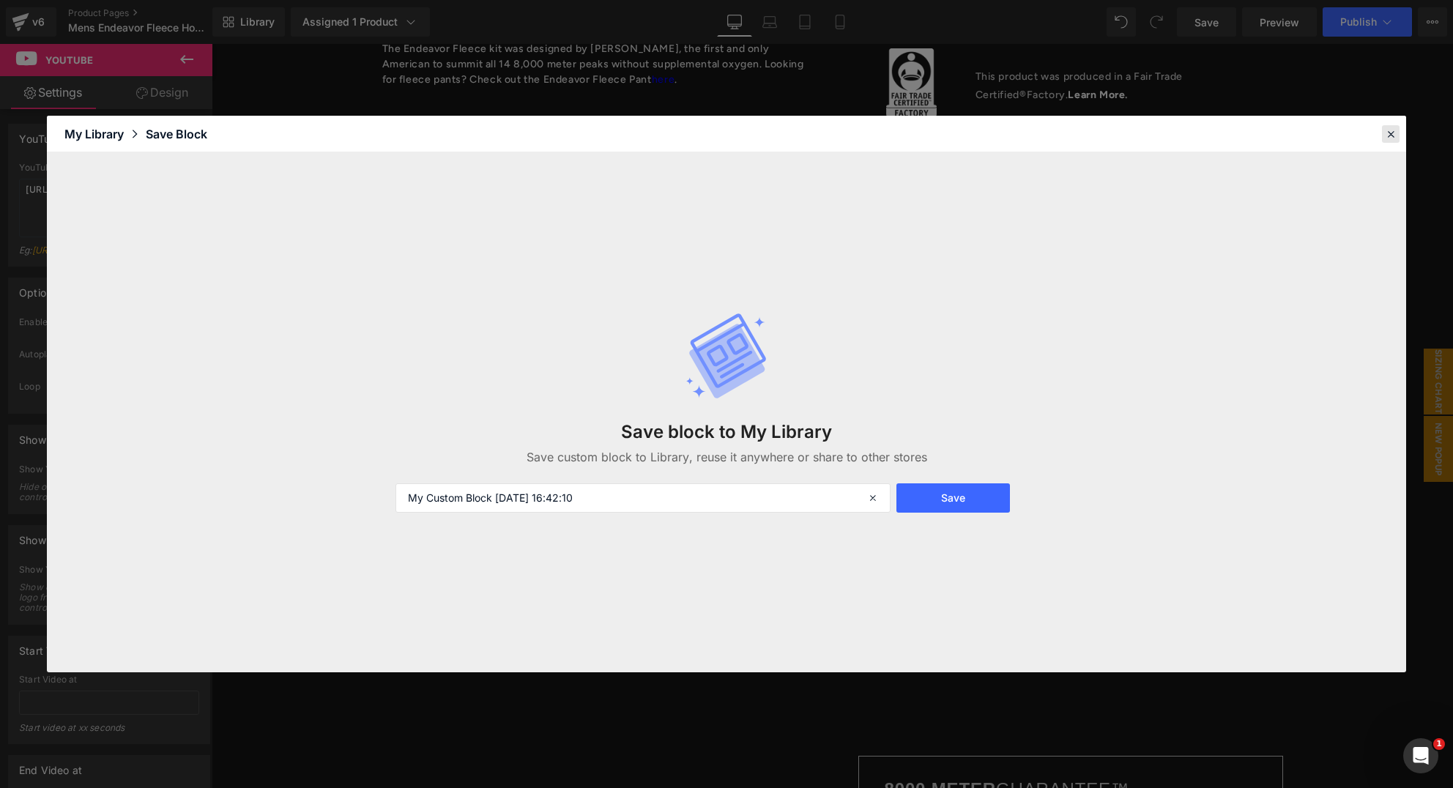
click at [1388, 138] on icon at bounding box center [1391, 133] width 13 height 13
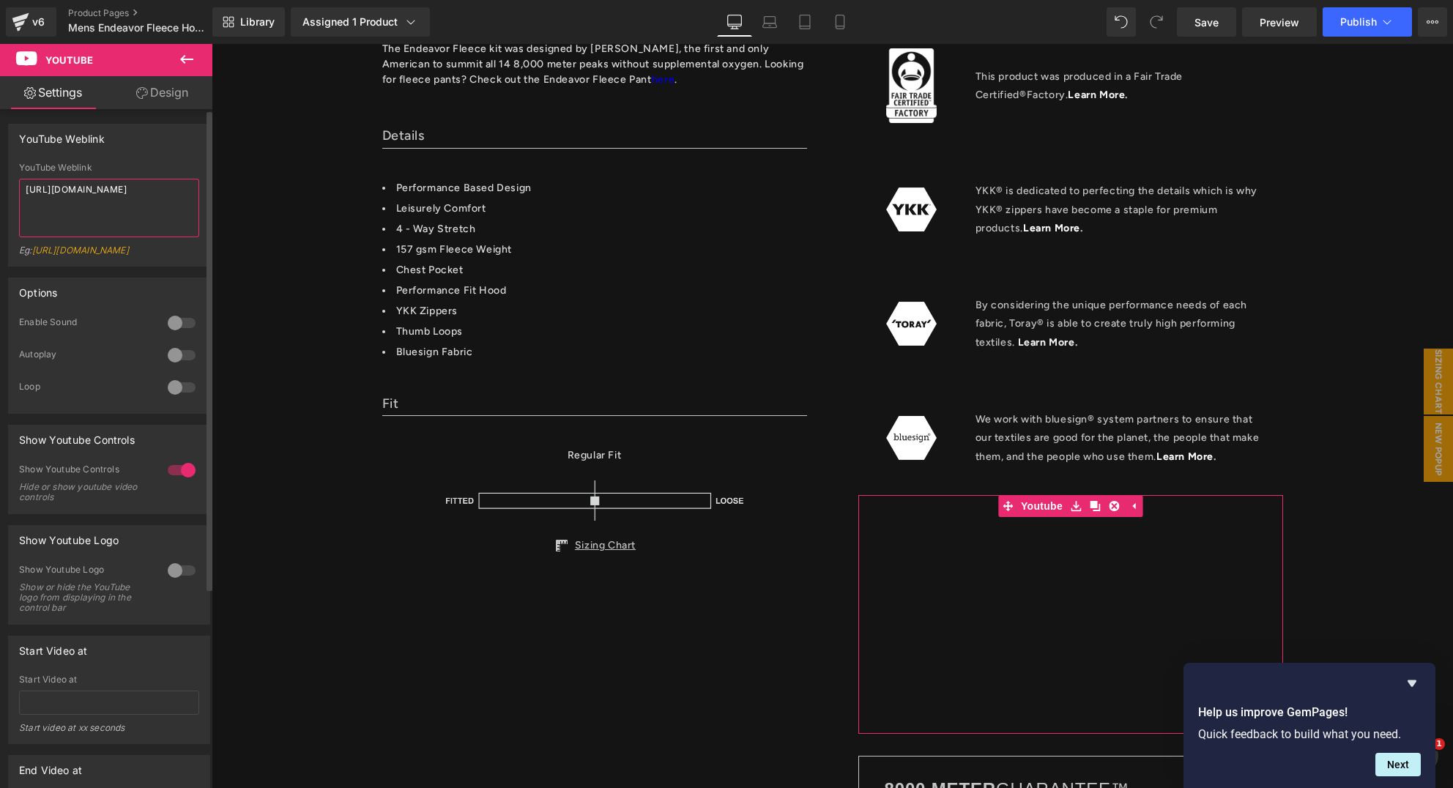
drag, startPoint x: 127, startPoint y: 206, endPoint x: 15, endPoint y: 177, distance: 116.4
click at [15, 177] on div "YouTube Weblink https://www.youtube.com/watch?v=OQBlWco72c4 Eg: https://www.you…" at bounding box center [109, 214] width 201 height 103
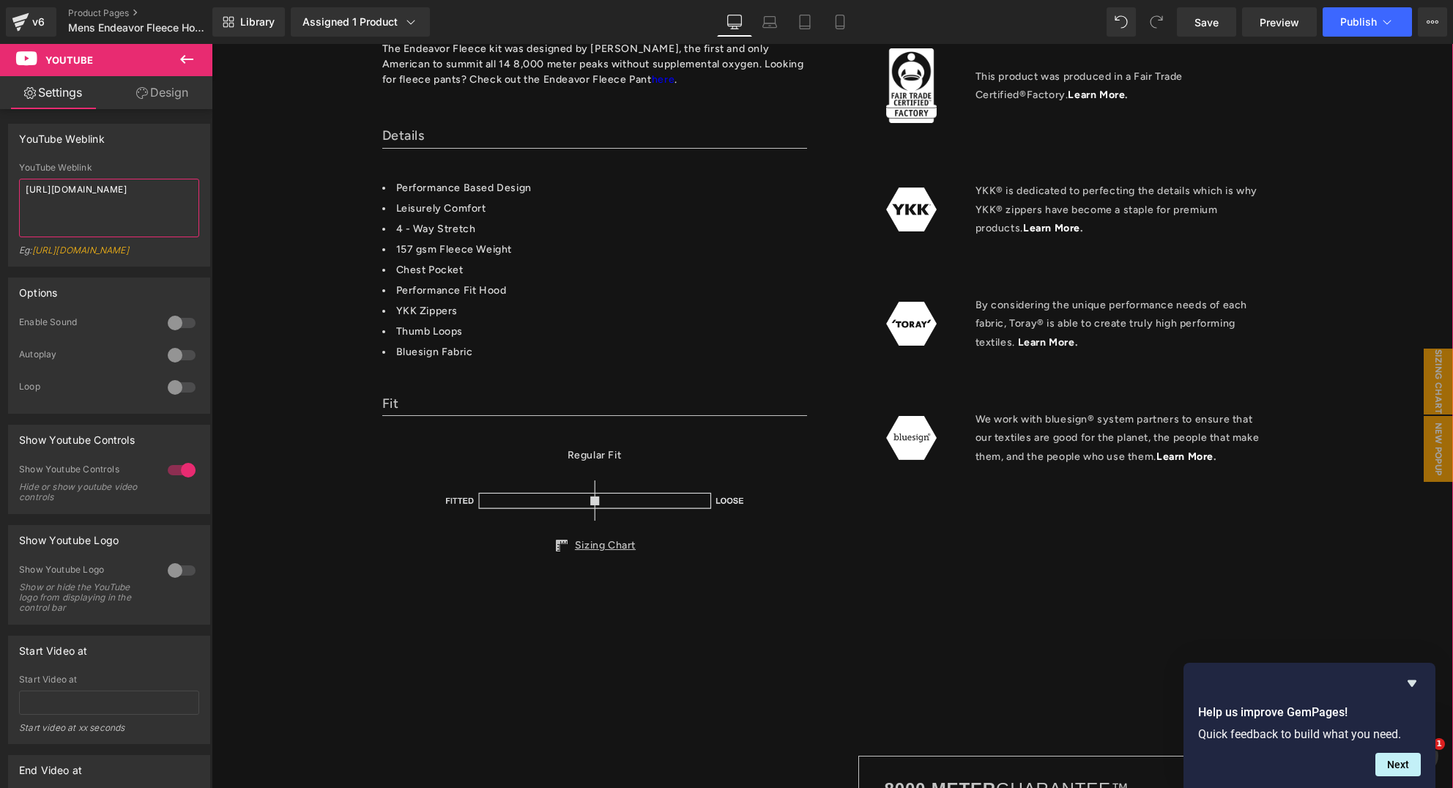
paste textarea "youtu.be/4SA4ERiSZoM"
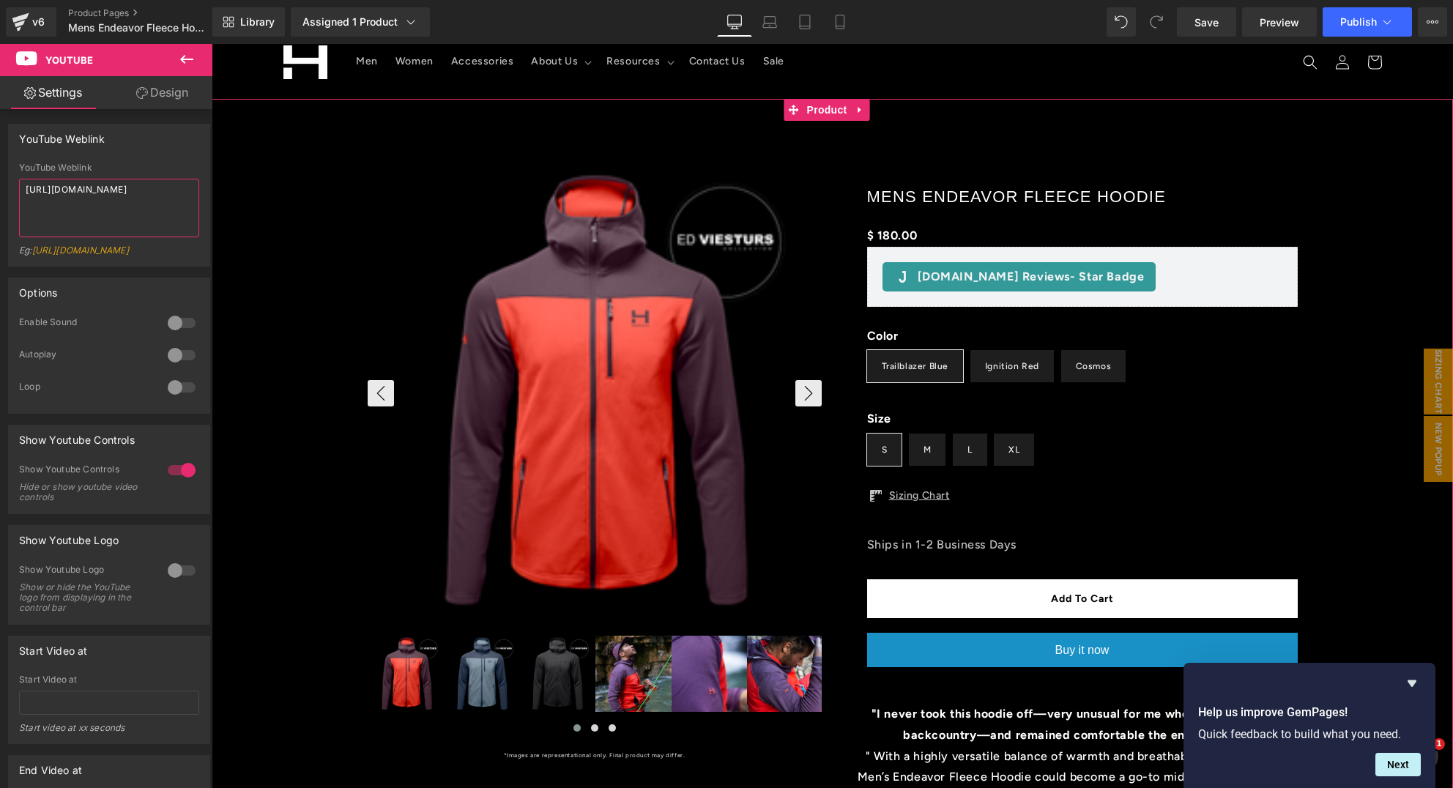
scroll to position [0, 0]
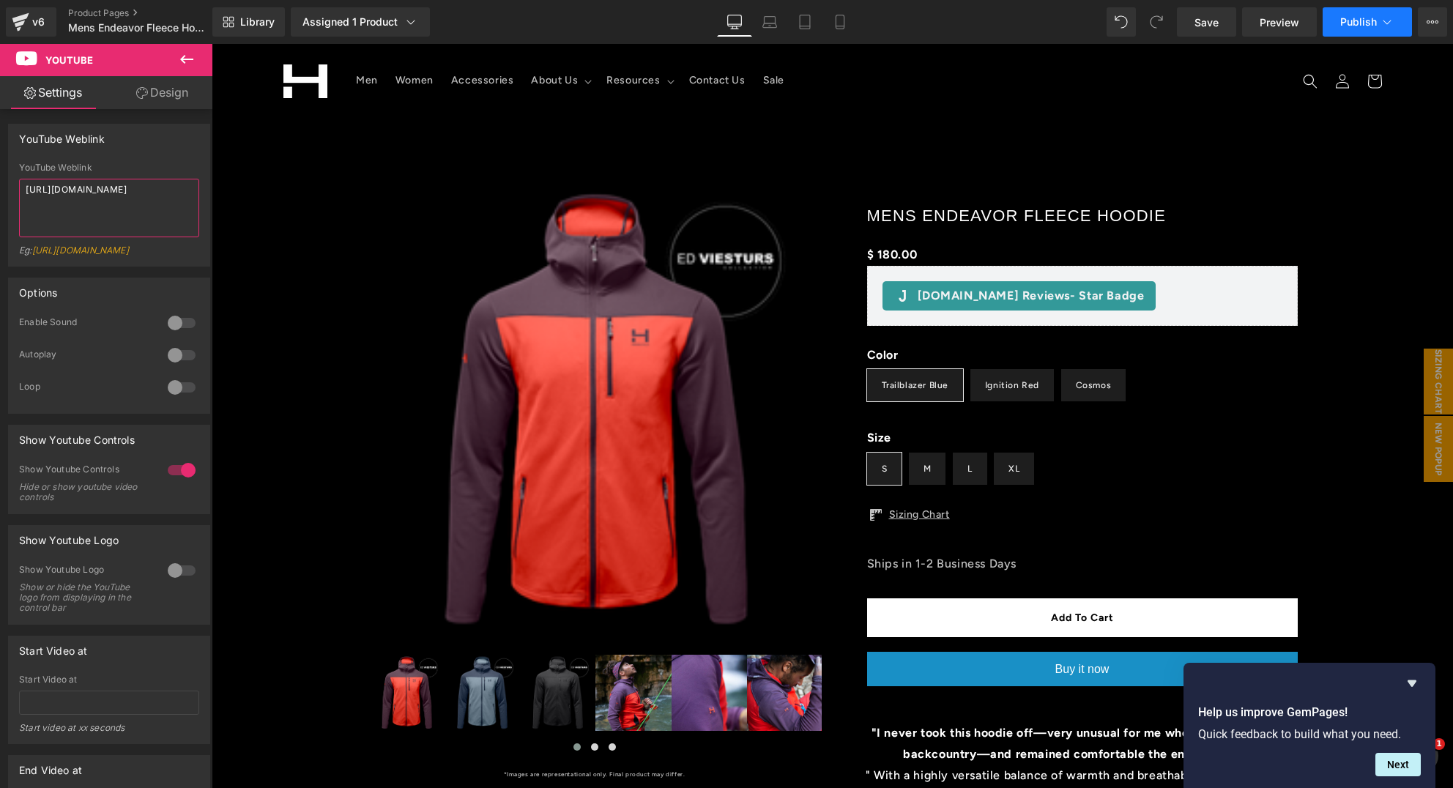
type textarea "https://youtu.be/4SA4ERiSZoM"
click at [1341, 25] on span "Publish" at bounding box center [1359, 22] width 37 height 12
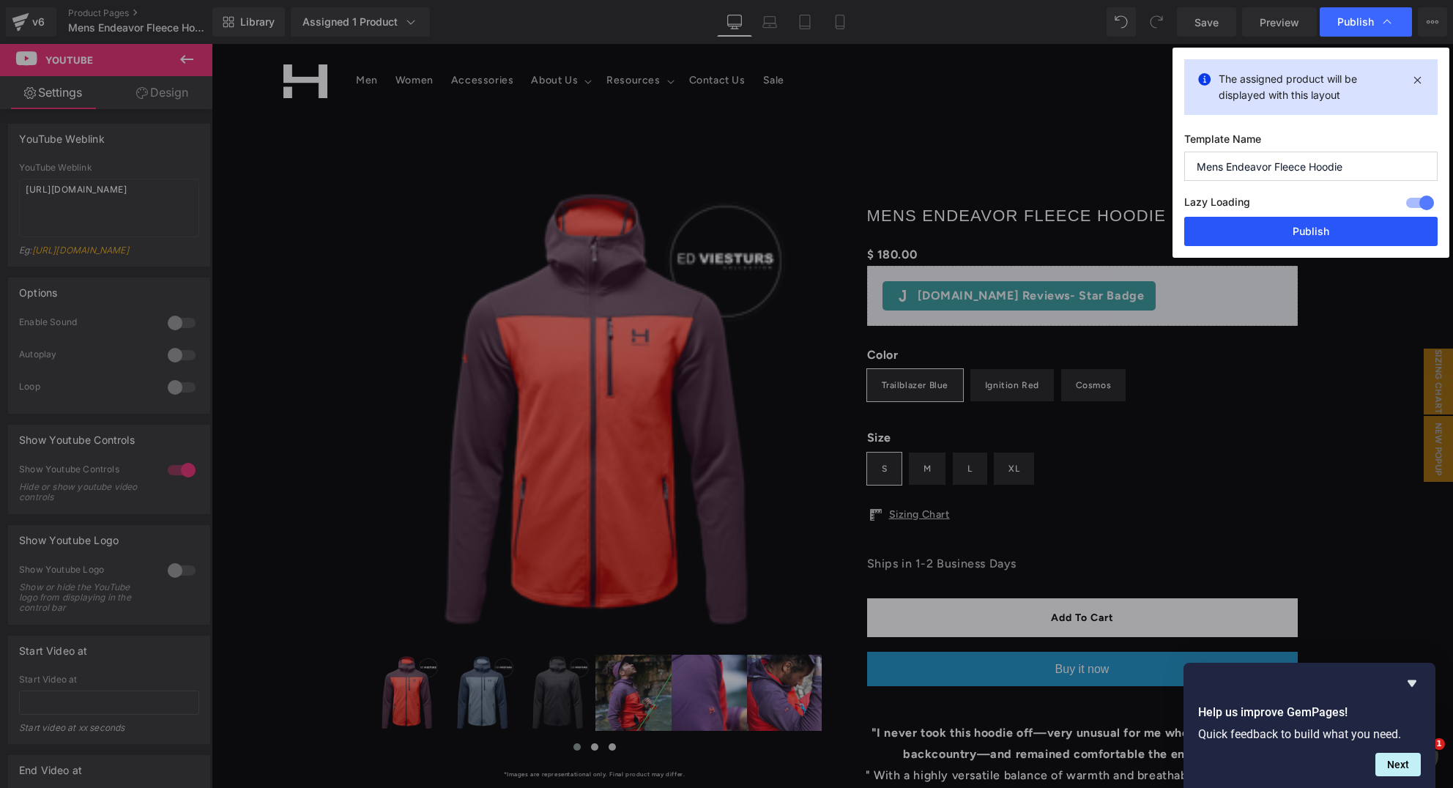
drag, startPoint x: 1295, startPoint y: 237, endPoint x: 347, endPoint y: 59, distance: 964.4
click at [1295, 237] on button "Publish" at bounding box center [1311, 231] width 253 height 29
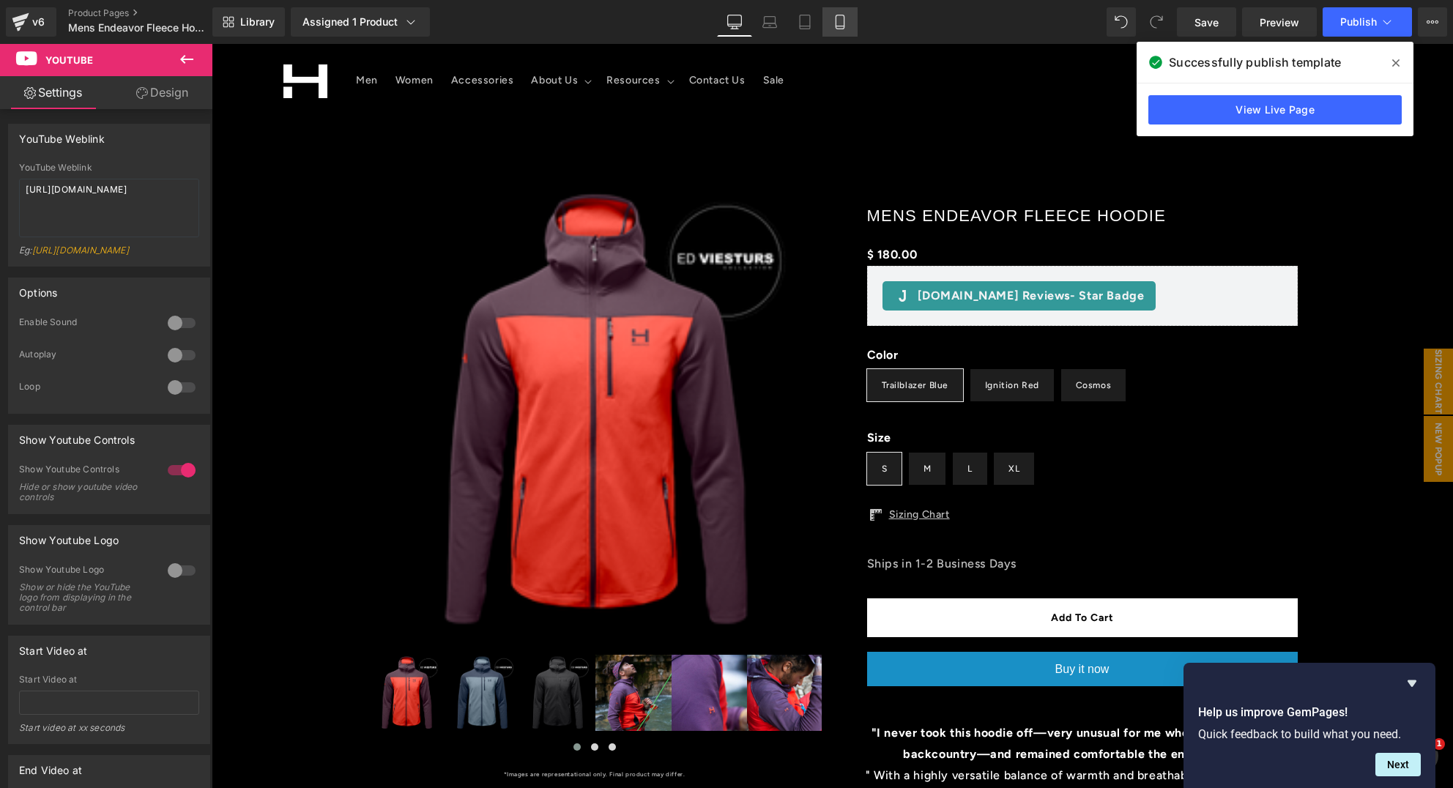
click at [833, 22] on link "Mobile" at bounding box center [840, 21] width 35 height 29
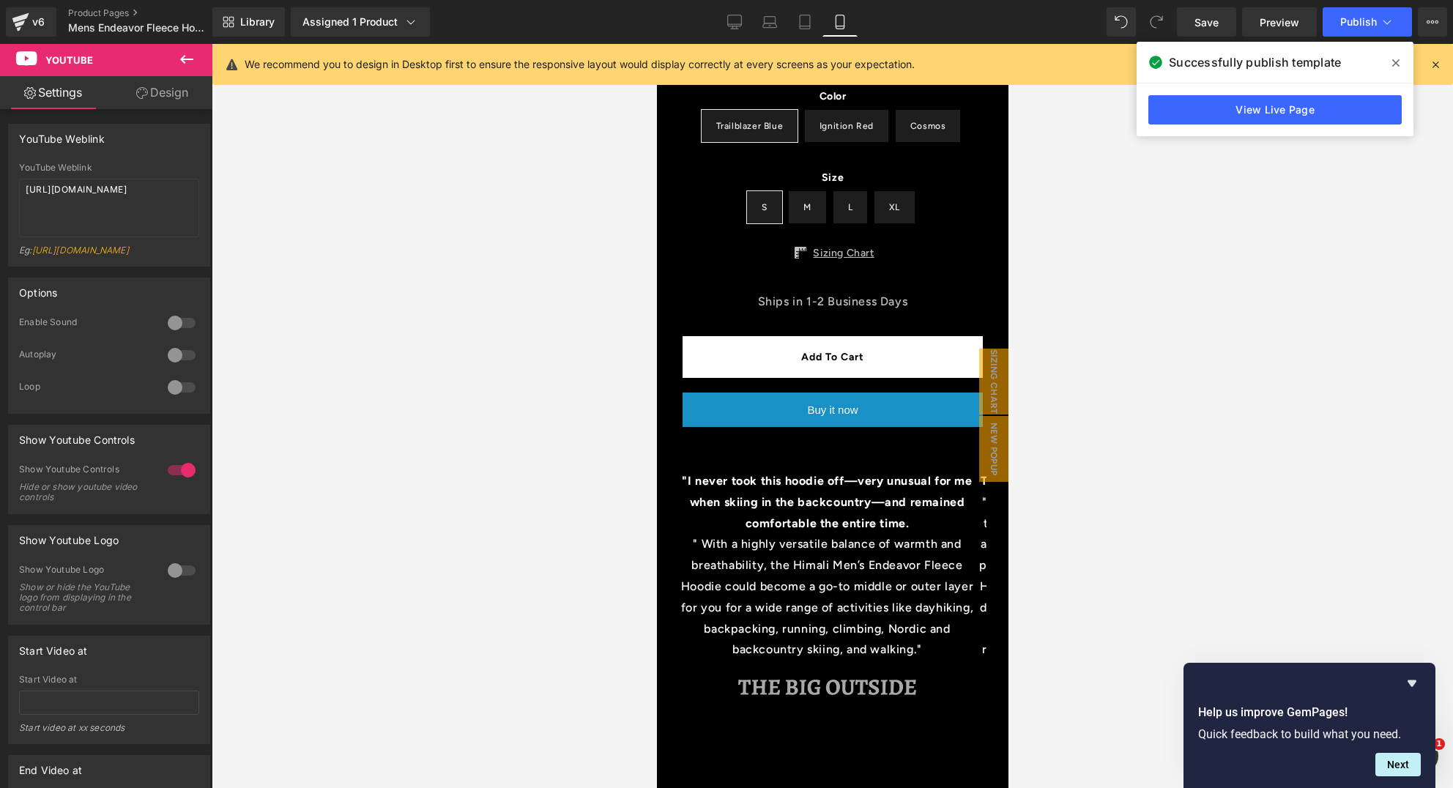
scroll to position [532, 0]
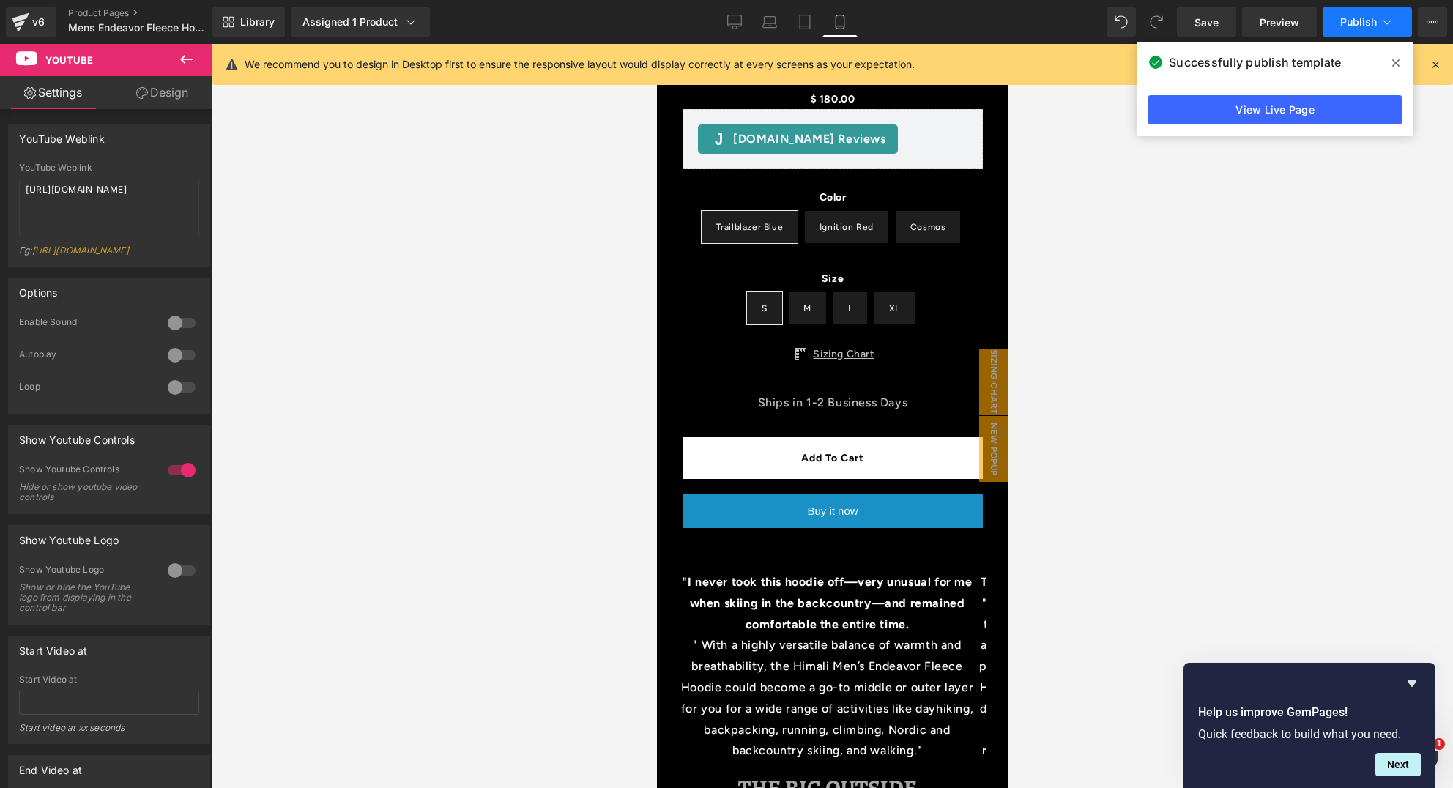
click at [1357, 31] on button "Publish" at bounding box center [1367, 21] width 89 height 29
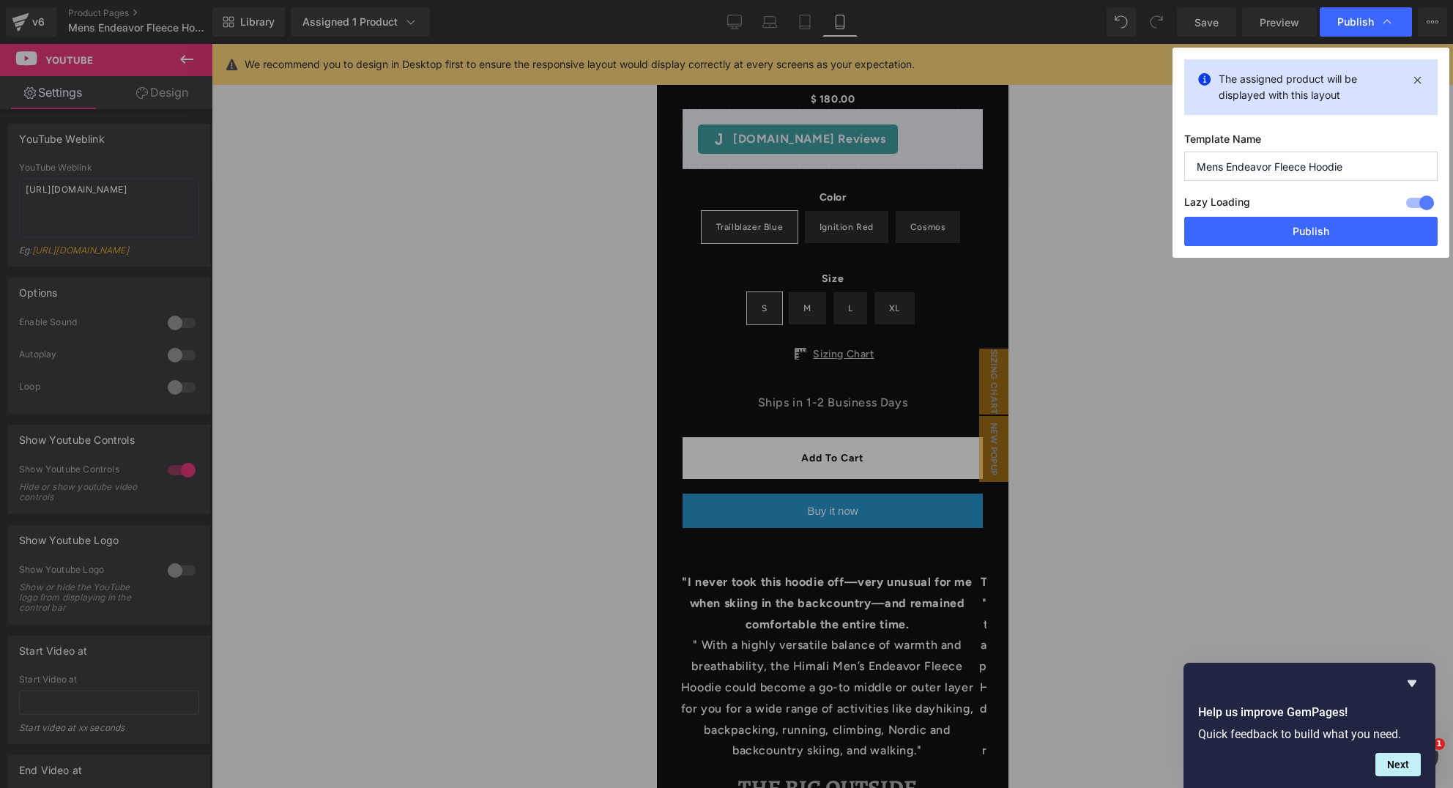
click at [1341, 234] on button "Publish" at bounding box center [1311, 231] width 253 height 29
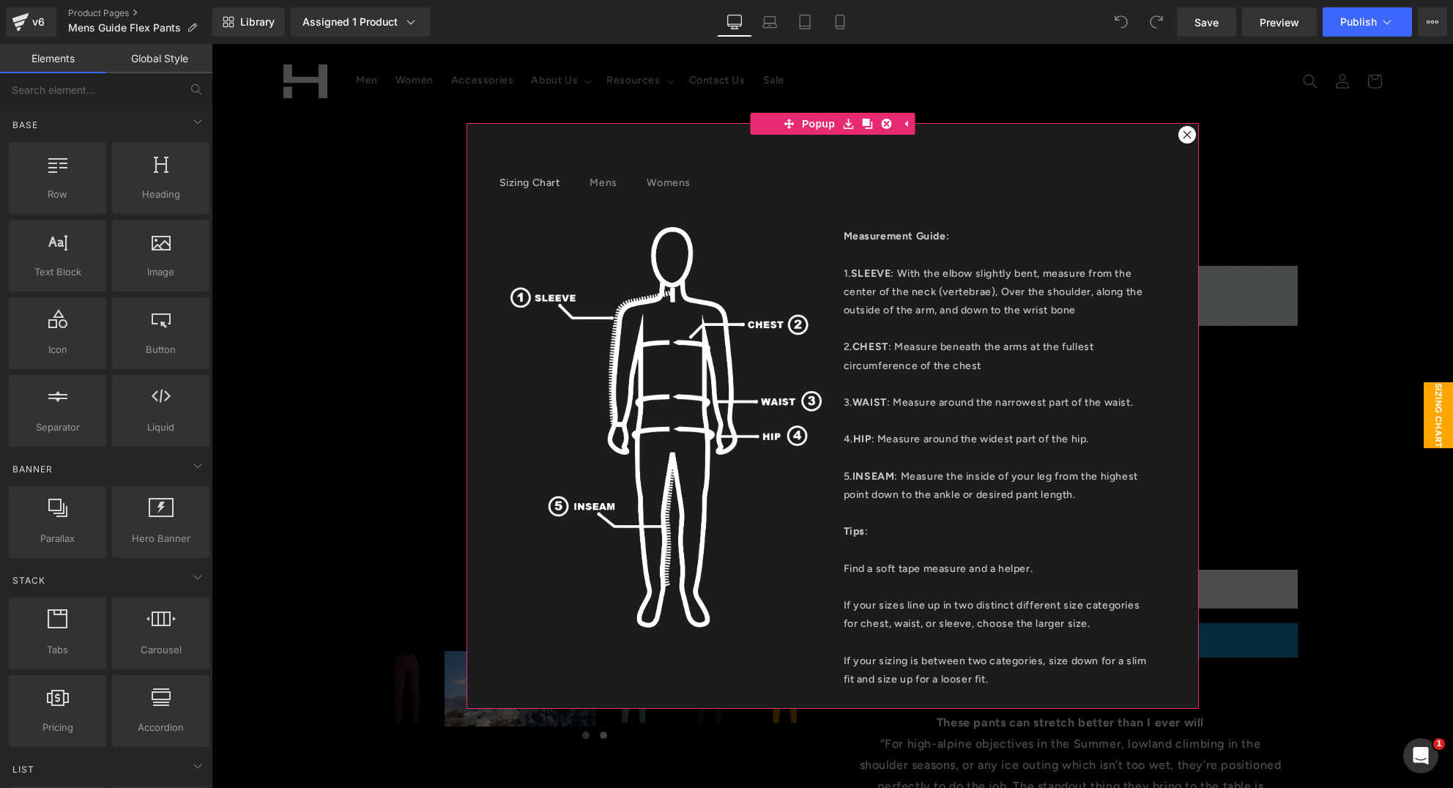
click at [1183, 136] on icon at bounding box center [1187, 134] width 9 height 9
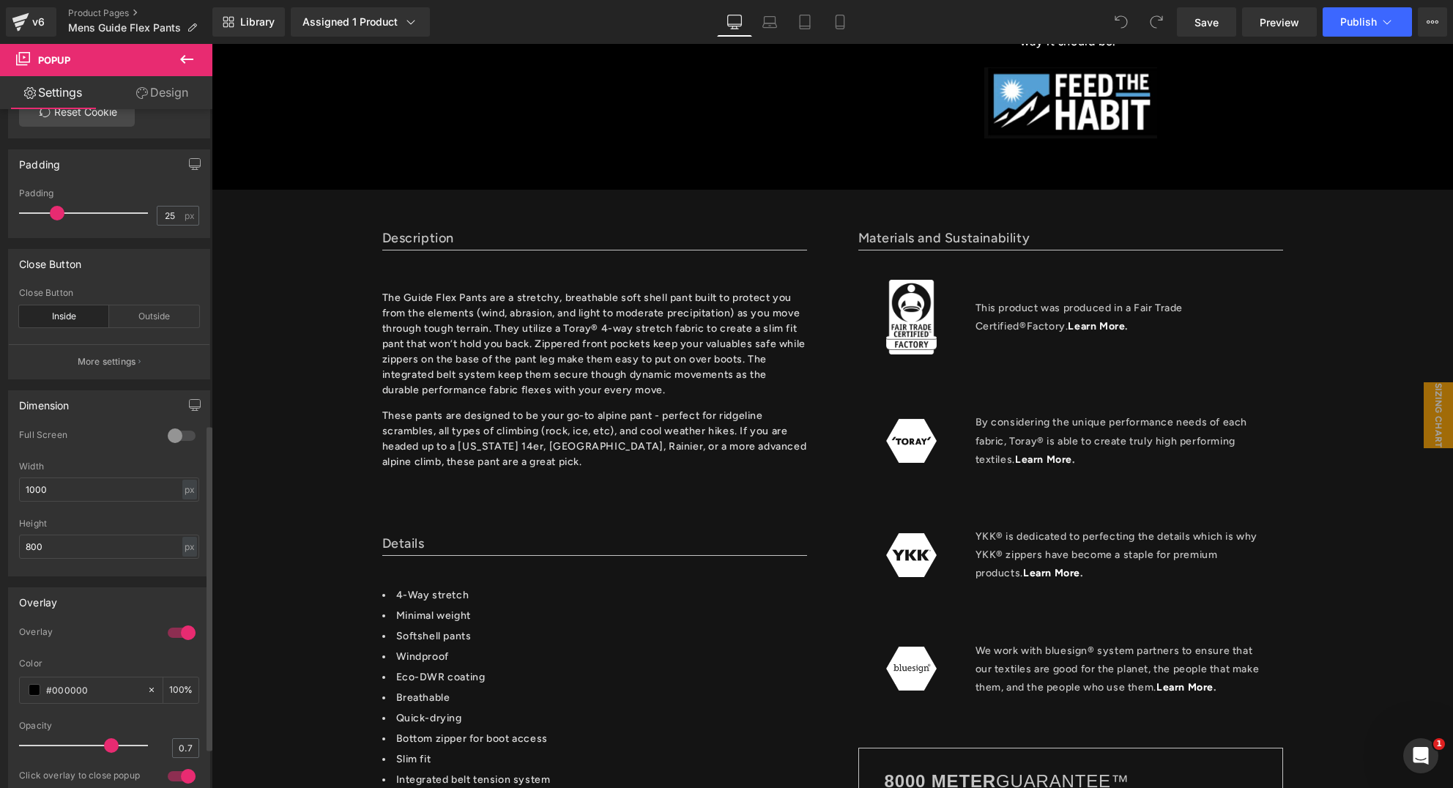
scroll to position [34, 0]
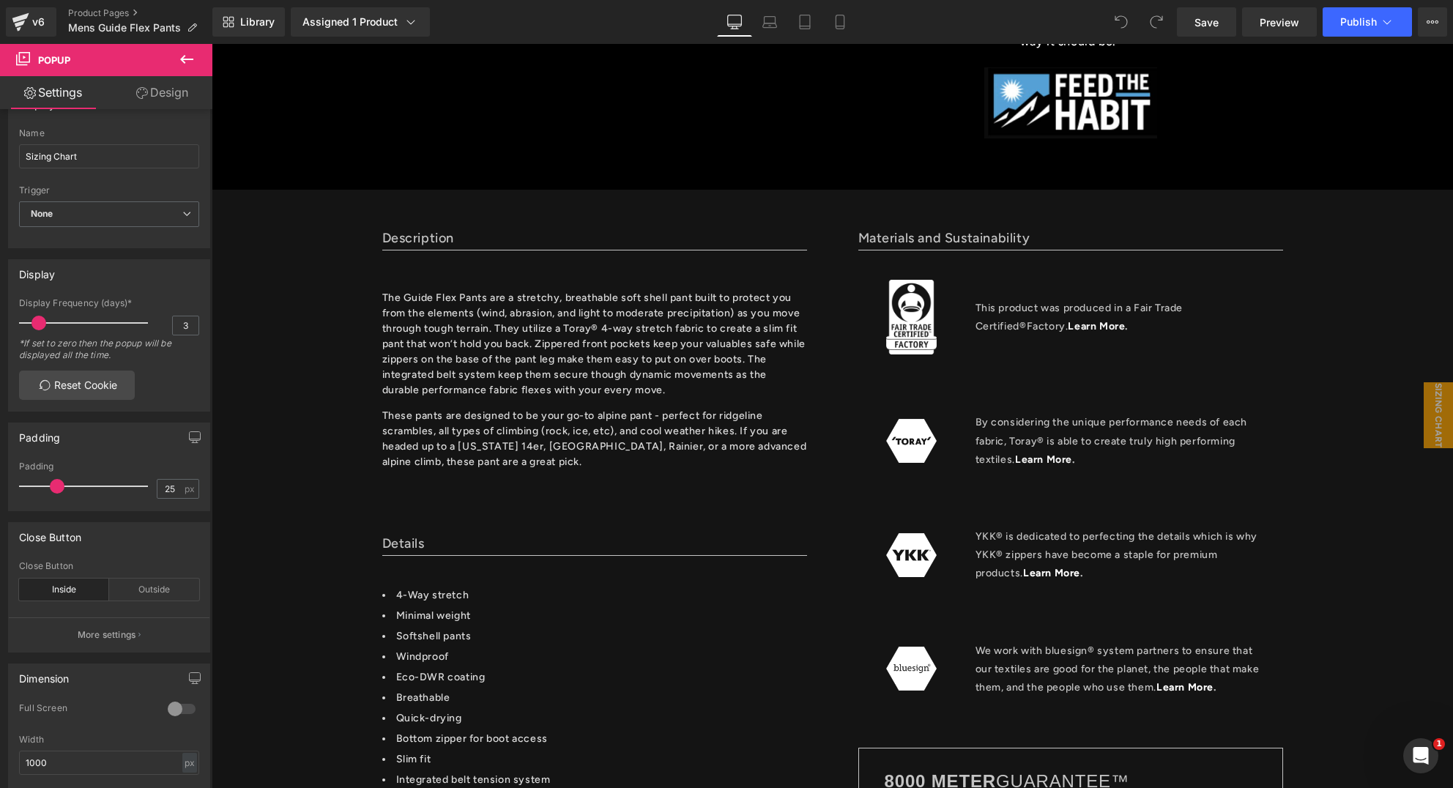
click at [188, 66] on icon at bounding box center [187, 60] width 18 height 18
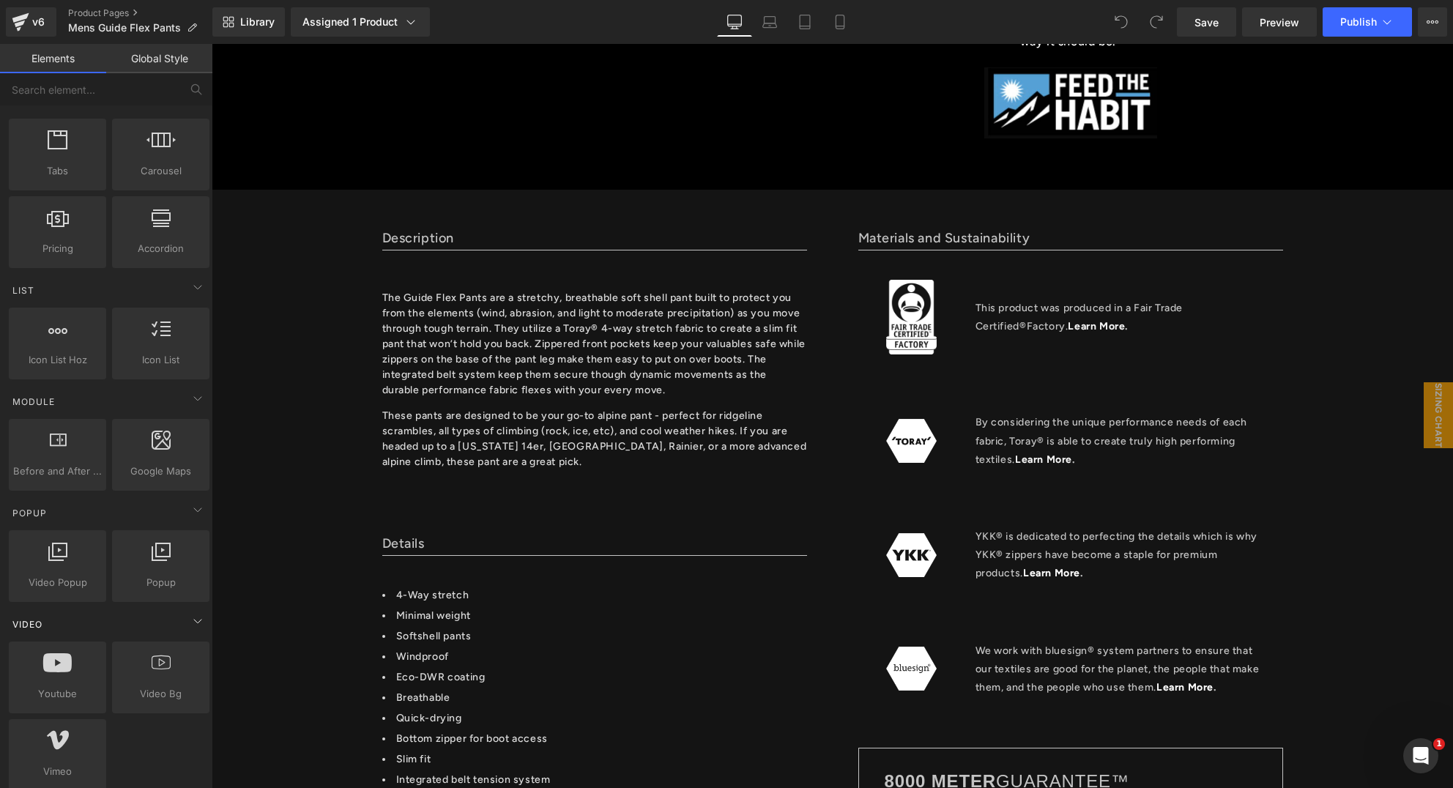
scroll to position [562, 0]
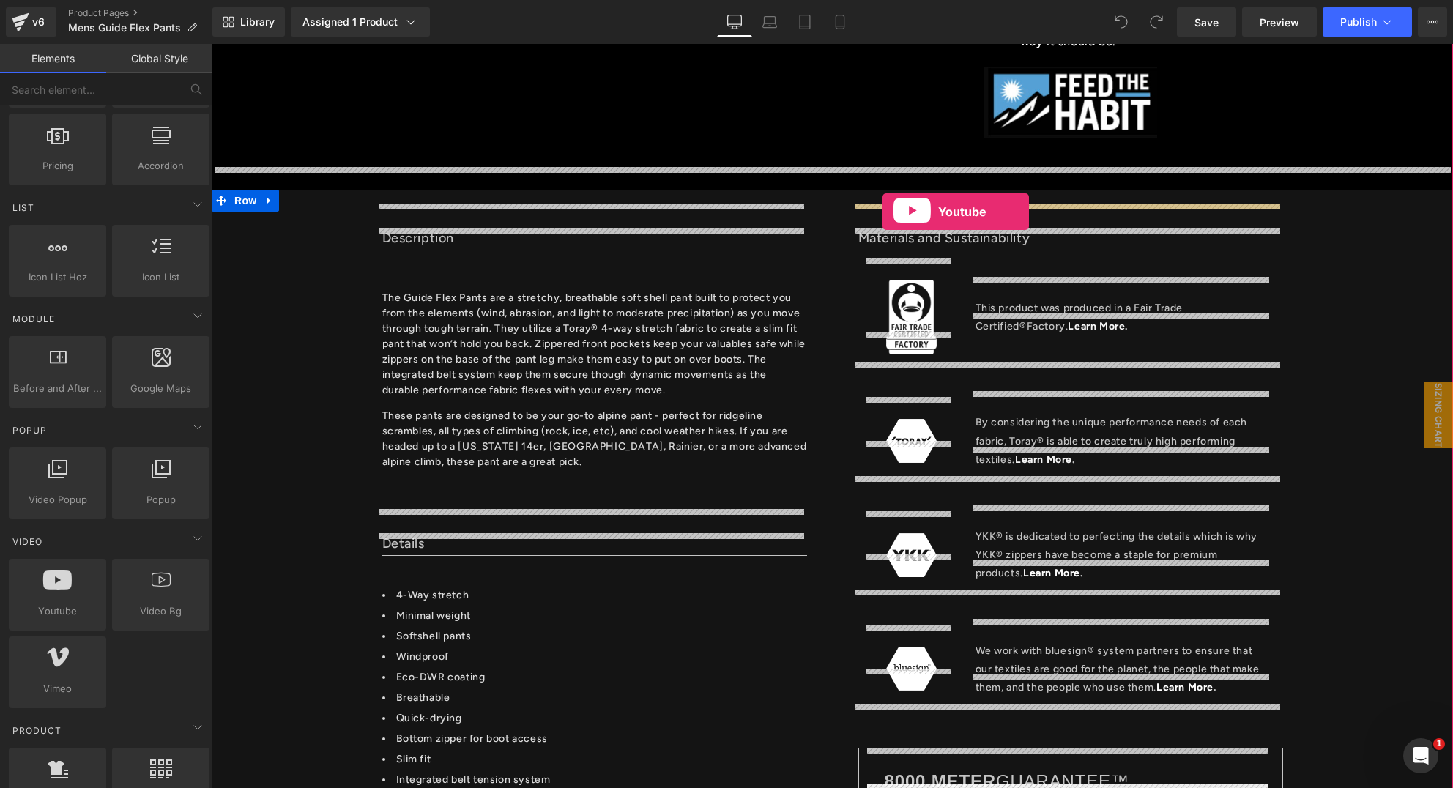
drag, startPoint x: 270, startPoint y: 634, endPoint x: 883, endPoint y: 212, distance: 743.8
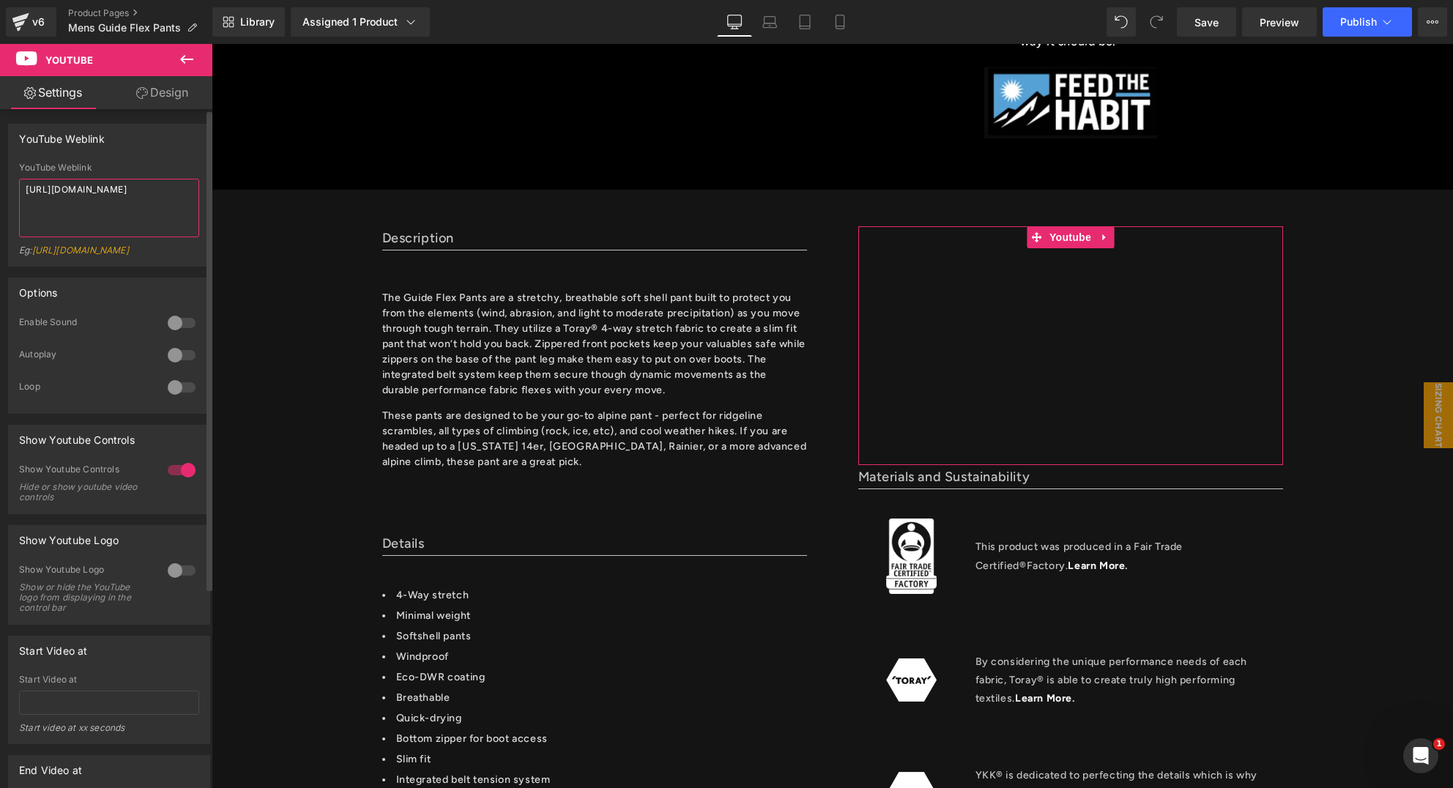
drag, startPoint x: 116, startPoint y: 204, endPoint x: 1, endPoint y: 186, distance: 117.2
click at [1, 186] on div "YouTube Weblink YouTube Weblink https://www.youtube.com/watch?v=OQBlWco72c4 Eg:…" at bounding box center [109, 190] width 219 height 154
paste textarea "youtu.be/wJIcbAim9-w"
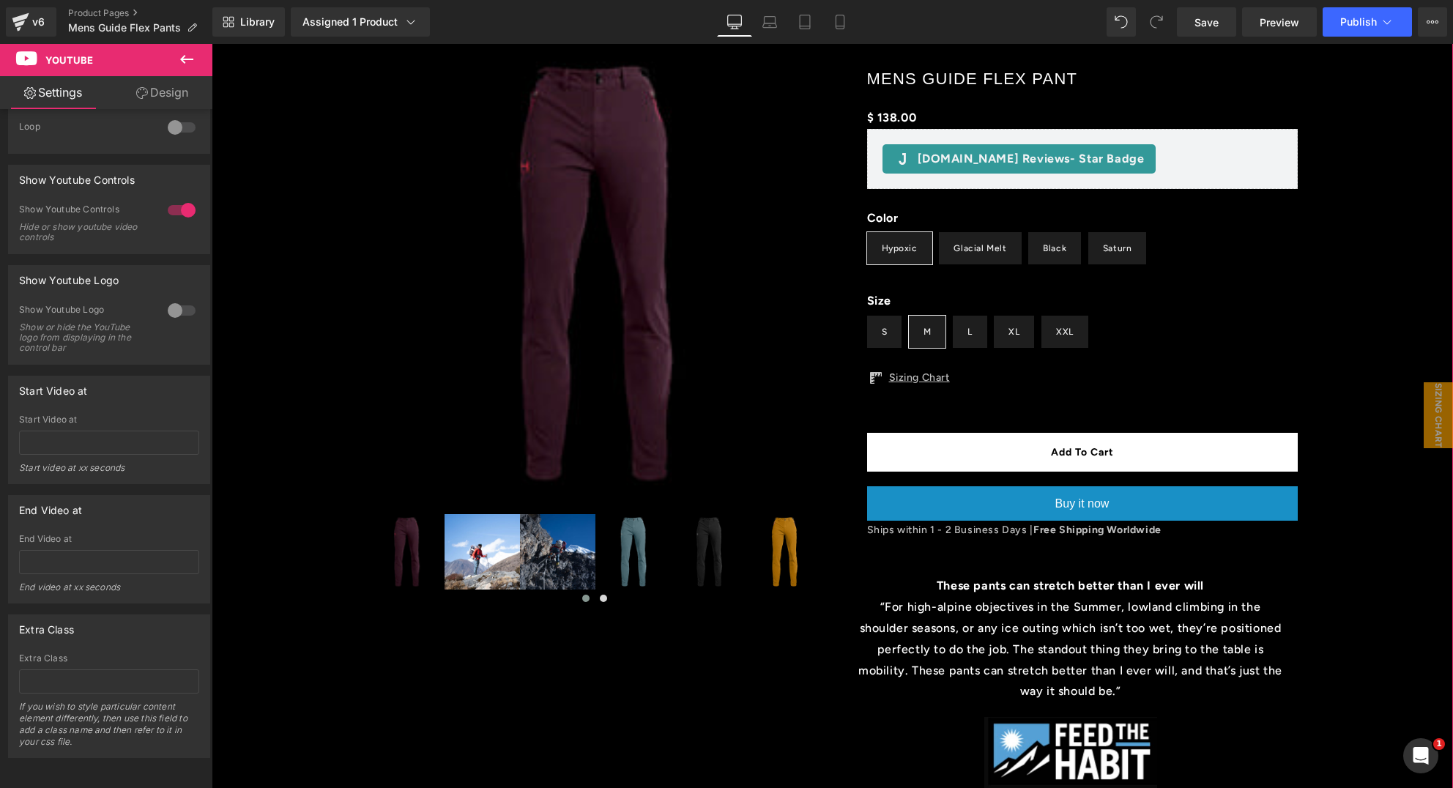
scroll to position [0, 0]
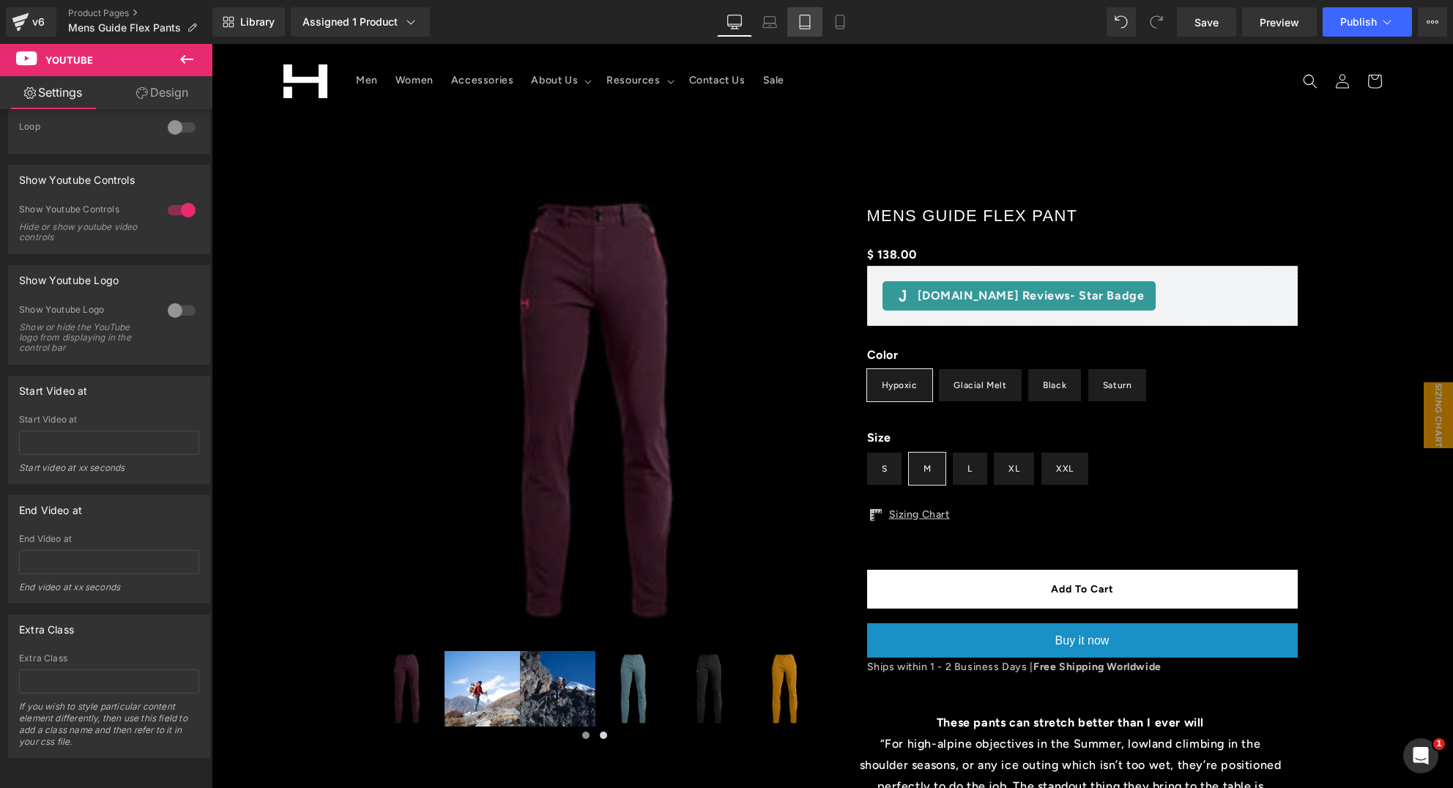
type textarea "https://youtu.be/wJIcbAim9-w"
click at [811, 20] on icon at bounding box center [805, 22] width 15 height 15
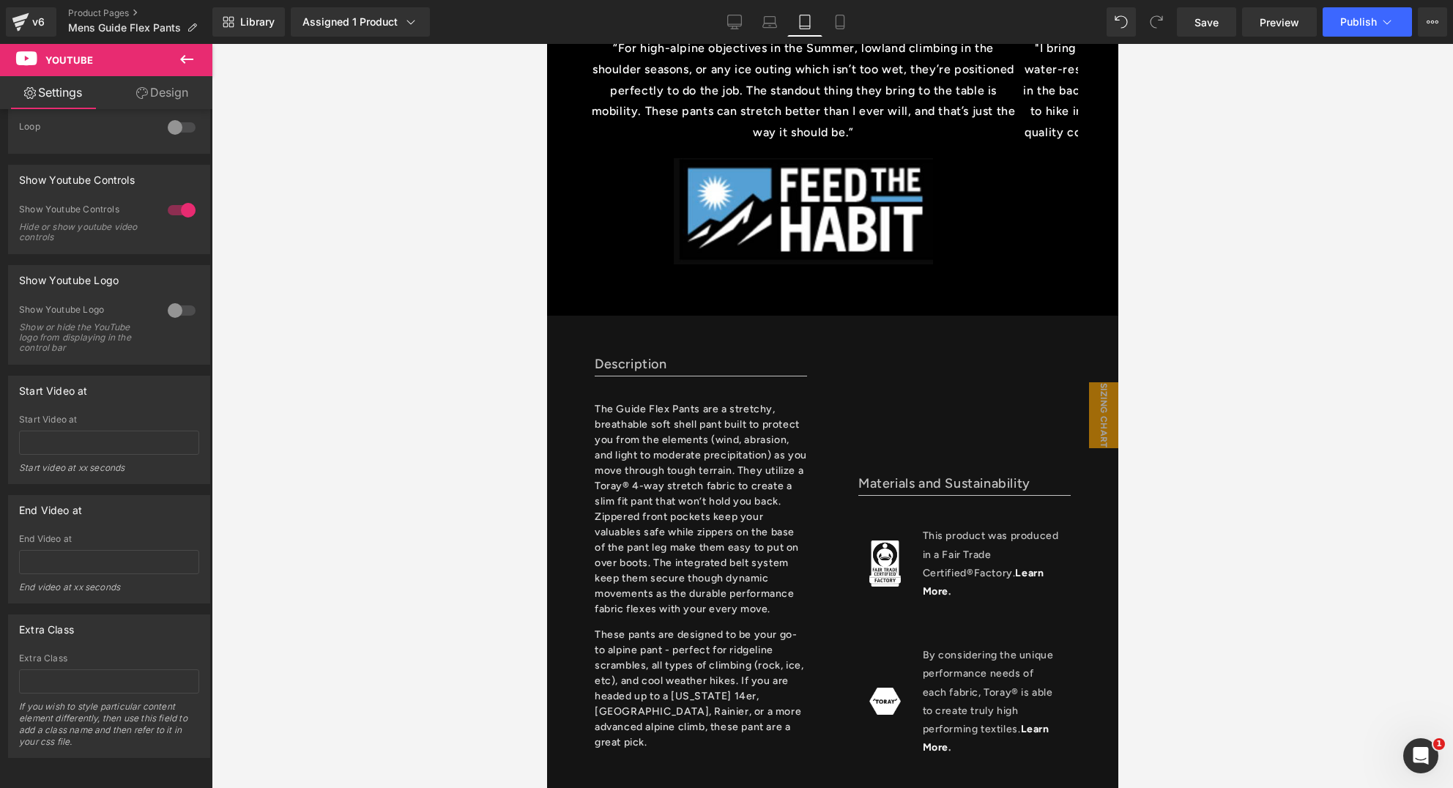
scroll to position [1352, 0]
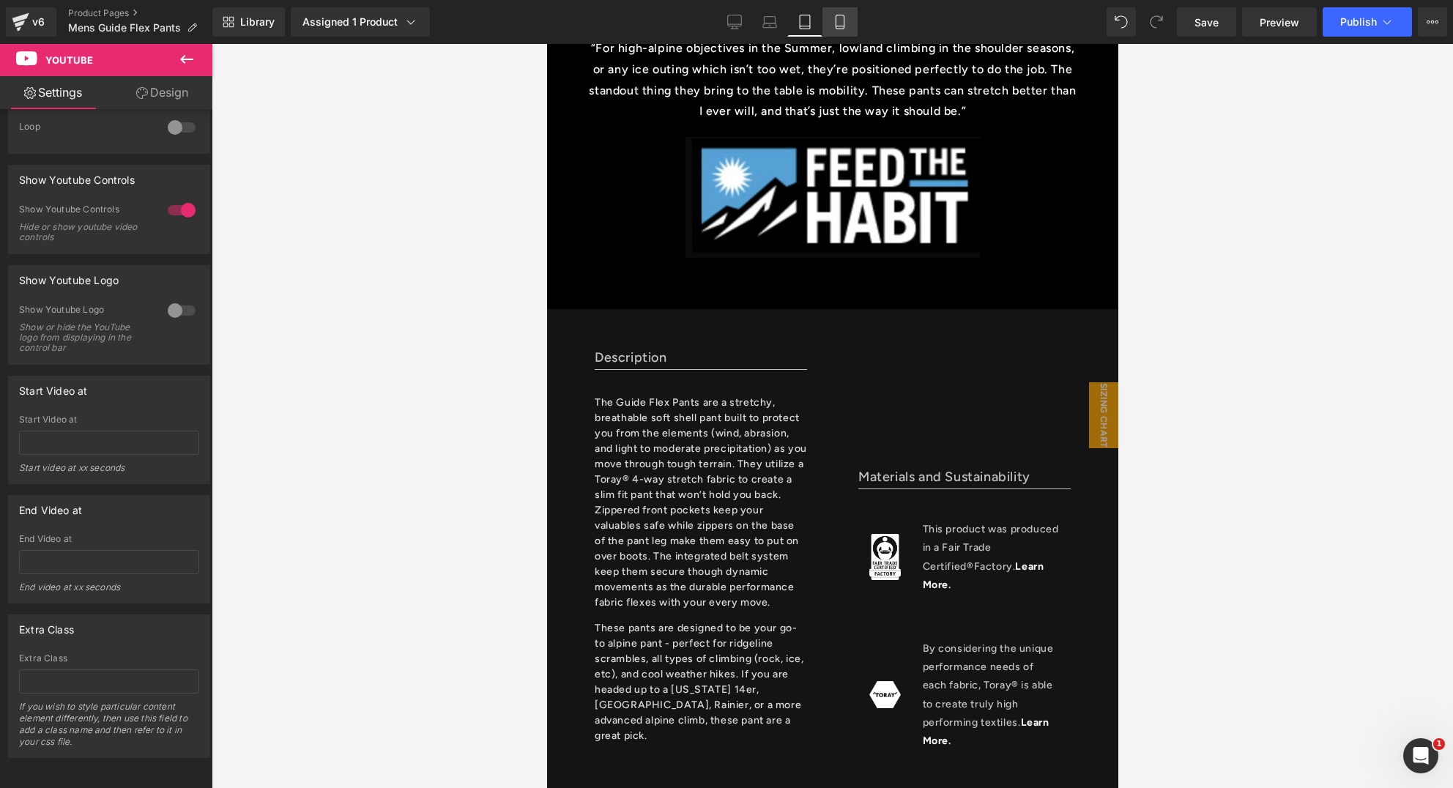
click at [832, 27] on link "Mobile" at bounding box center [840, 21] width 35 height 29
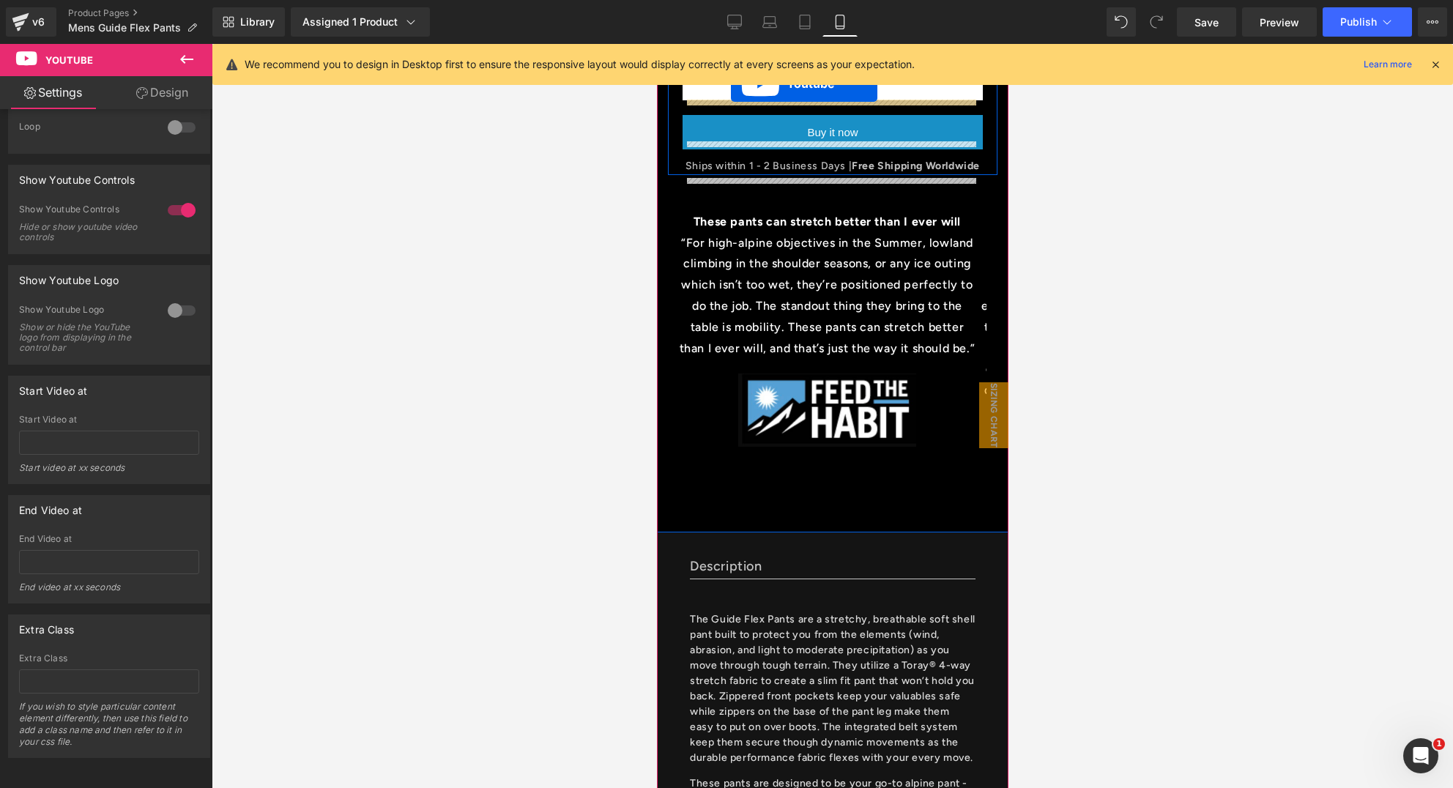
scroll to position [759, 0]
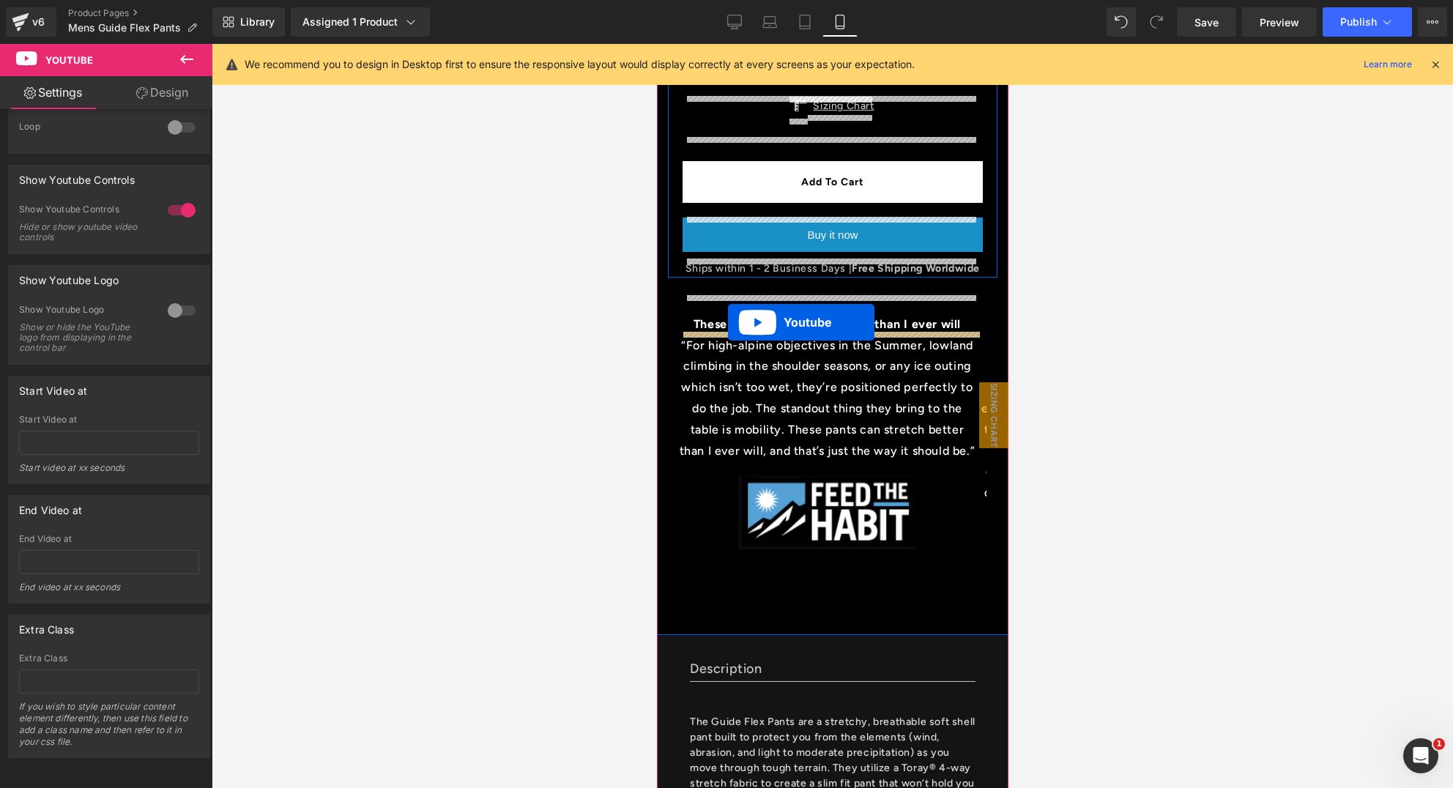
drag, startPoint x: 792, startPoint y: 318, endPoint x: 727, endPoint y: 322, distance: 64.6
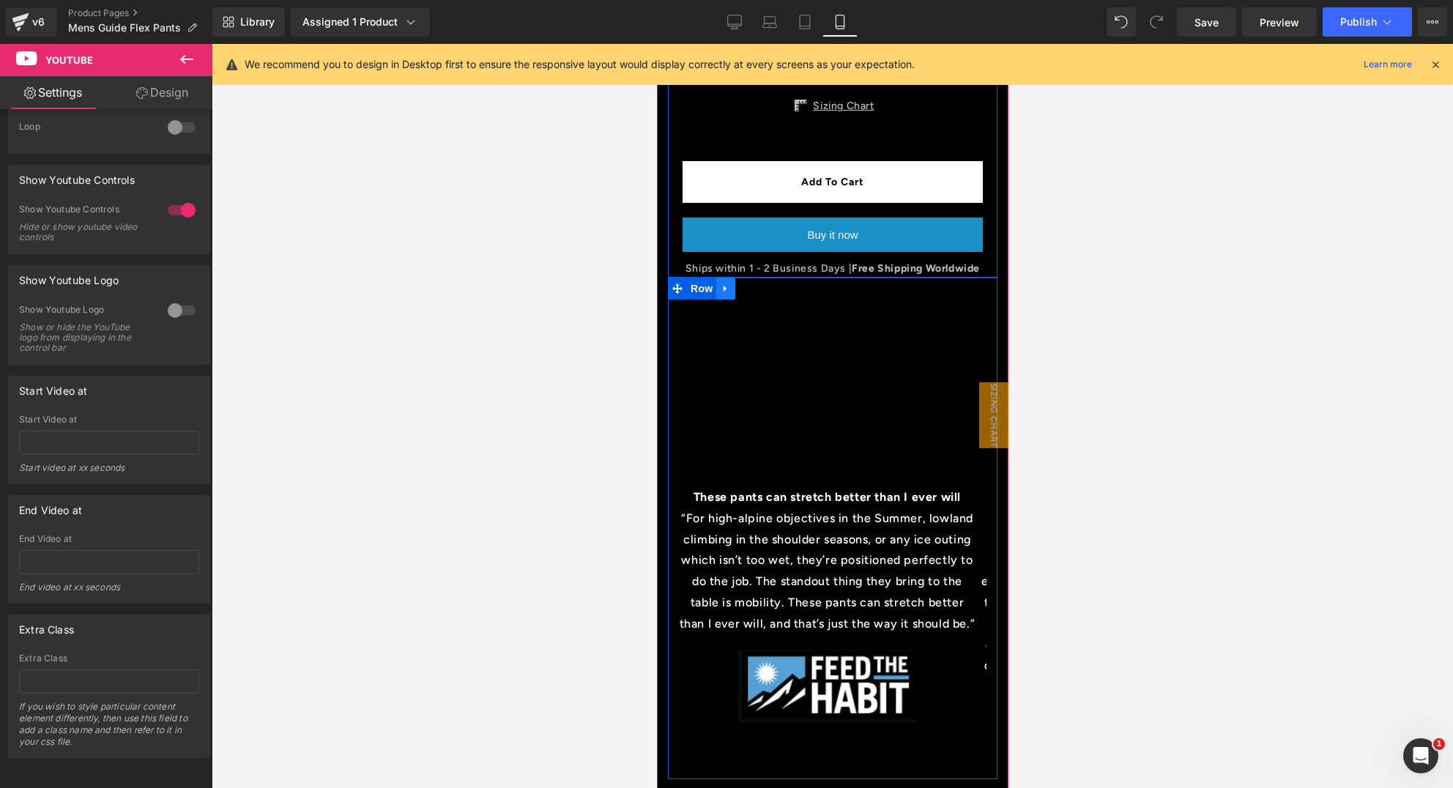
click at [721, 294] on icon at bounding box center [725, 288] width 10 height 11
click at [747, 294] on icon at bounding box center [744, 289] width 10 height 10
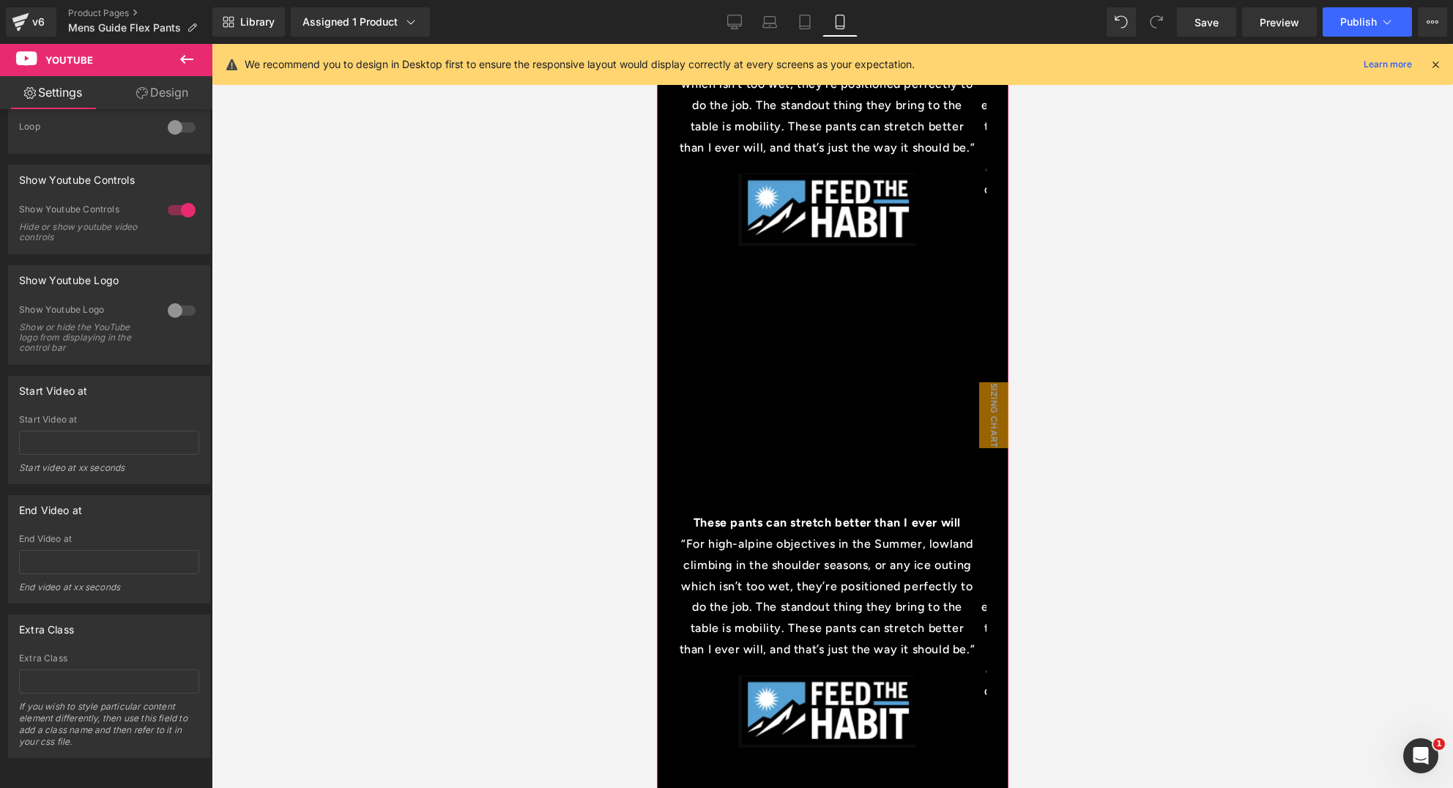
scroll to position [1258, 0]
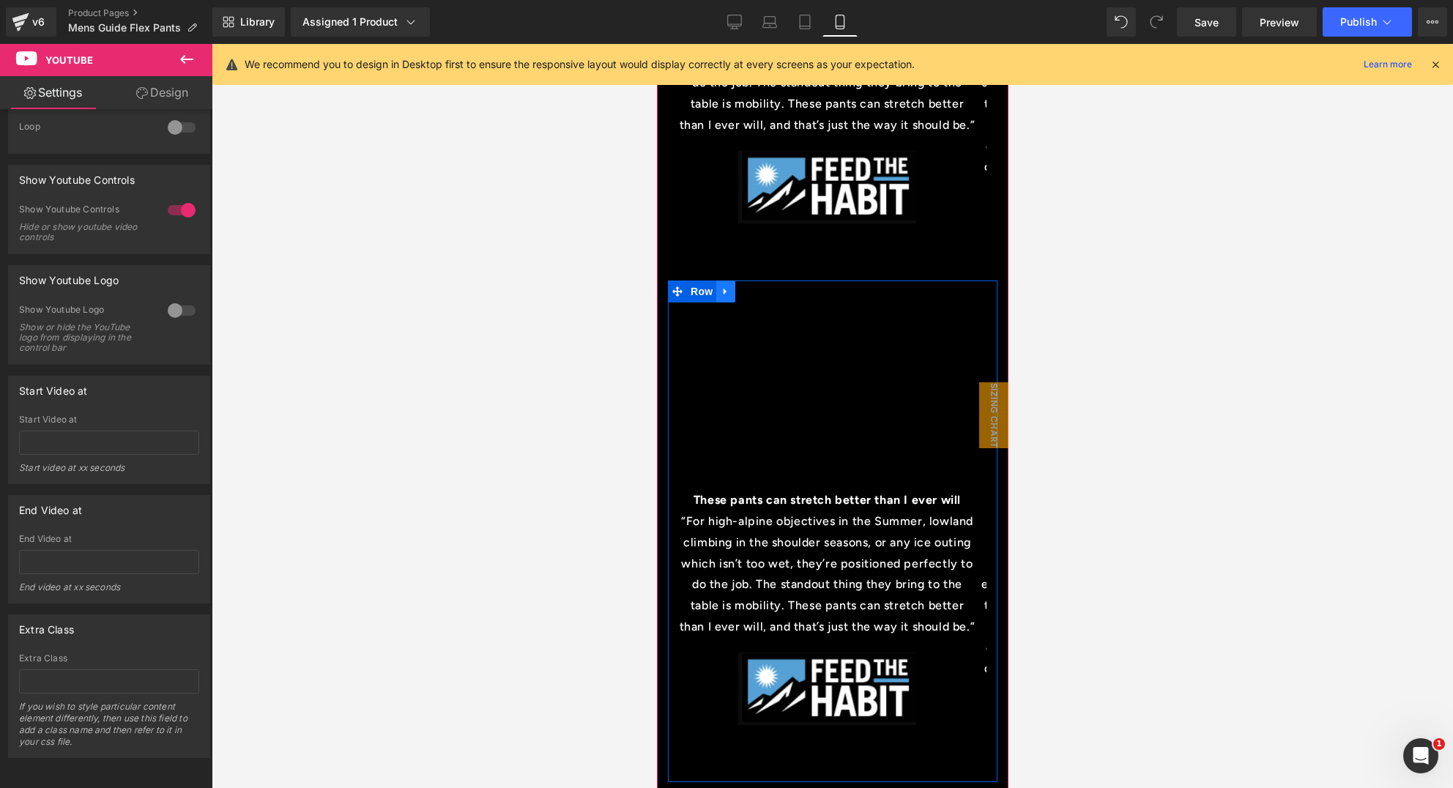
click at [729, 297] on icon at bounding box center [725, 291] width 10 height 11
click at [770, 300] on link at bounding box center [763, 292] width 19 height 22
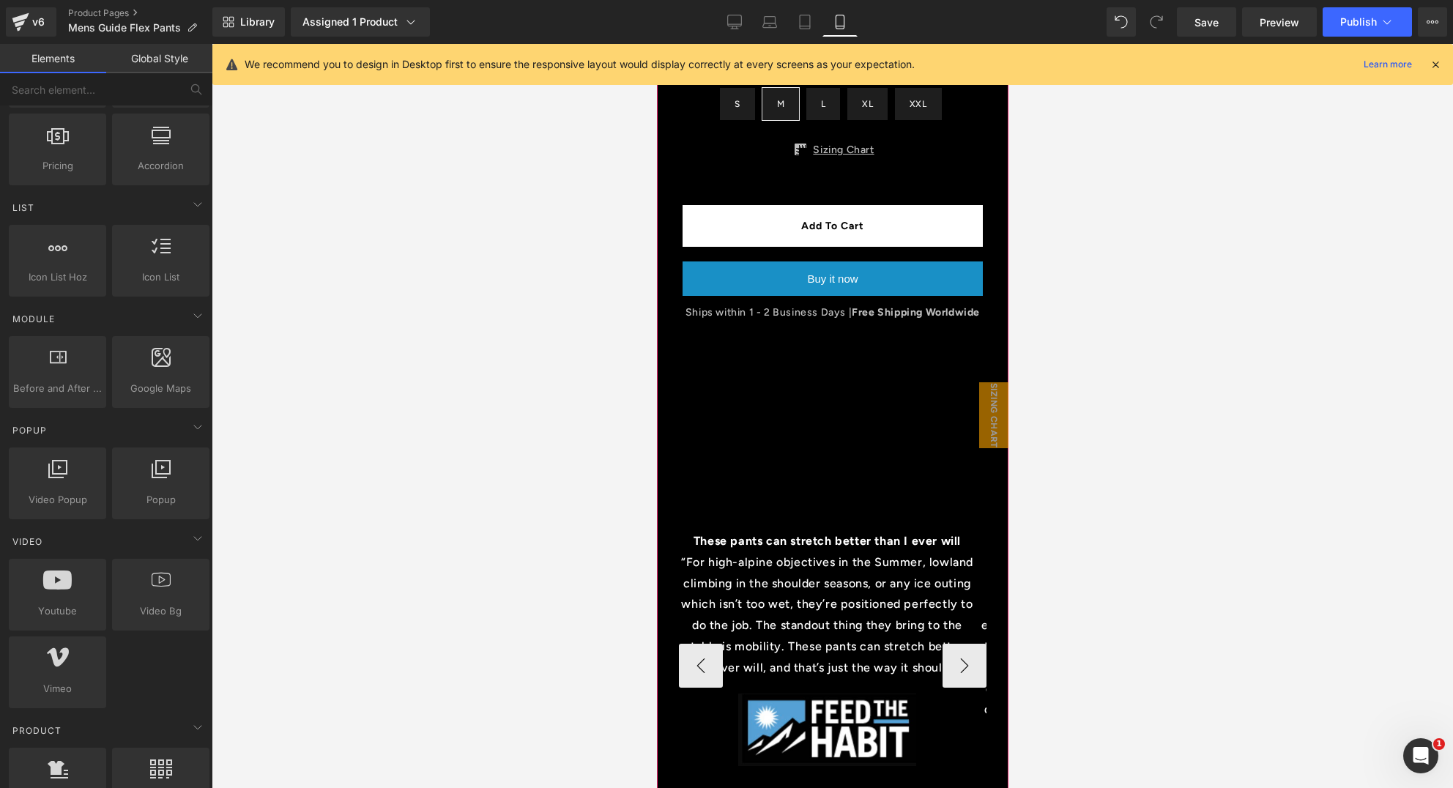
scroll to position [844, 0]
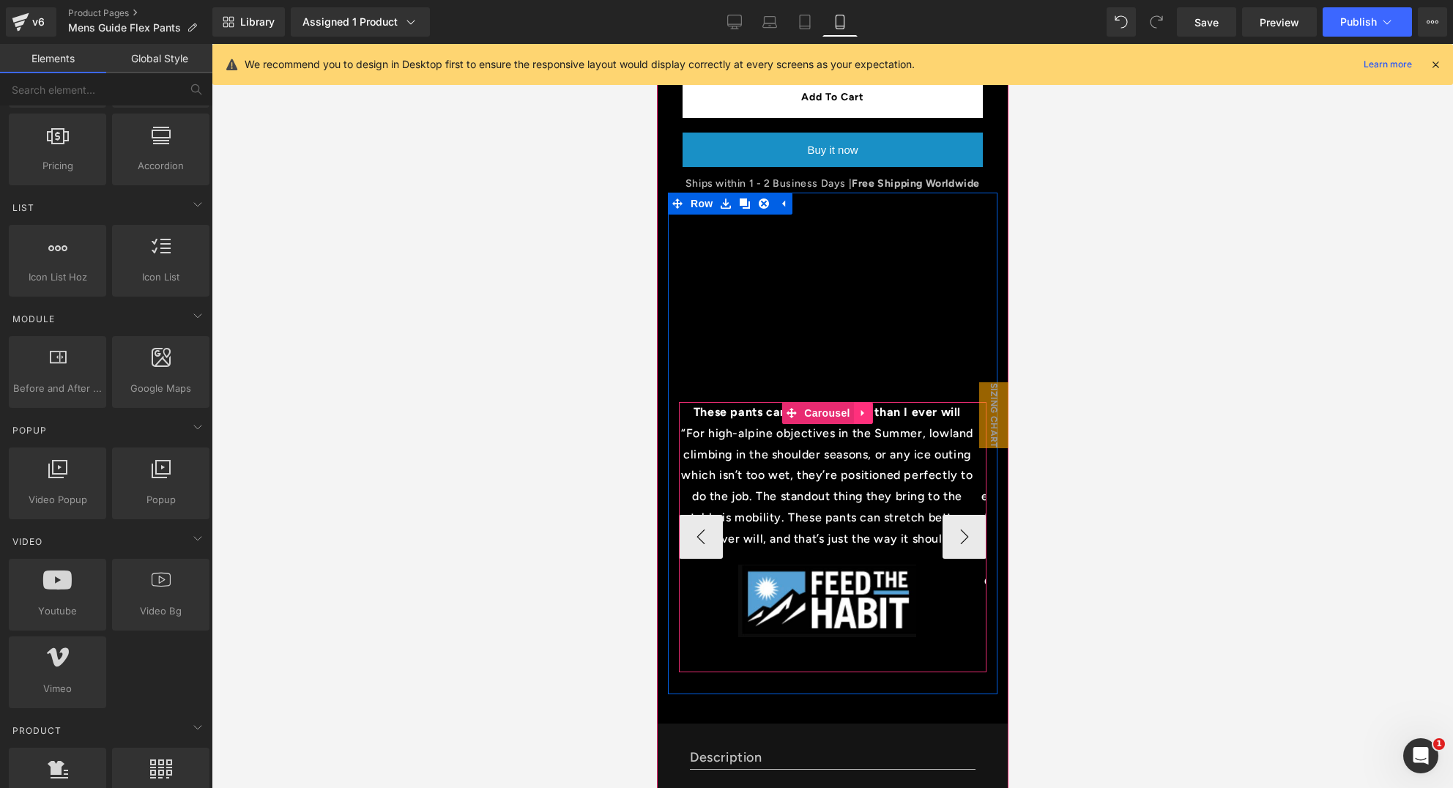
click at [859, 419] on icon at bounding box center [863, 413] width 10 height 11
click at [801, 421] on span "Carousel" at bounding box center [797, 413] width 53 height 22
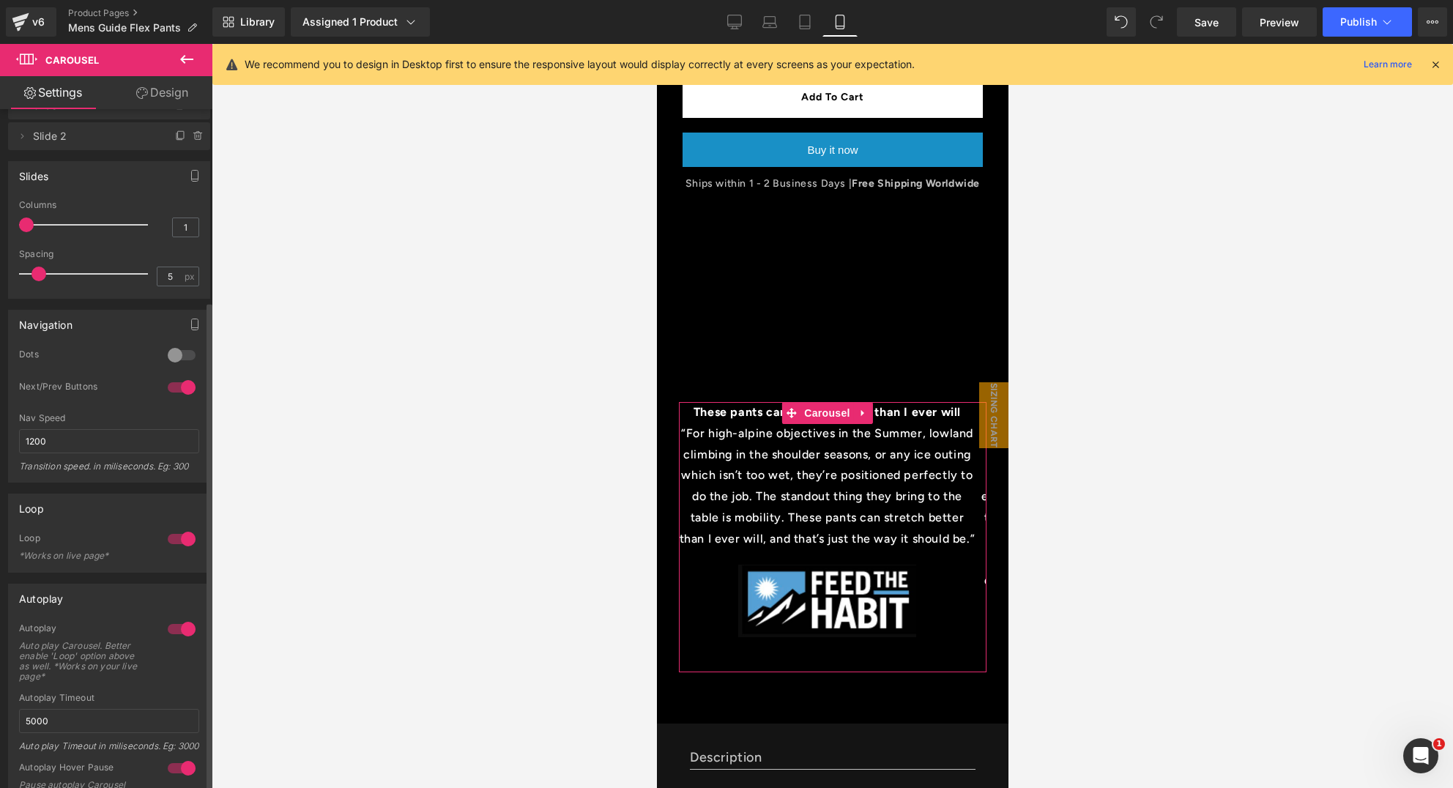
scroll to position [0, 0]
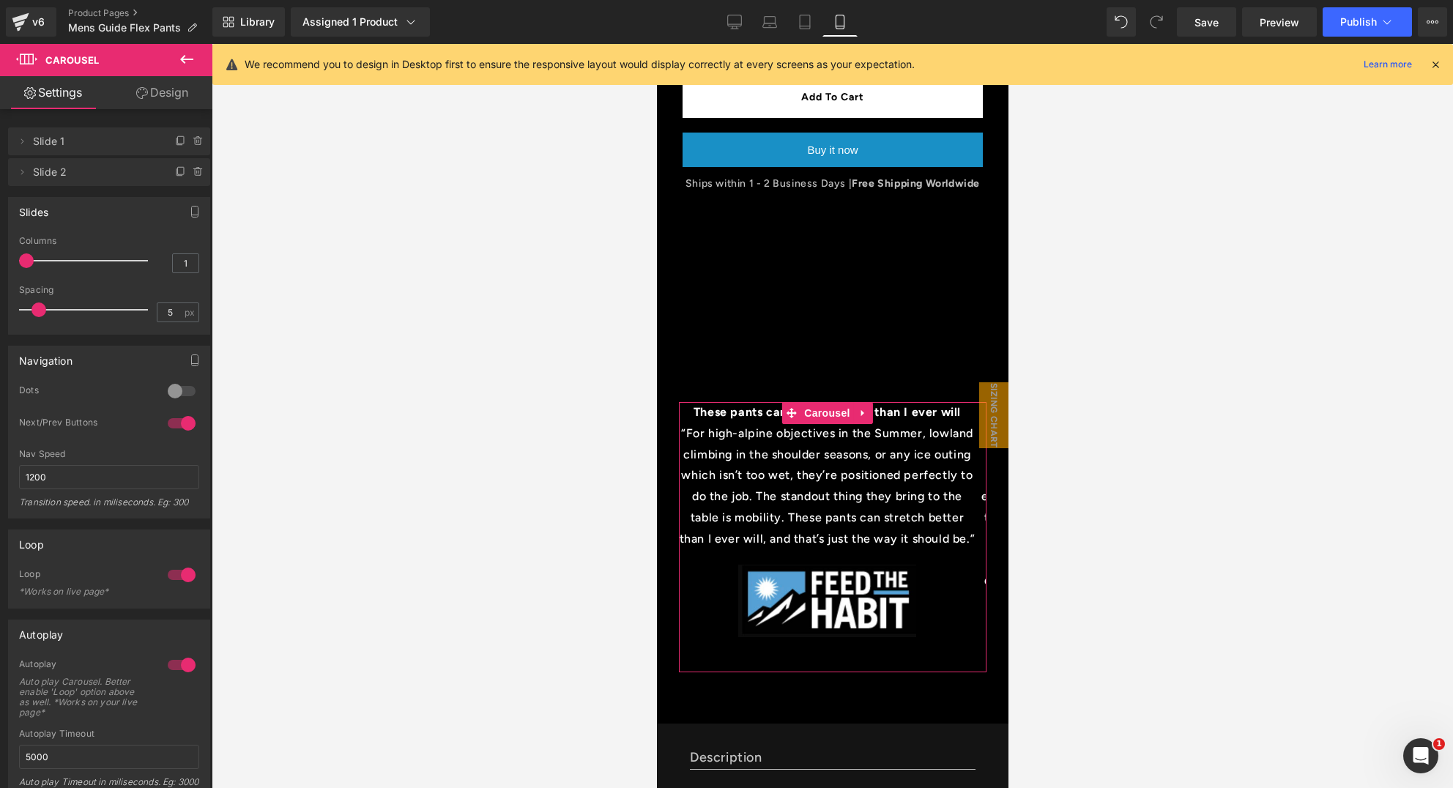
click at [161, 89] on link "Design" at bounding box center [162, 92] width 106 height 33
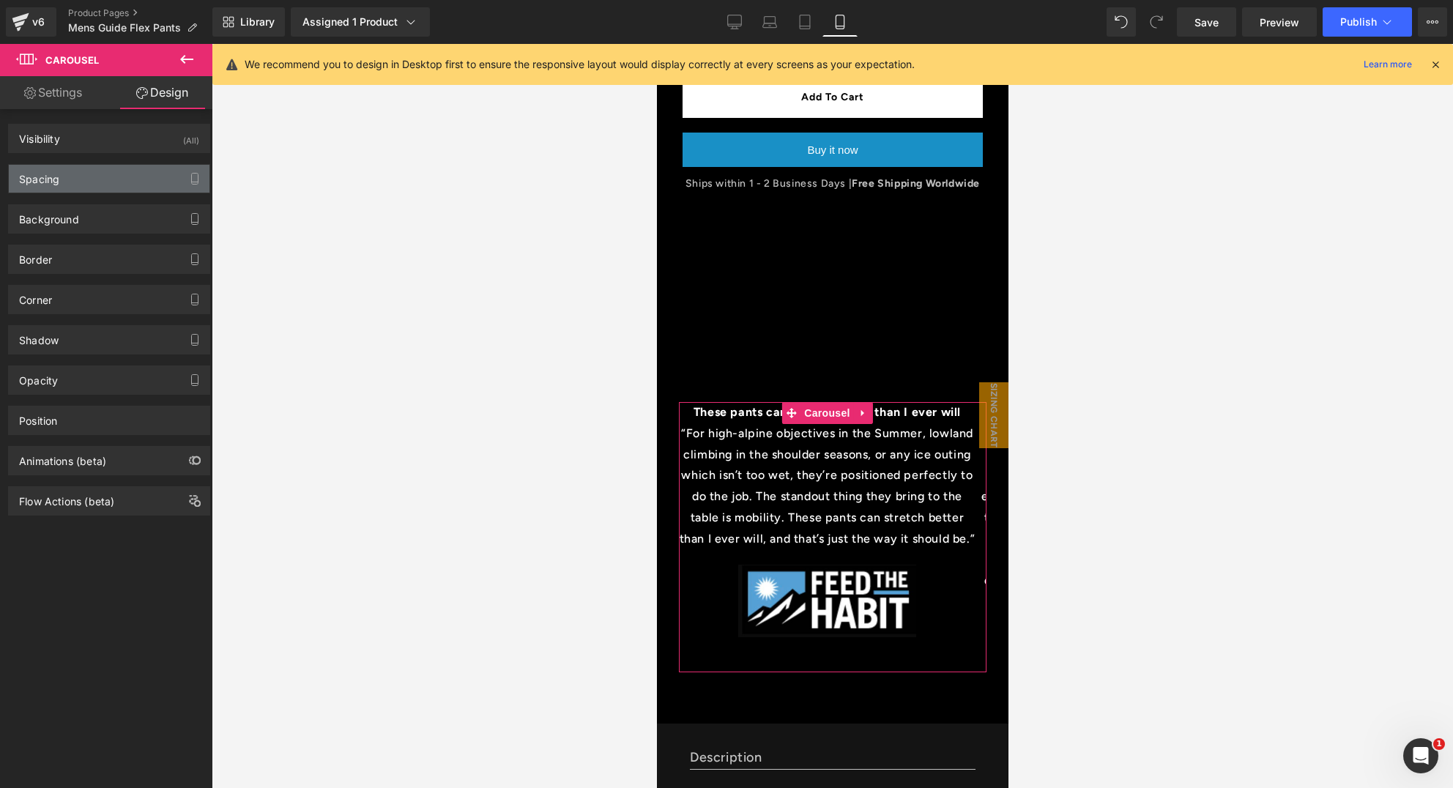
click at [72, 182] on div "Spacing" at bounding box center [109, 179] width 201 height 28
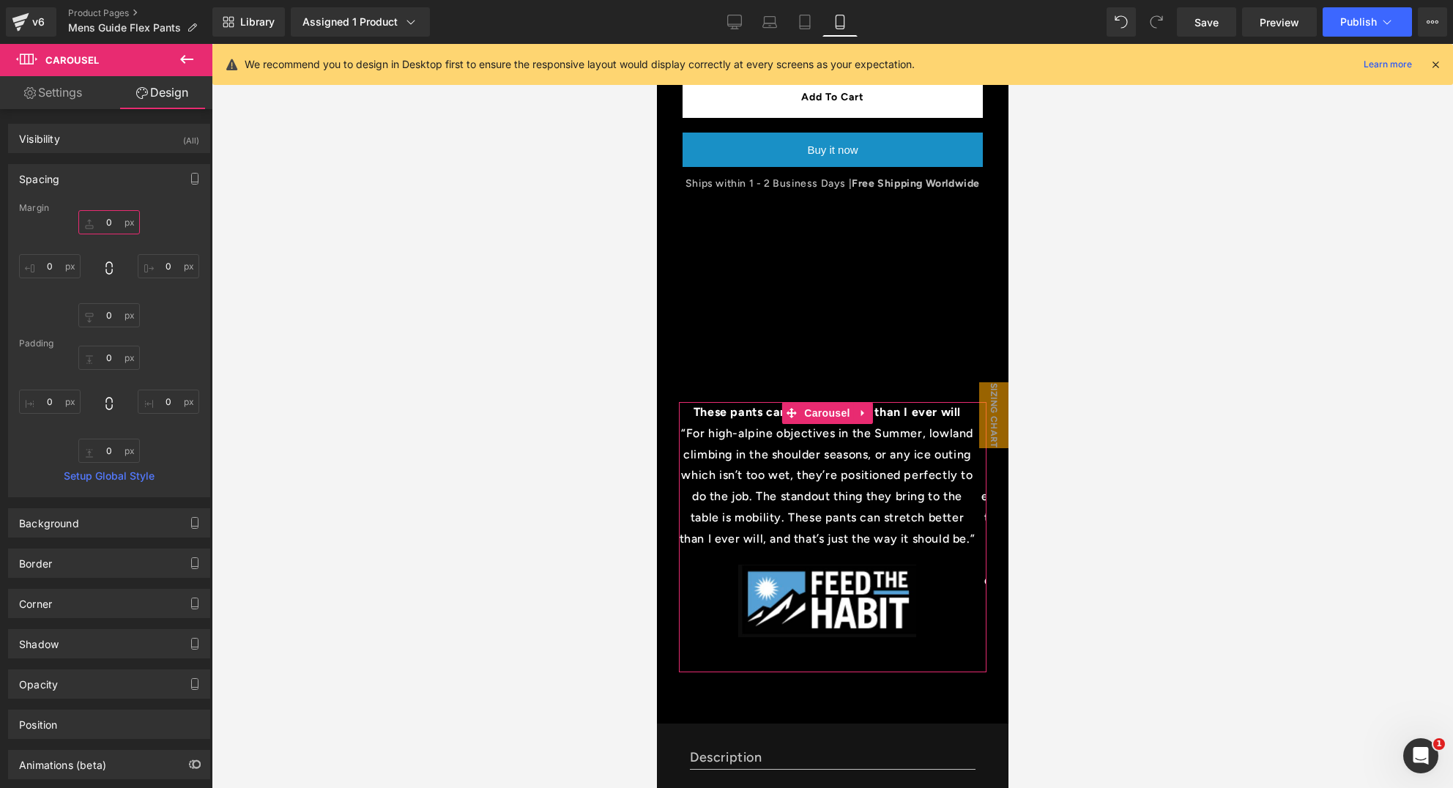
click at [106, 223] on input "0" at bounding box center [109, 222] width 62 height 24
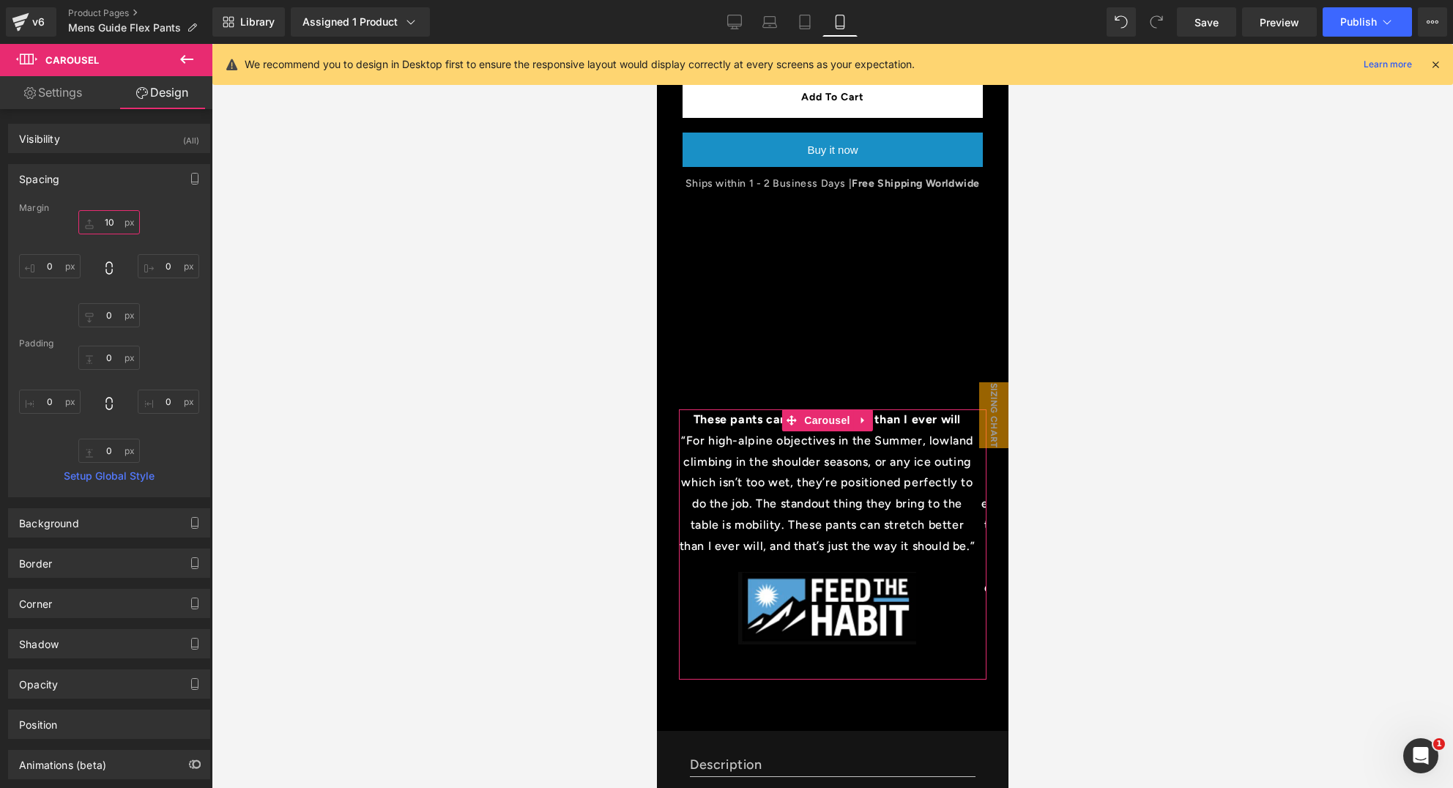
type input "1"
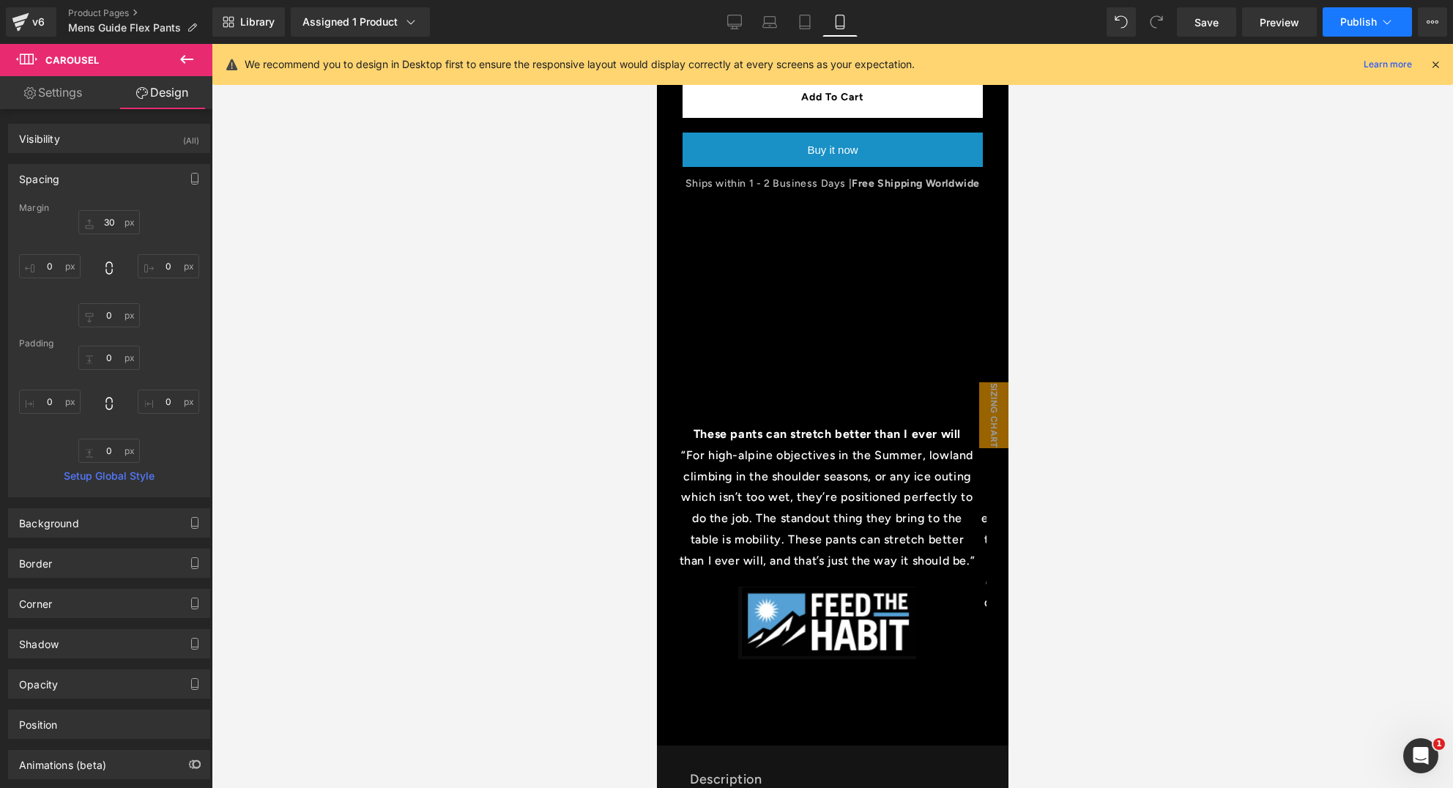
click at [1365, 20] on span "Publish" at bounding box center [1359, 22] width 37 height 12
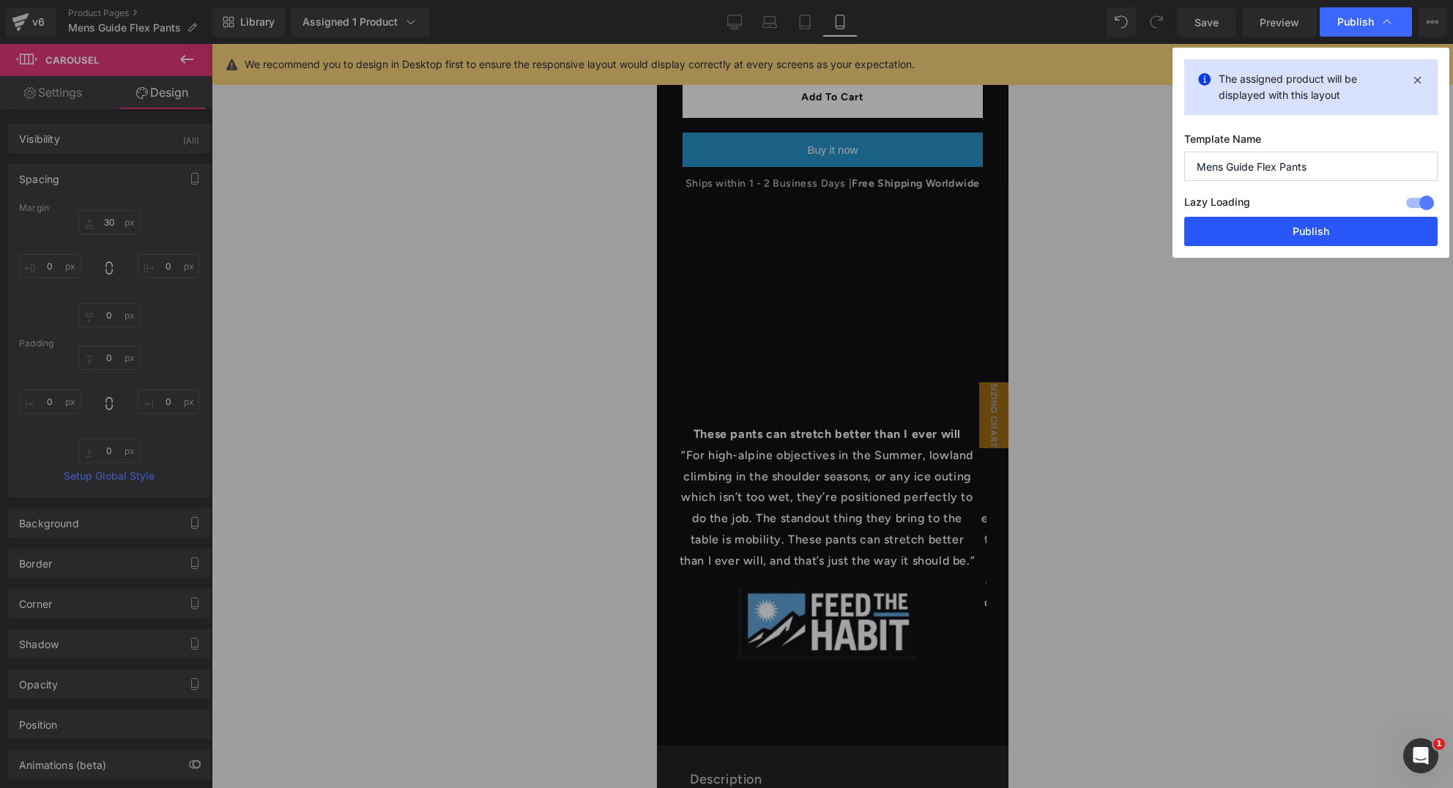
click at [1325, 224] on button "Publish" at bounding box center [1311, 231] width 253 height 29
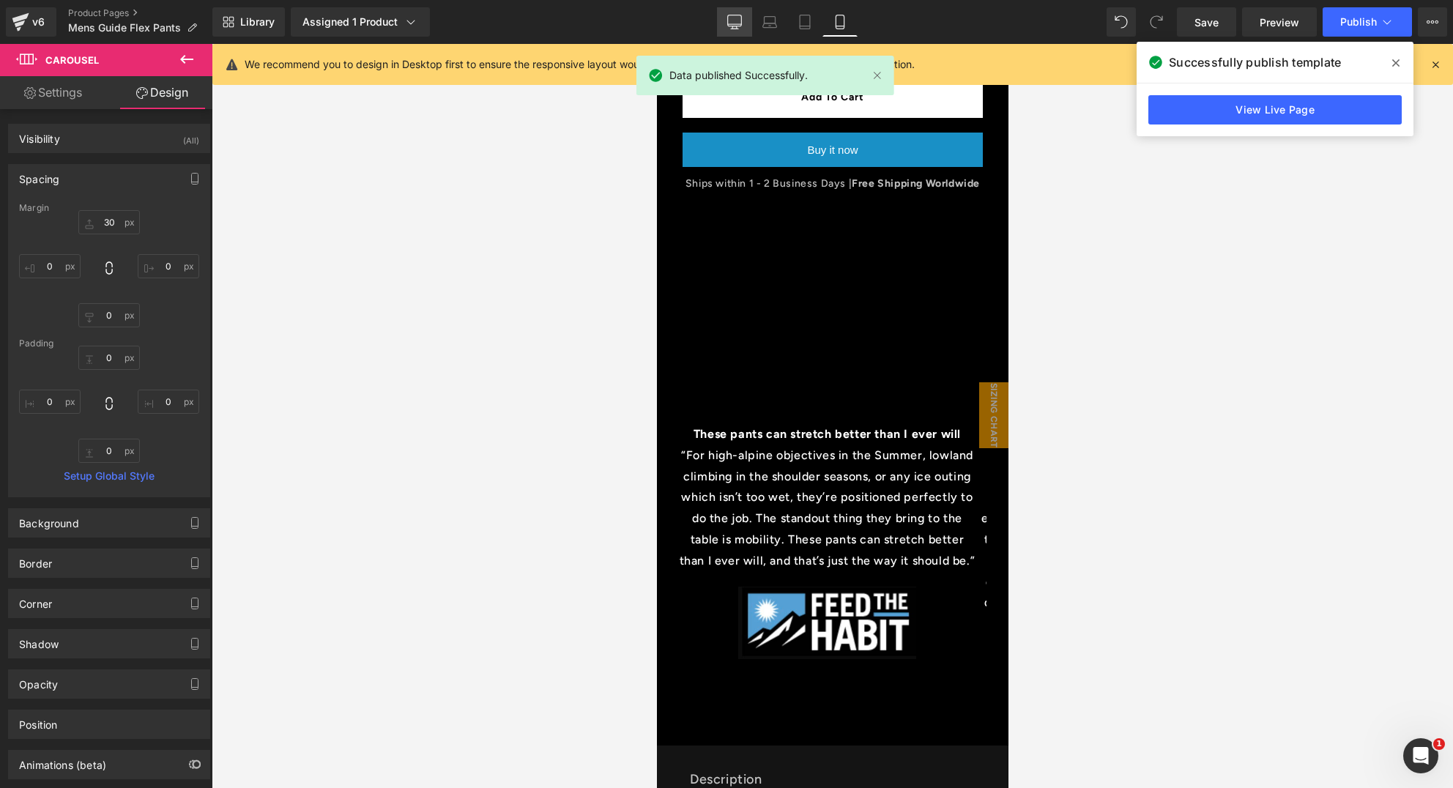
click at [731, 26] on icon at bounding box center [735, 20] width 14 height 11
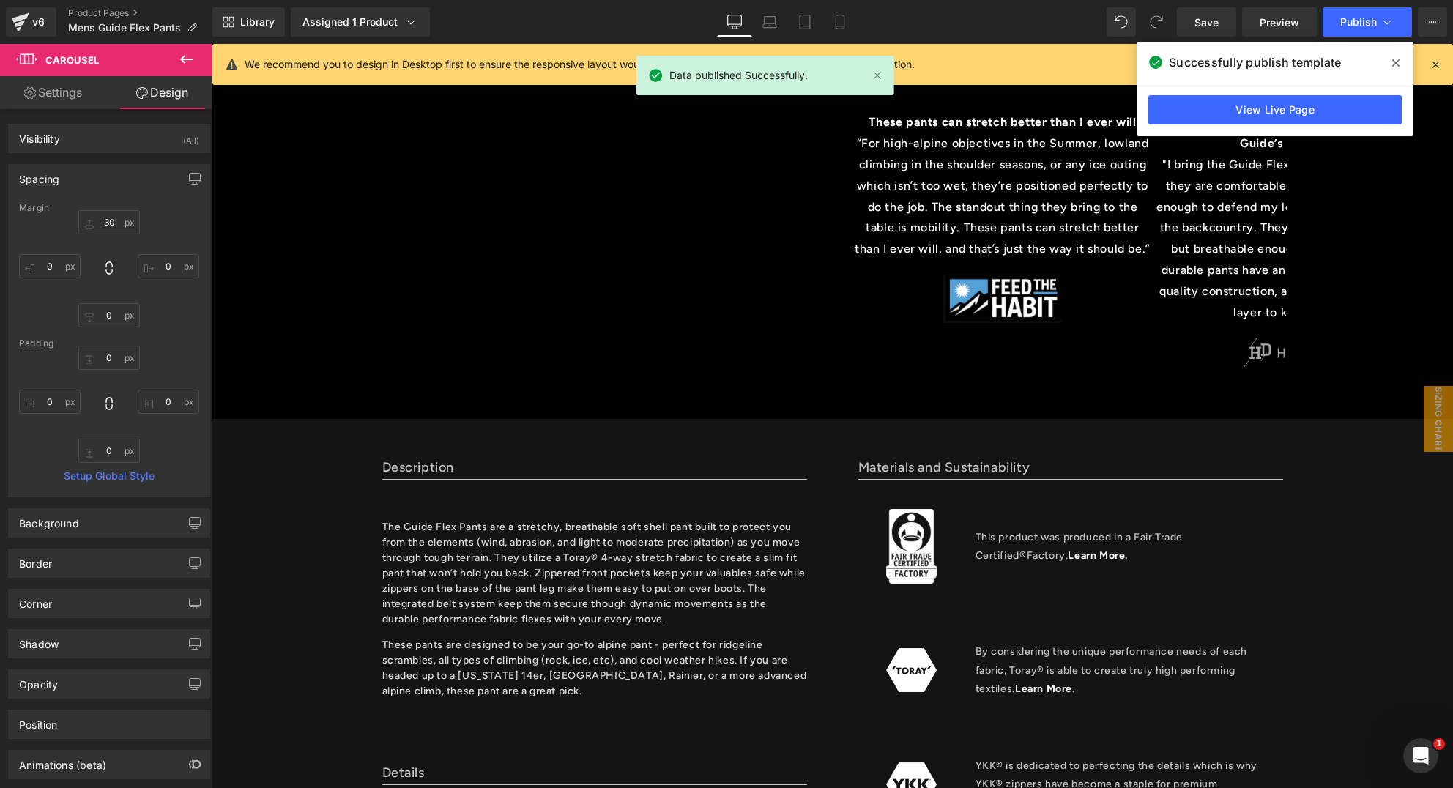
type input "21.4503"
type input "0"
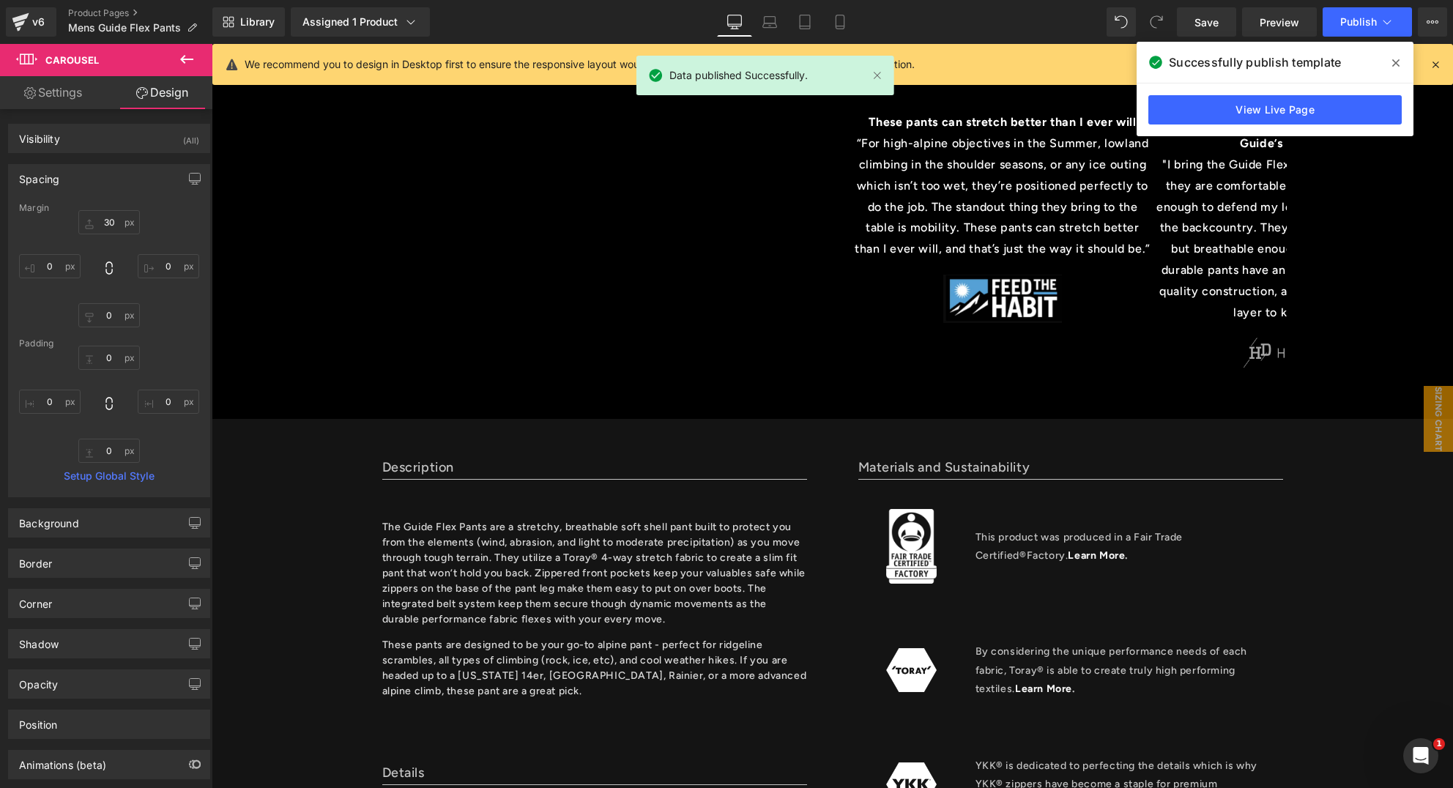
type input "0"
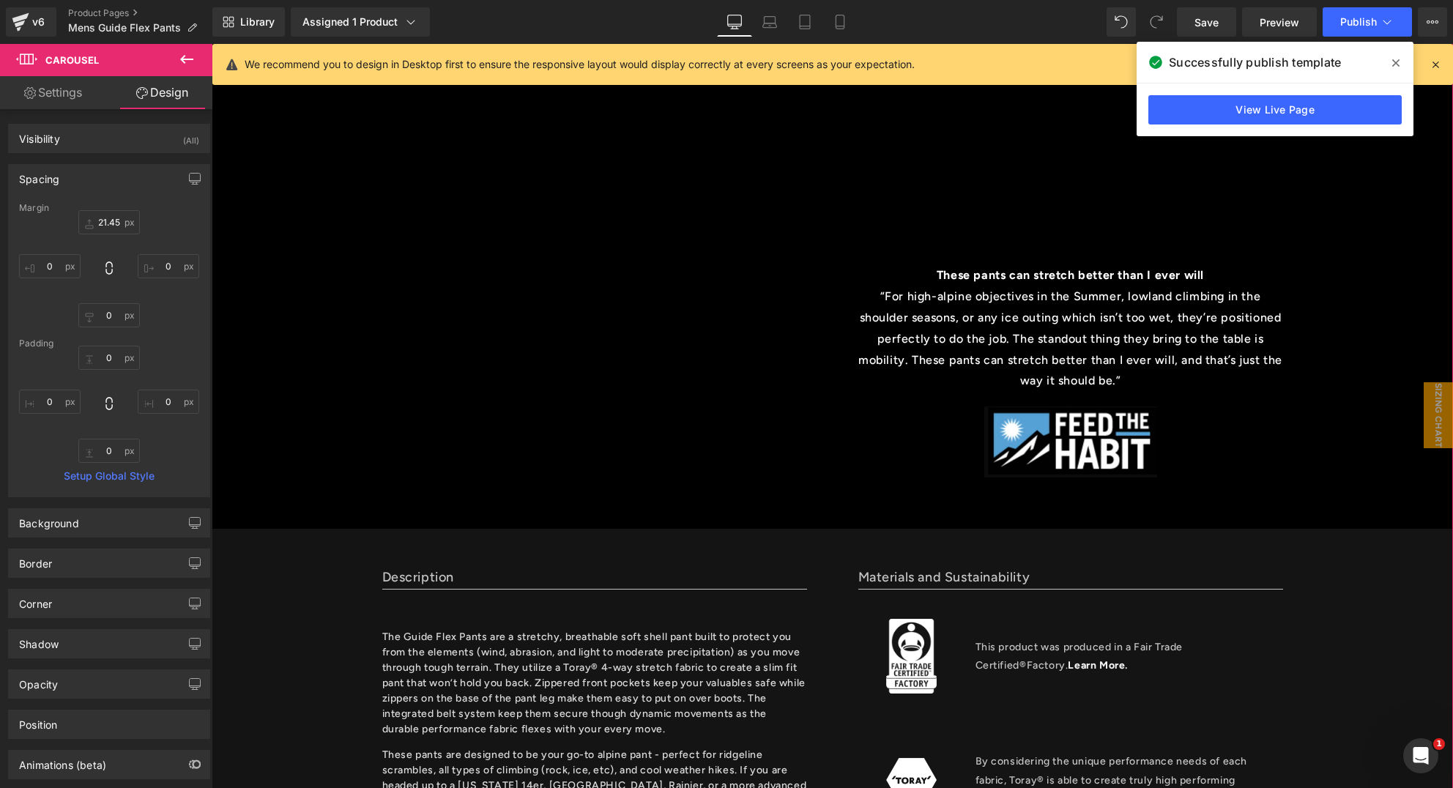
scroll to position [676, 0]
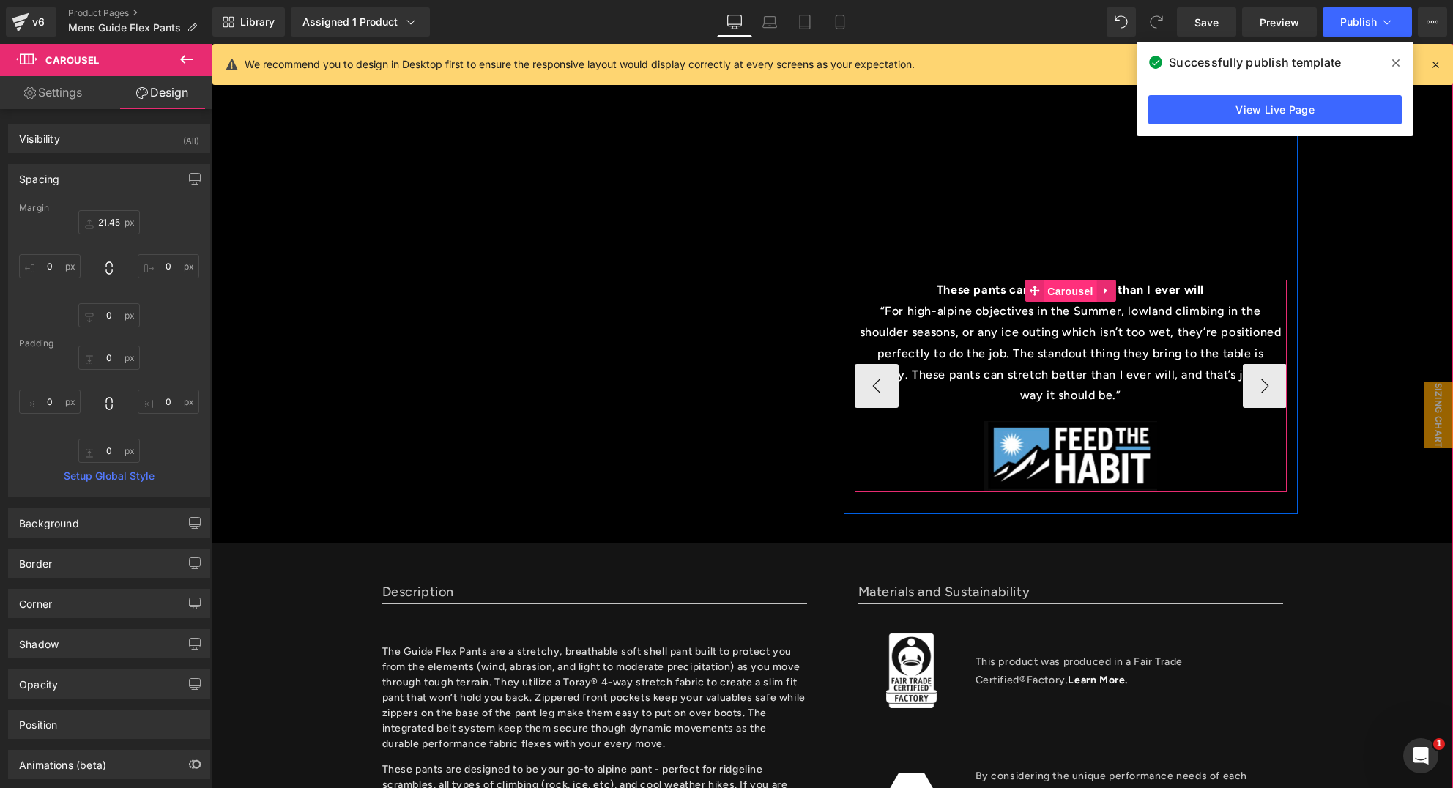
click at [1062, 289] on span "Carousel" at bounding box center [1070, 292] width 53 height 22
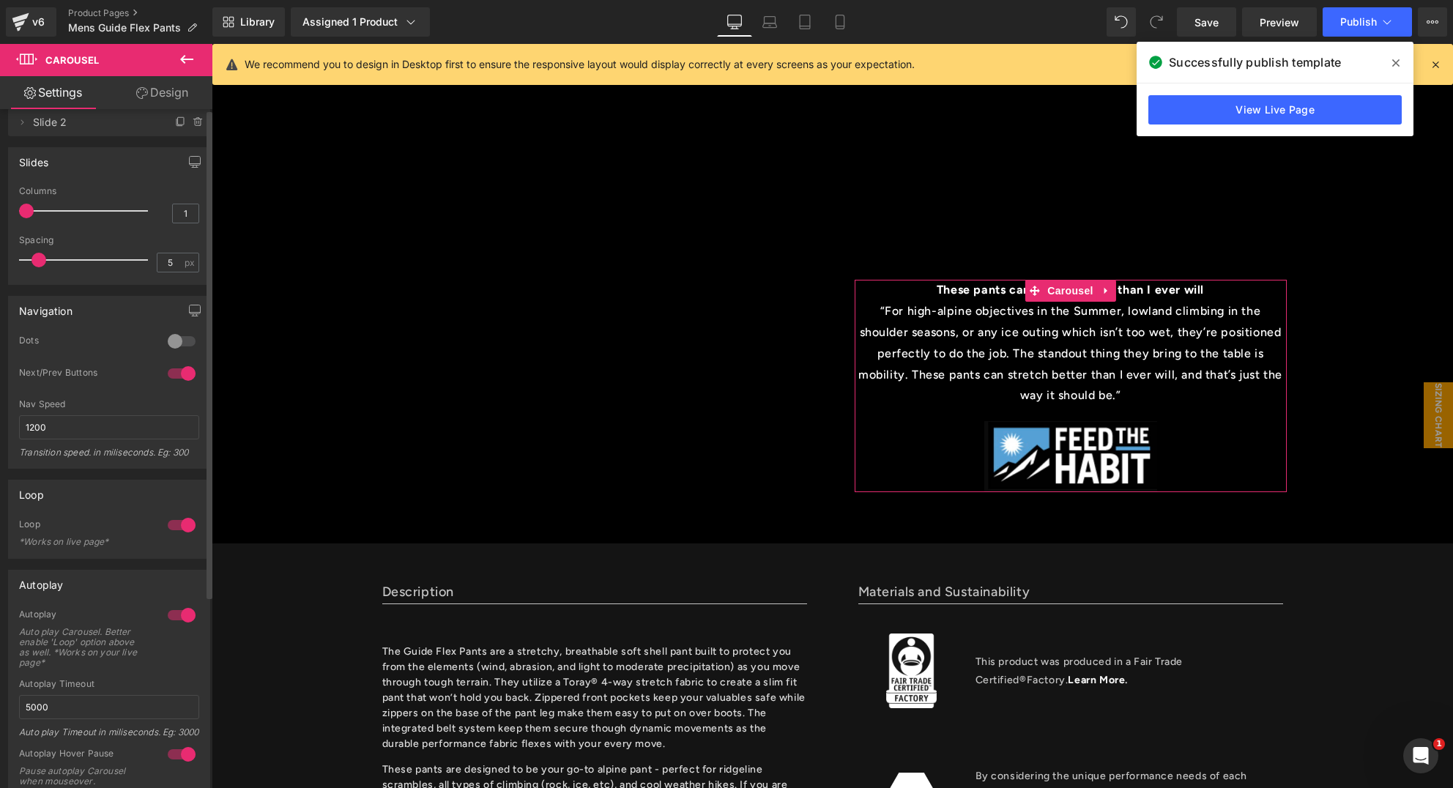
scroll to position [0, 0]
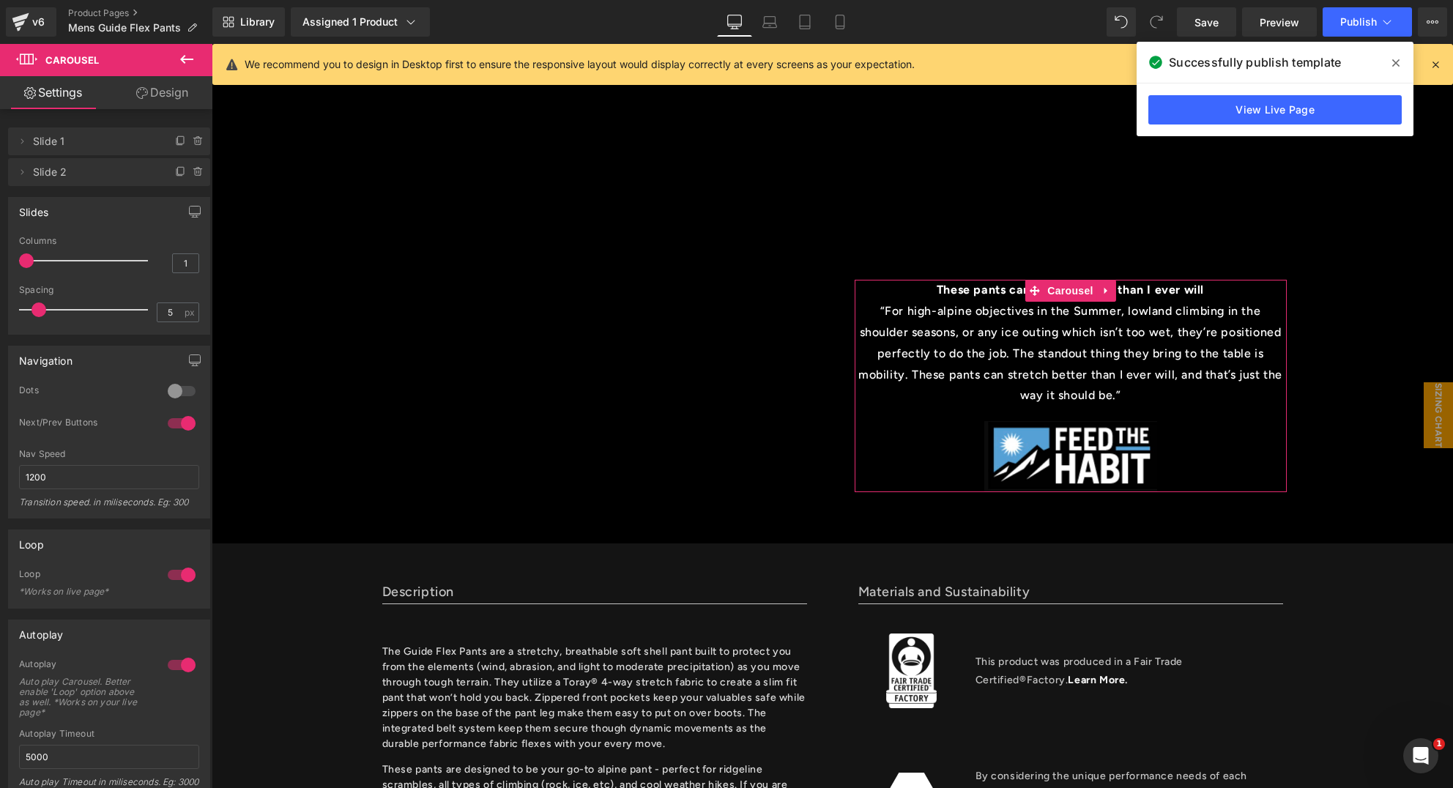
click at [162, 104] on link "Design" at bounding box center [162, 92] width 106 height 33
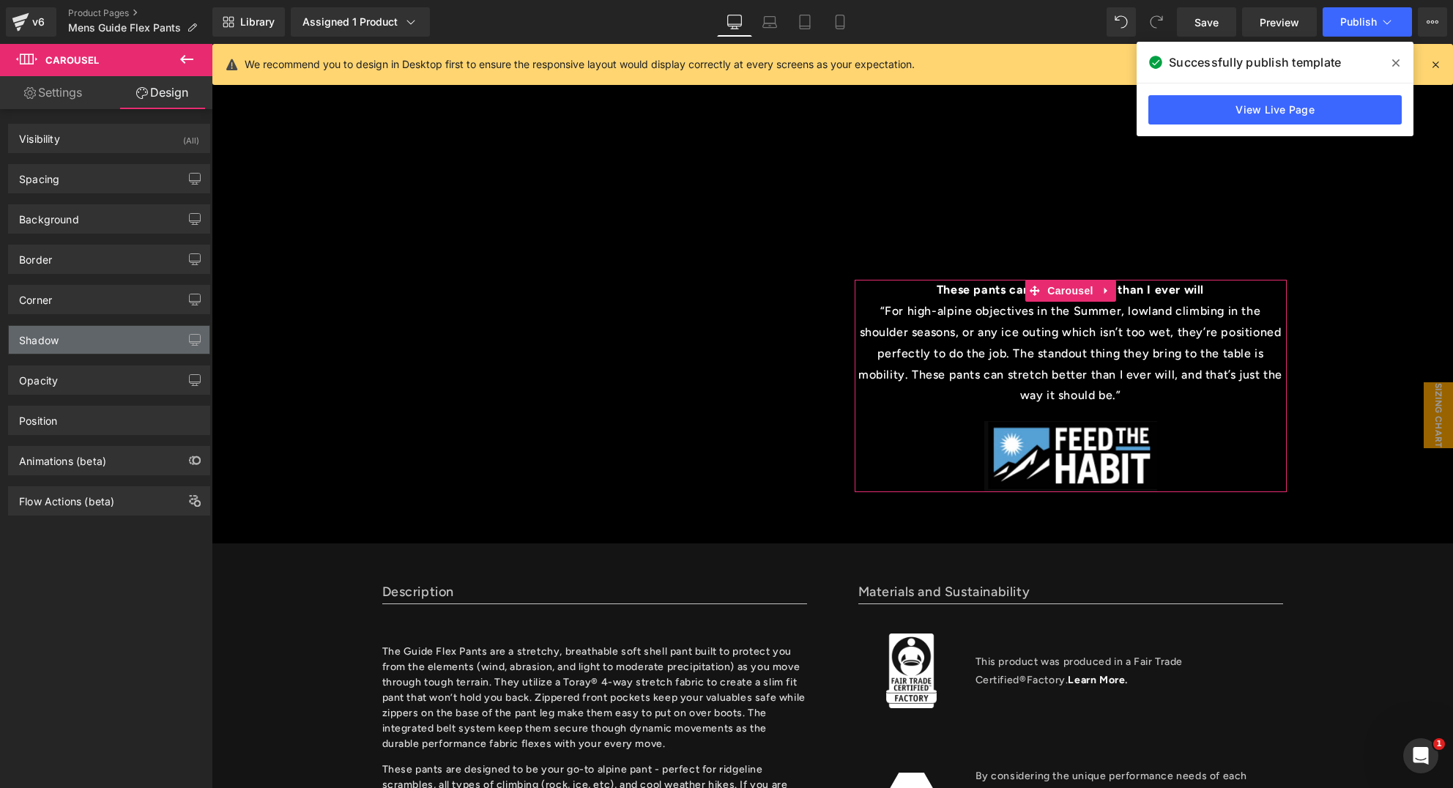
type input "0"
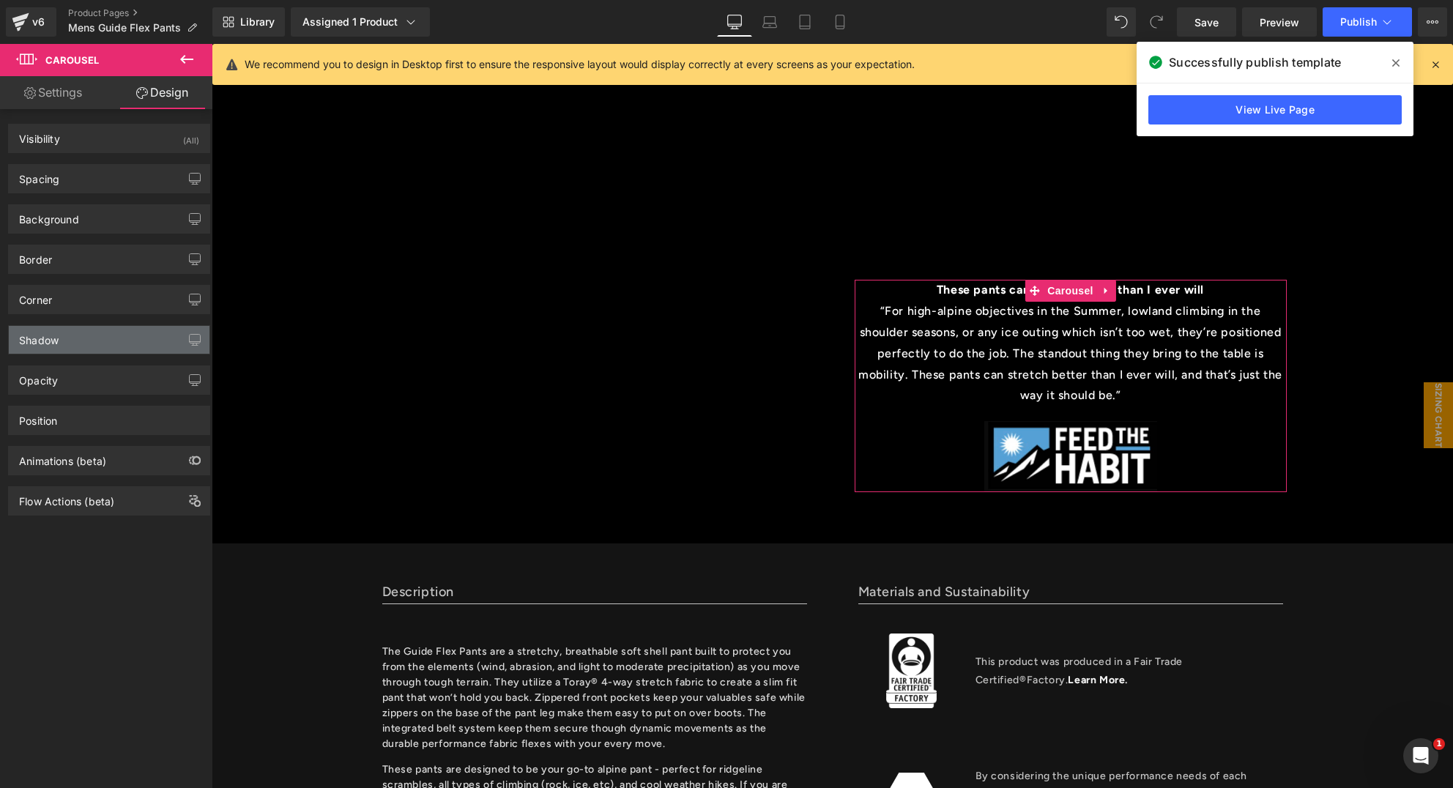
type input "0"
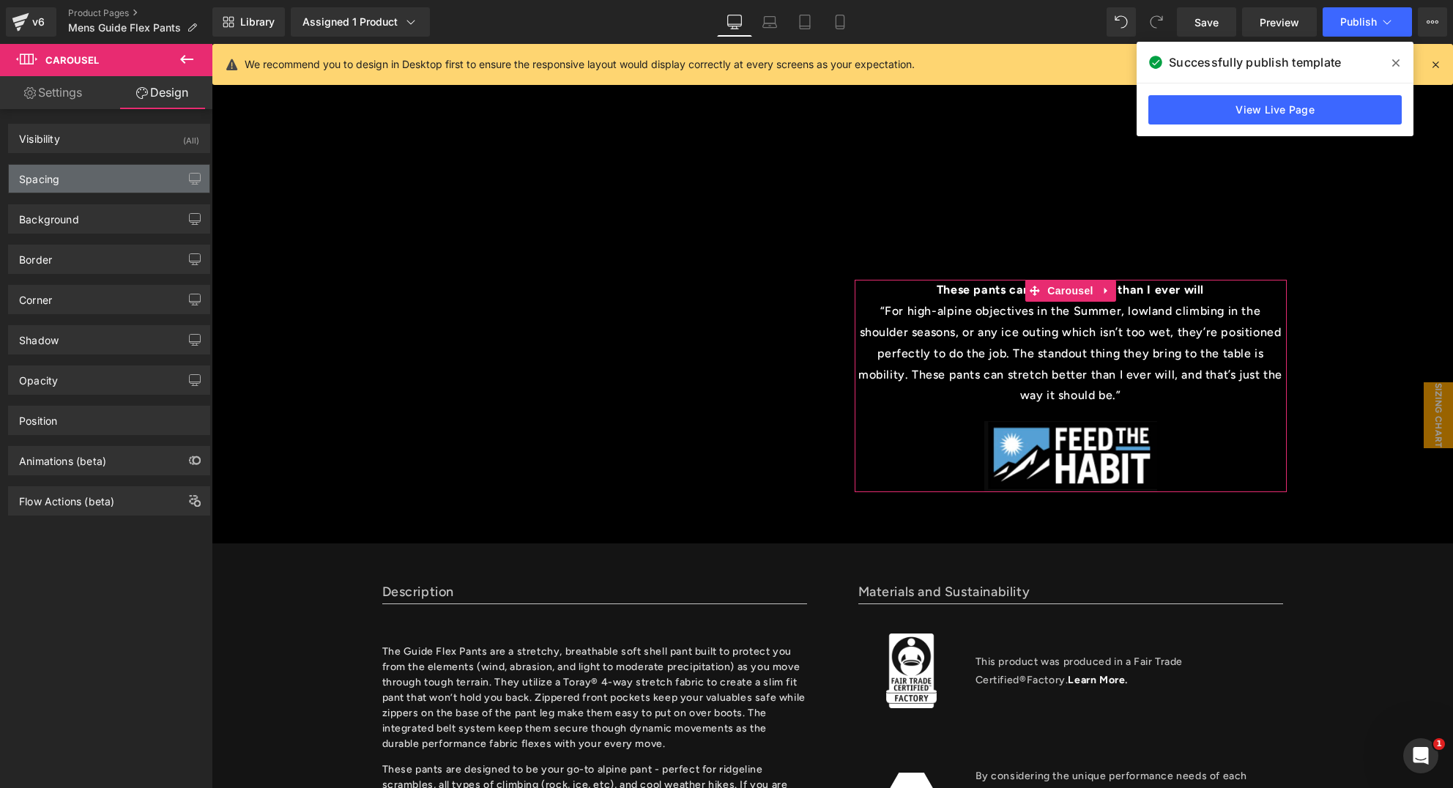
click at [54, 178] on div "Spacing" at bounding box center [39, 175] width 40 height 21
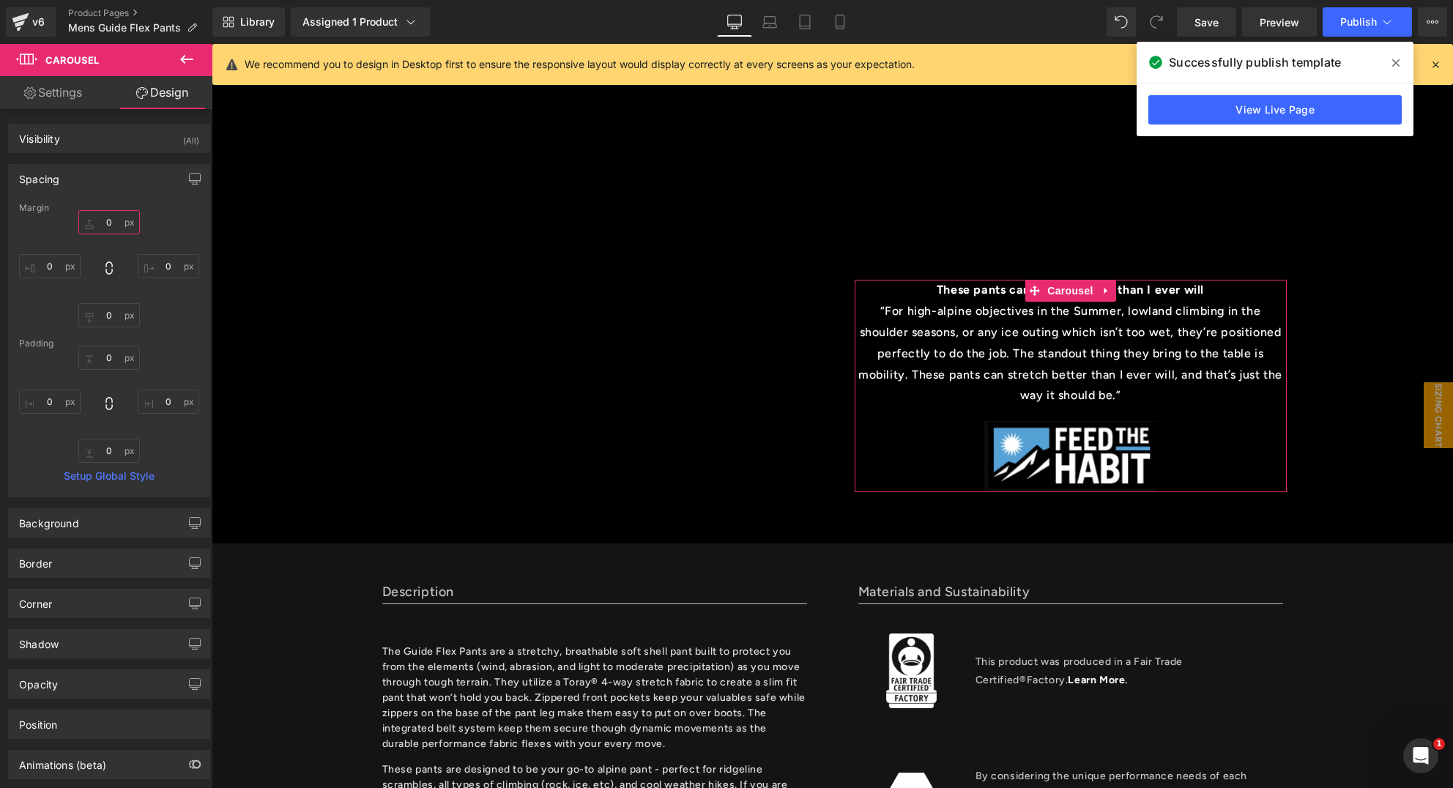
click at [102, 223] on input "0" at bounding box center [109, 222] width 62 height 24
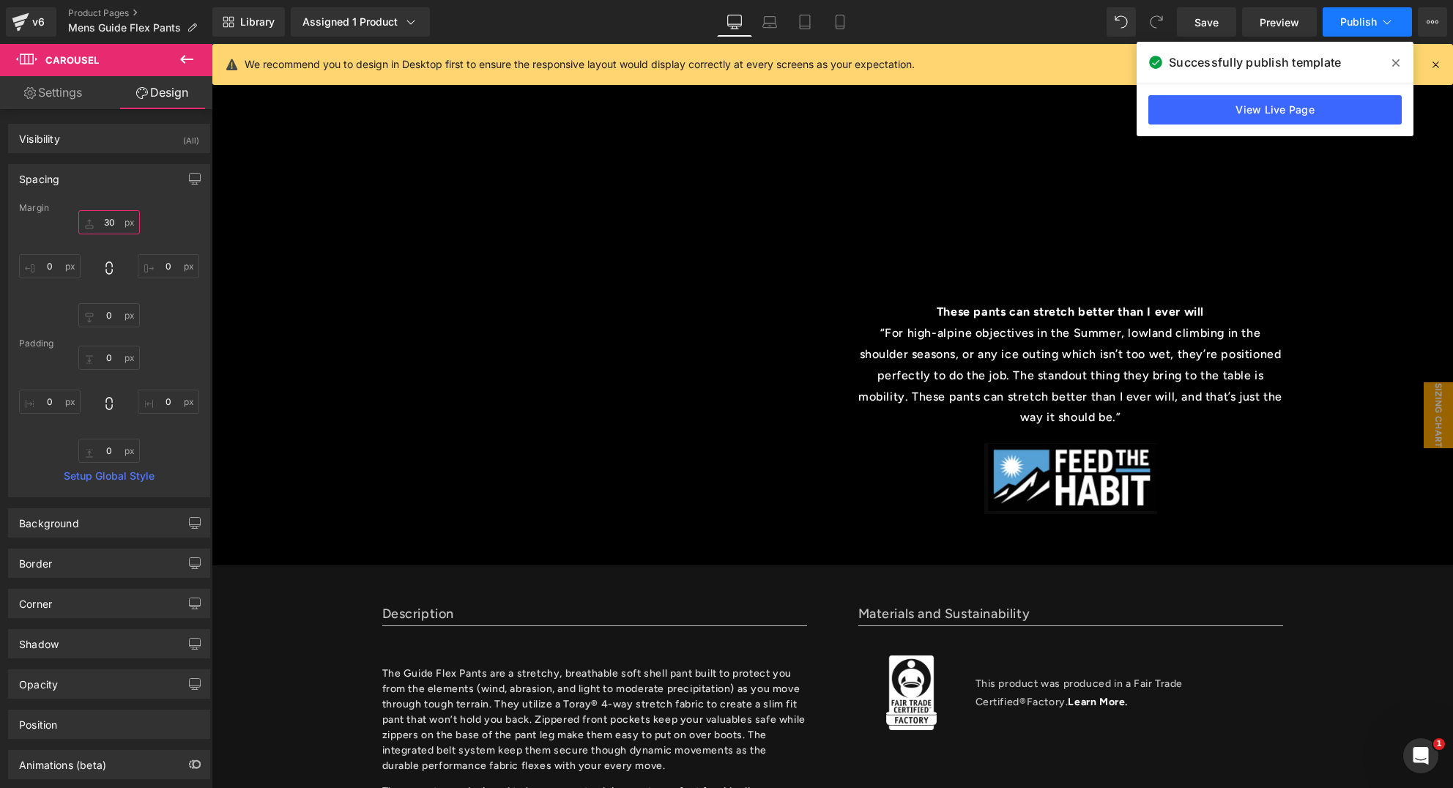
type input "30"
click at [1367, 25] on span "Publish" at bounding box center [1359, 22] width 37 height 12
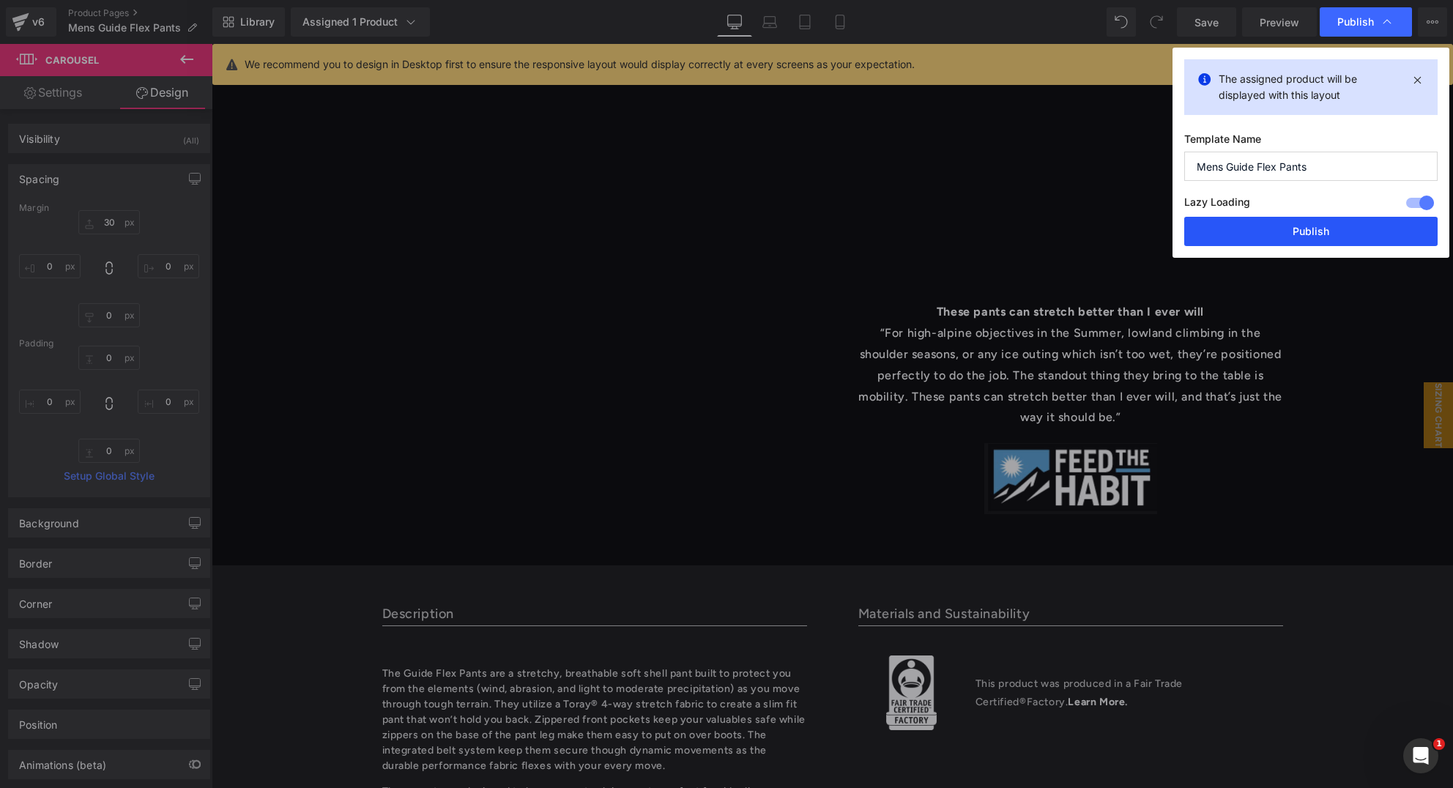
drag, startPoint x: 1327, startPoint y: 232, endPoint x: 1062, endPoint y: 185, distance: 268.6
click at [1327, 232] on button "Publish" at bounding box center [1311, 231] width 253 height 29
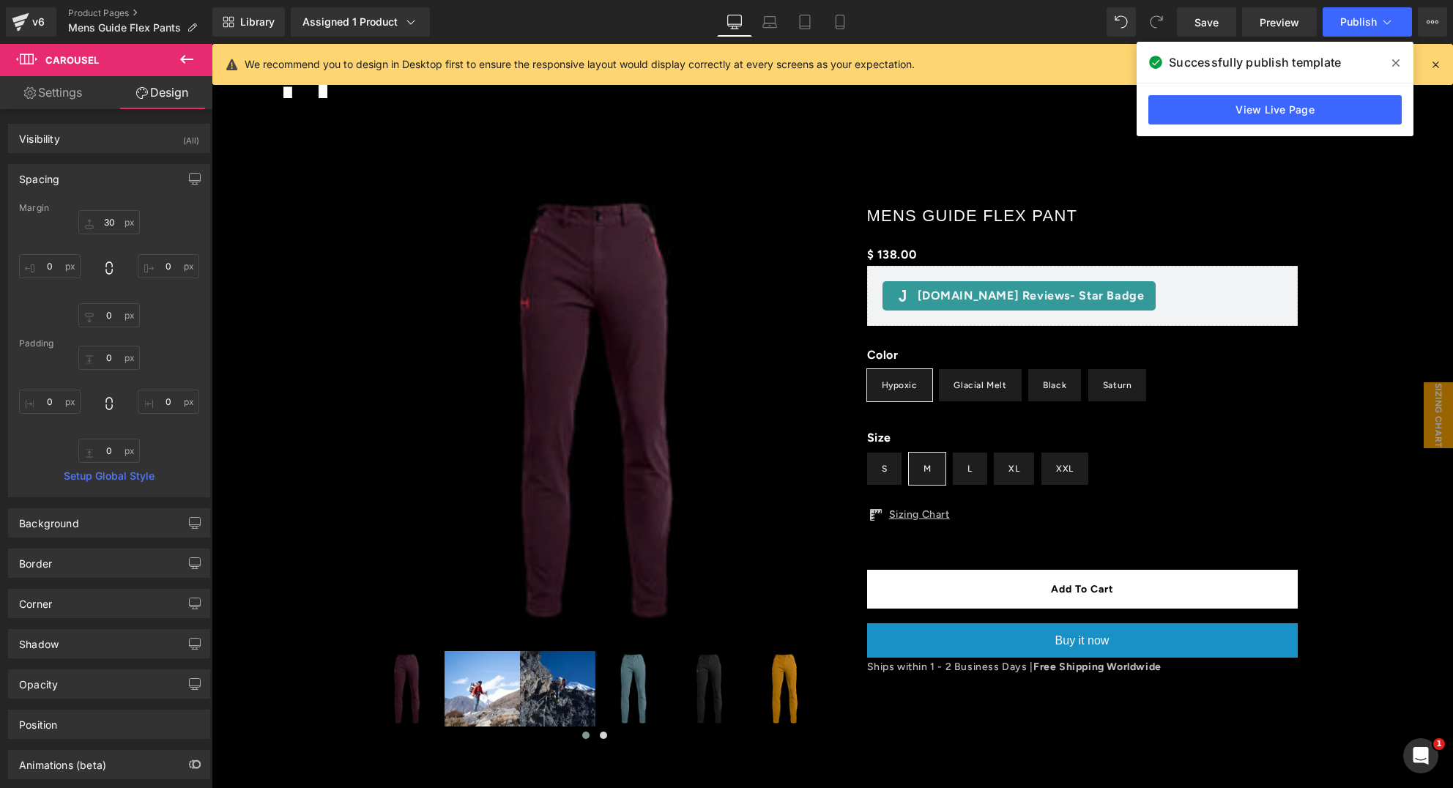
click at [1396, 64] on icon at bounding box center [1396, 63] width 7 height 12
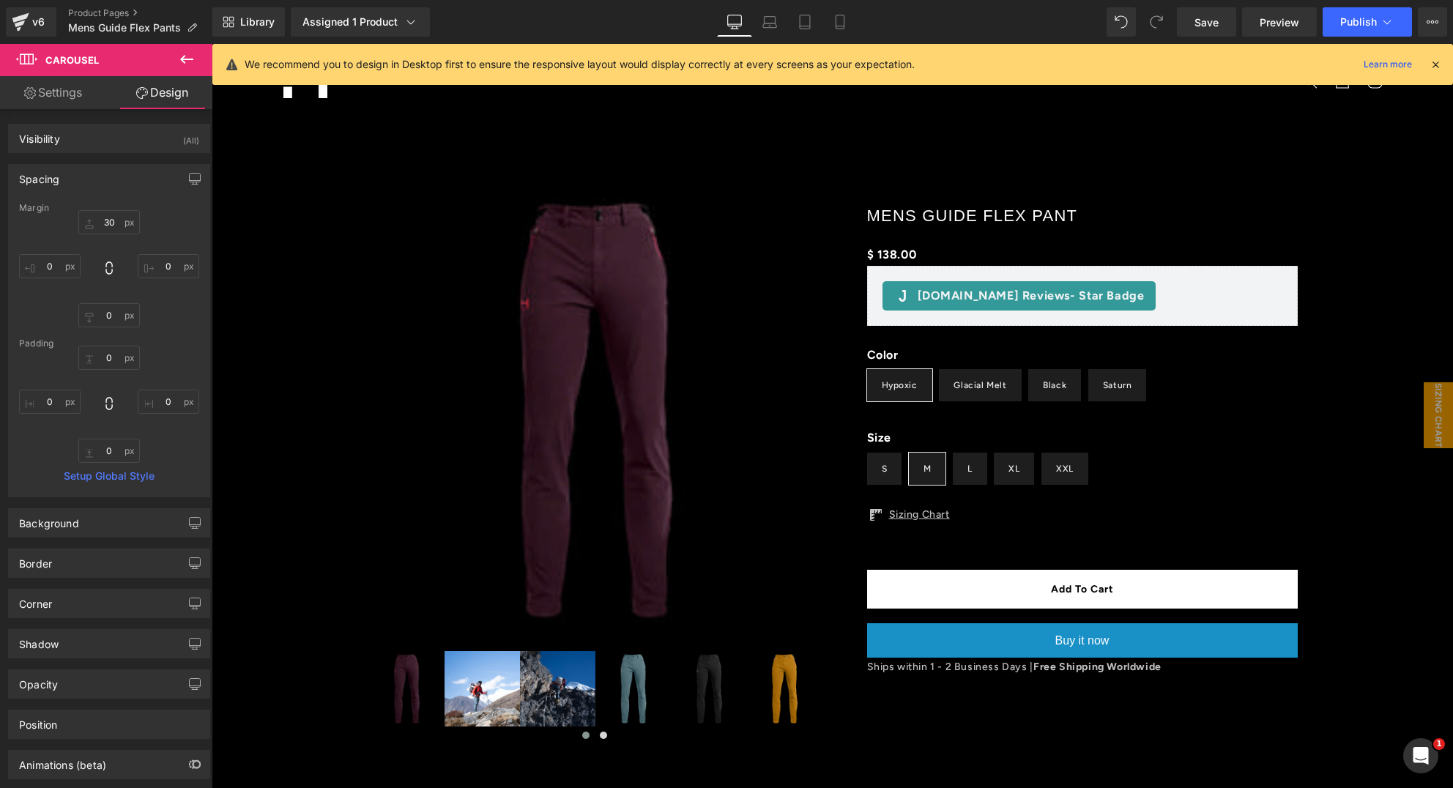
click at [1437, 66] on icon at bounding box center [1435, 64] width 13 height 13
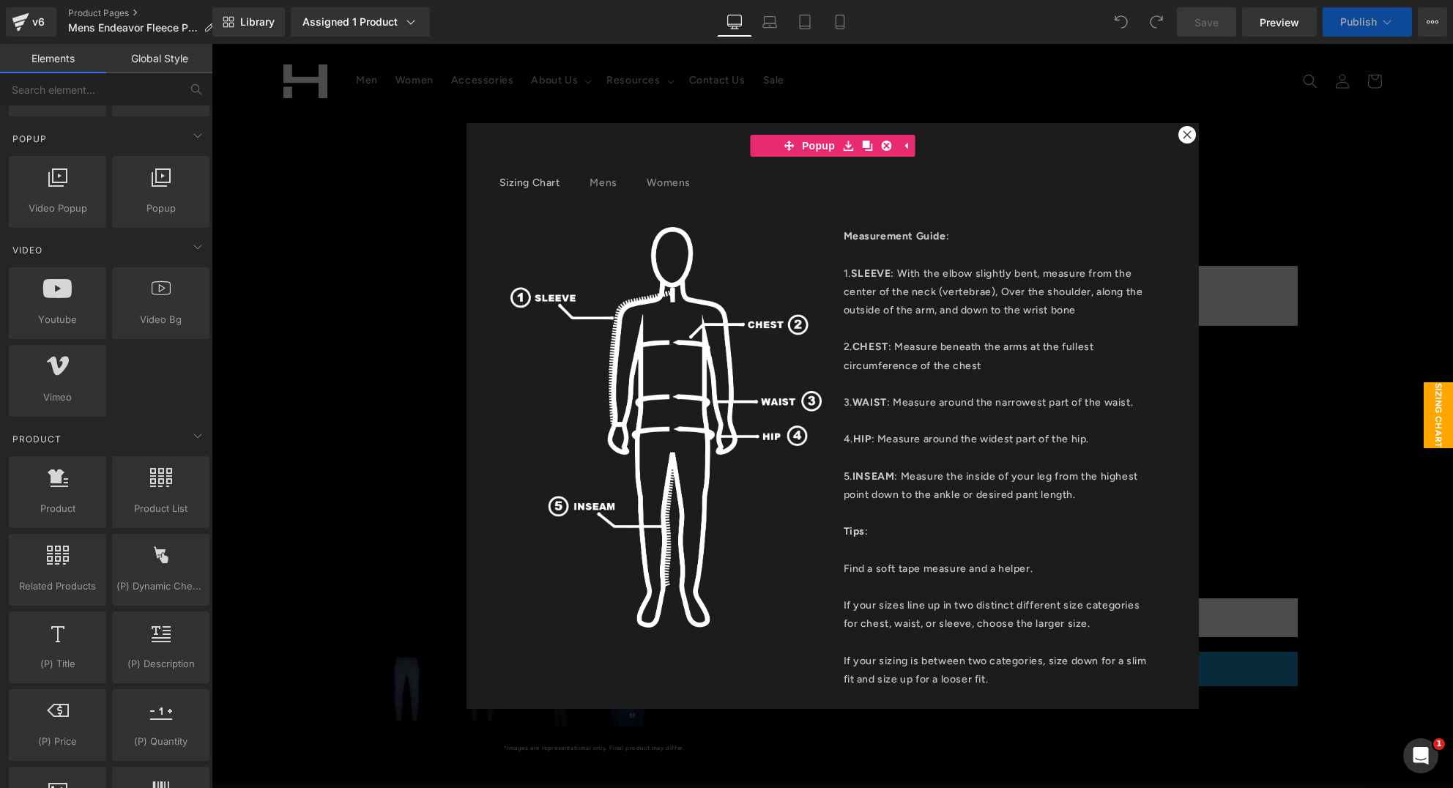
click at [1179, 130] on div at bounding box center [1188, 135] width 18 height 18
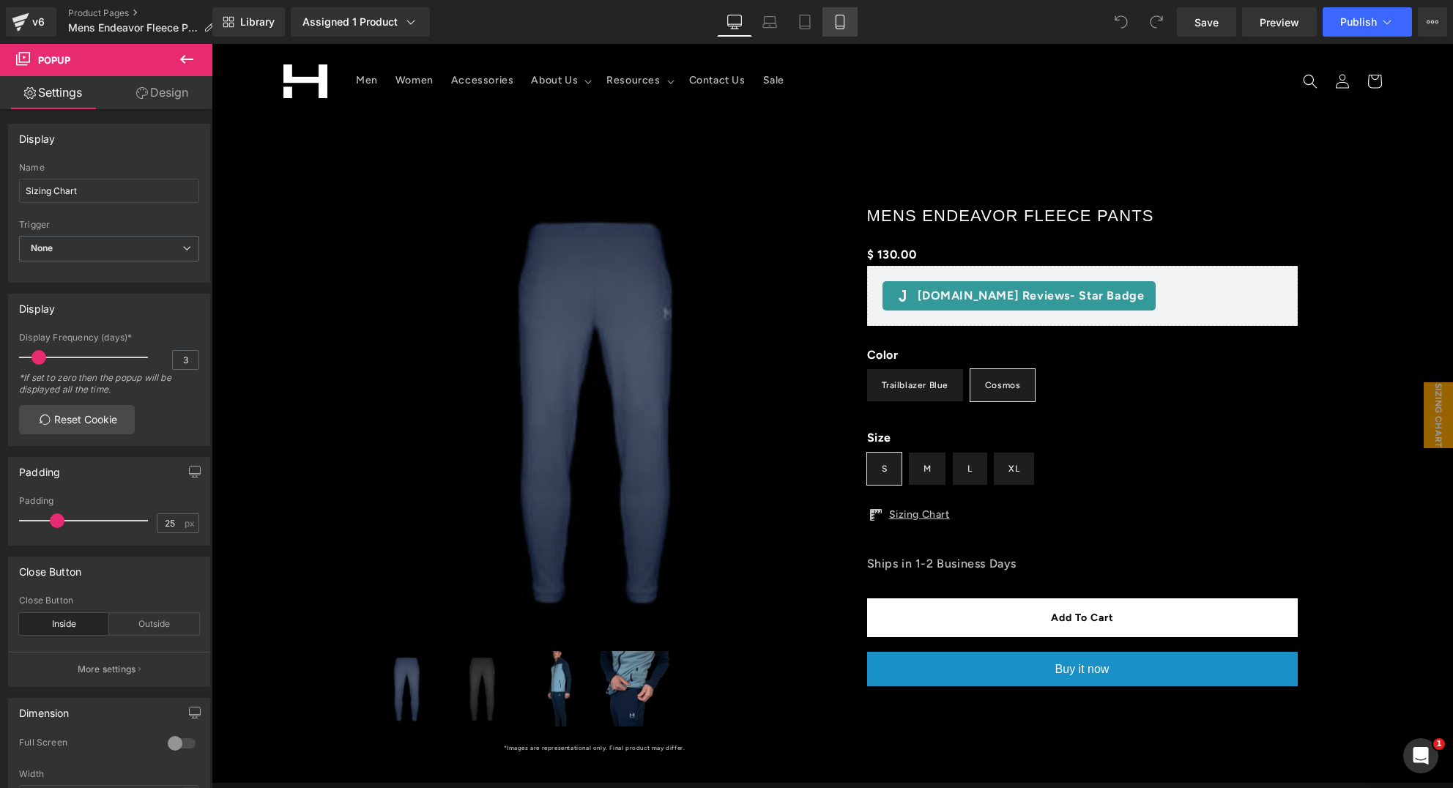
click at [839, 25] on icon at bounding box center [840, 22] width 15 height 15
type input "12"
type input "100"
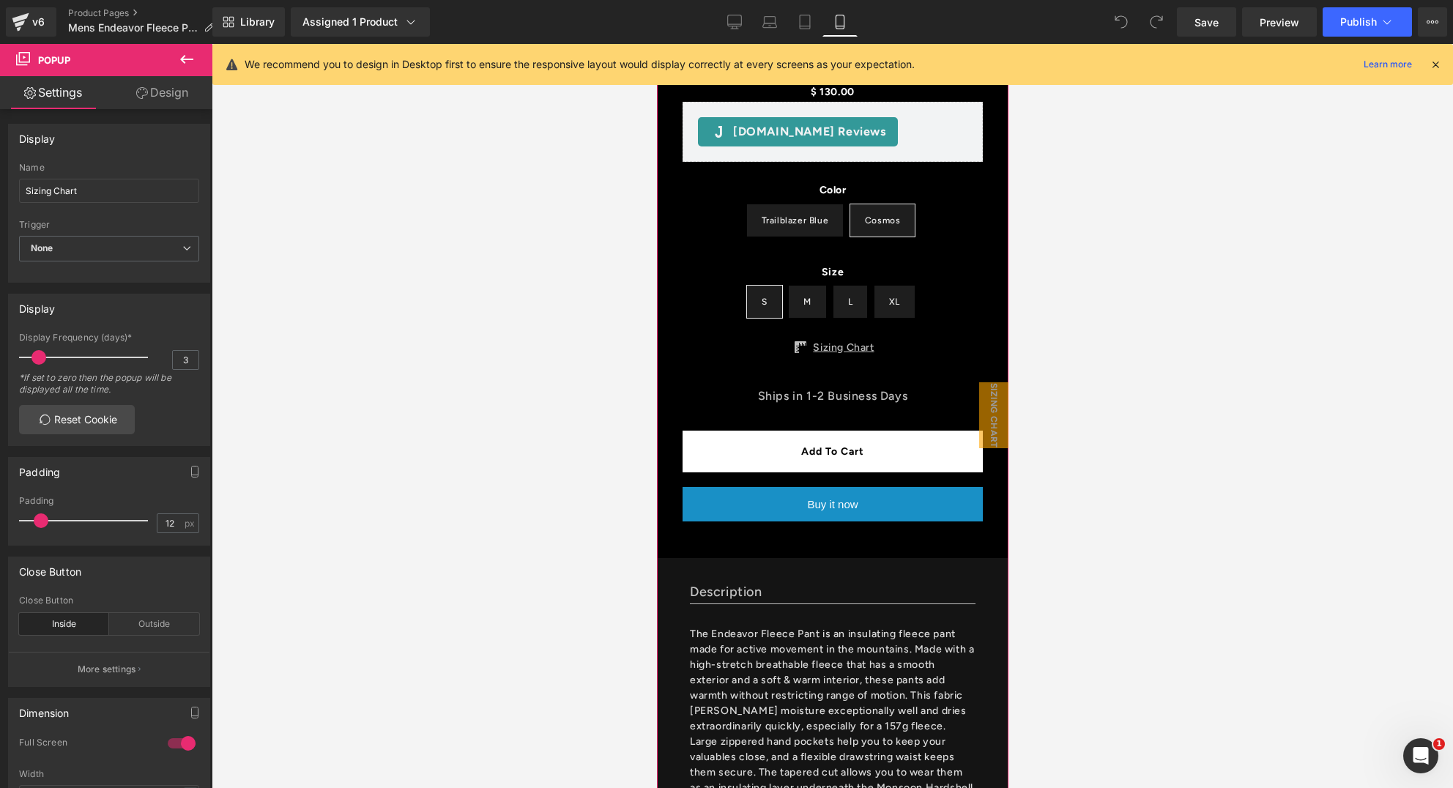
scroll to position [489, 0]
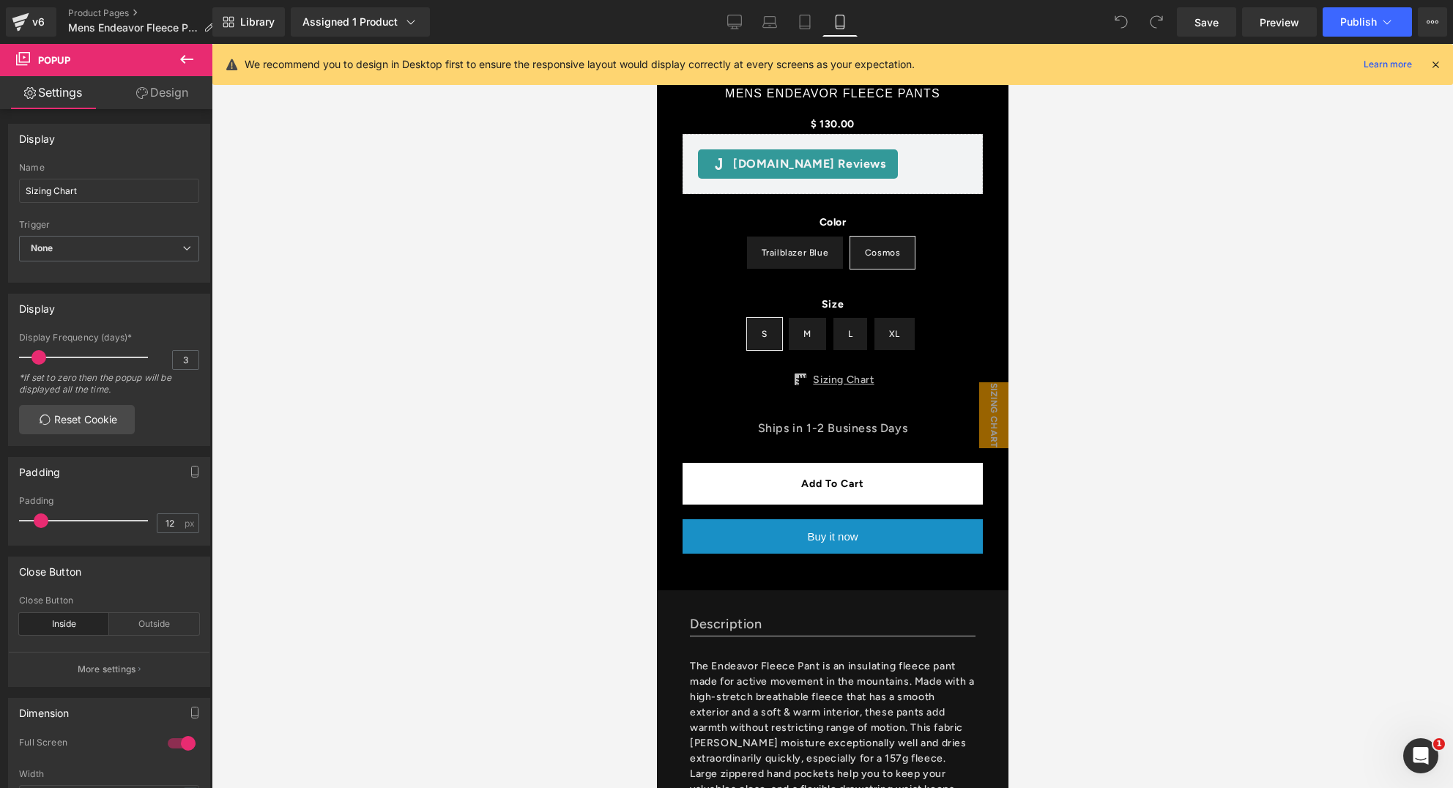
click at [188, 57] on icon at bounding box center [187, 60] width 18 height 18
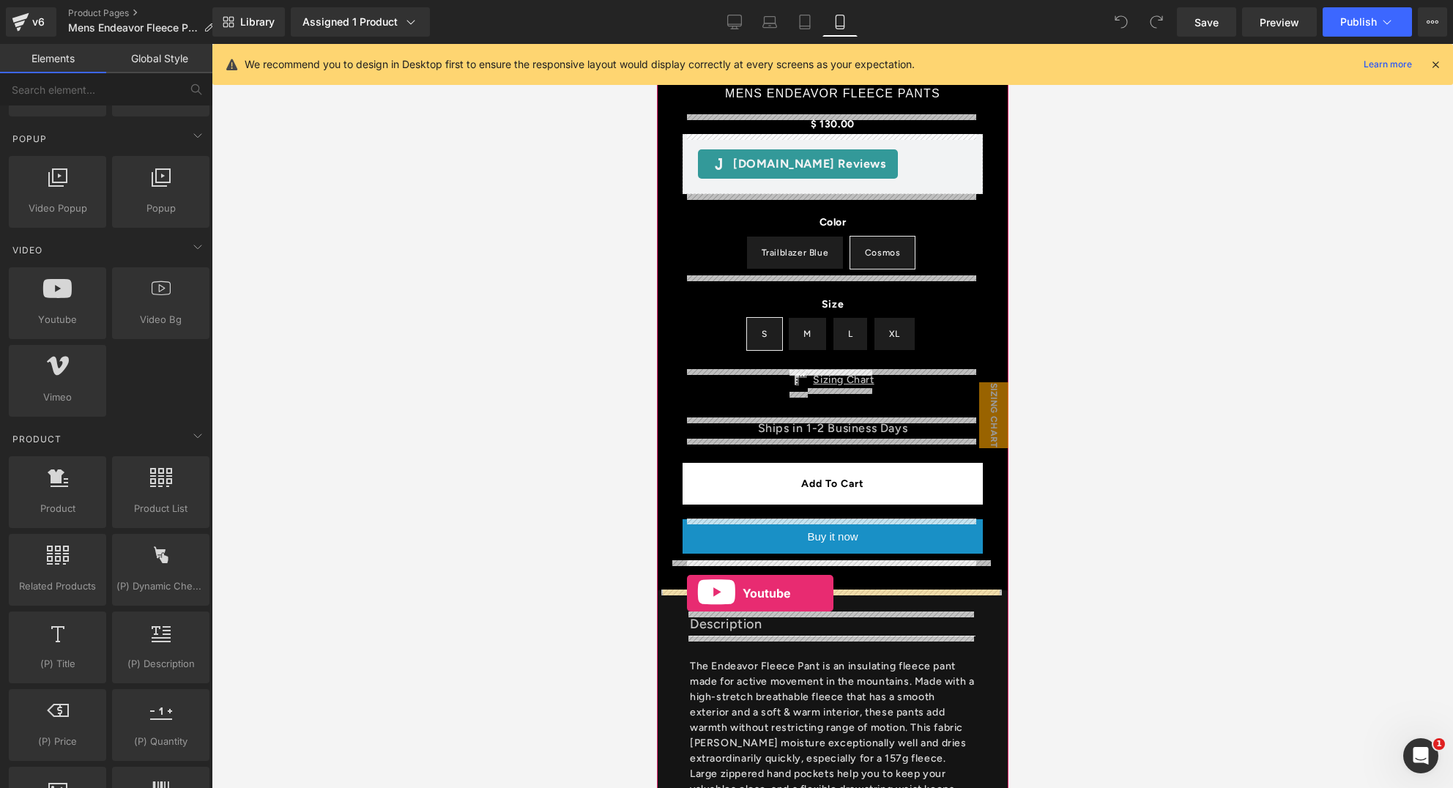
drag, startPoint x: 703, startPoint y: 351, endPoint x: 686, endPoint y: 593, distance: 243.1
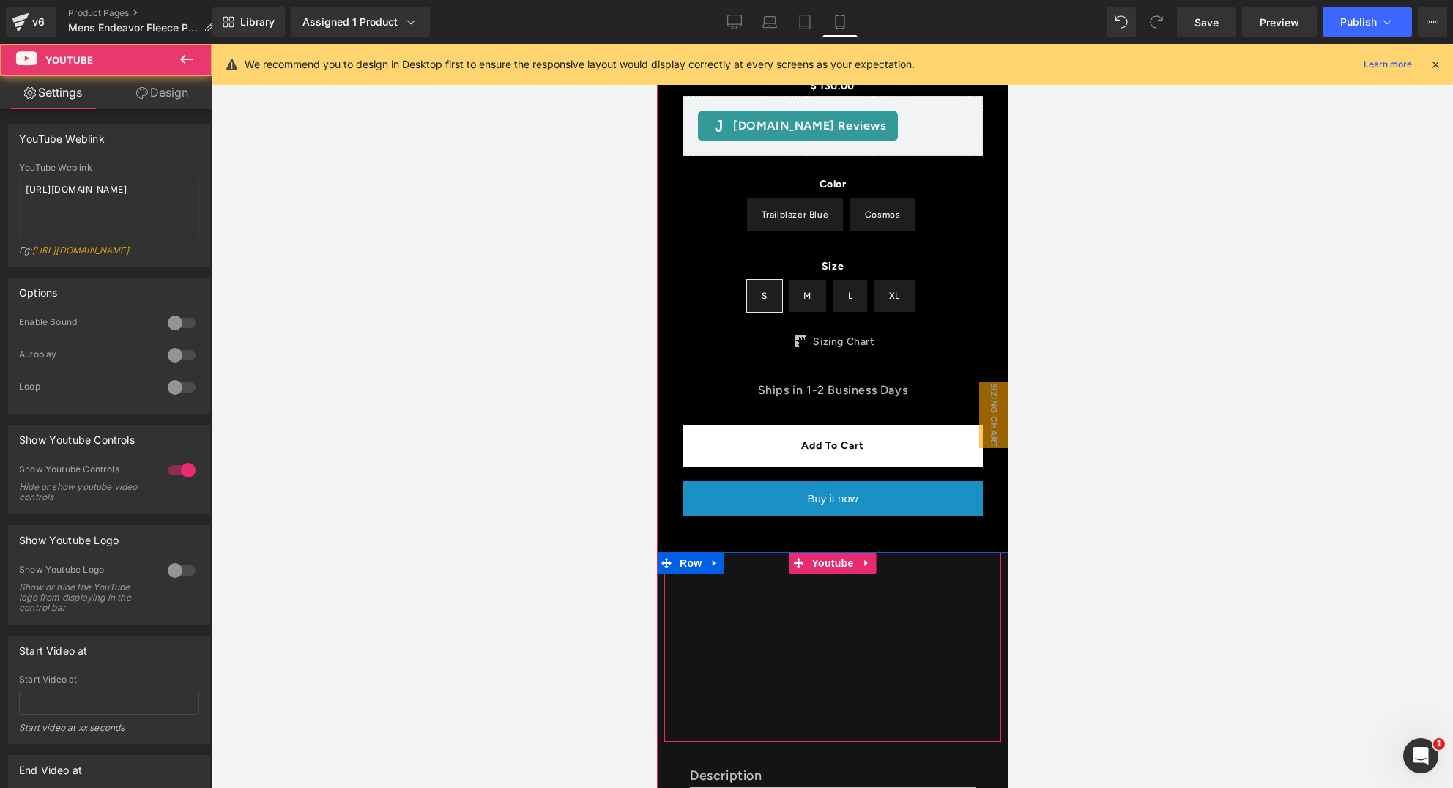
scroll to position [735, 0]
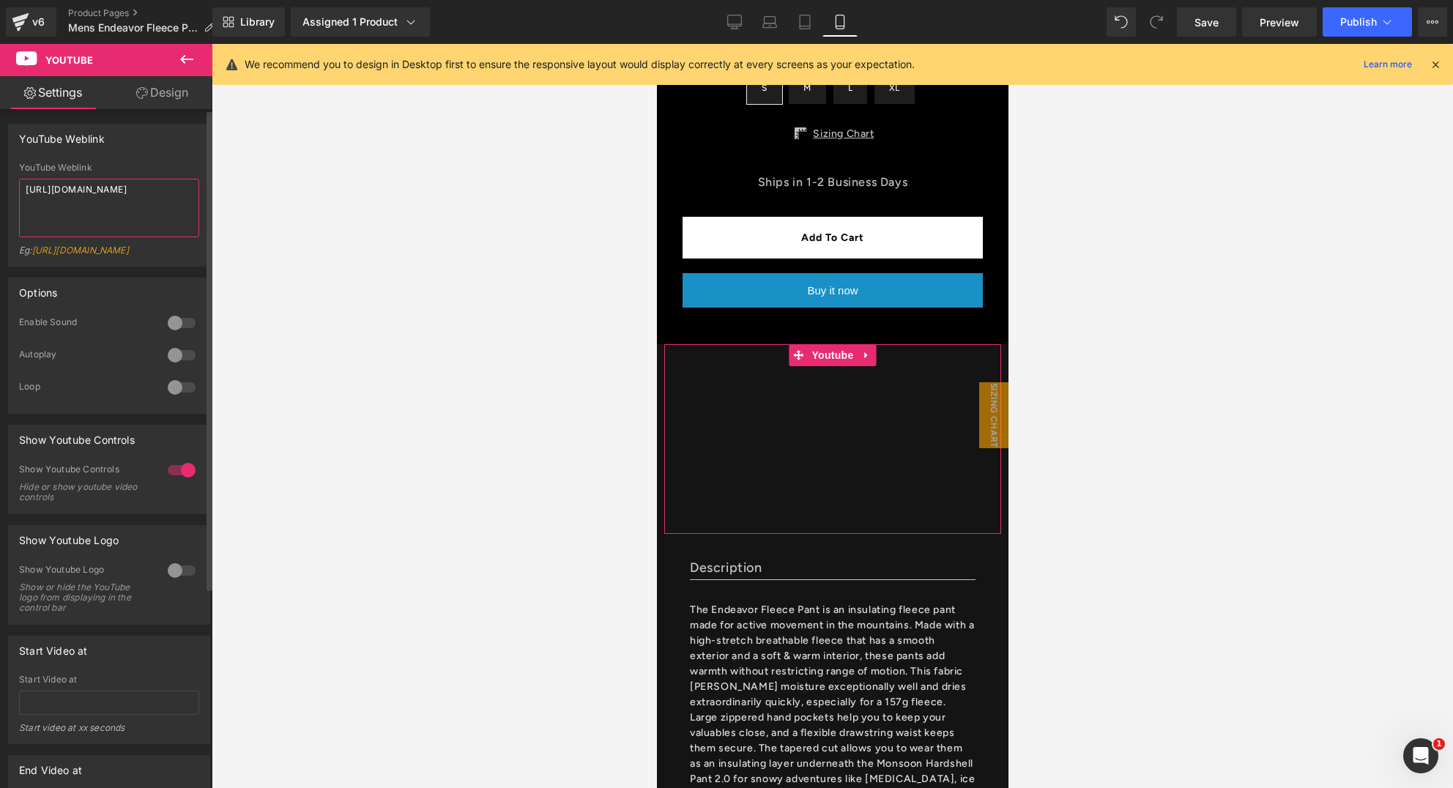
drag, startPoint x: 103, startPoint y: 202, endPoint x: 1, endPoint y: 175, distance: 105.4
click at [1, 175] on div "YouTube Weblink YouTube Weblink https://www.youtube.com/watch?v=OQBlWco72c4 Eg:…" at bounding box center [109, 190] width 219 height 154
paste textarea "youtu.be/LHv6cRSvPdc"
type textarea "https://youtu.be/LHv6cRSvPdc"
click at [728, 22] on icon at bounding box center [735, 20] width 14 height 11
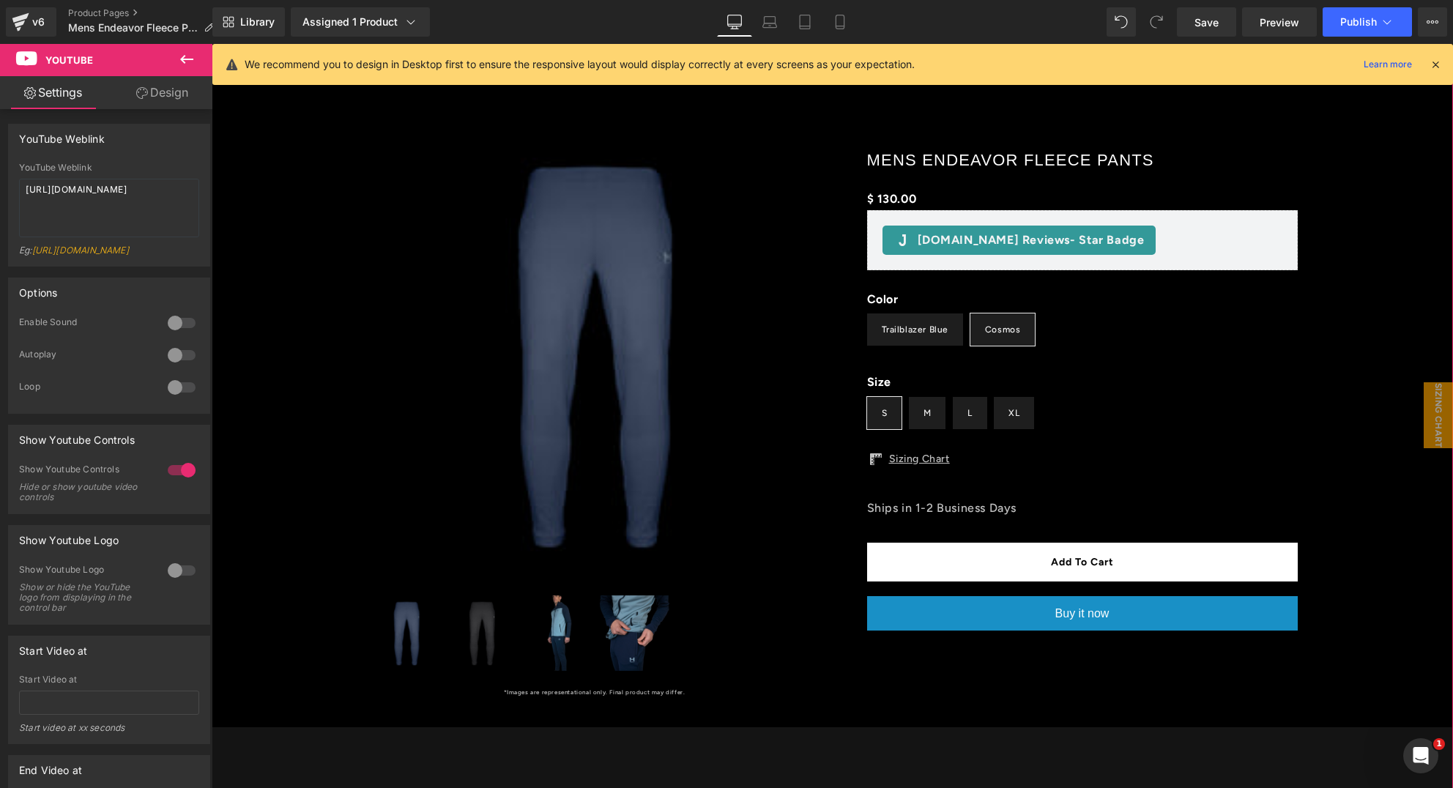
scroll to position [0, 0]
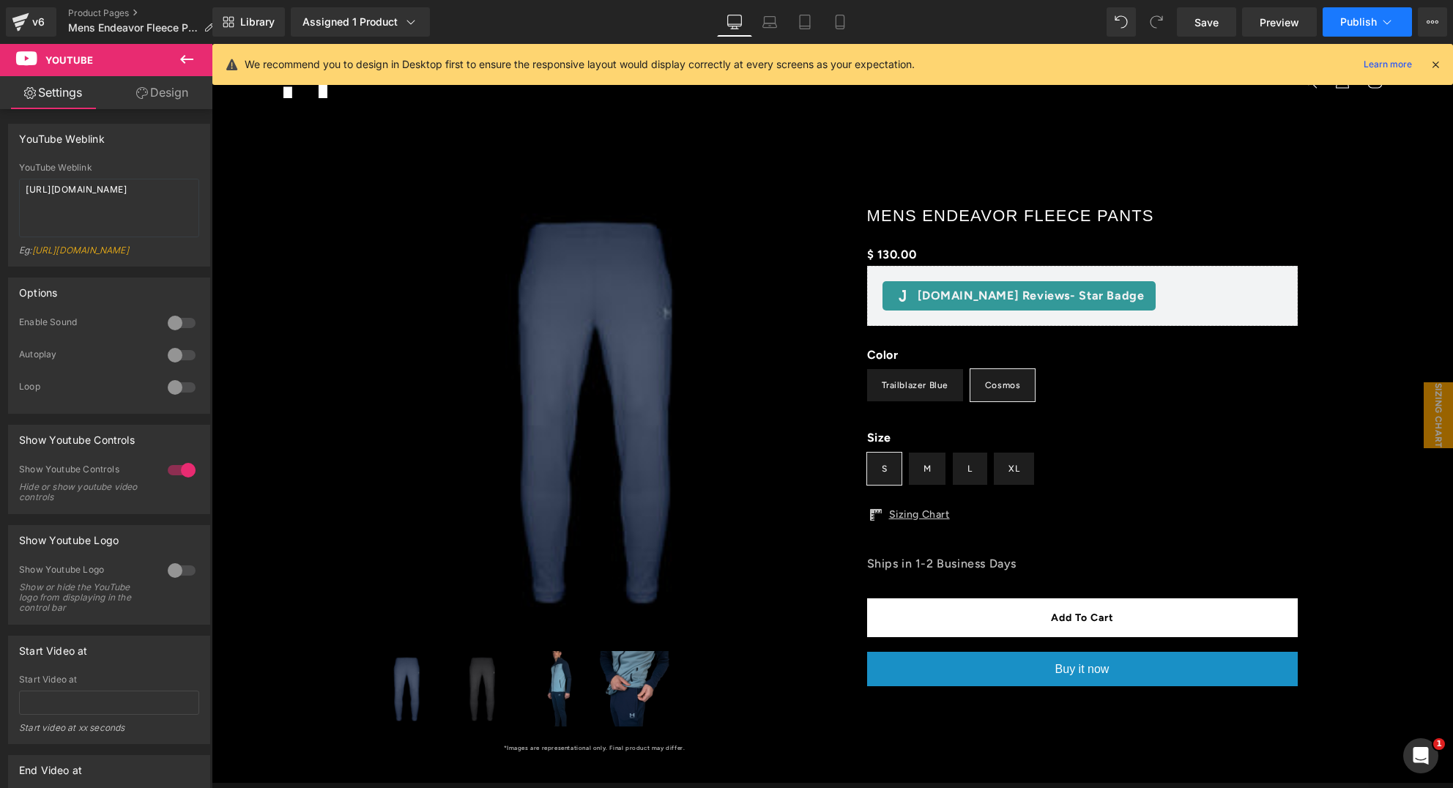
click at [1344, 26] on span "Publish" at bounding box center [1359, 22] width 37 height 12
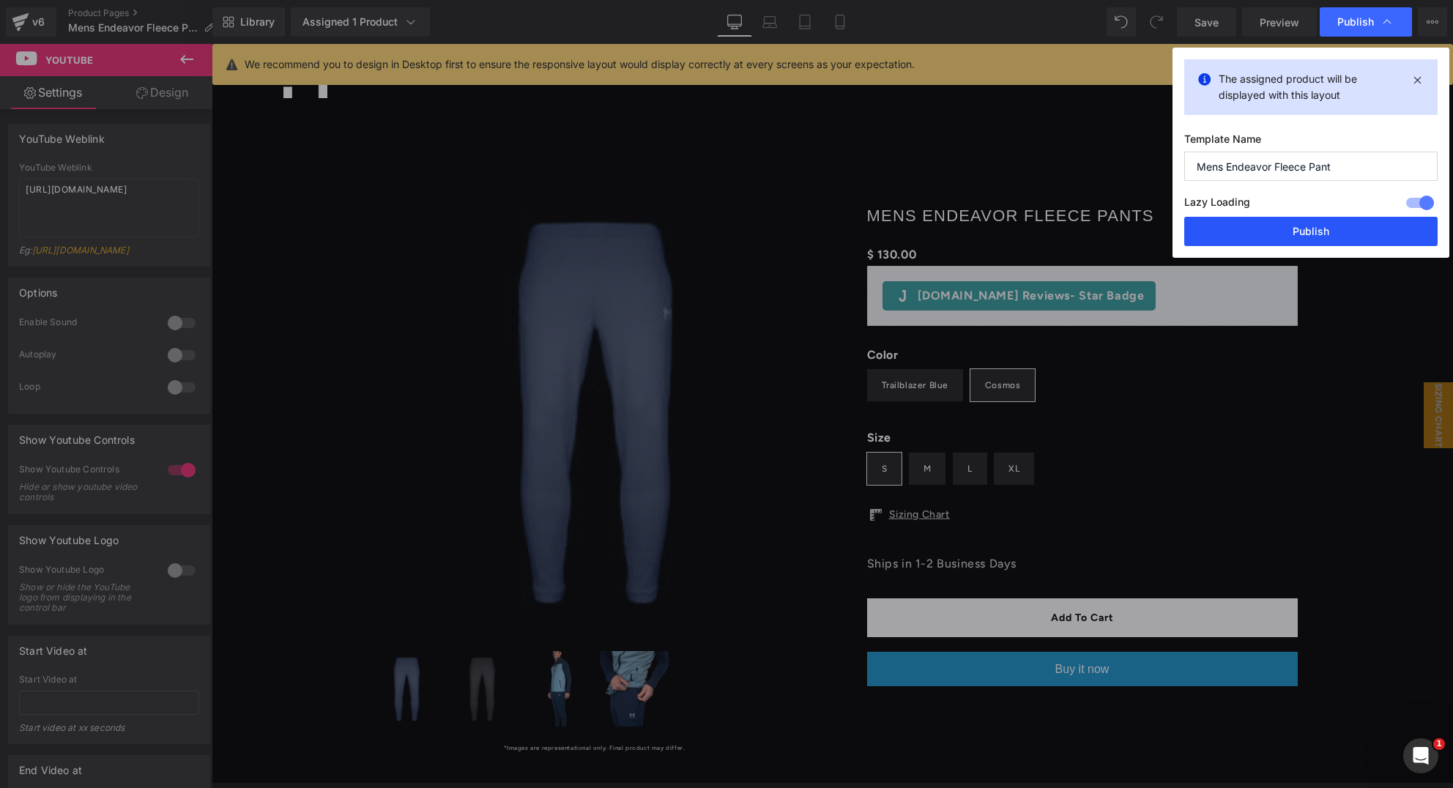
drag, startPoint x: 1278, startPoint y: 234, endPoint x: 684, endPoint y: 254, distance: 593.8
click at [1278, 234] on button "Publish" at bounding box center [1311, 231] width 253 height 29
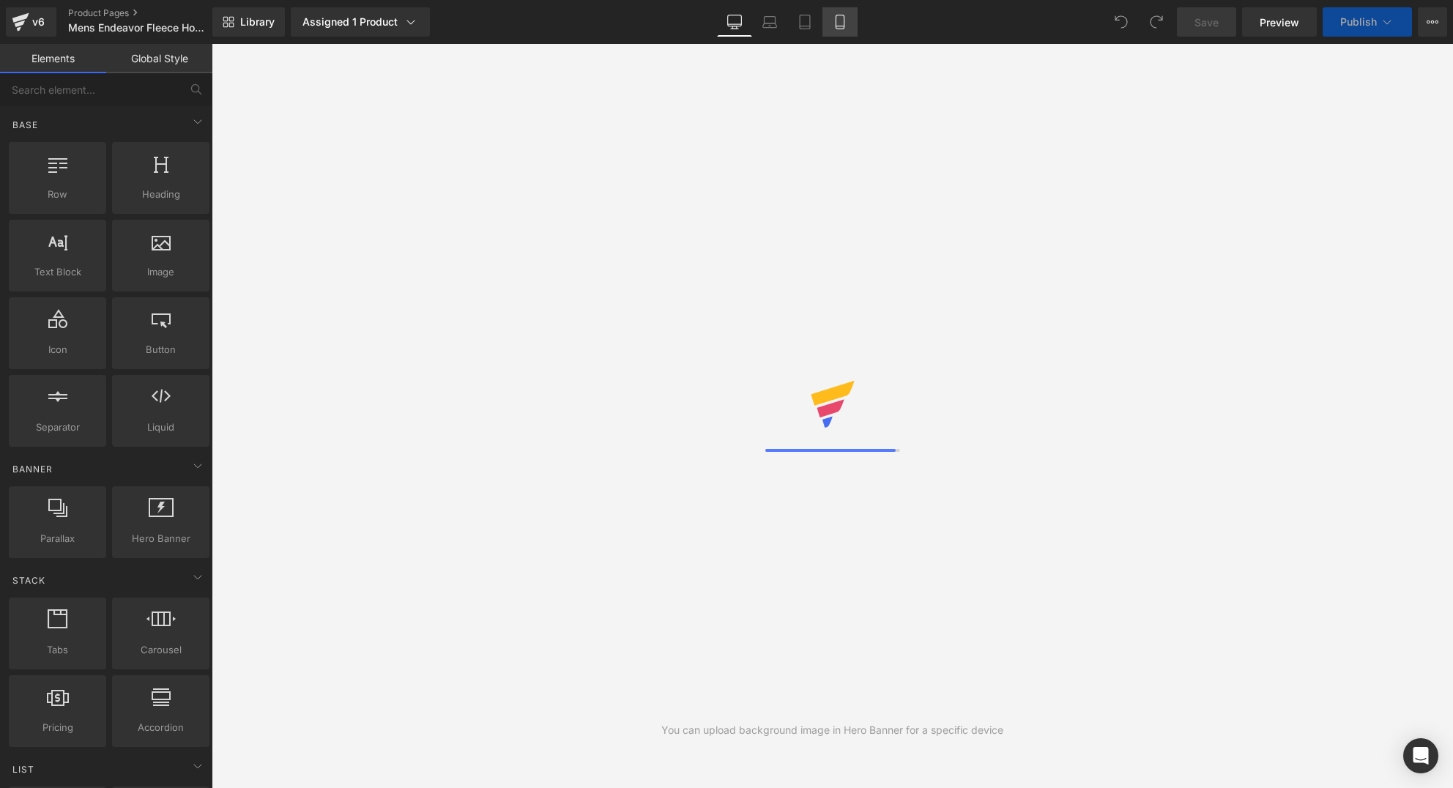
click at [847, 25] on icon at bounding box center [840, 22] width 15 height 15
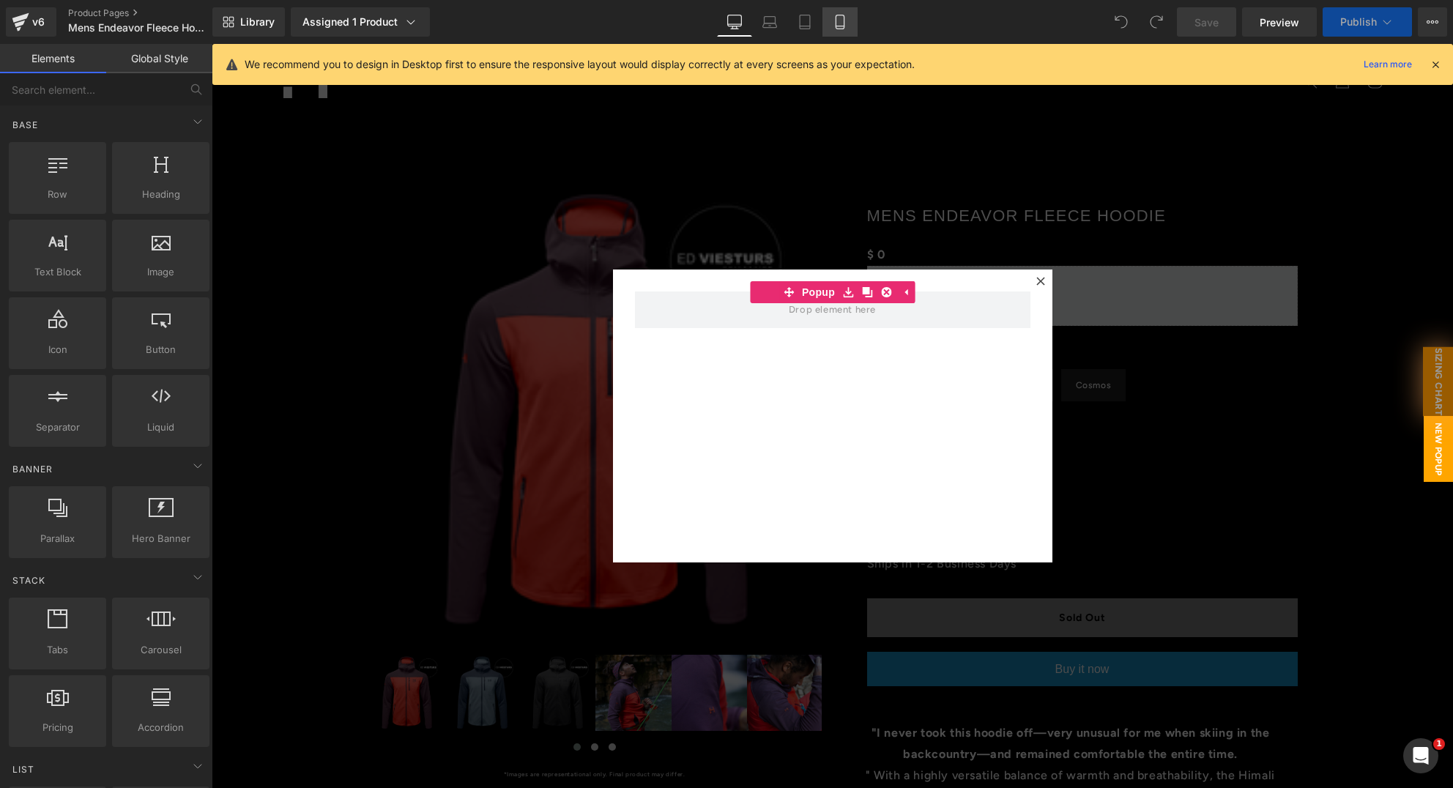
click at [845, 21] on icon at bounding box center [840, 22] width 15 height 15
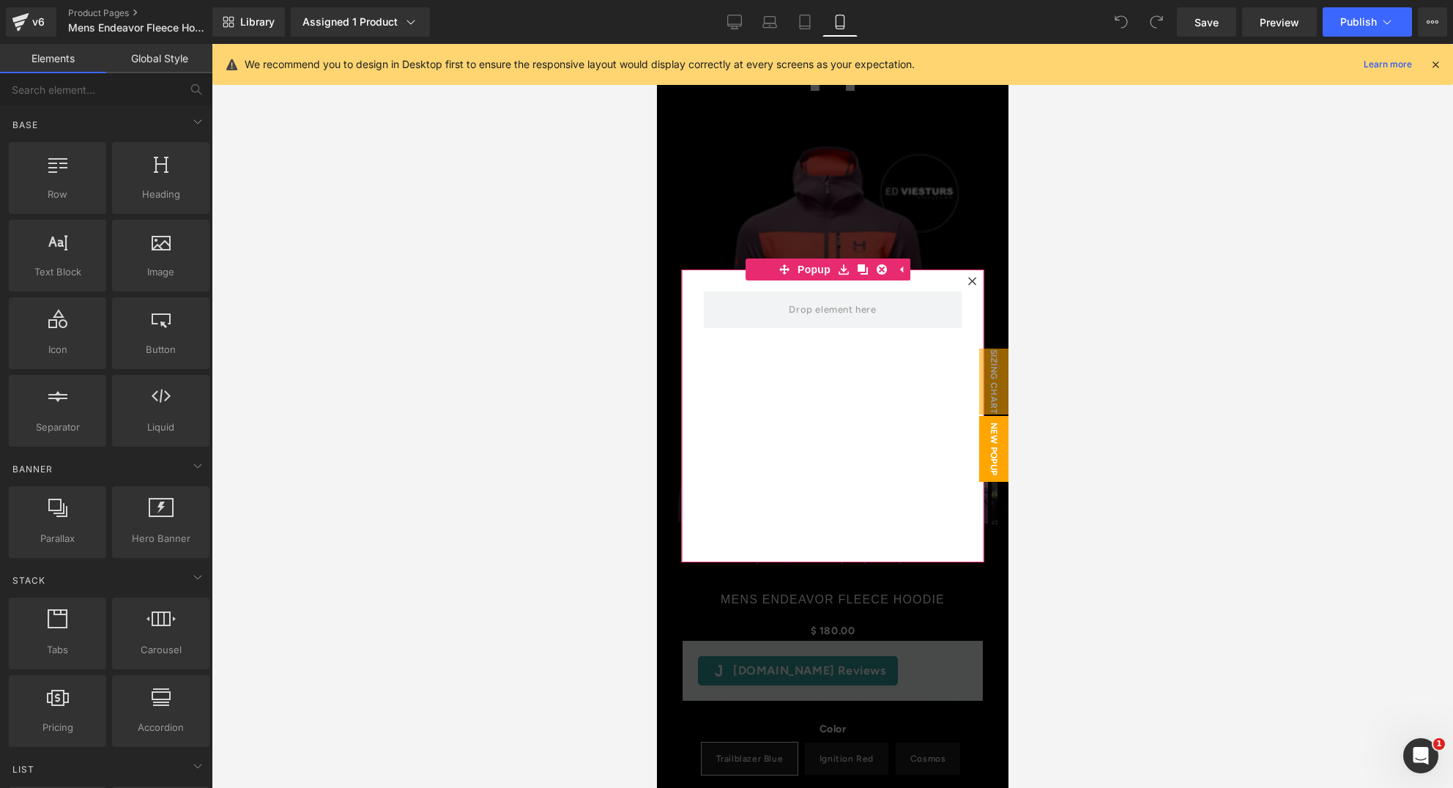
click at [968, 280] on icon at bounding box center [972, 281] width 8 height 8
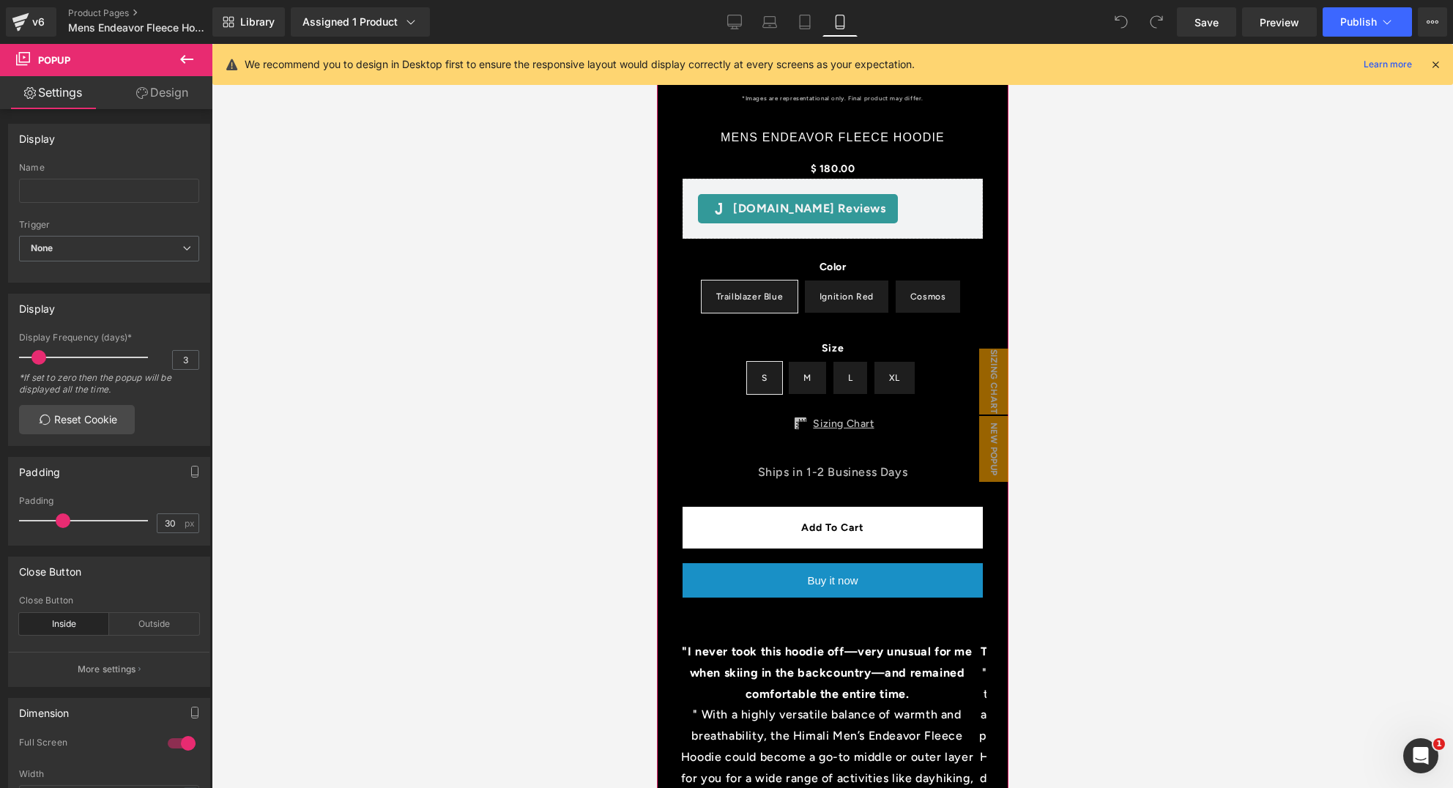
scroll to position [577, 0]
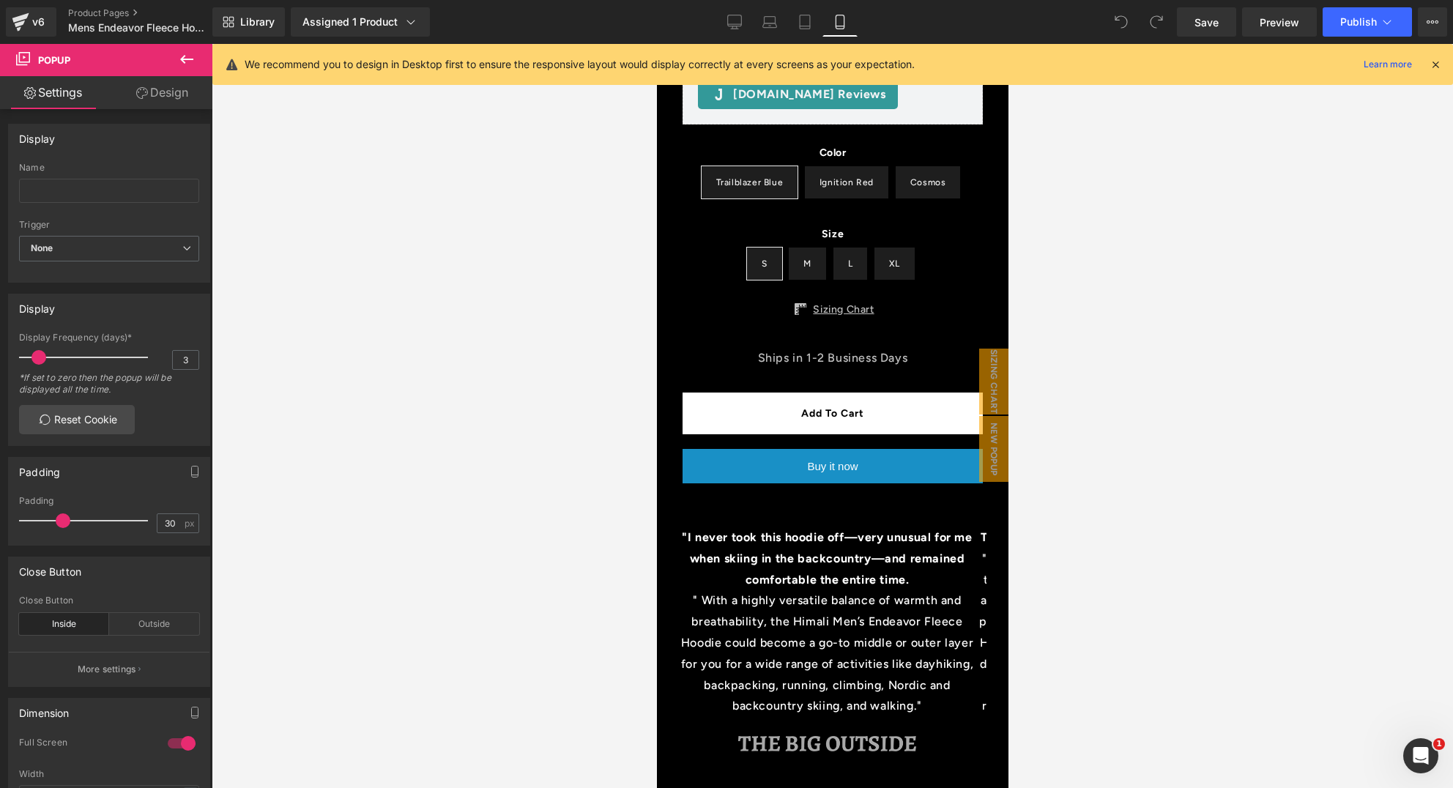
click at [182, 59] on icon at bounding box center [186, 59] width 13 height 9
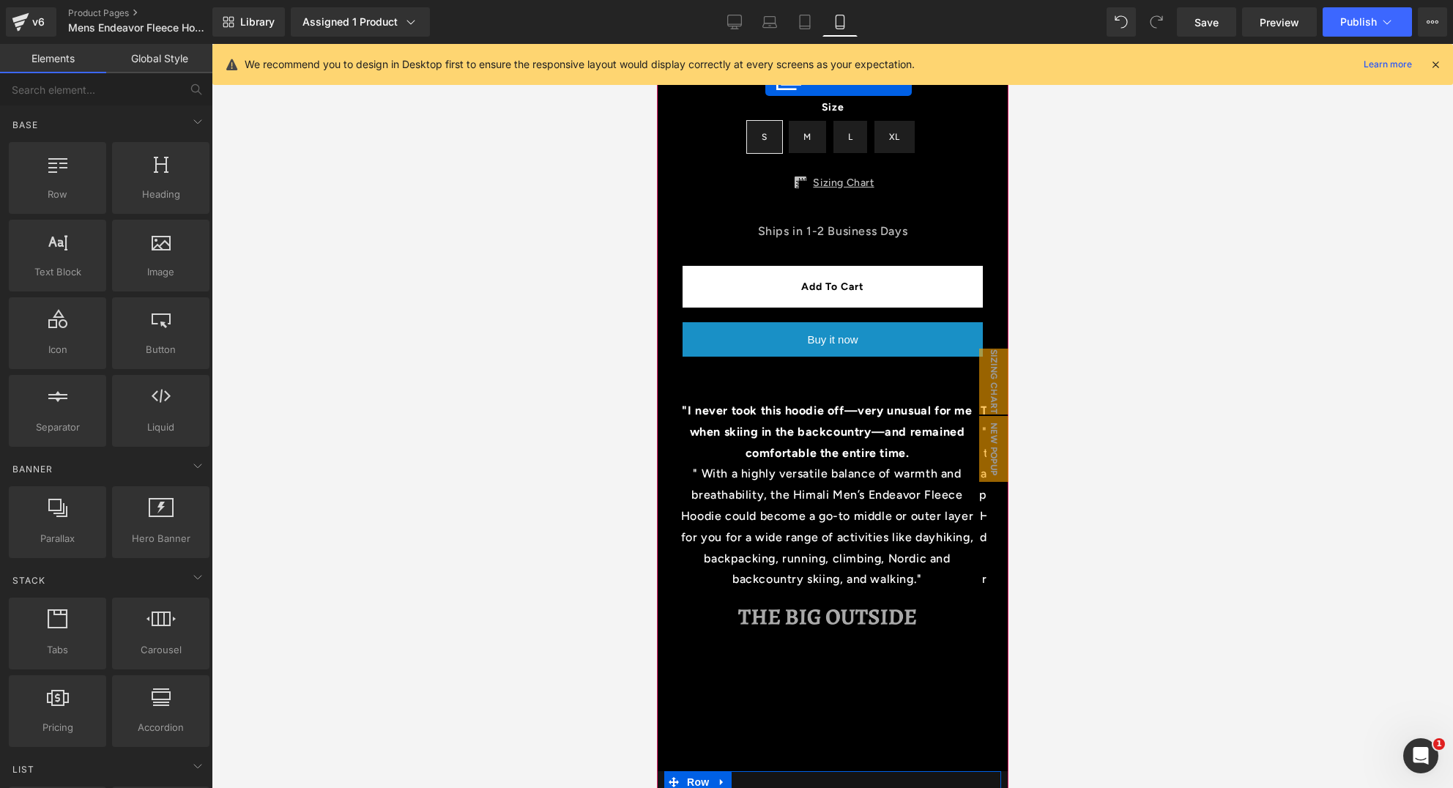
scroll to position [674, 0]
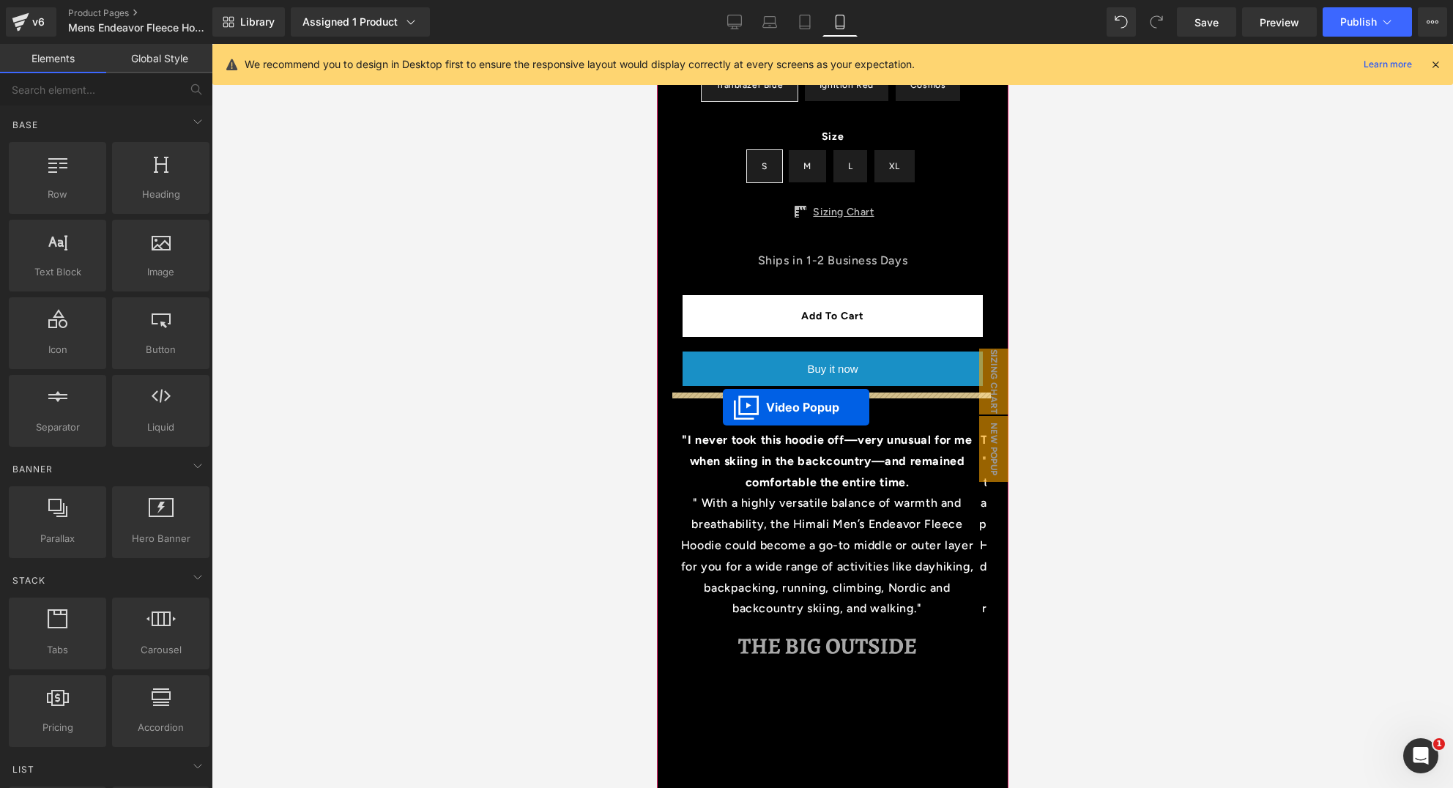
drag, startPoint x: 780, startPoint y: 454, endPoint x: 722, endPoint y: 407, distance: 74.9
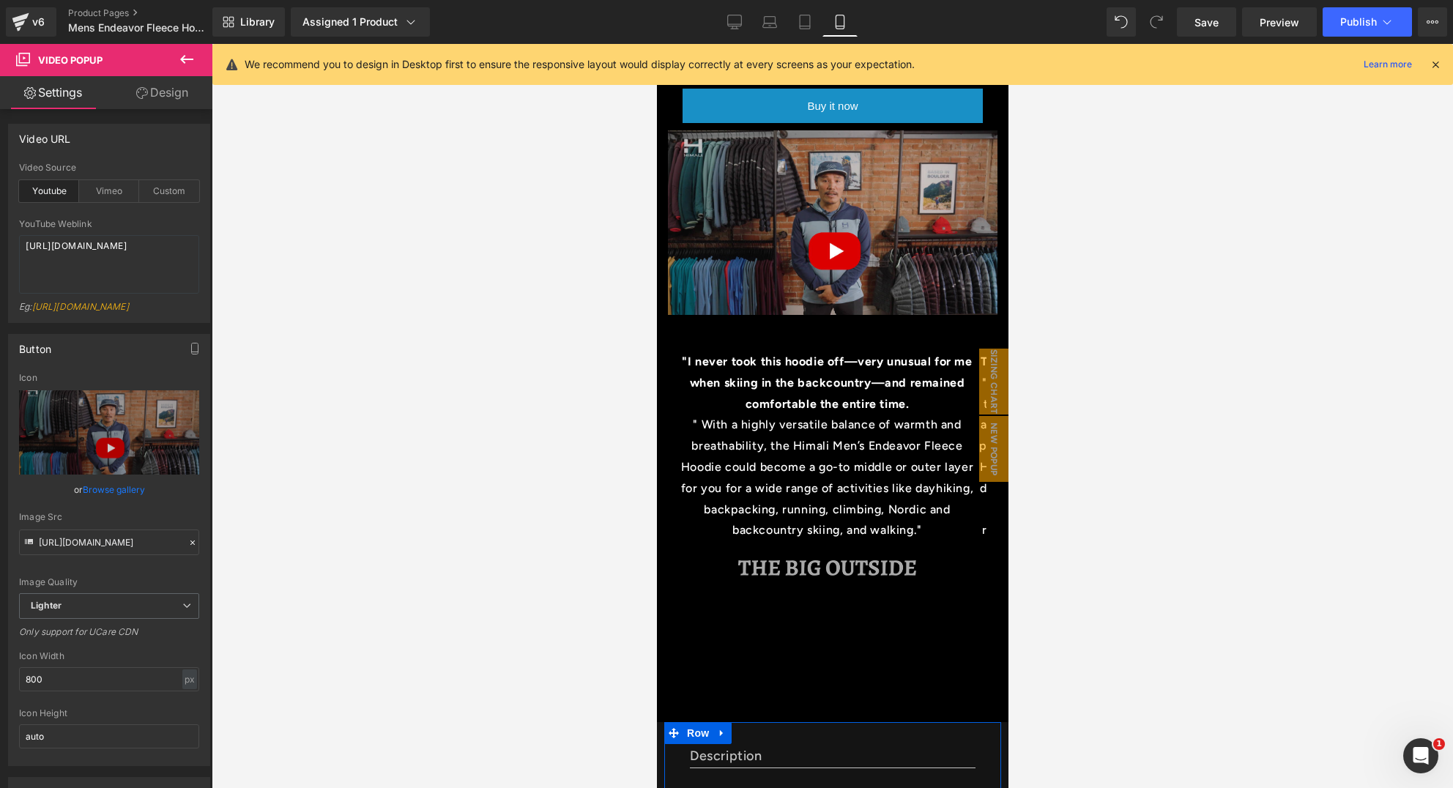
scroll to position [927, 0]
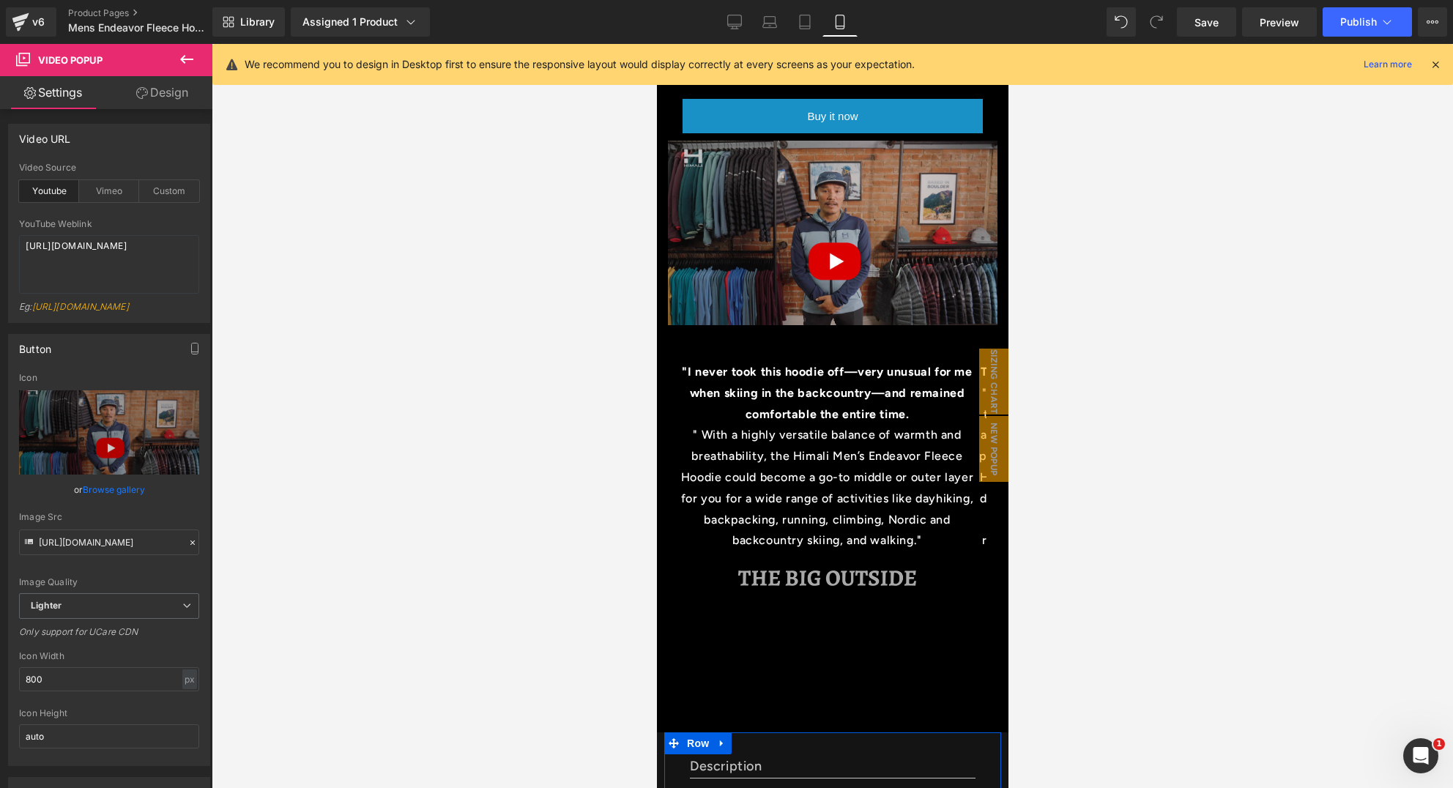
click at [684, 160] on img at bounding box center [832, 233] width 330 height 185
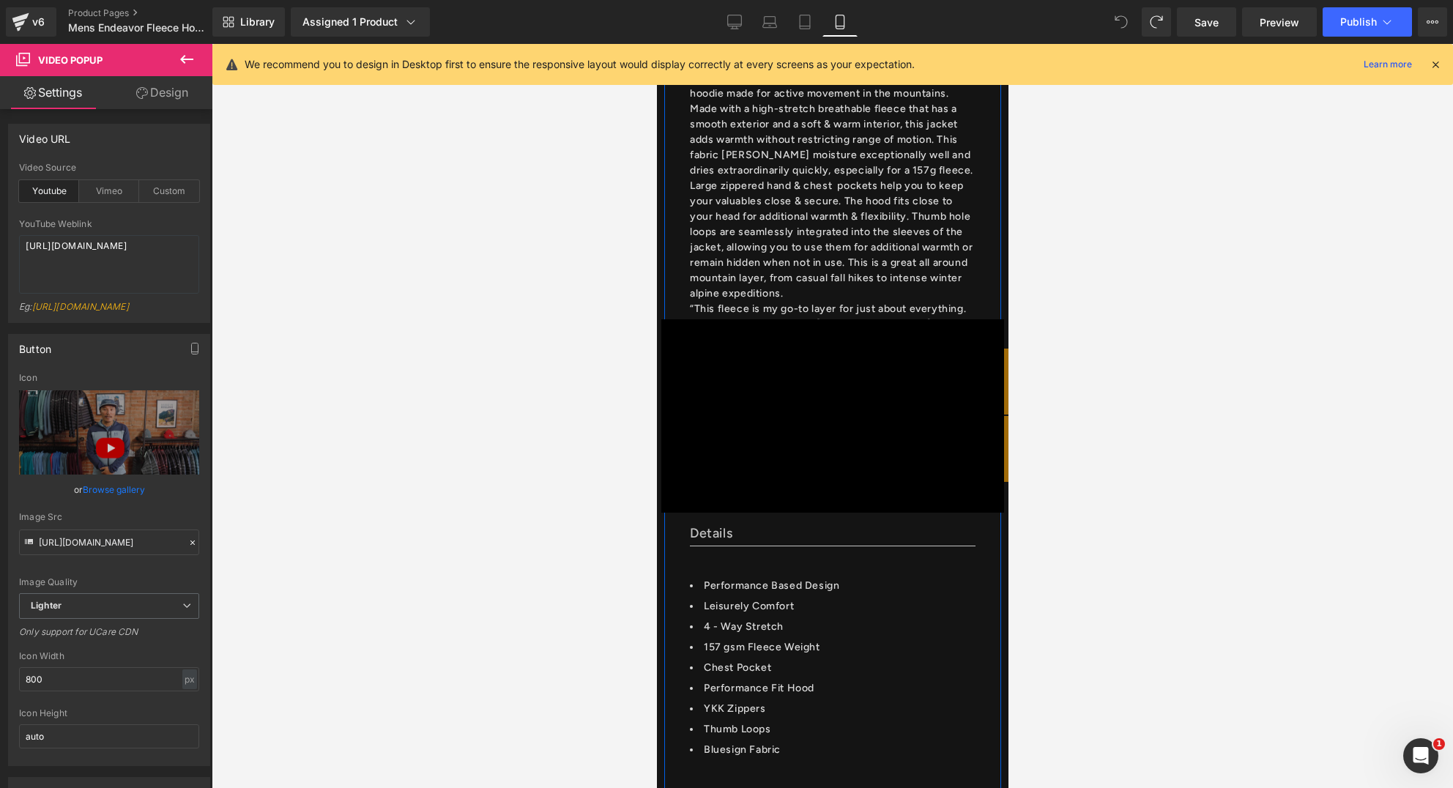
scroll to position [1502, 0]
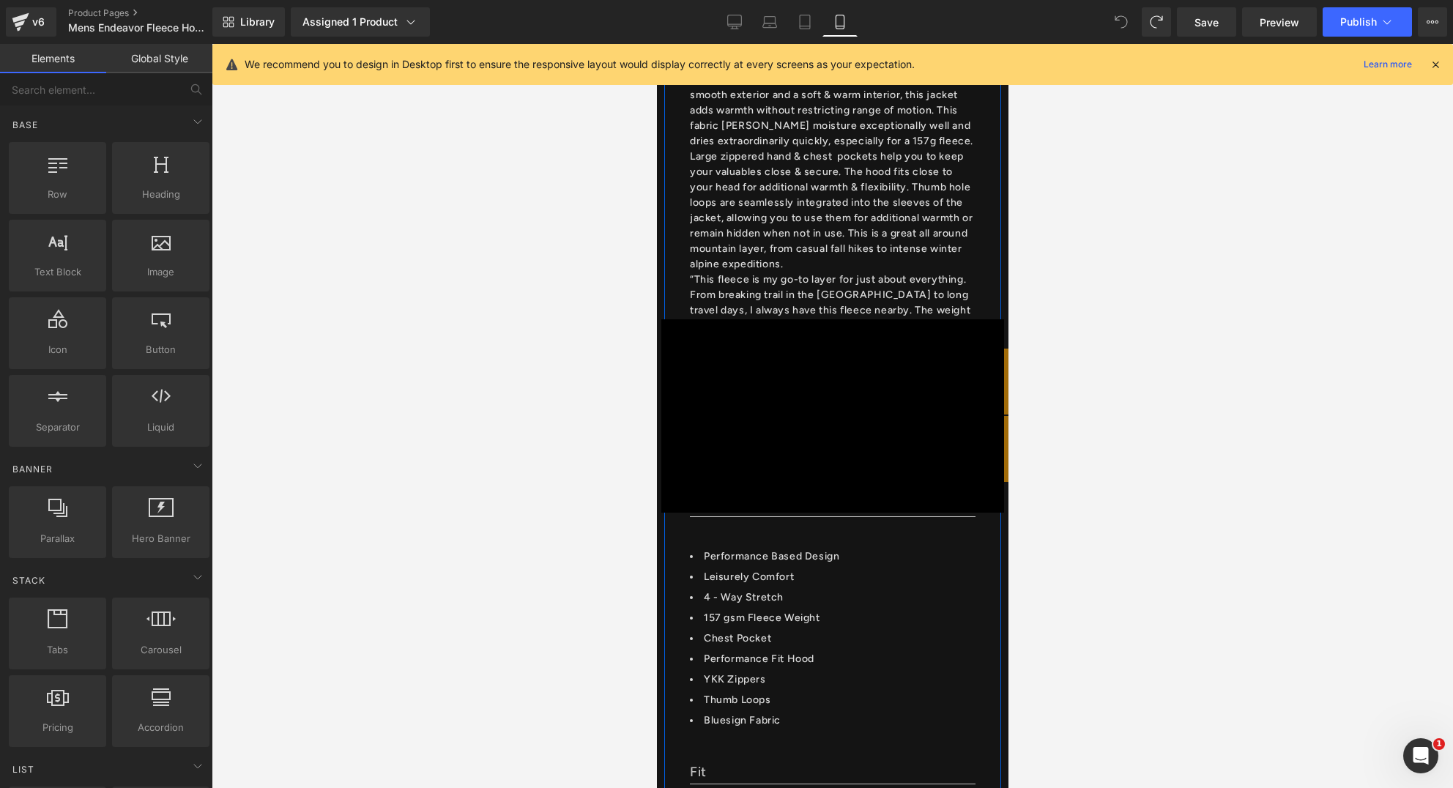
click at [1147, 388] on div at bounding box center [833, 416] width 1242 height 744
click at [977, 300] on div "× Loading..." at bounding box center [832, 416] width 352 height 744
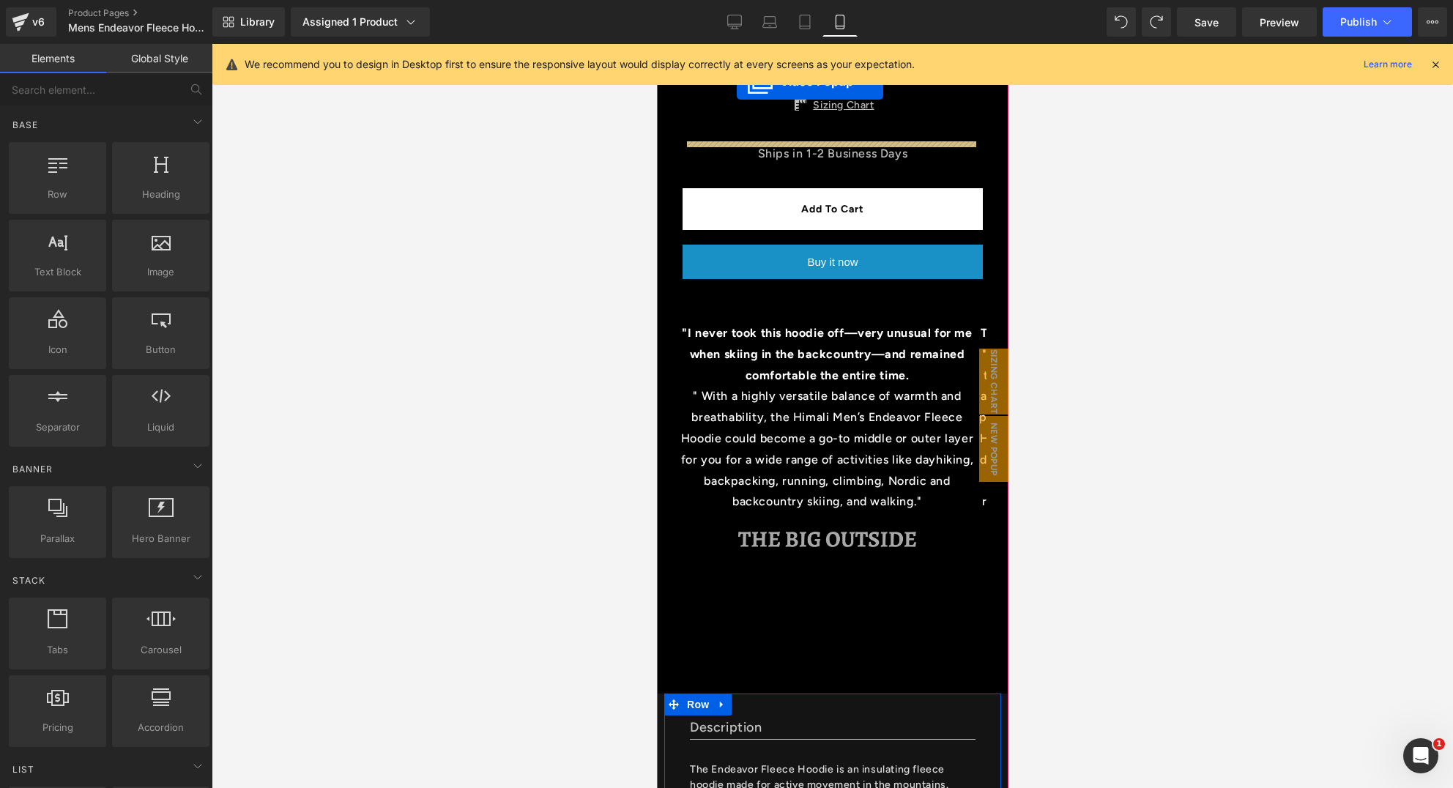
scroll to position [708, 0]
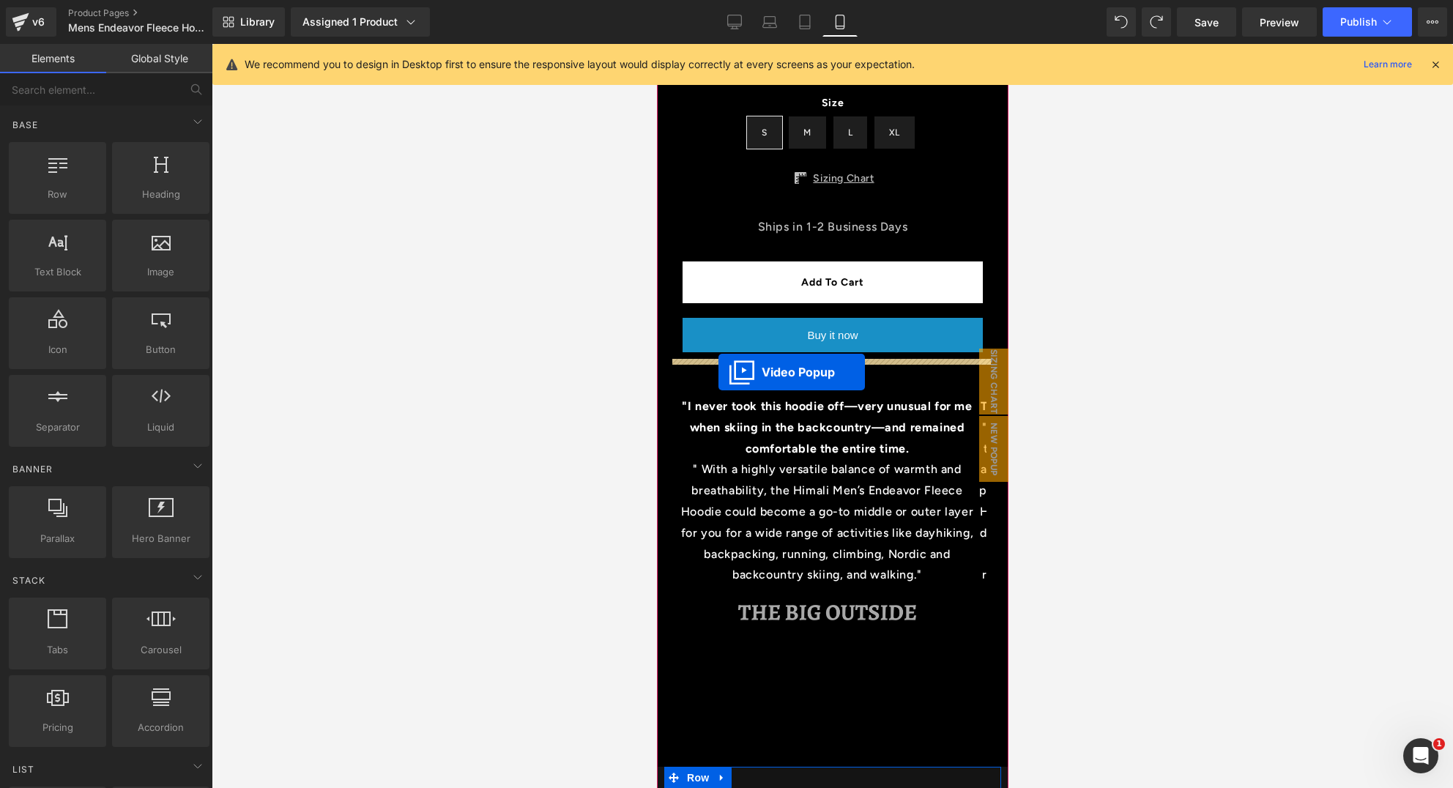
drag, startPoint x: 780, startPoint y: 347, endPoint x: 718, endPoint y: 373, distance: 67.3
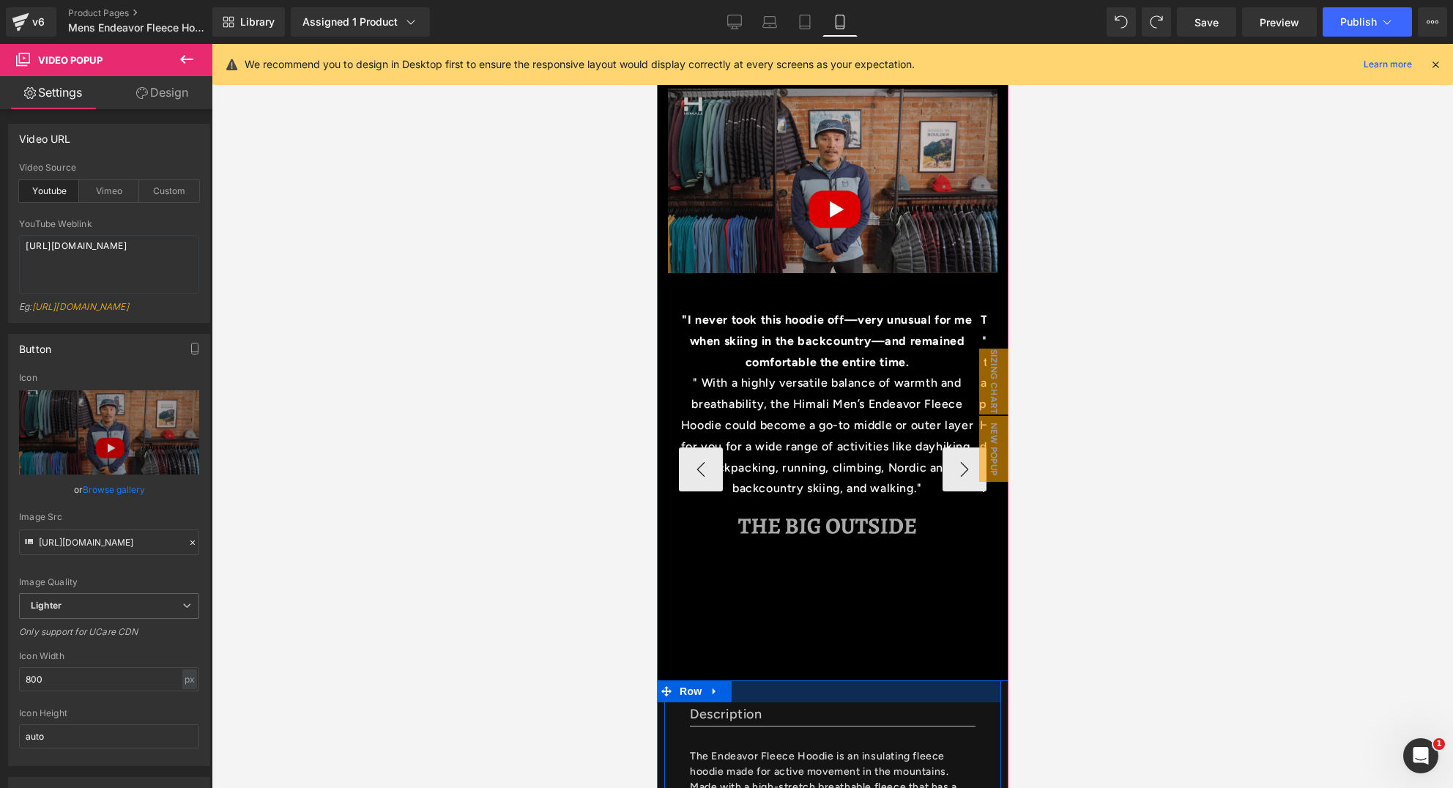
scroll to position [869, 0]
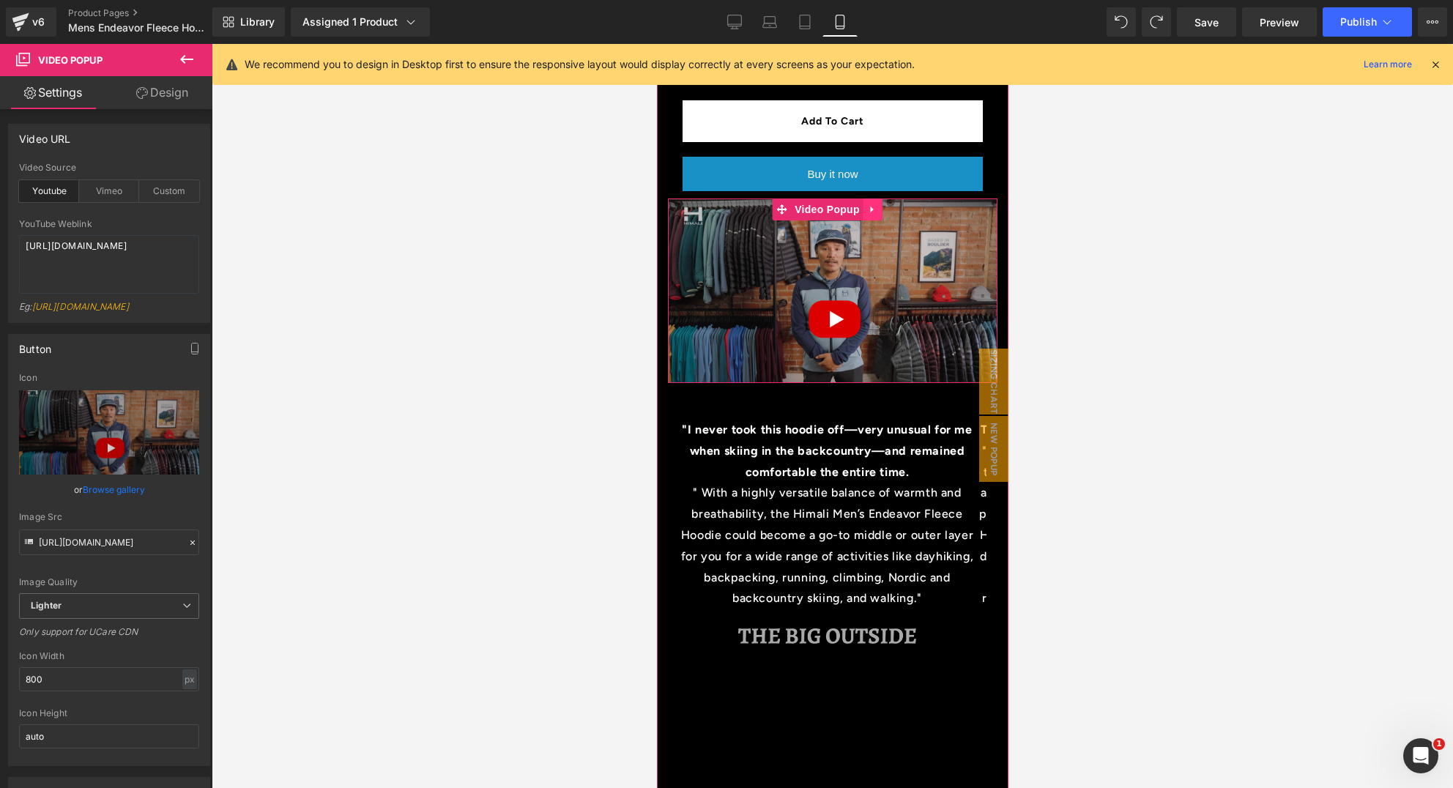
click at [870, 207] on icon at bounding box center [871, 210] width 3 height 7
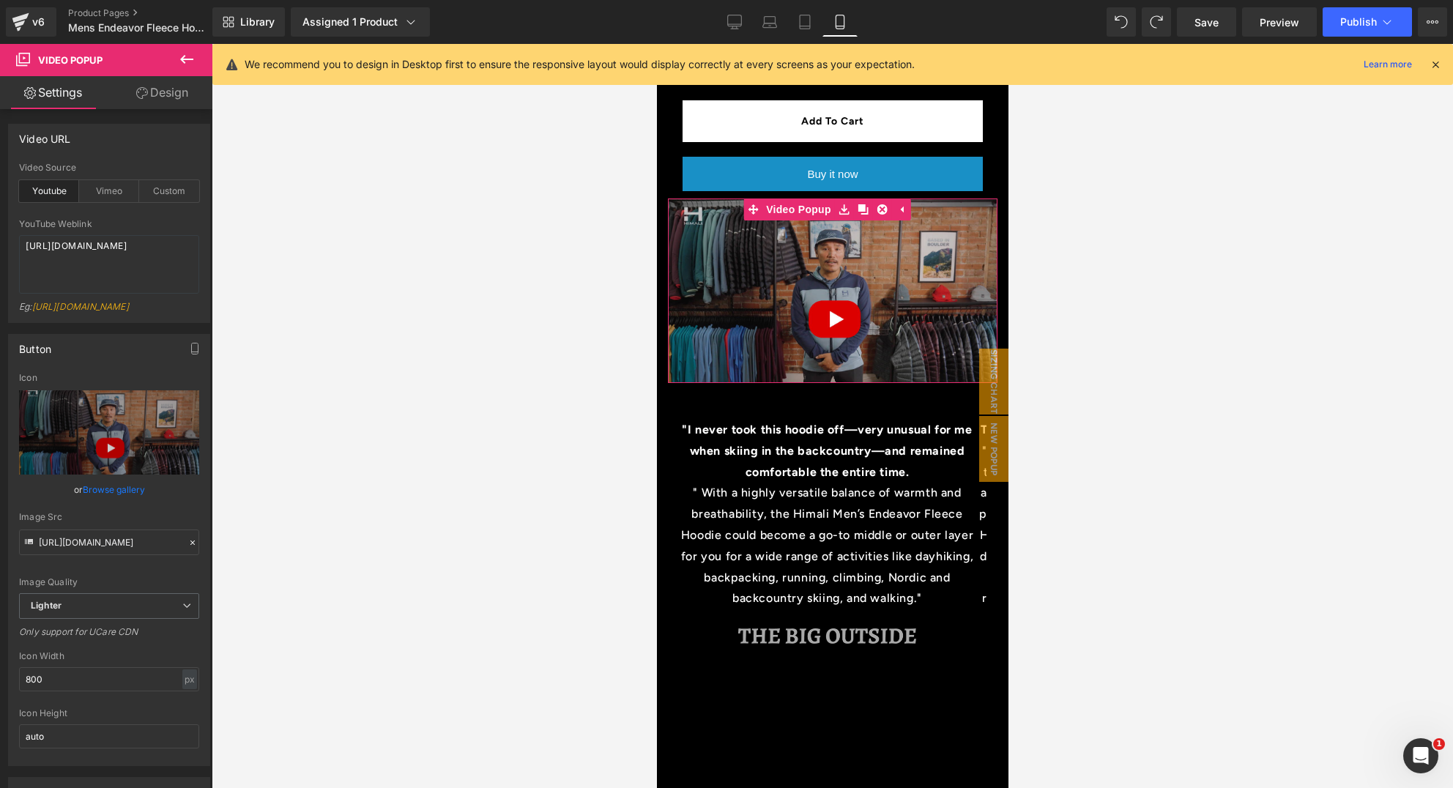
click at [168, 89] on link "Design" at bounding box center [162, 92] width 106 height 33
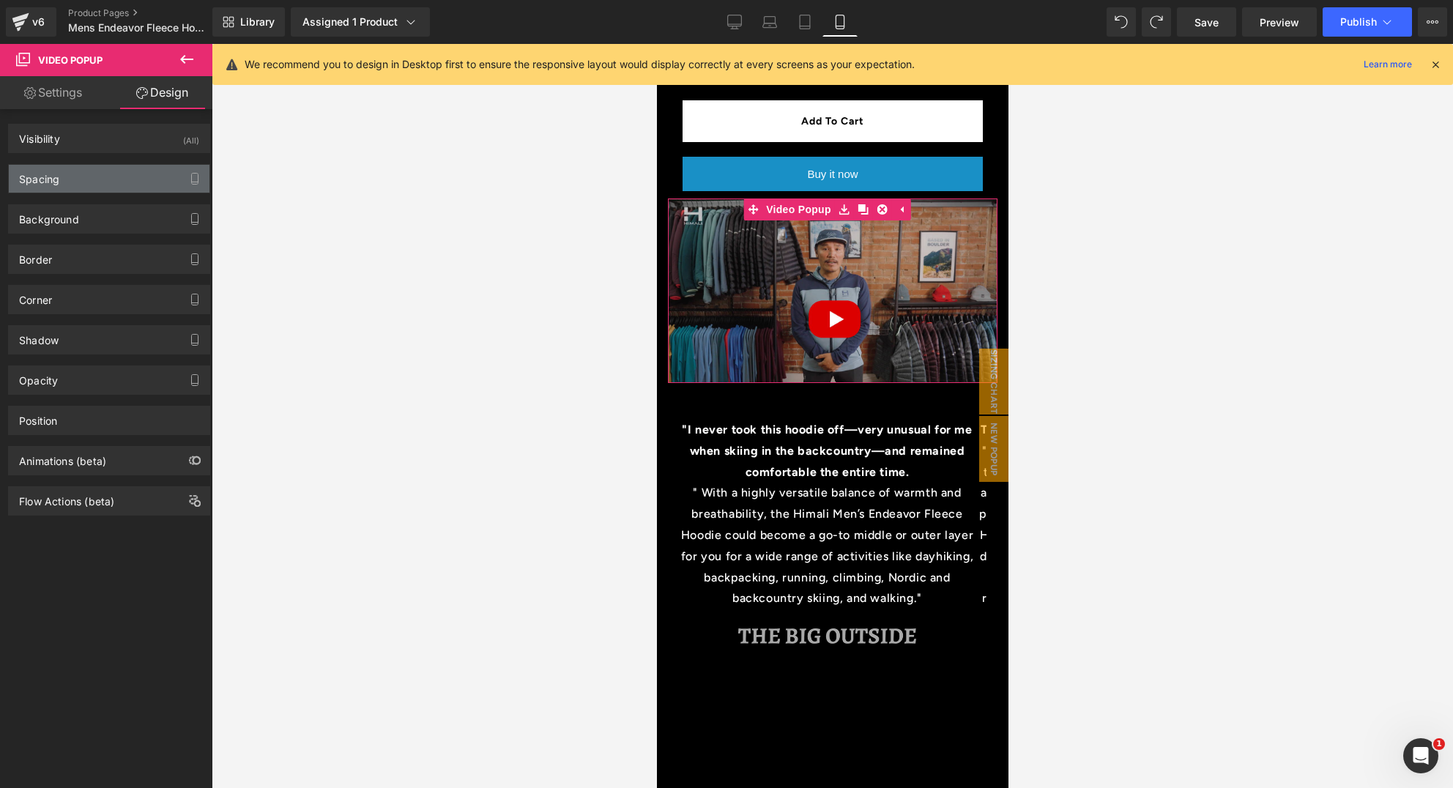
click at [67, 174] on div "Spacing" at bounding box center [109, 179] width 201 height 28
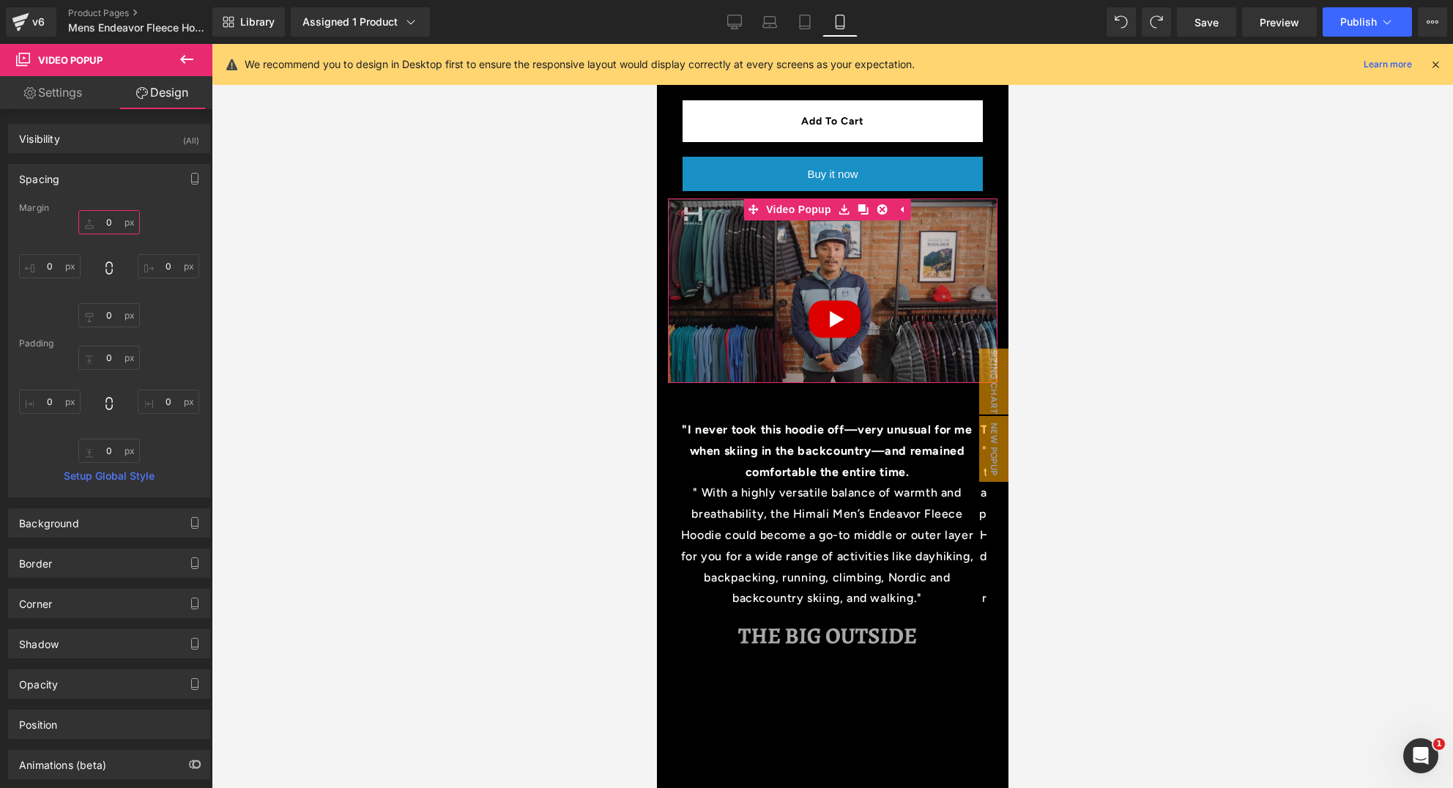
drag, startPoint x: 108, startPoint y: 223, endPoint x: 99, endPoint y: 222, distance: 8.8
click at [99, 222] on input "0" at bounding box center [109, 222] width 62 height 24
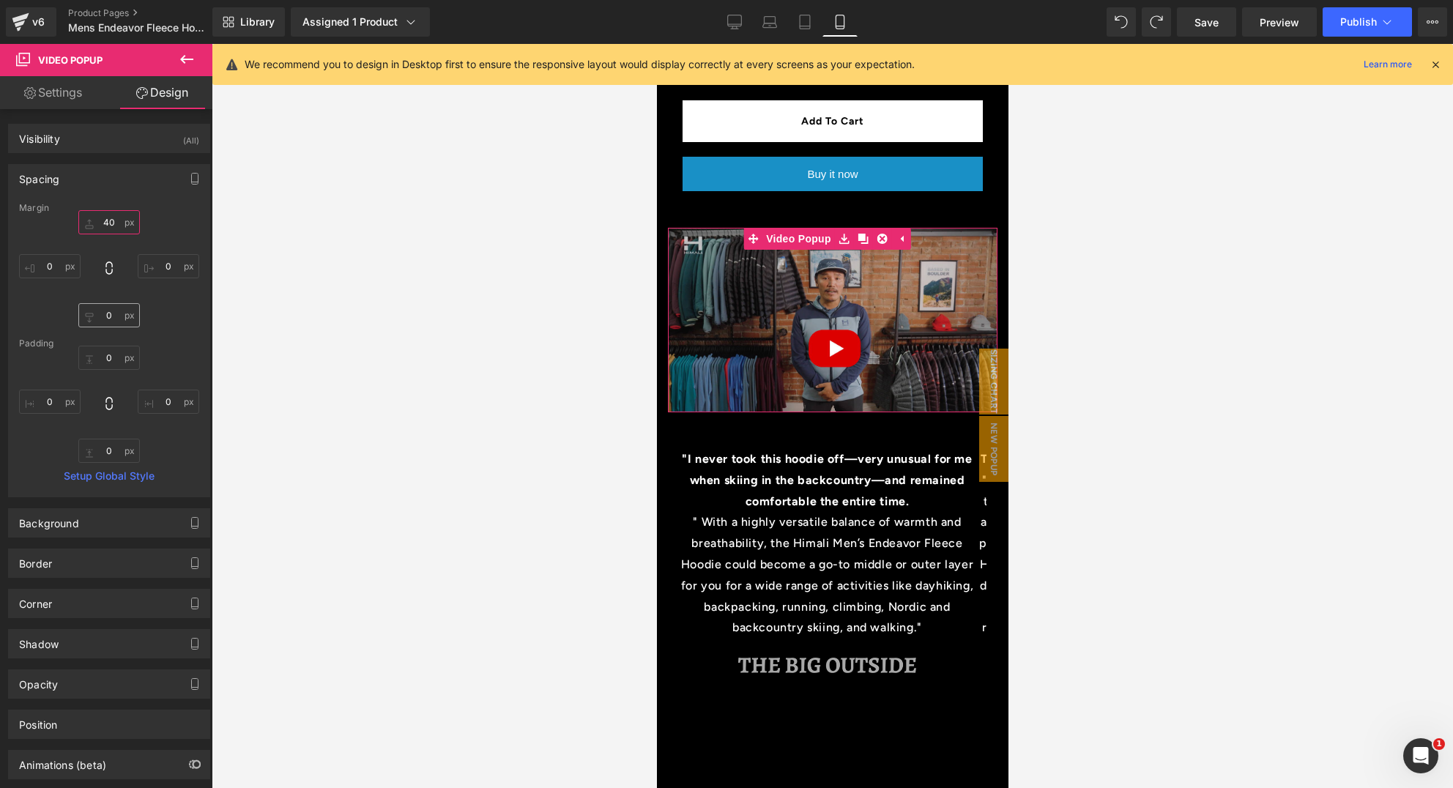
type input "40"
drag, startPoint x: 110, startPoint y: 316, endPoint x: 130, endPoint y: 321, distance: 21.0
click at [110, 316] on input "0" at bounding box center [109, 315] width 62 height 24
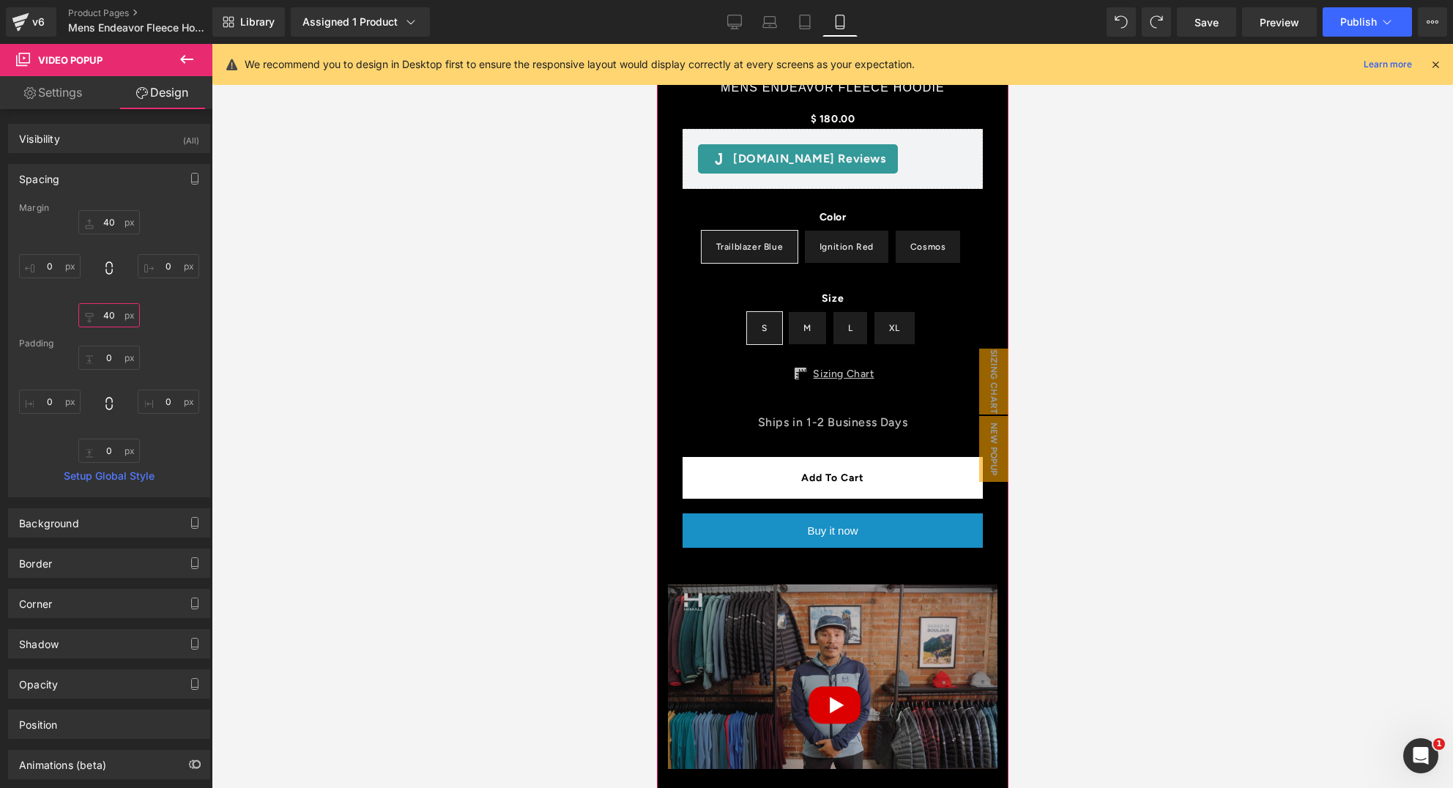
scroll to position [457, 0]
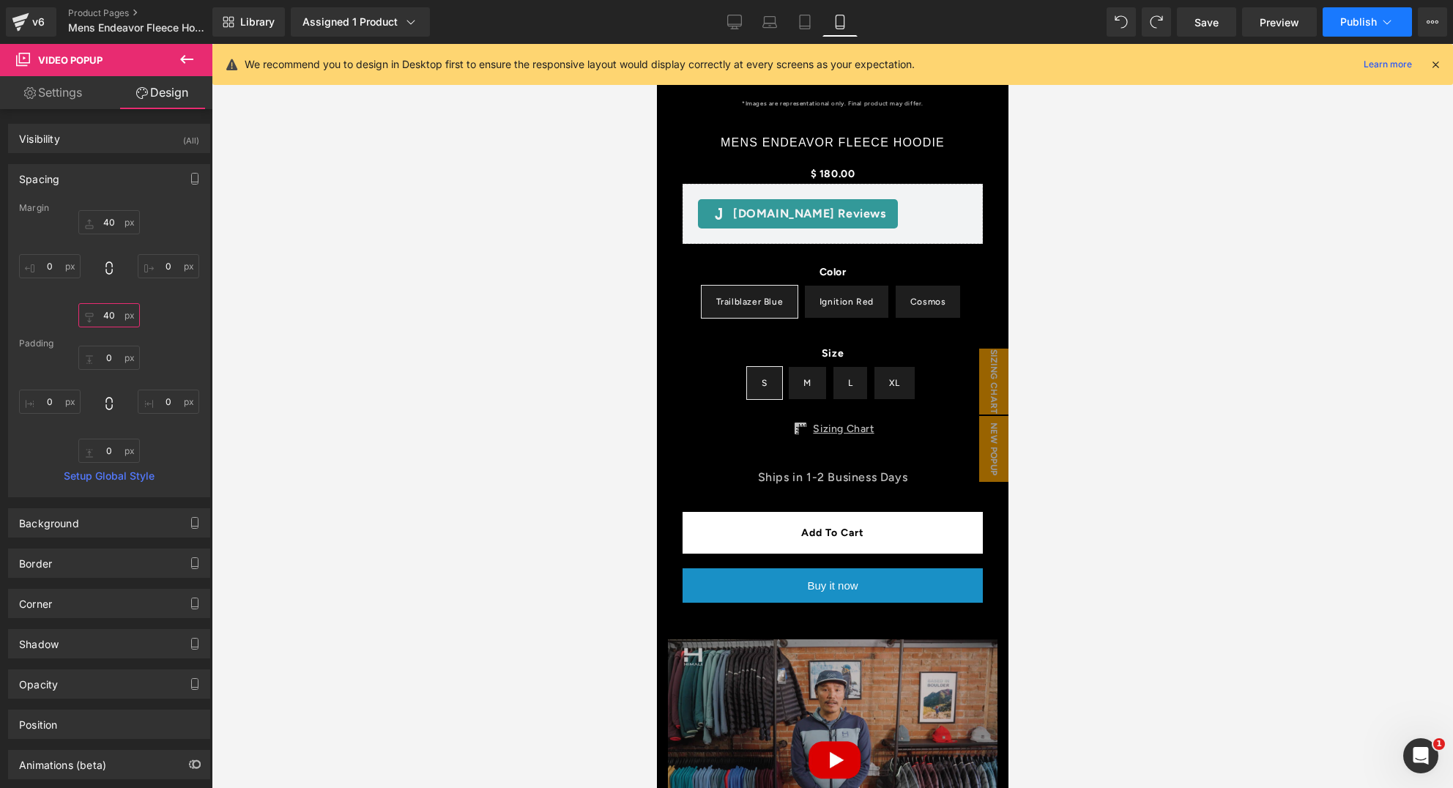
type input "40"
click at [1367, 22] on span "Publish" at bounding box center [1359, 22] width 37 height 12
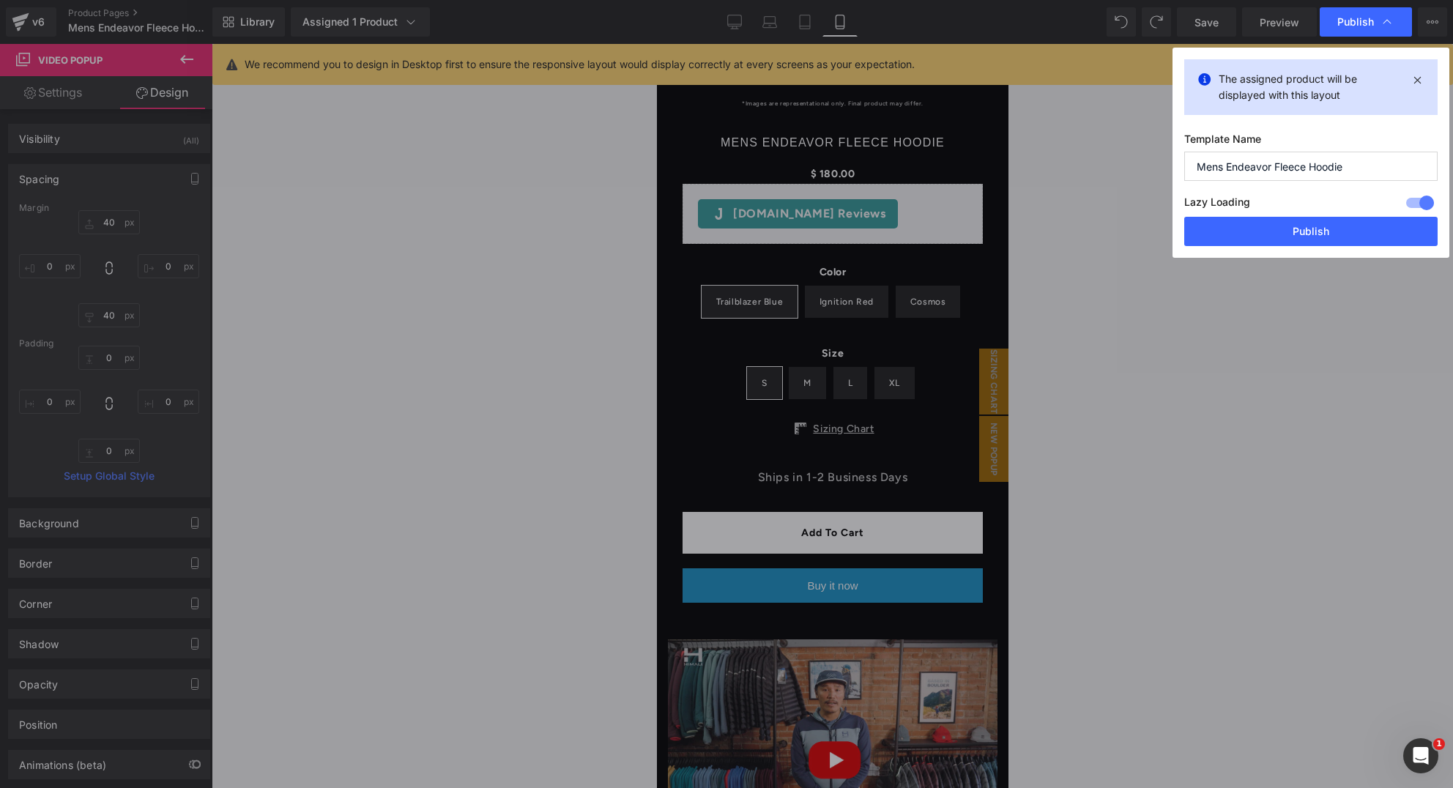
click at [1329, 229] on button "Publish" at bounding box center [1311, 231] width 253 height 29
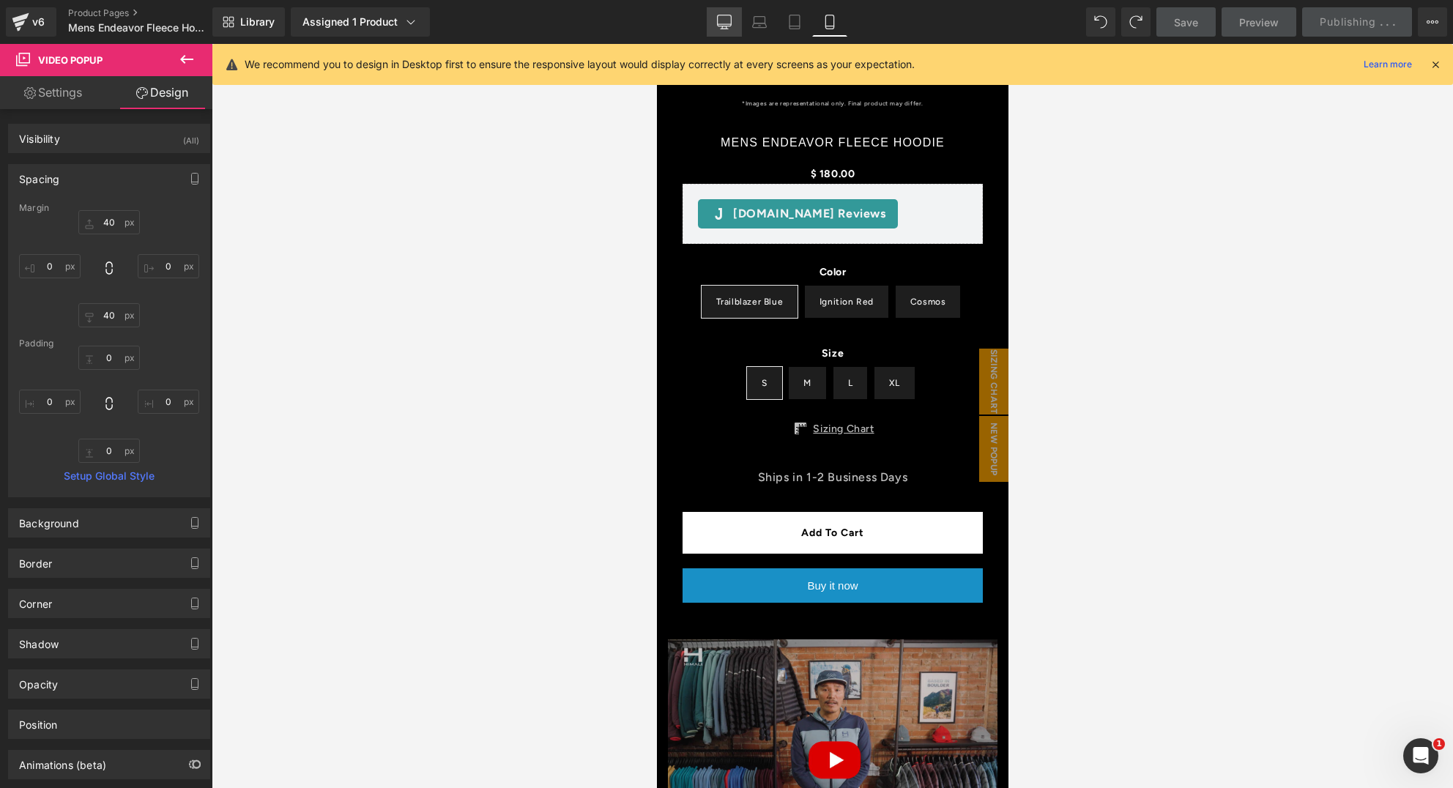
click at [729, 26] on icon at bounding box center [724, 20] width 14 height 11
type input "0"
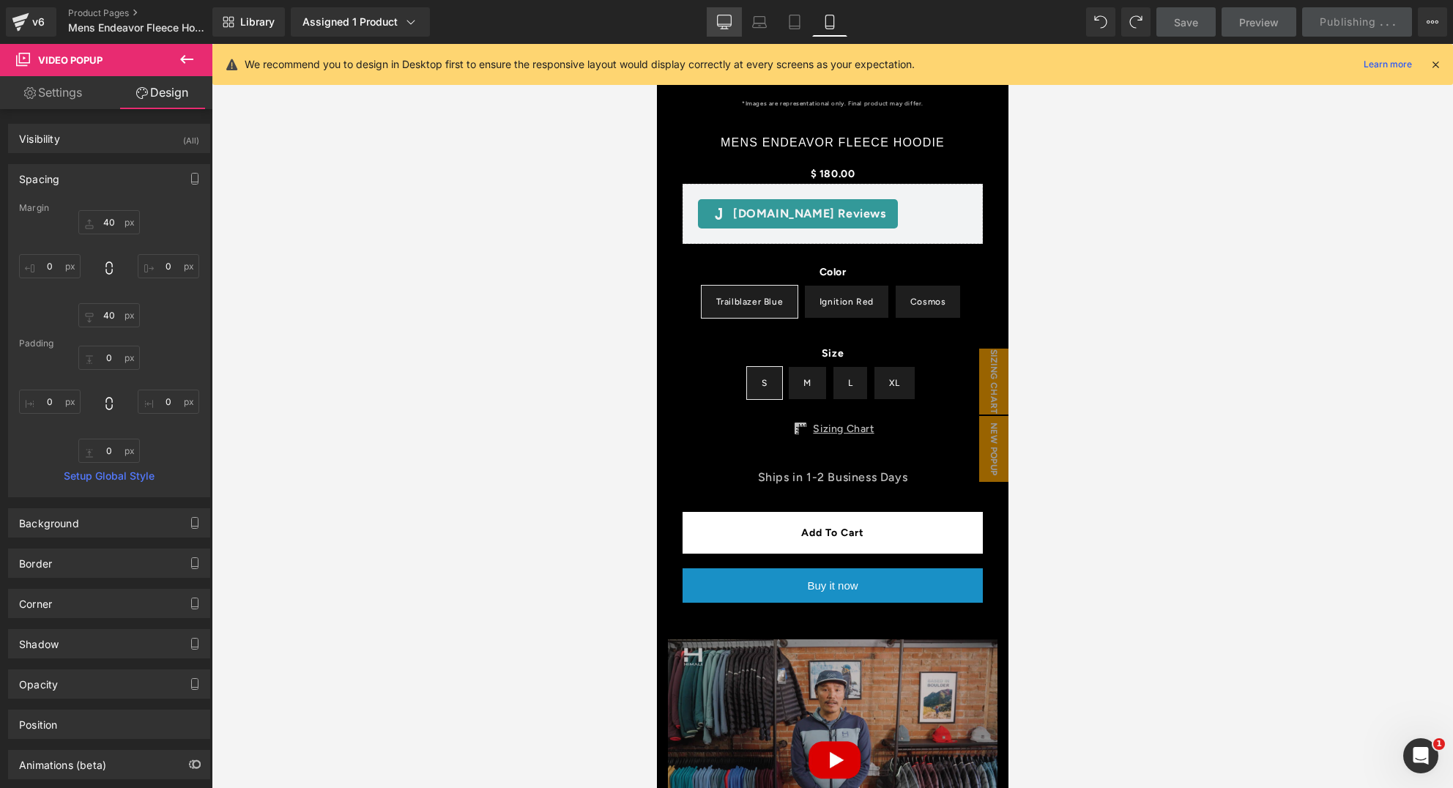
type input "0"
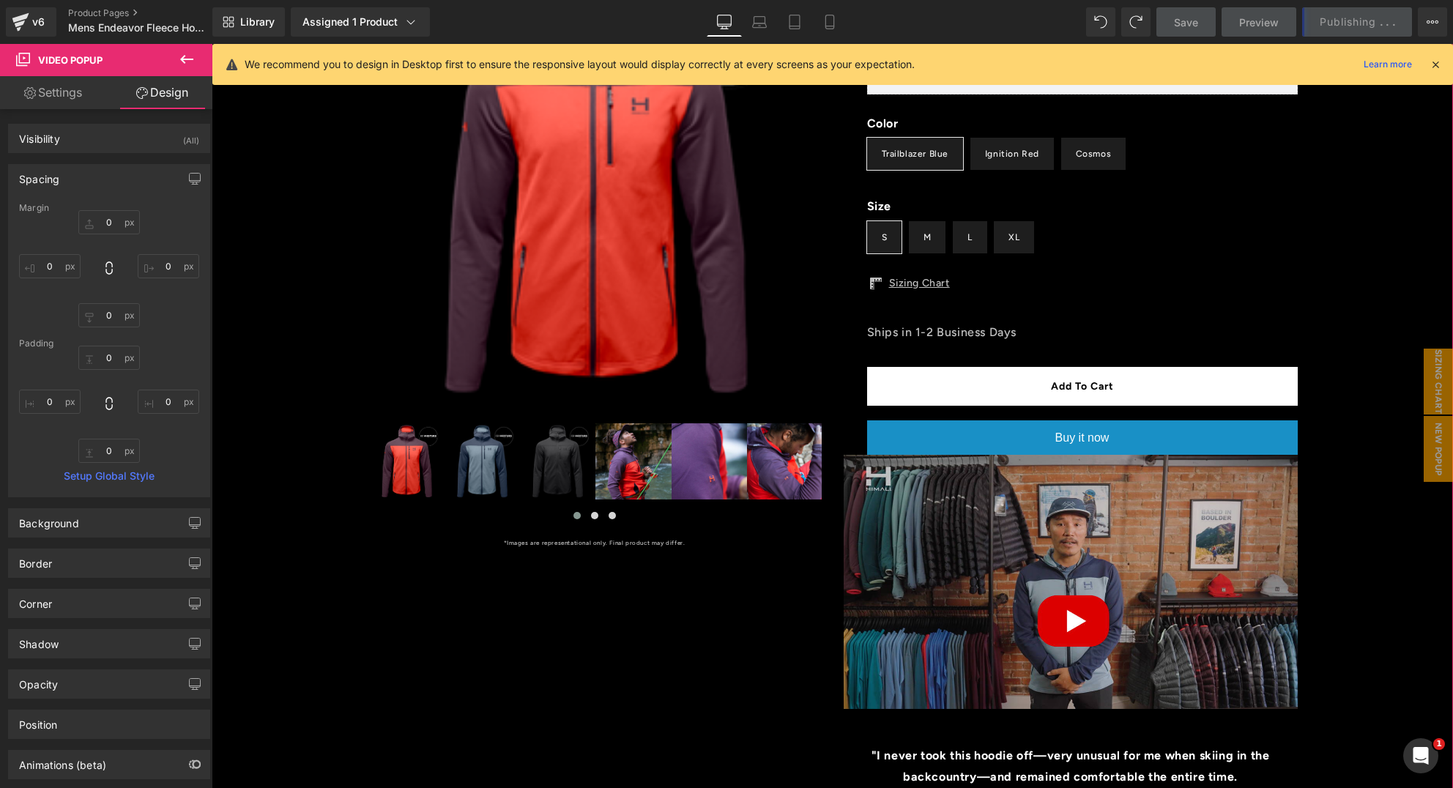
scroll to position [312, 0]
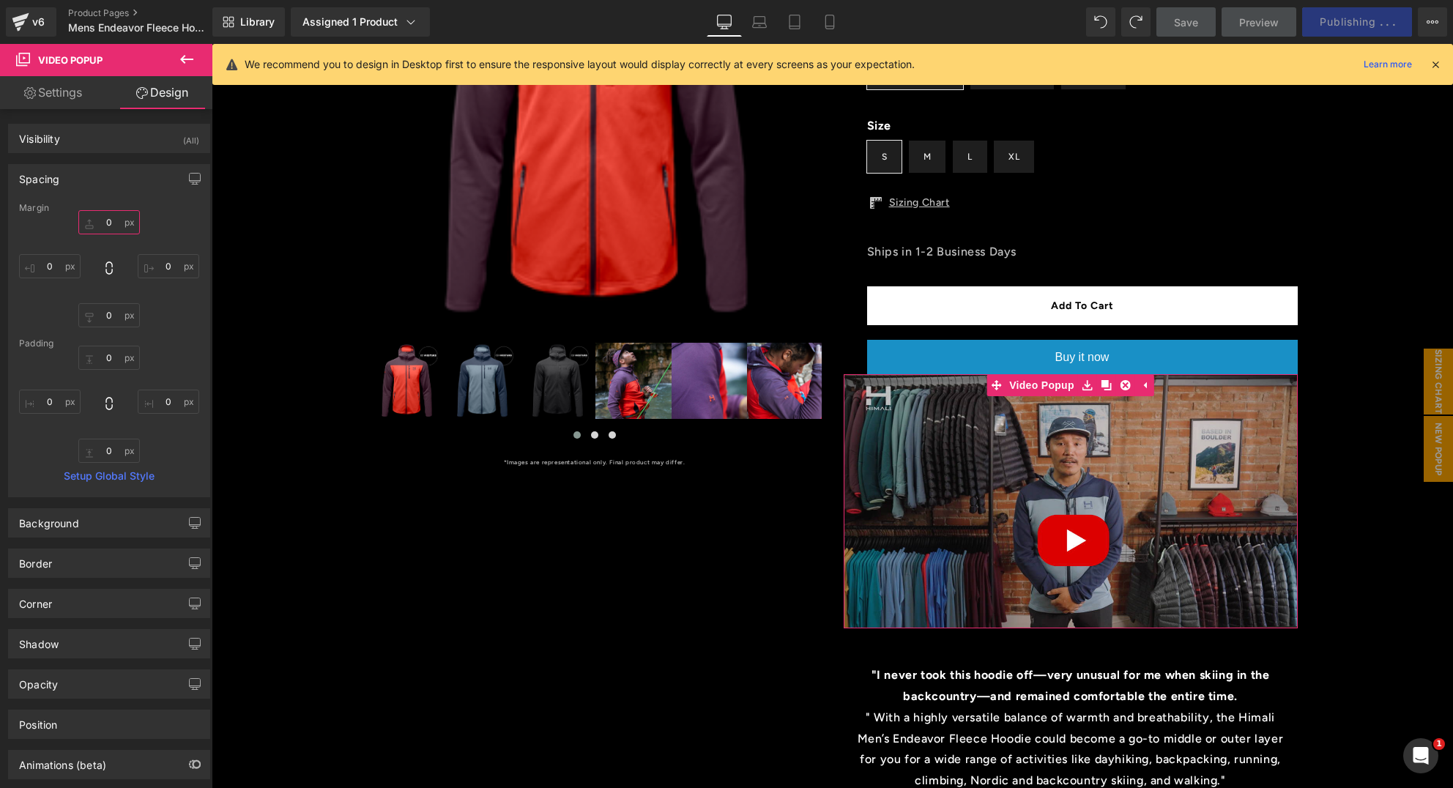
drag, startPoint x: 107, startPoint y: 221, endPoint x: 97, endPoint y: 221, distance: 9.5
click at [97, 221] on input "0" at bounding box center [109, 222] width 62 height 24
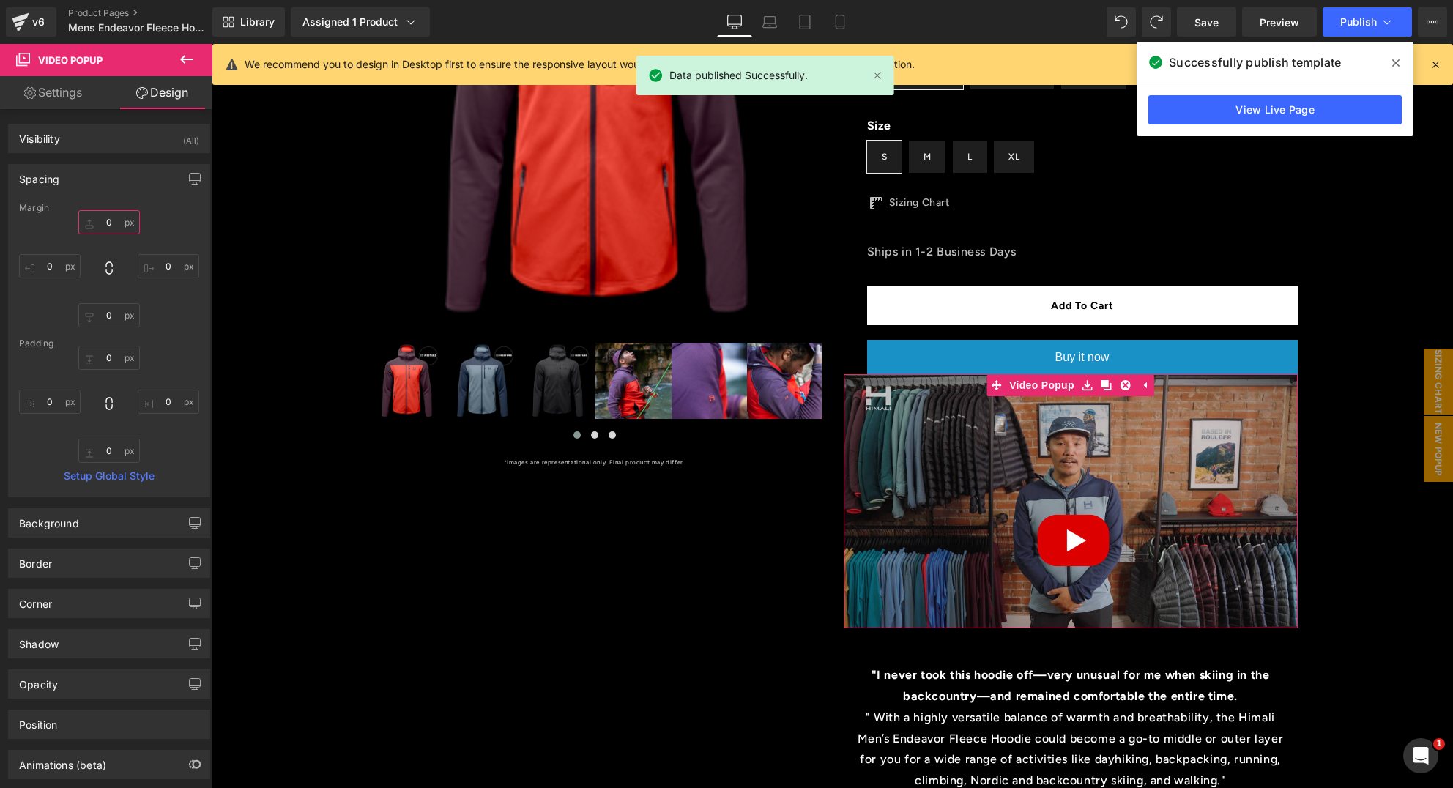
click at [111, 223] on input "0" at bounding box center [109, 222] width 62 height 24
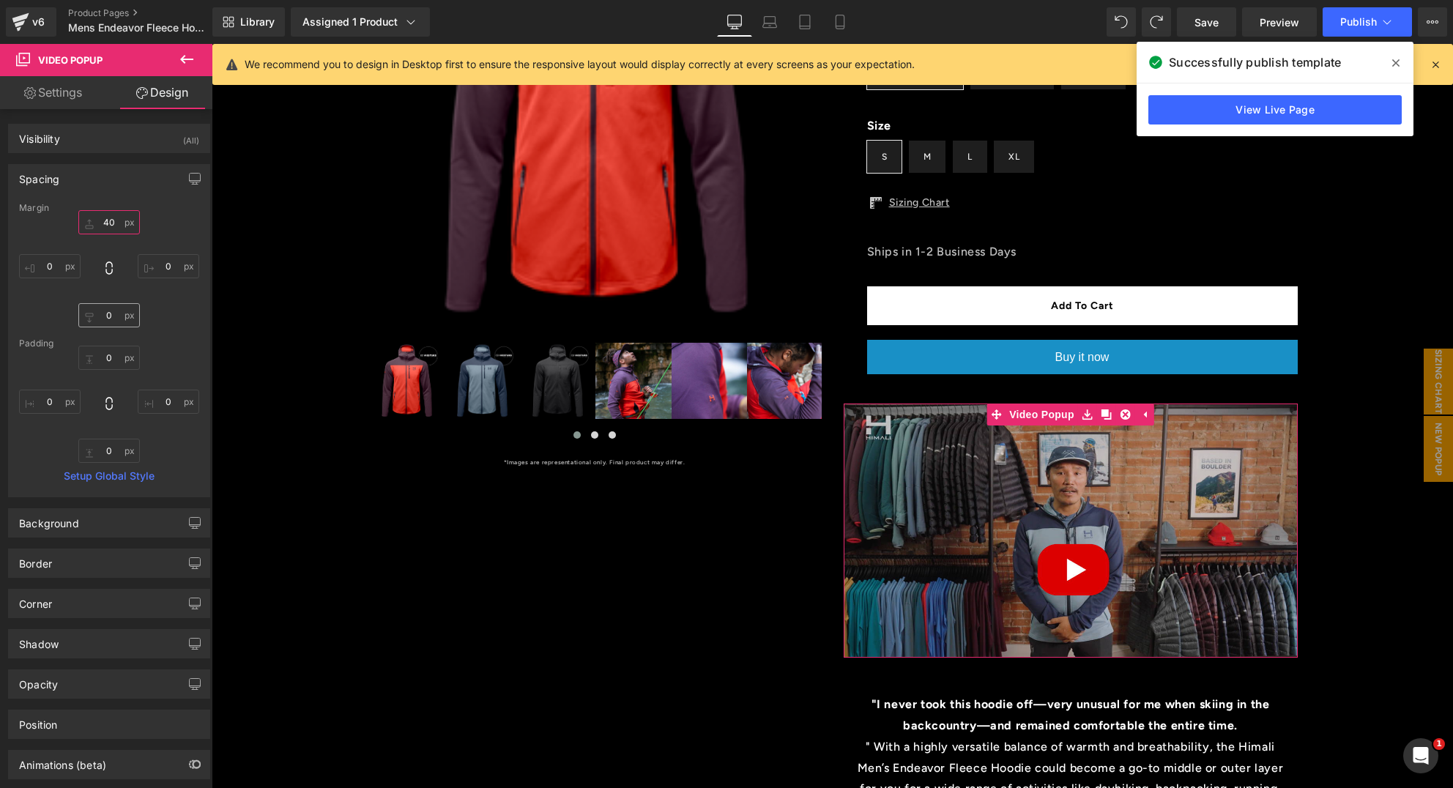
type input "40"
click at [101, 311] on input "0" at bounding box center [109, 315] width 62 height 24
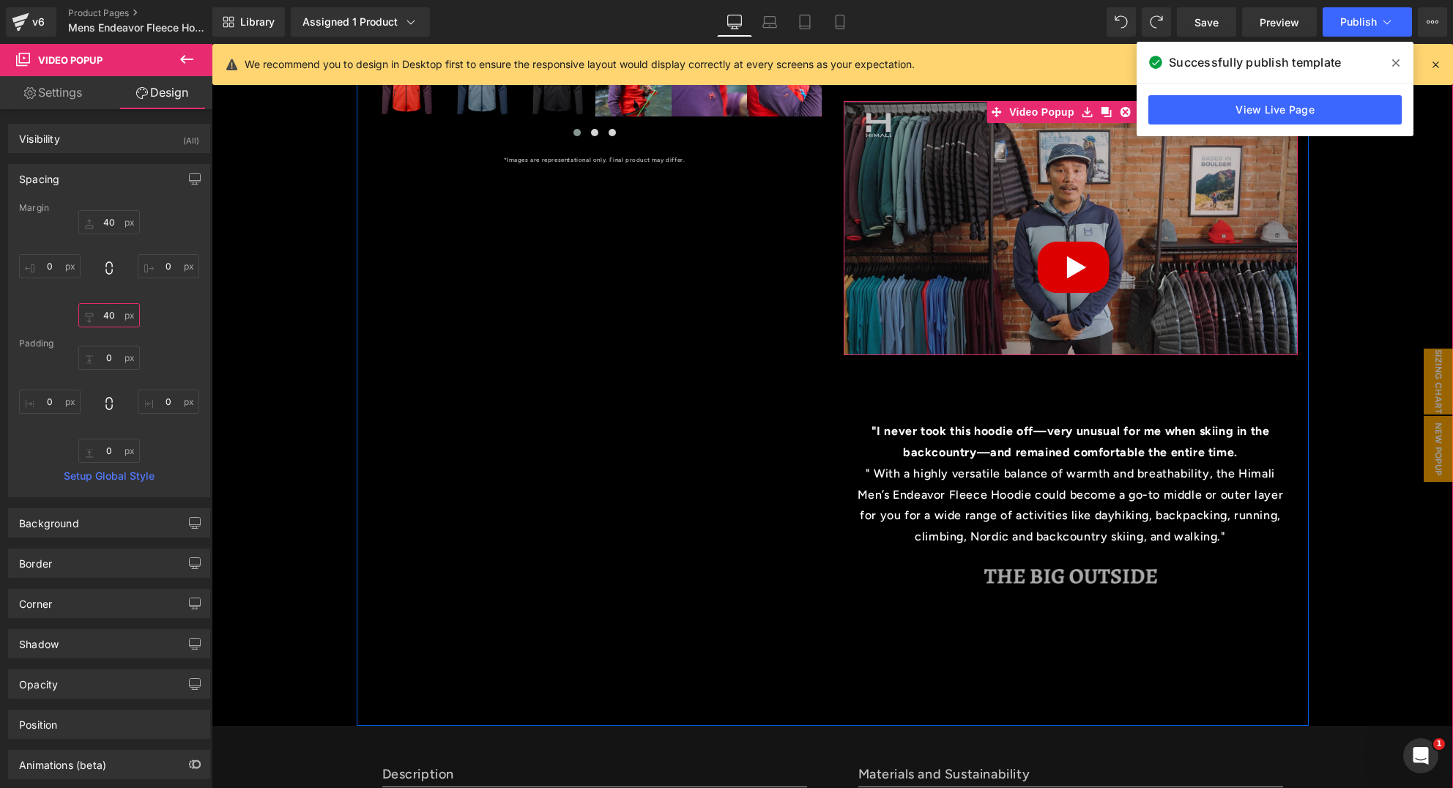
scroll to position [0, 0]
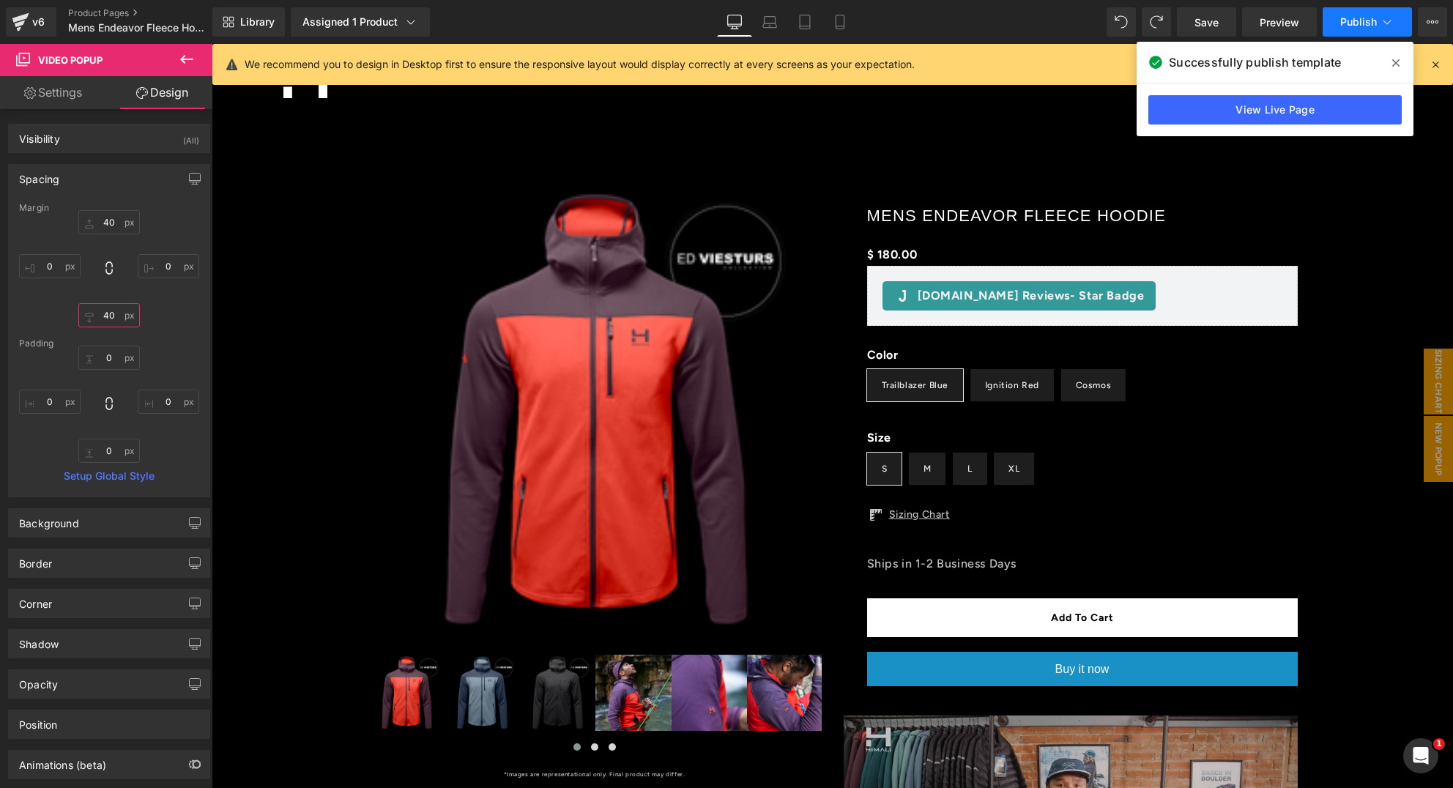
type input "40"
click at [1358, 18] on span "Publish" at bounding box center [1359, 22] width 37 height 12
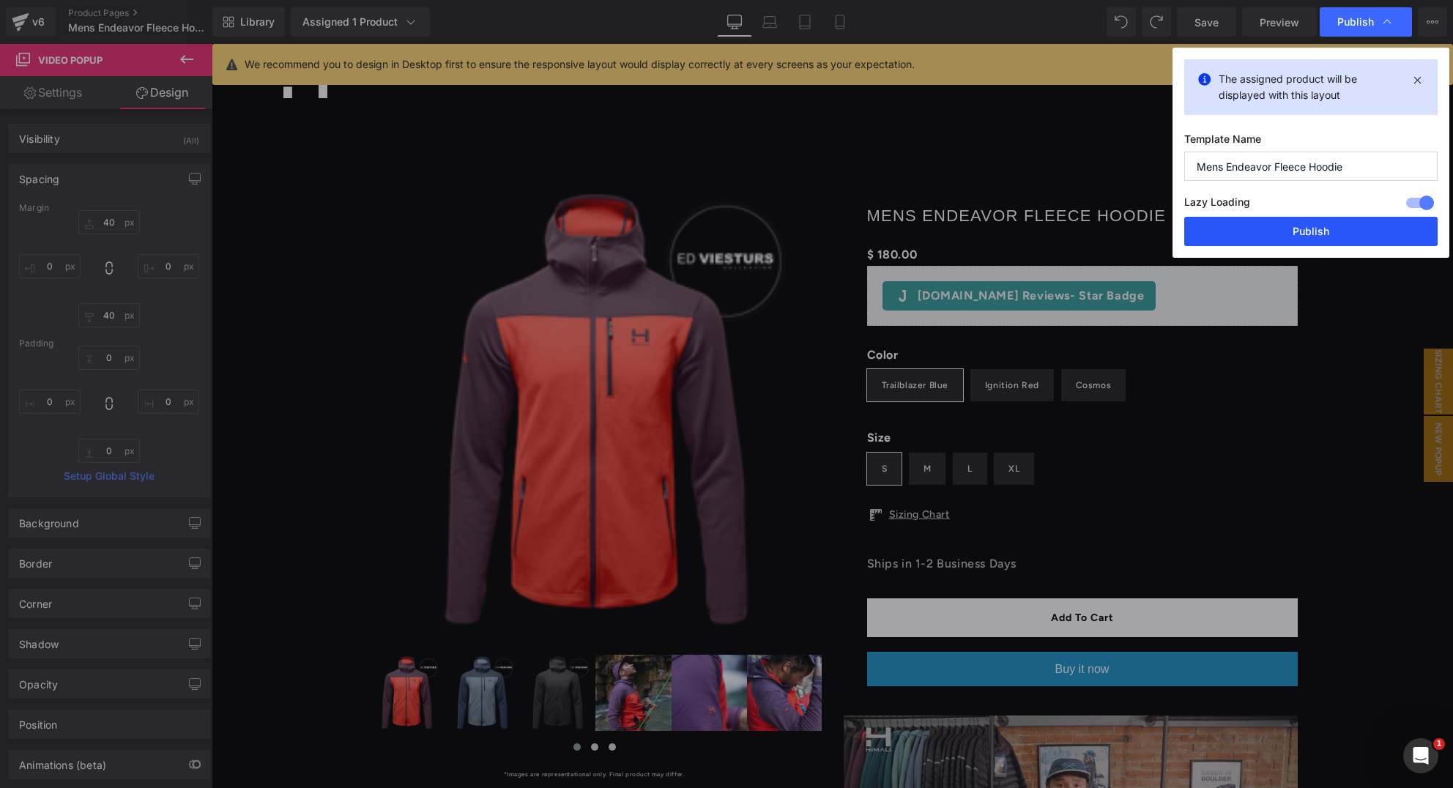
drag, startPoint x: 1289, startPoint y: 245, endPoint x: 961, endPoint y: 675, distance: 541.0
click at [1289, 245] on button "Publish" at bounding box center [1311, 231] width 253 height 29
